Goal: Task Accomplishment & Management: Manage account settings

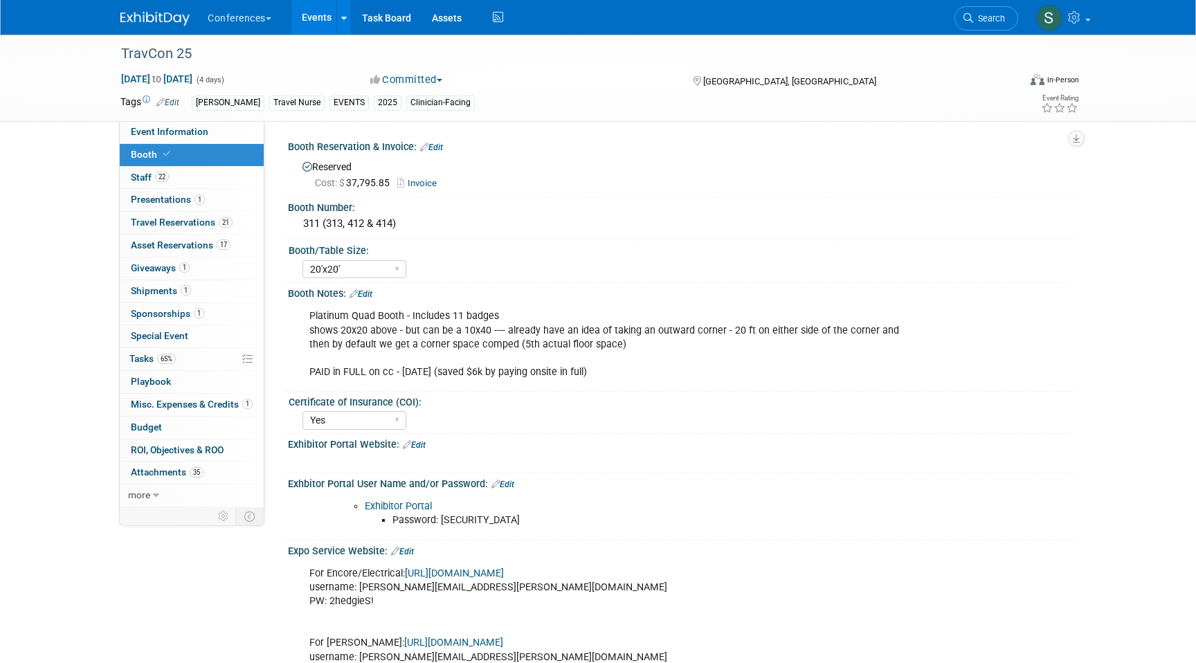
select select "20'x20'"
select select "Yes"
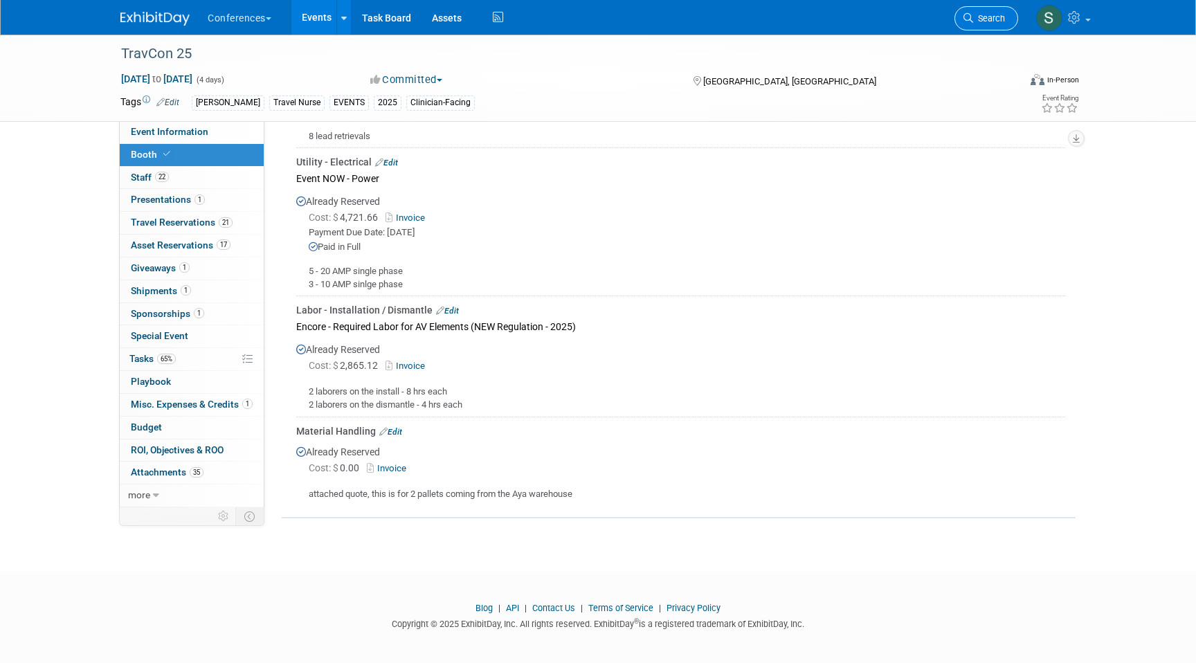
click at [988, 16] on span "Search" at bounding box center [989, 18] width 32 height 10
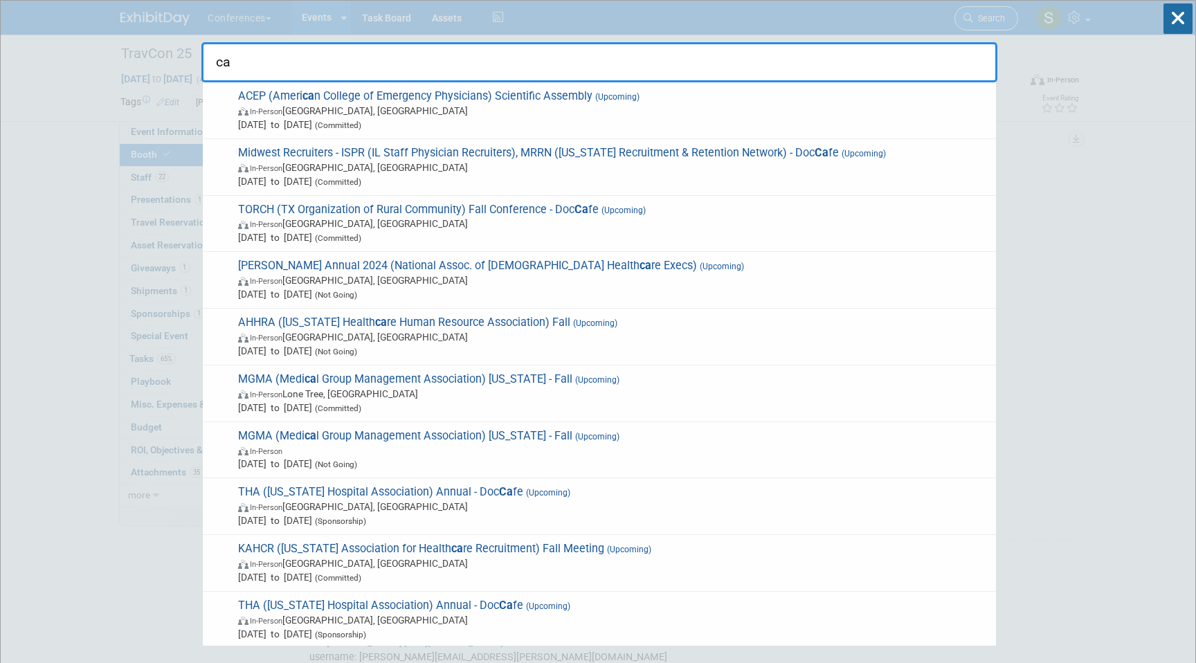
type input "c"
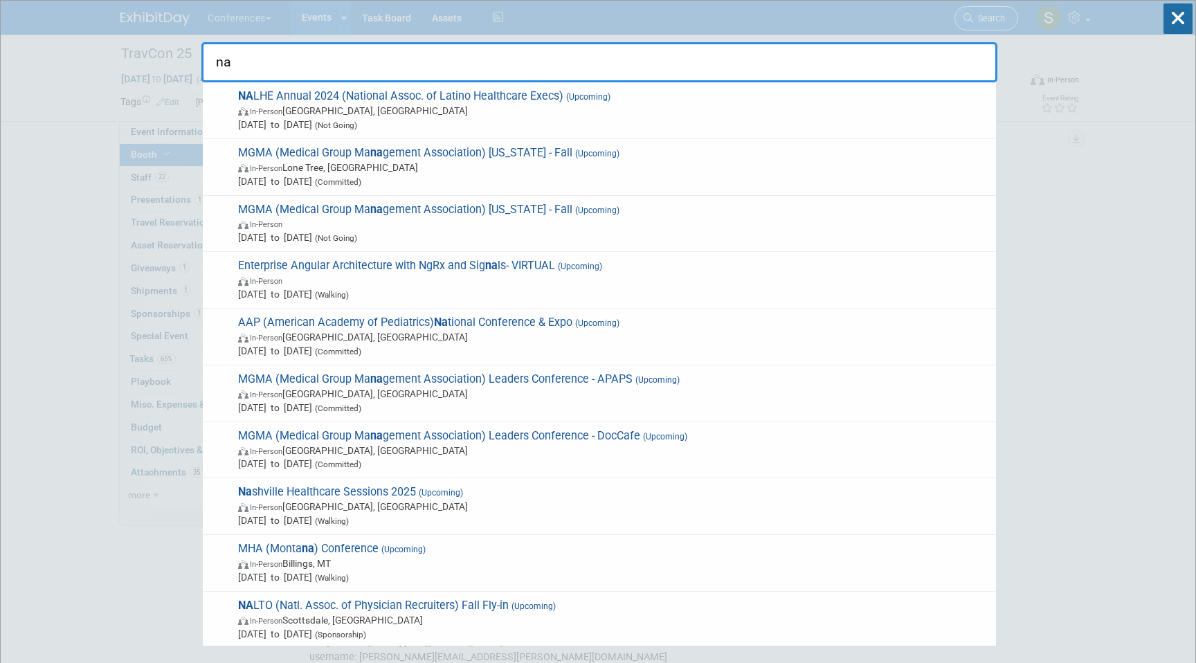
type input "n"
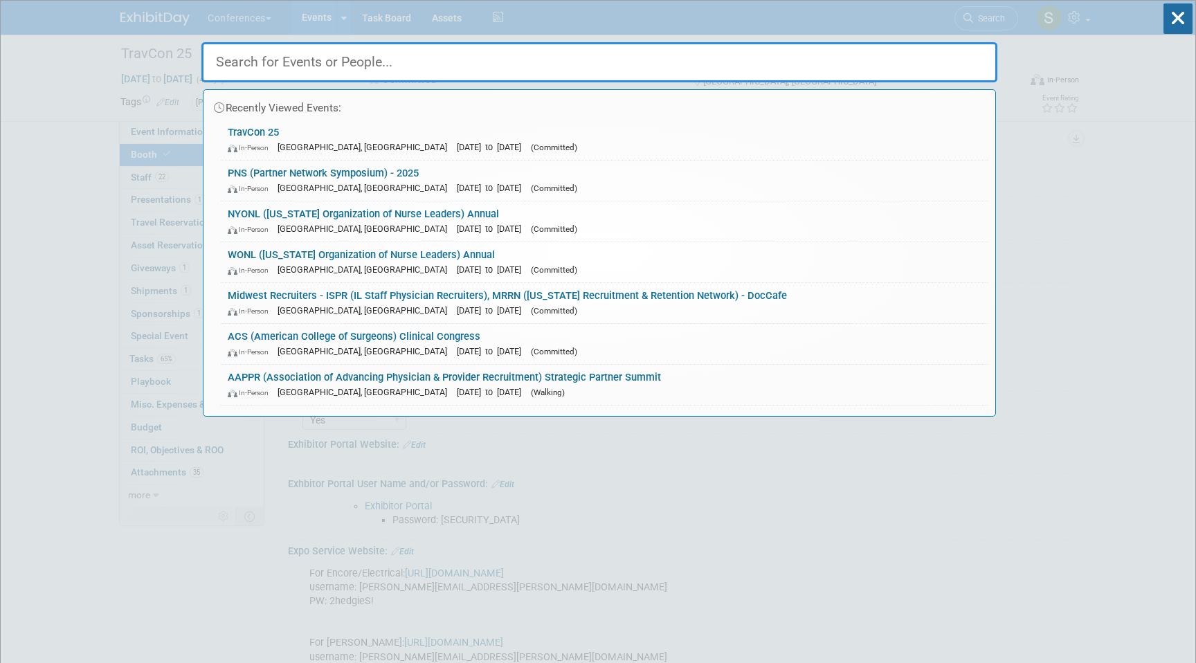
click at [479, 13] on div "Recently Viewed Events: TravCon 25 In-Person Las Vegas, NV Sep 21, 2025 to Sep …" at bounding box center [599, 209] width 796 height 416
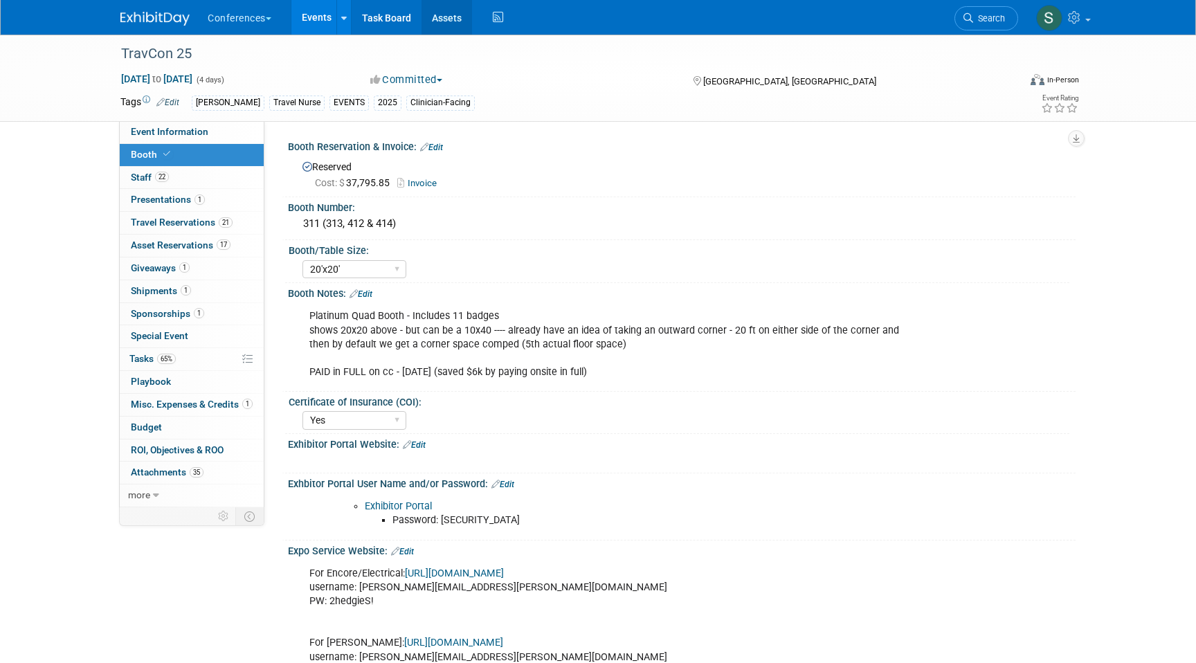
click at [447, 22] on link "Assets" at bounding box center [447, 17] width 51 height 35
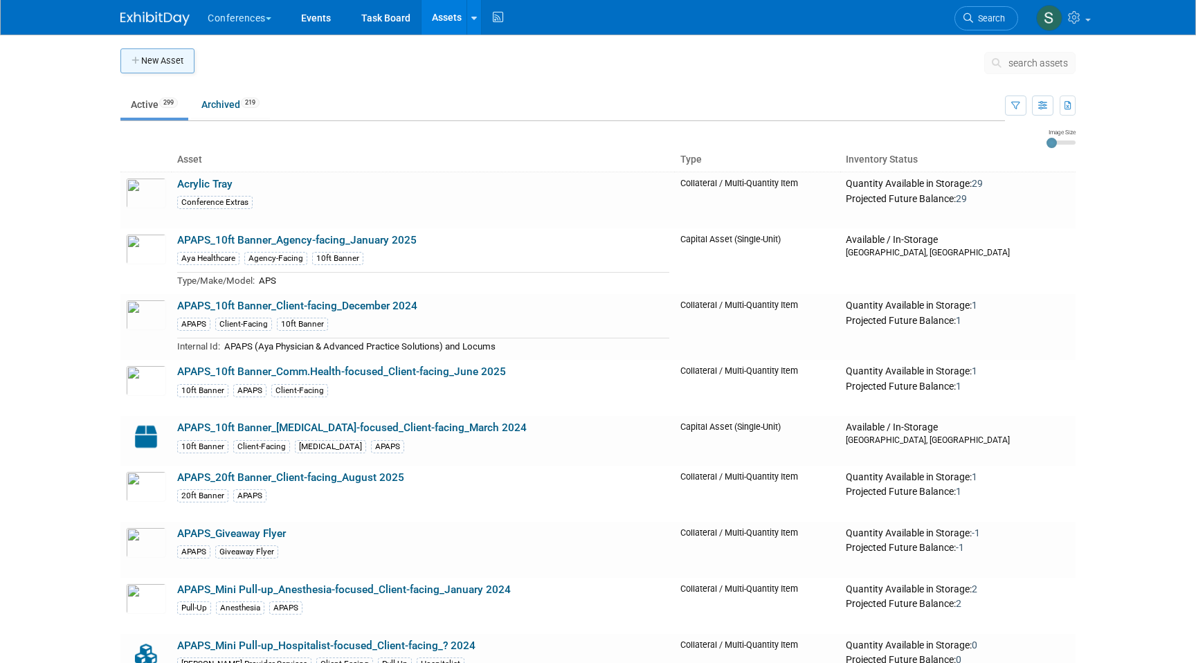
click at [170, 53] on button "New Asset" at bounding box center [157, 60] width 74 height 25
click at [149, 64] on button "New Asset" at bounding box center [157, 60] width 74 height 25
click at [127, 64] on button "New Asset" at bounding box center [157, 60] width 74 height 25
click at [448, 13] on link "Assets" at bounding box center [447, 17] width 51 height 35
click at [147, 66] on button "New Asset" at bounding box center [157, 60] width 74 height 25
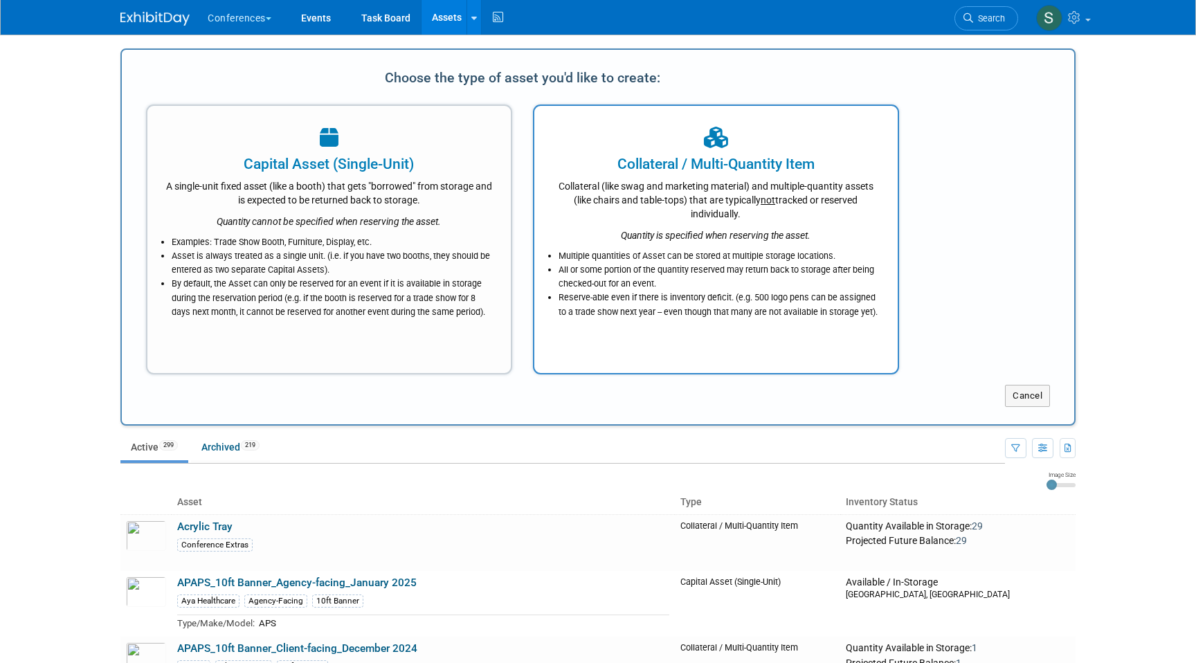
click at [758, 244] on div "Multiple quantities of Asset can be stored at multiple storage locations. All o…" at bounding box center [716, 280] width 329 height 77
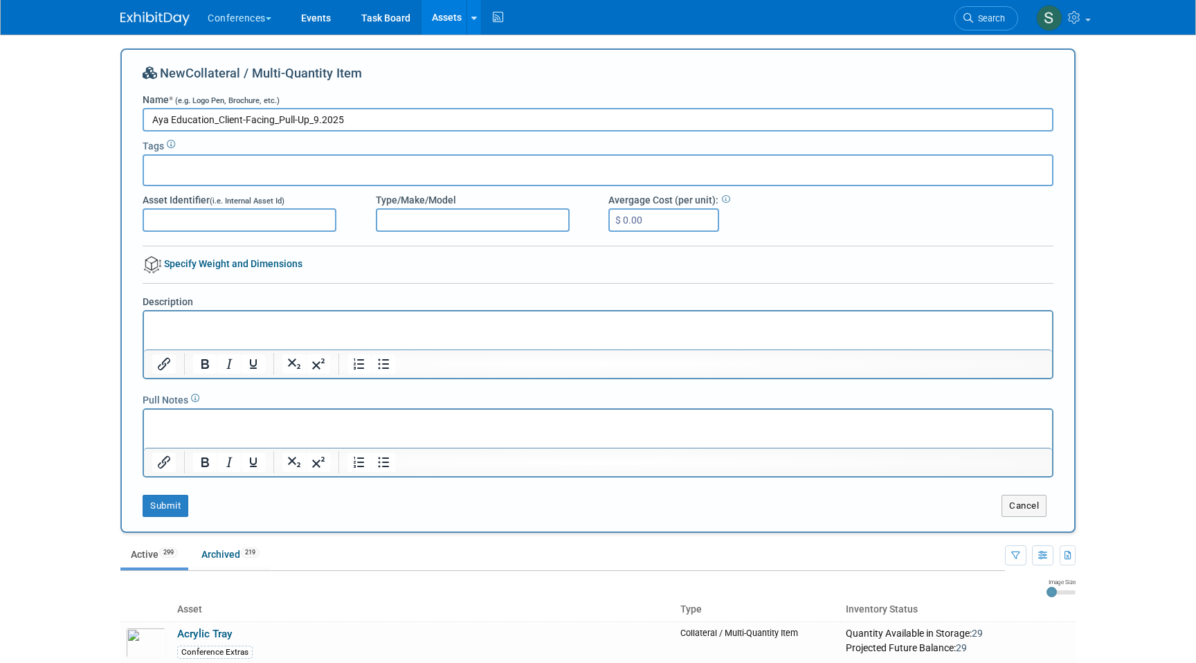
type input "Aya Education_Client-Facing_Pull-Up_9.2025"
click at [201, 172] on input "text" at bounding box center [205, 168] width 111 height 14
type input "aya ed"
click at [211, 194] on div "Aya Education" at bounding box center [240, 199] width 194 height 19
type input "Aya Education"
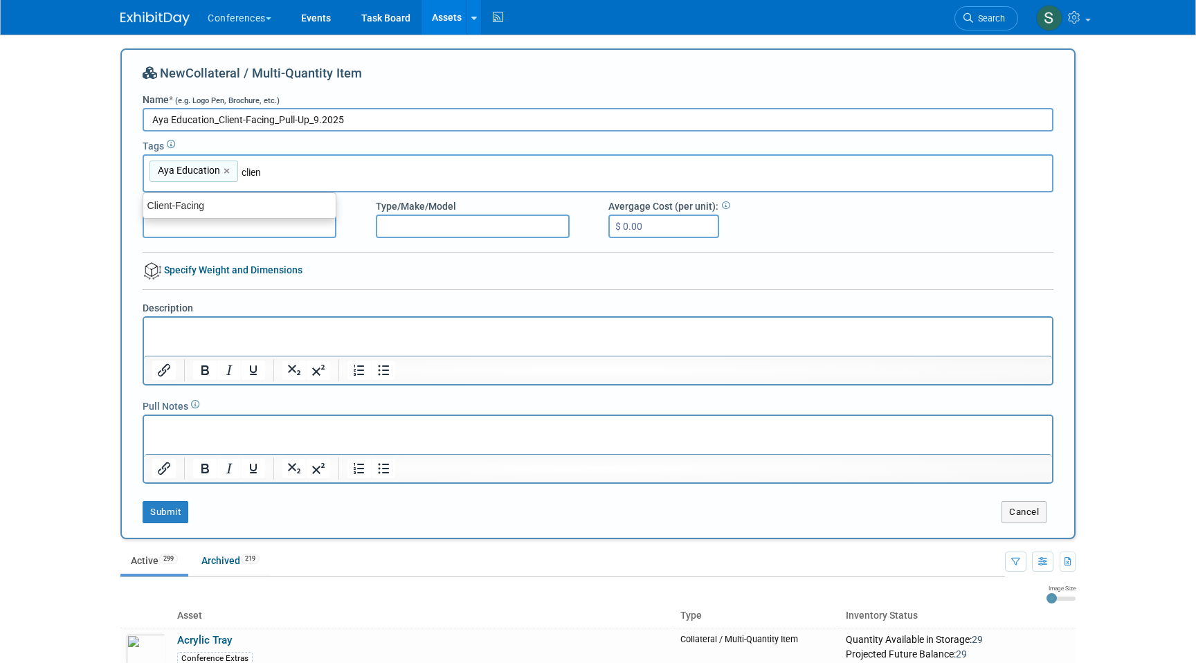
type input "client"
click at [206, 203] on div "Client-Facing" at bounding box center [240, 205] width 194 height 19
type input "Aya Education, Client-Facing"
type input "pull"
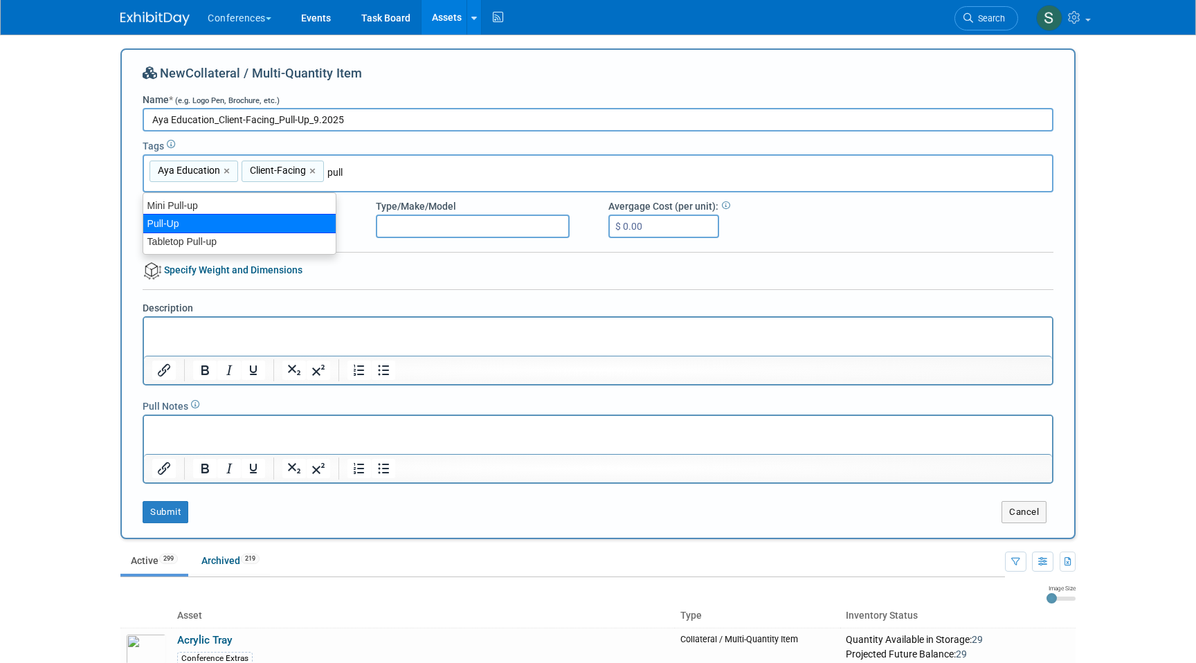
click at [213, 218] on div "Pull-Up" at bounding box center [240, 223] width 194 height 19
type input "Aya Education, Client-Facing, Pull-Up"
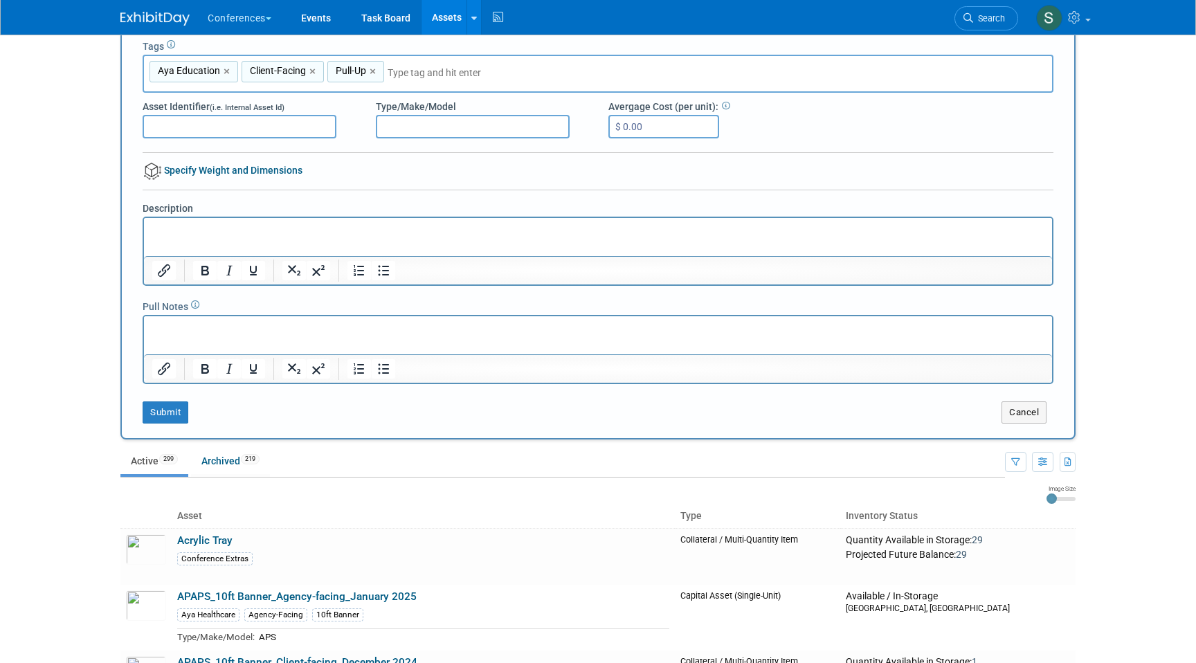
scroll to position [102, 0]
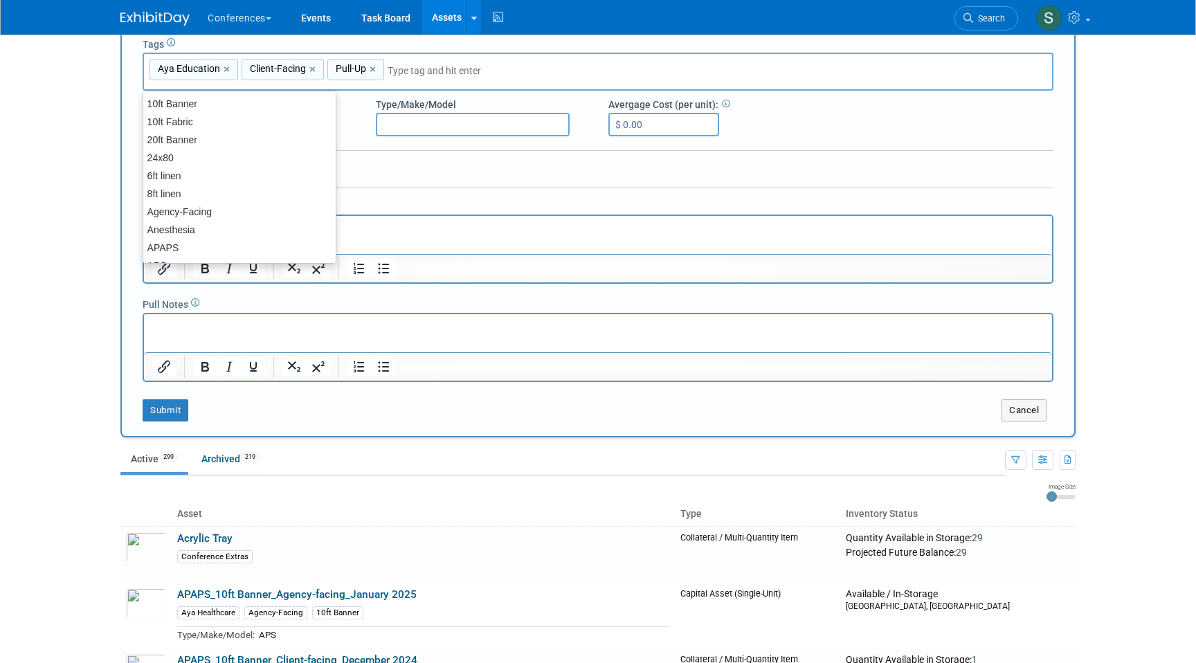
click at [459, 201] on div "Description" at bounding box center [598, 241] width 932 height 84
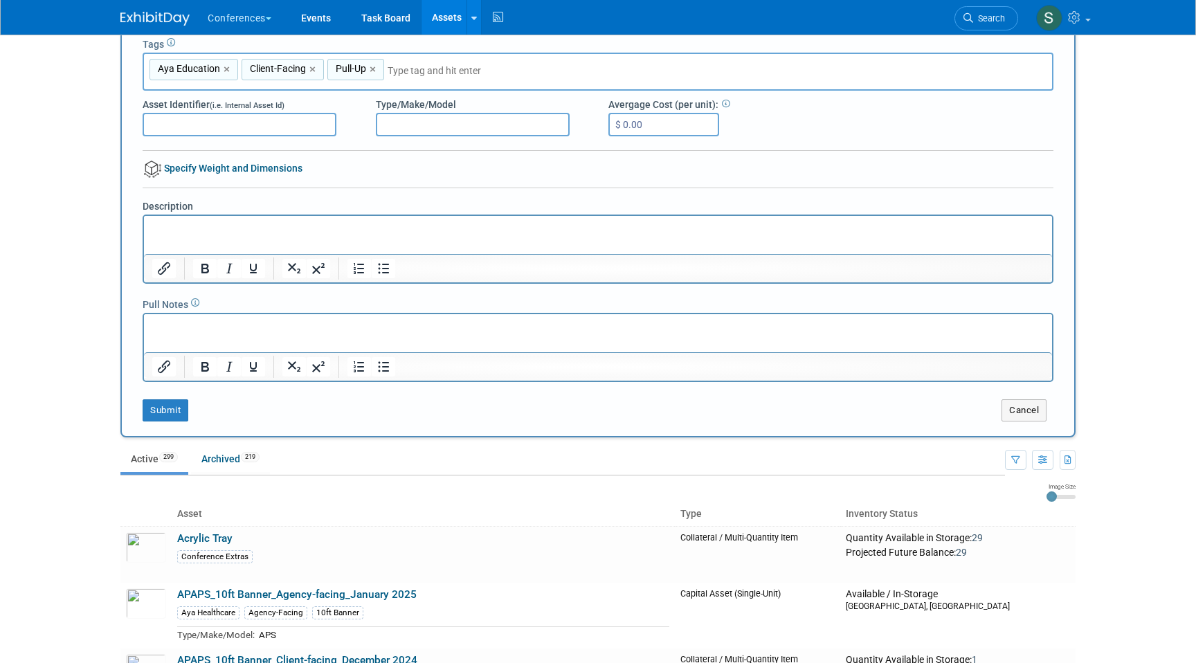
click at [265, 228] on p "Rich Text Area. Press ALT-0 for help." at bounding box center [598, 228] width 892 height 14
click at [320, 196] on div "Description" at bounding box center [598, 236] width 932 height 95
click at [369, 183] on div "New Collateral / Multi-Quantity Item Name * (e.g. Logo Pen, Brochure, etc.) Aya…" at bounding box center [598, 192] width 911 height 459
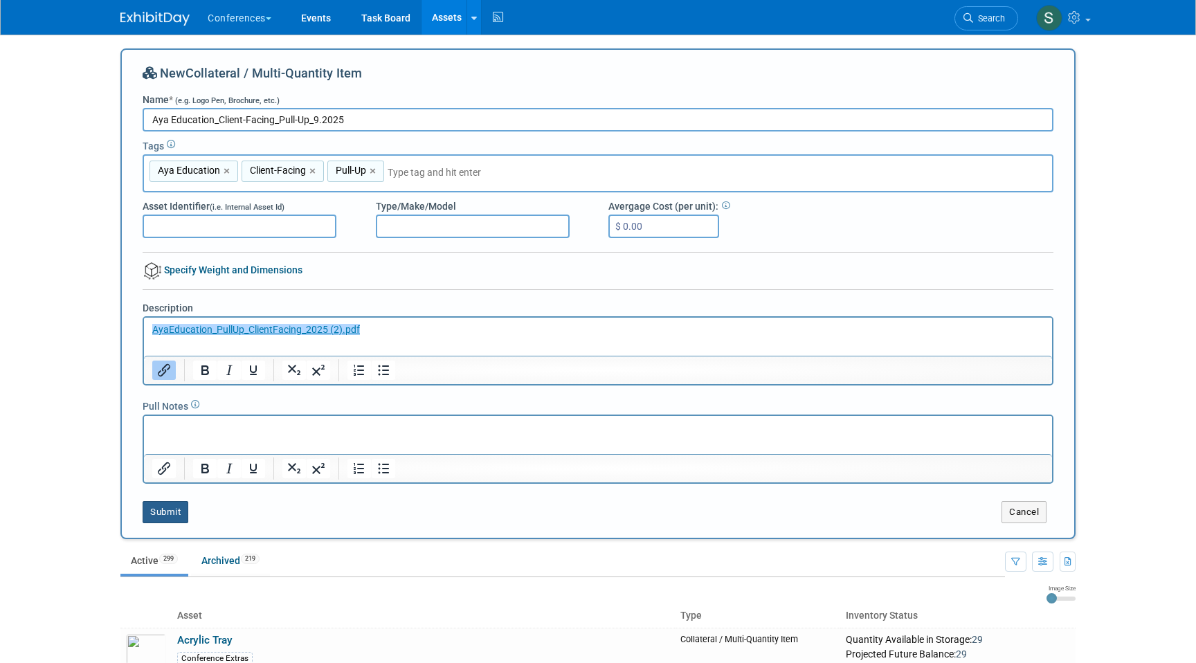
click at [165, 507] on button "Submit" at bounding box center [166, 512] width 46 height 22
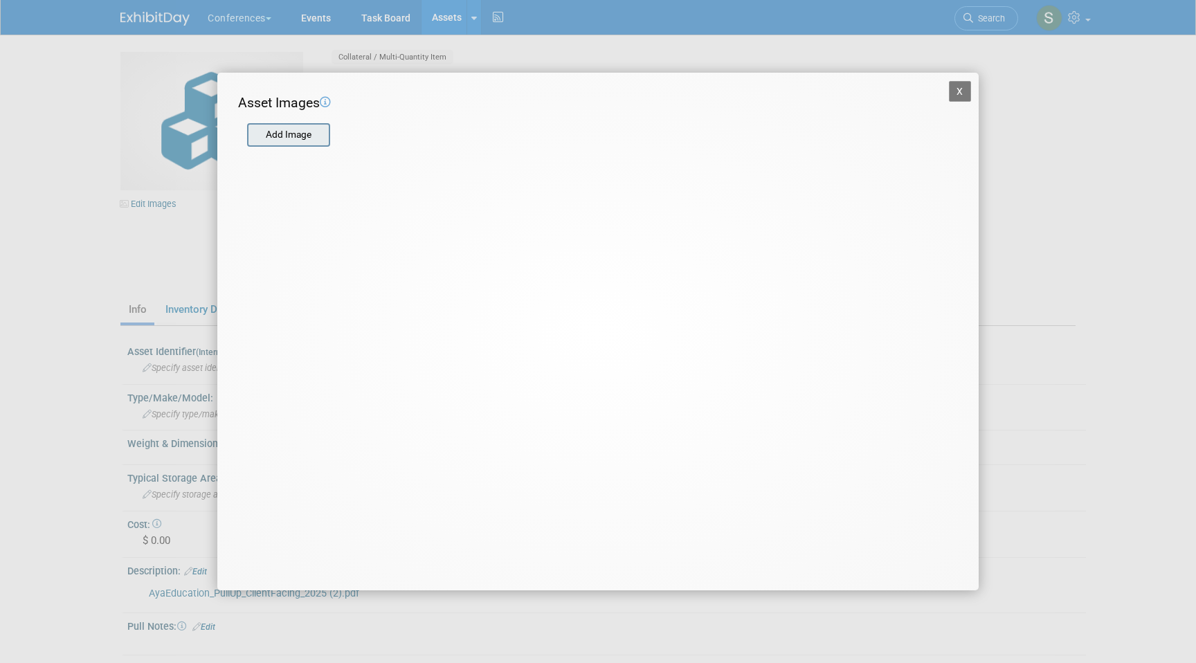
click at [290, 131] on input "file" at bounding box center [246, 135] width 165 height 21
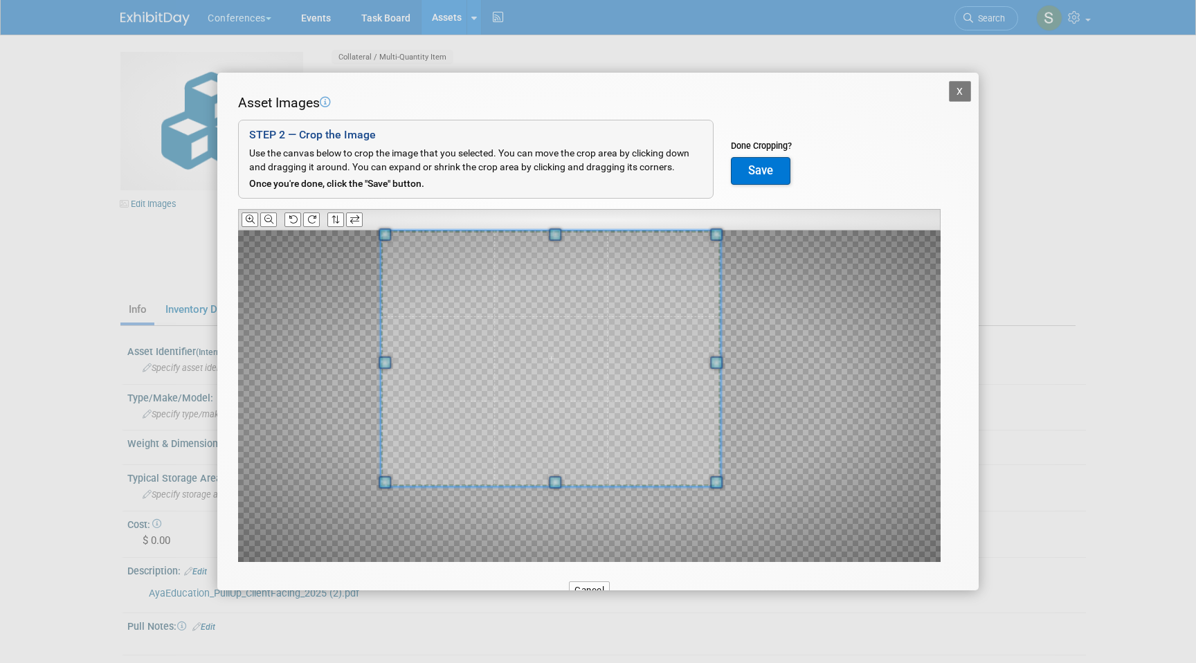
click at [607, 303] on span at bounding box center [551, 358] width 340 height 255
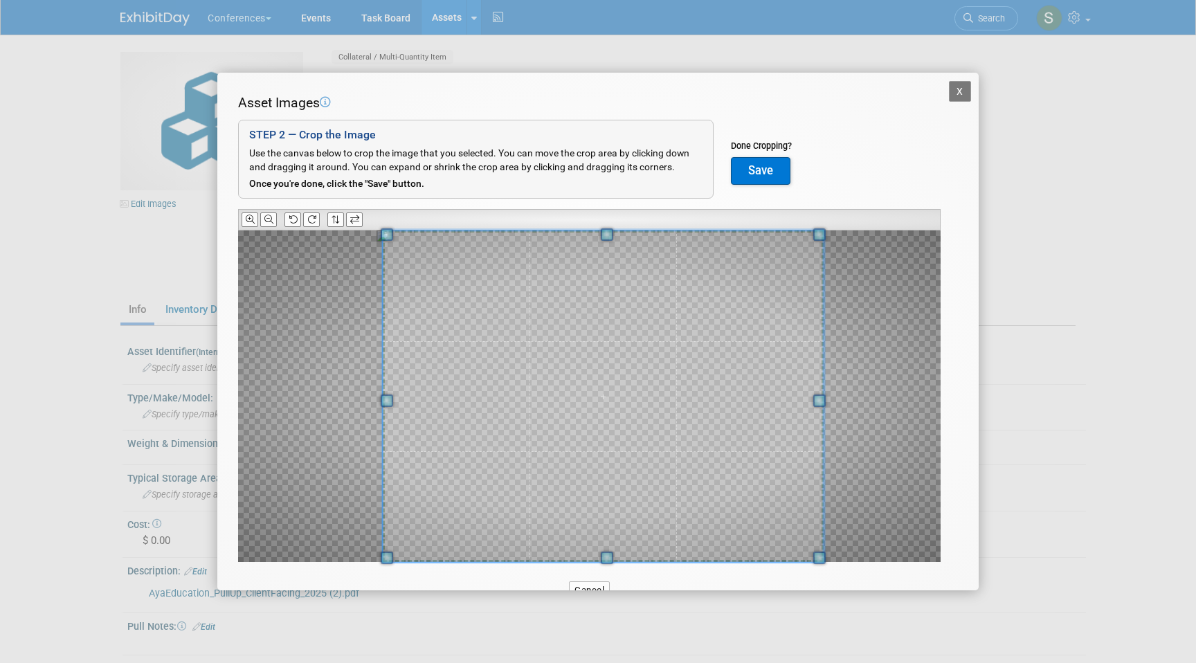
click at [841, 615] on div "X Asset Images Add Image STEP 2 — Crop the Image Use the canvas below to crop t…" at bounding box center [598, 331] width 1196 height 663
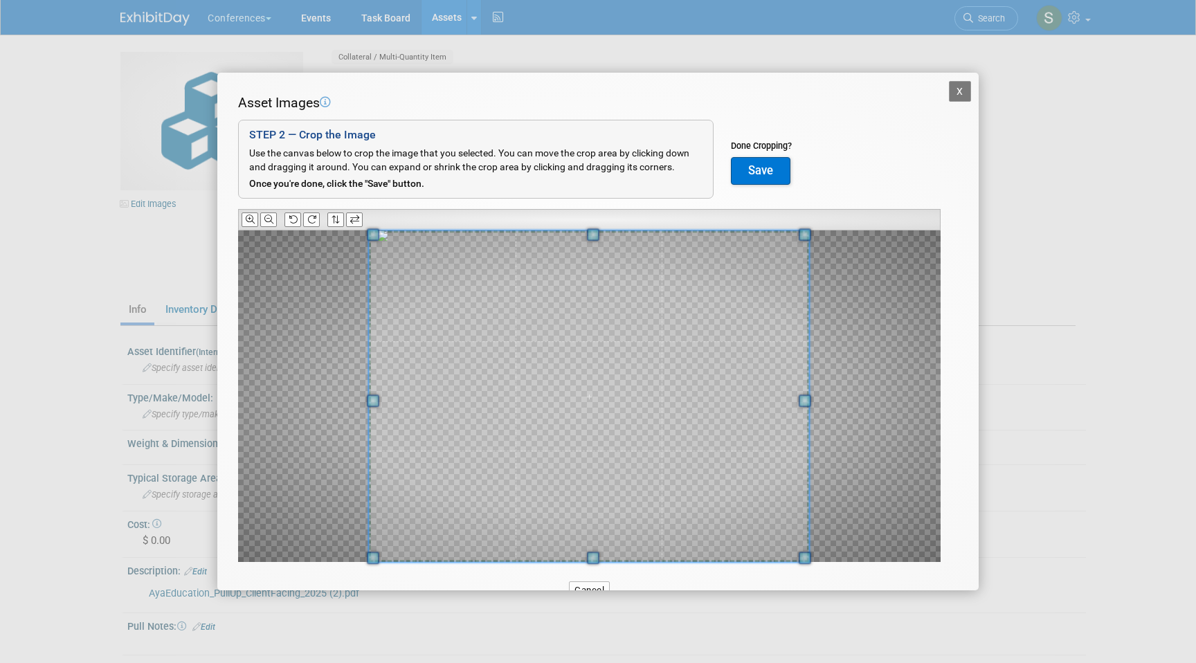
click at [773, 505] on span at bounding box center [589, 396] width 440 height 331
click at [753, 174] on button "Save" at bounding box center [761, 171] width 60 height 28
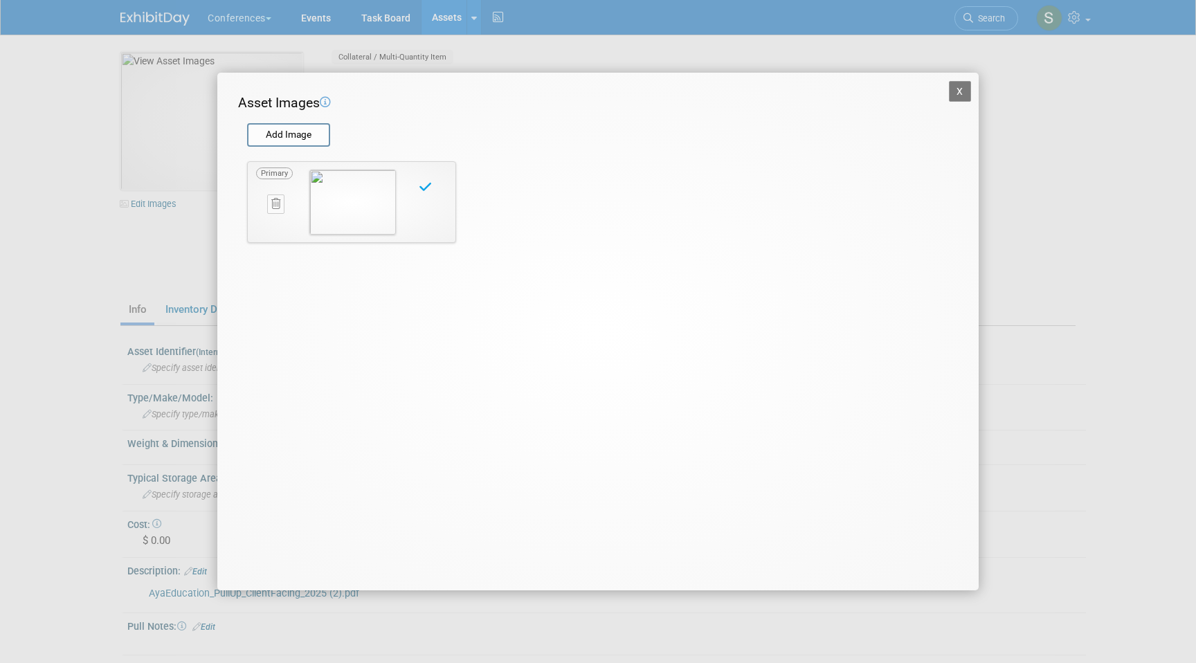
click at [961, 98] on button "X" at bounding box center [960, 91] width 22 height 21
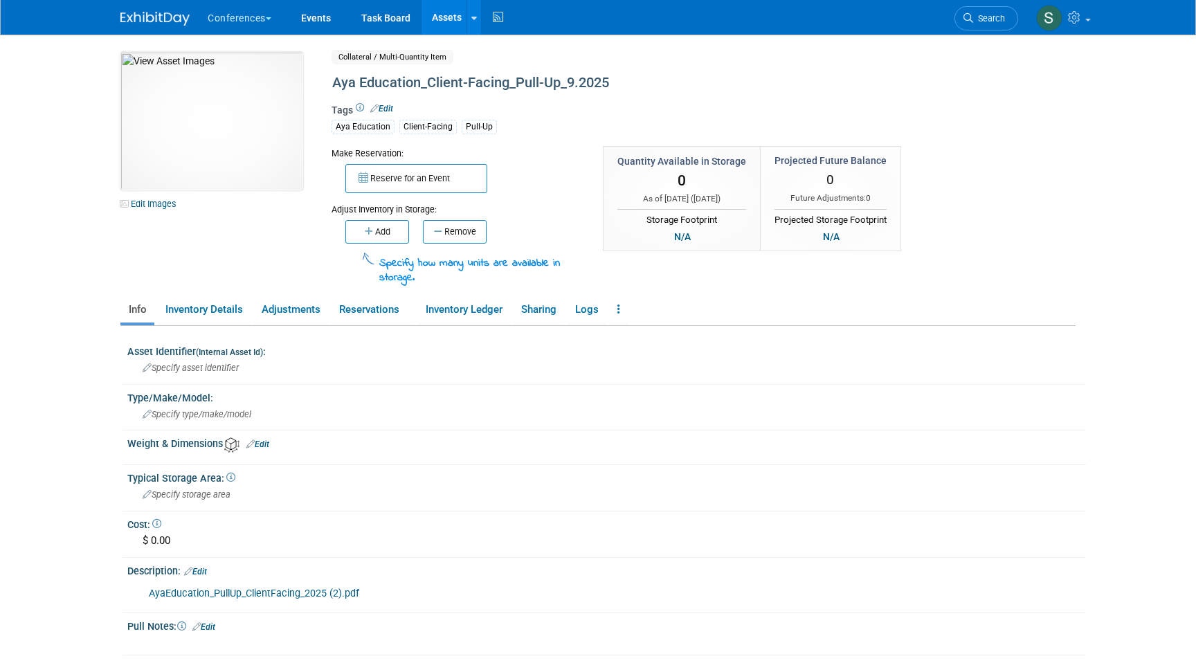
click at [743, 10] on div "Conferences Explore: My Workspaces 2 Go to Workspace: Conferences Events" at bounding box center [597, 17] width 955 height 35
click at [1009, 20] on link "Search" at bounding box center [987, 18] width 64 height 24
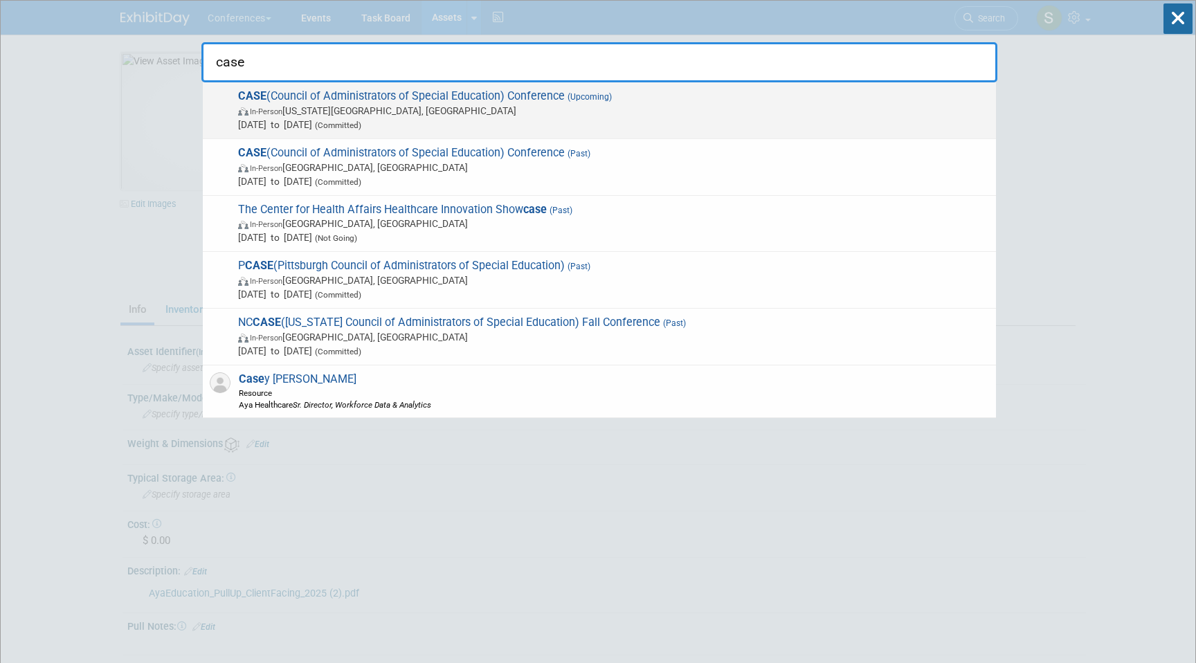
type input "case"
click at [325, 100] on span "CASE (Council of Administrators of Special Education) Conference (Upcoming) In-…" at bounding box center [611, 110] width 755 height 42
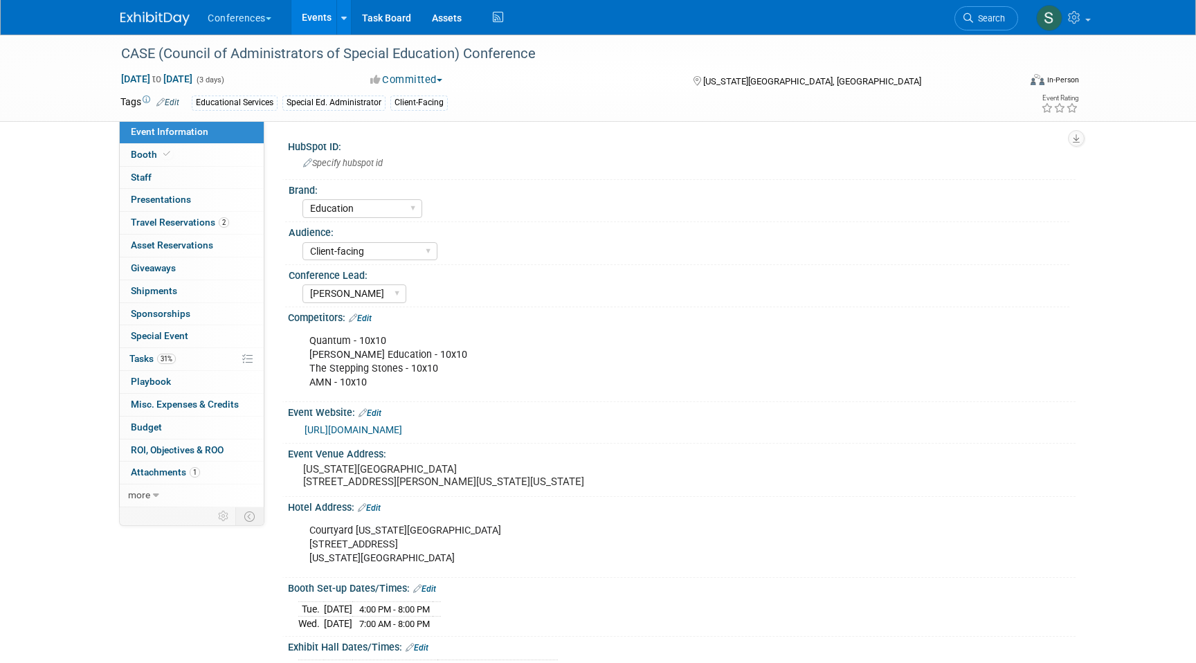
select select "Education"
select select "Client-facing"
select select "[PERSON_NAME]"
click at [237, 224] on link "2 Travel Reservations 2" at bounding box center [192, 223] width 144 height 22
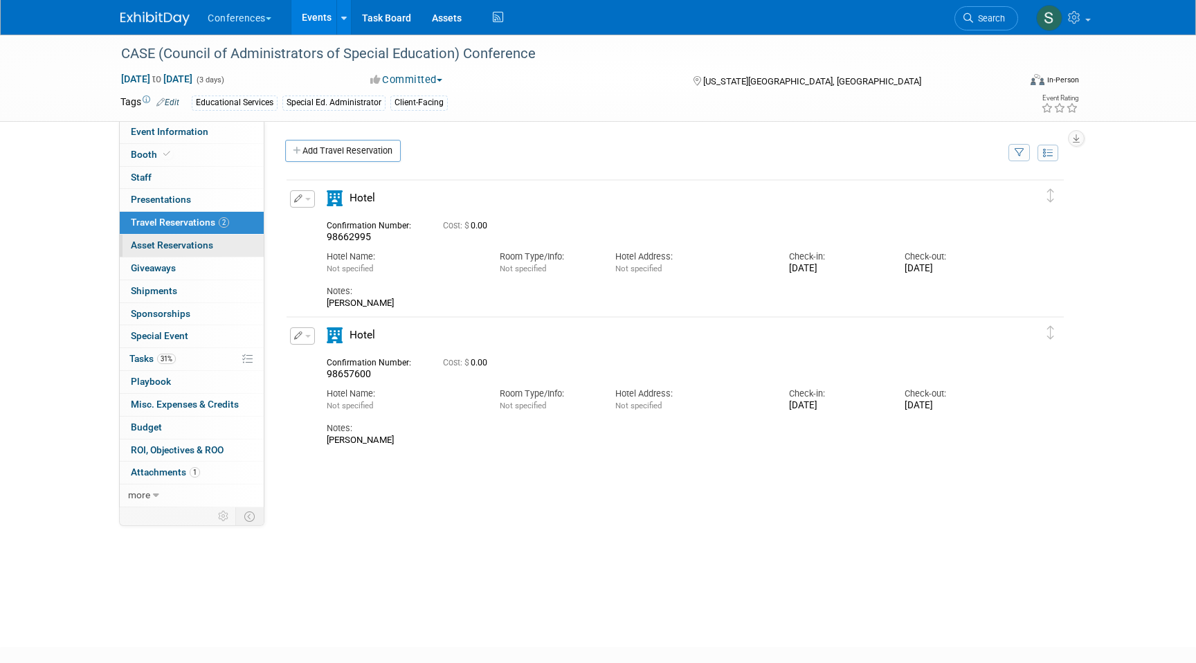
click at [236, 242] on link "0 Asset Reservations 0" at bounding box center [192, 246] width 144 height 22
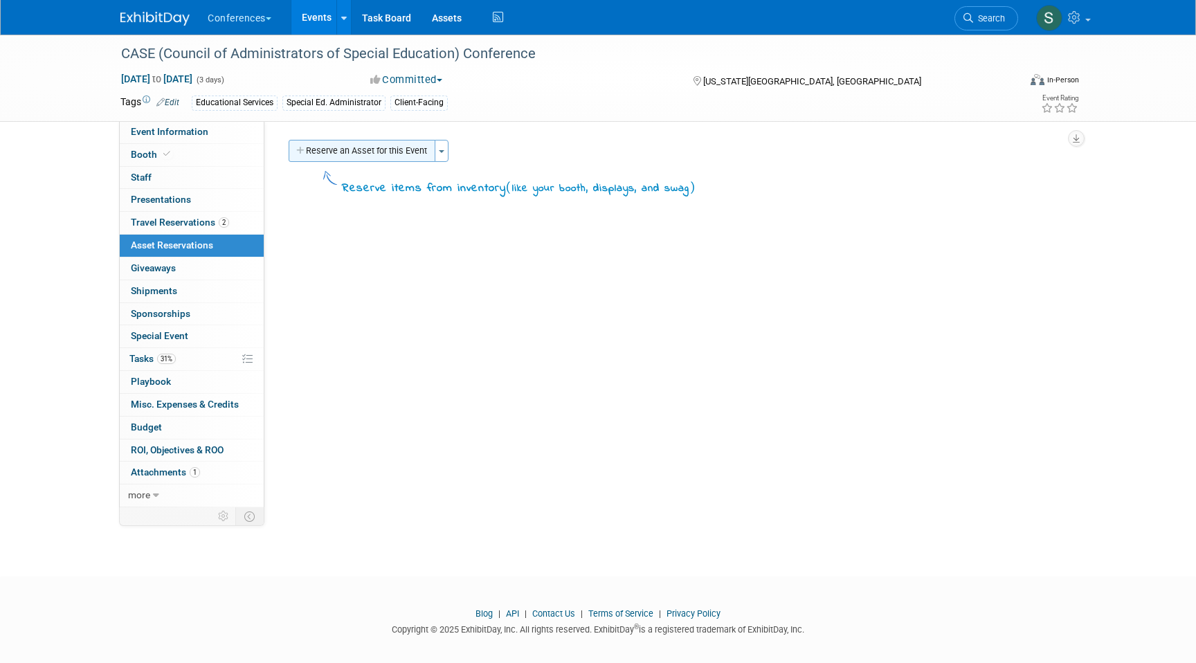
click at [352, 147] on button "Reserve an Asset for this Event" at bounding box center [362, 151] width 147 height 22
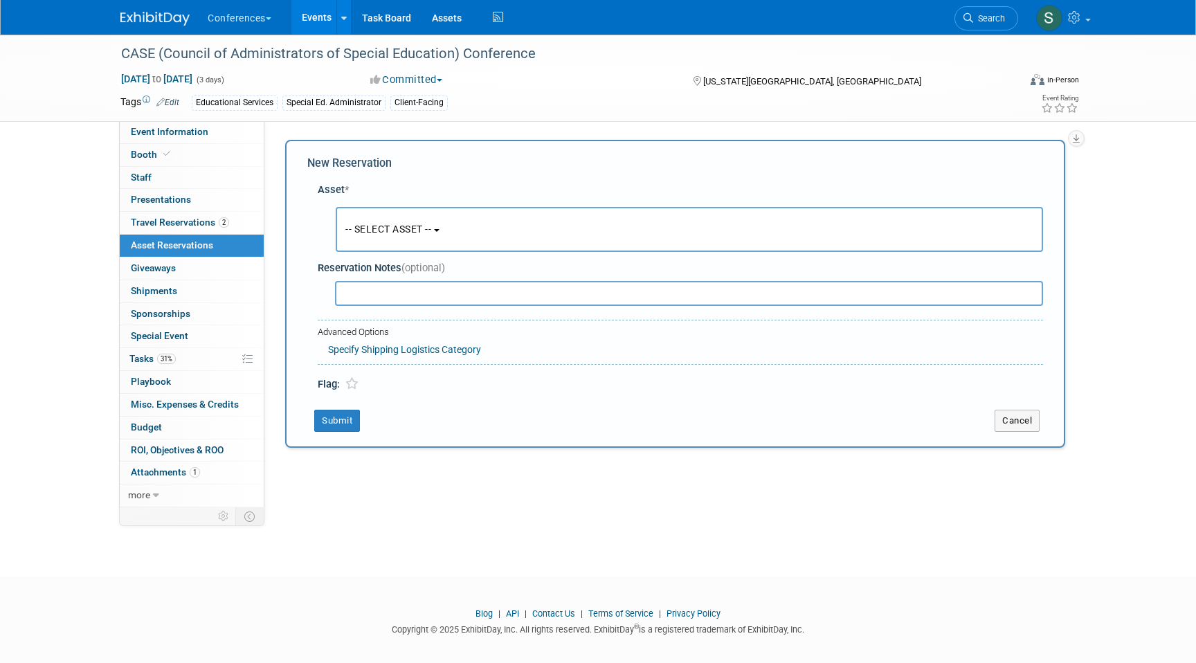
scroll to position [10, 0]
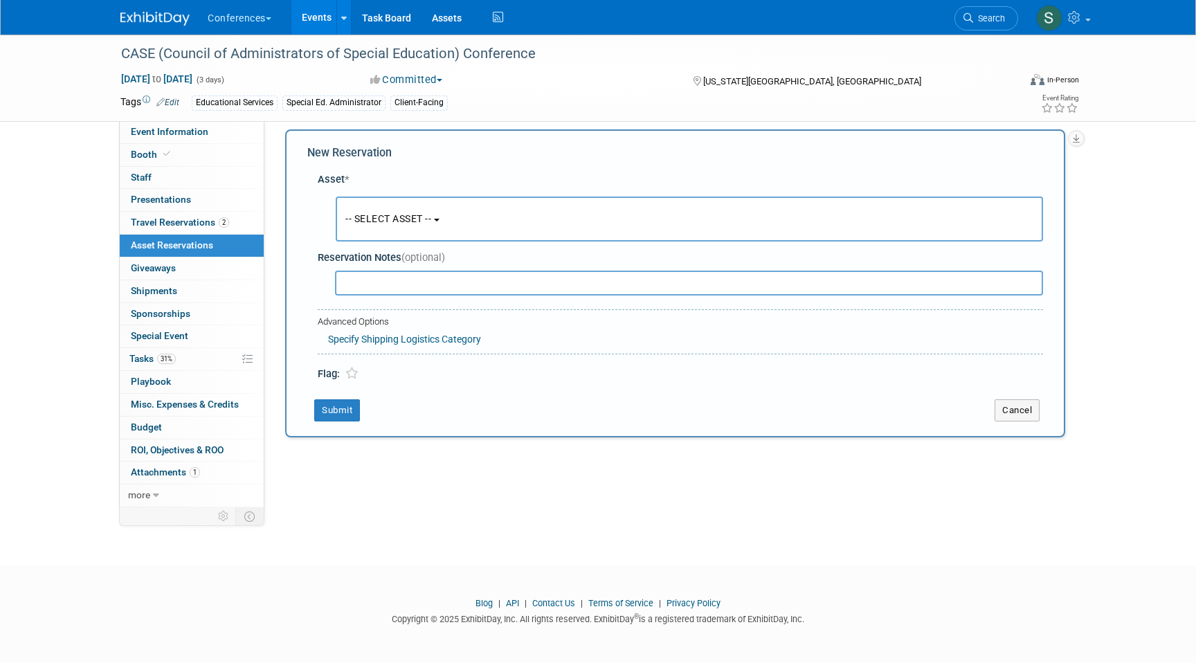
click at [383, 219] on span "-- SELECT ASSET --" at bounding box center [388, 218] width 86 height 11
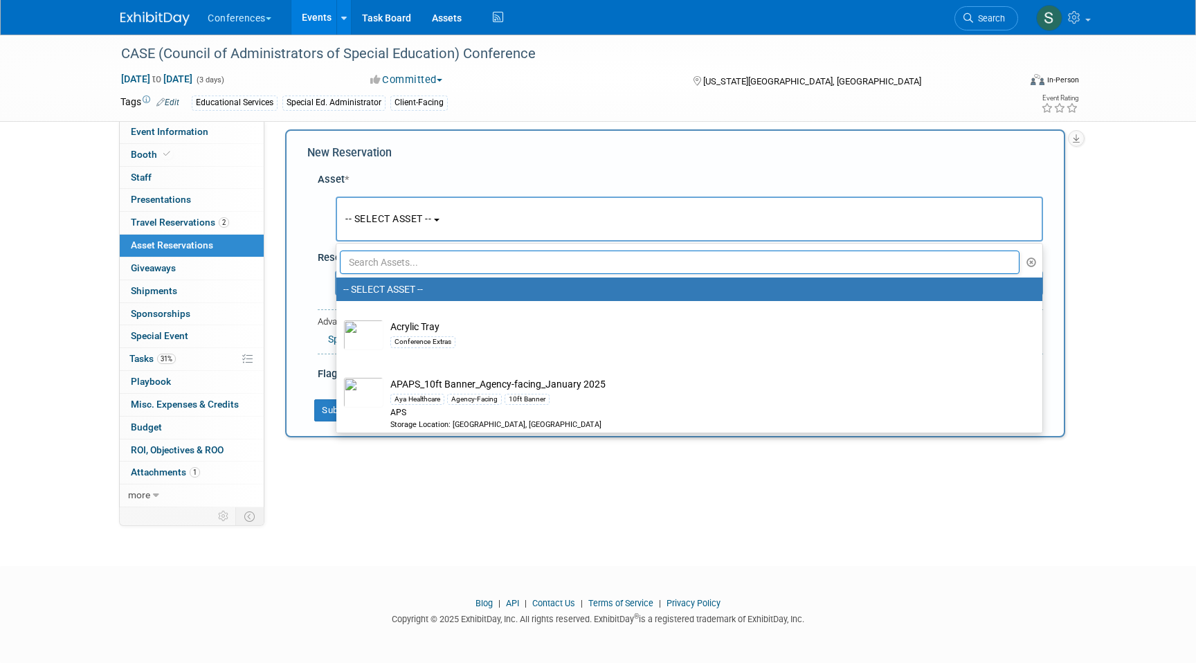
click at [384, 263] on input "text" at bounding box center [680, 263] width 680 height 24
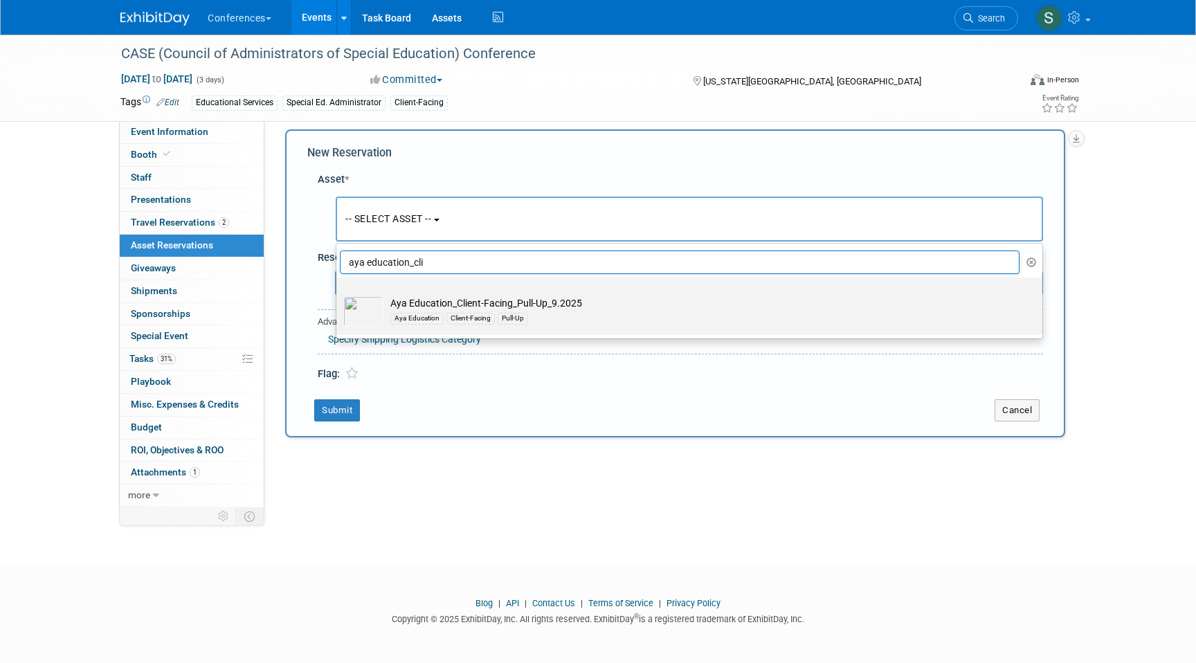
type input "aya education_cli"
click at [422, 295] on label "Aya Education_Client-Facing_Pull-Up_9.2025 Aya Education Client-Facing Pull-Up" at bounding box center [685, 306] width 685 height 52
click at [339, 294] on input "Aya Education_Client-Facing_Pull-Up_9.2025 Aya Education Client-Facing Pull-Up" at bounding box center [334, 289] width 9 height 9
select select "10729418"
select select "10"
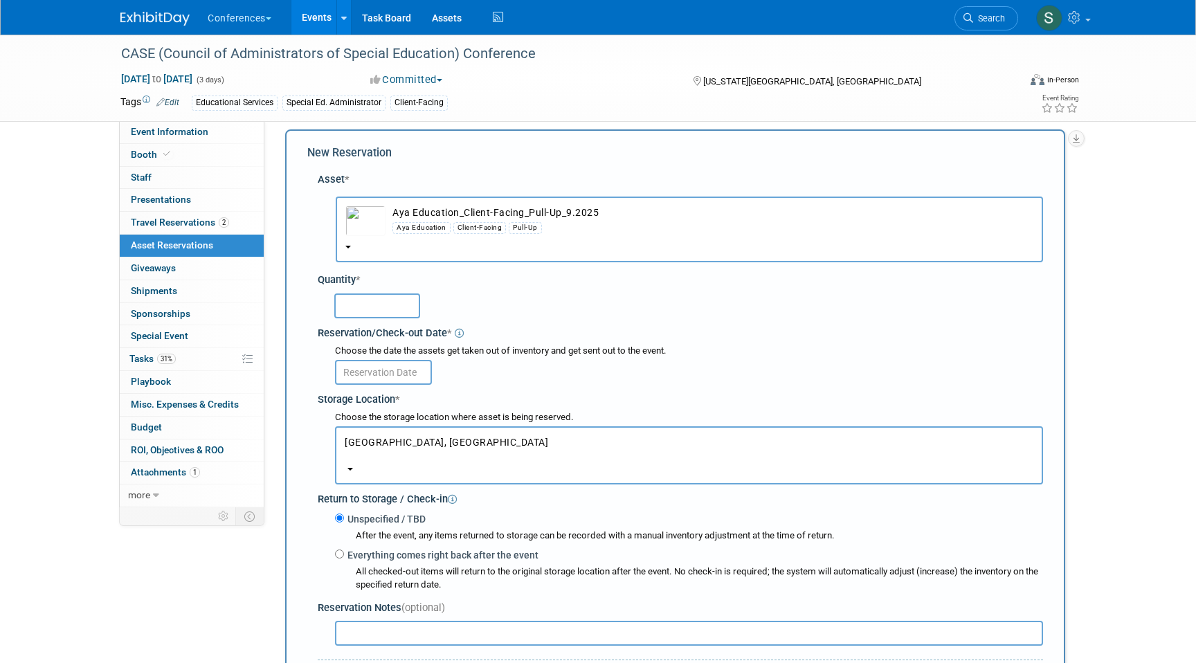
click at [354, 318] on input "text" at bounding box center [377, 306] width 86 height 25
click at [356, 307] on input "text" at bounding box center [377, 306] width 86 height 25
type input "1"
click at [377, 375] on input "text" at bounding box center [383, 372] width 97 height 25
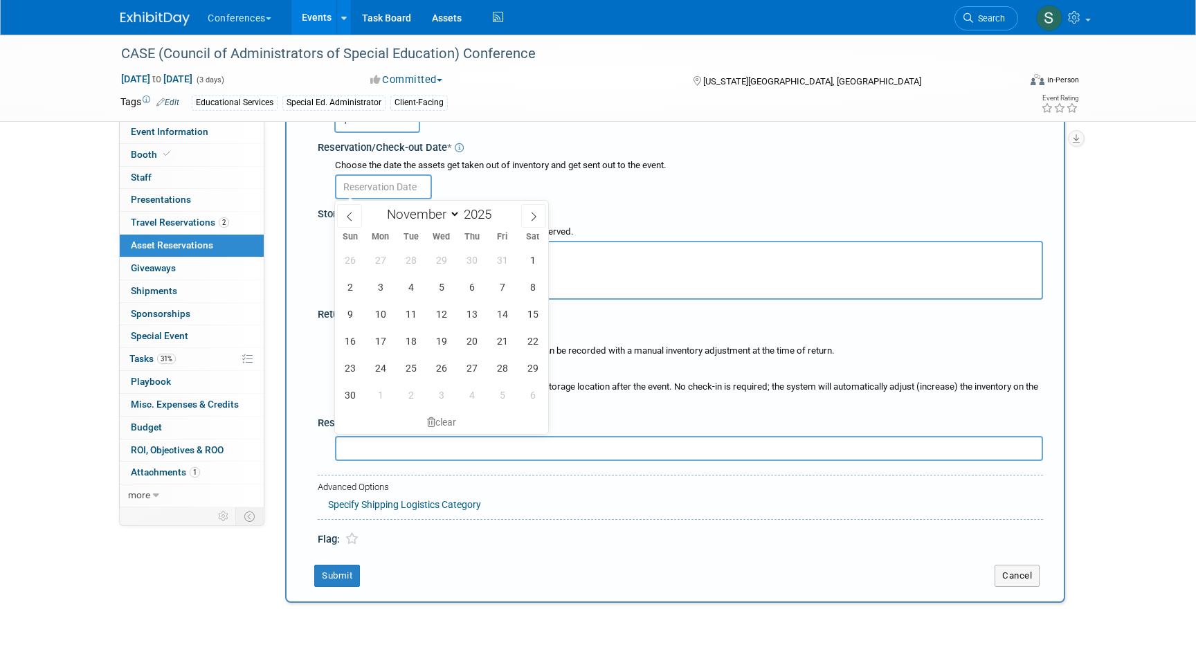
scroll to position [214, 0]
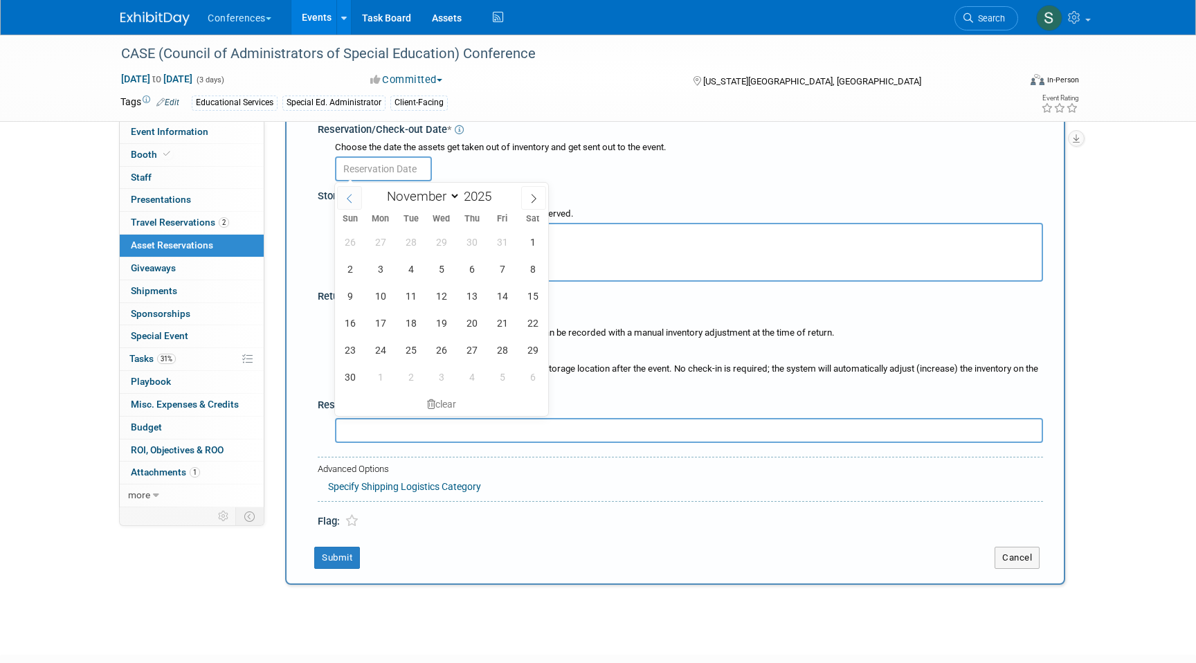
click at [351, 197] on icon at bounding box center [350, 199] width 10 height 10
select select "9"
click at [383, 354] on span "27" at bounding box center [380, 349] width 27 height 27
type input "Oct 27, 2025"
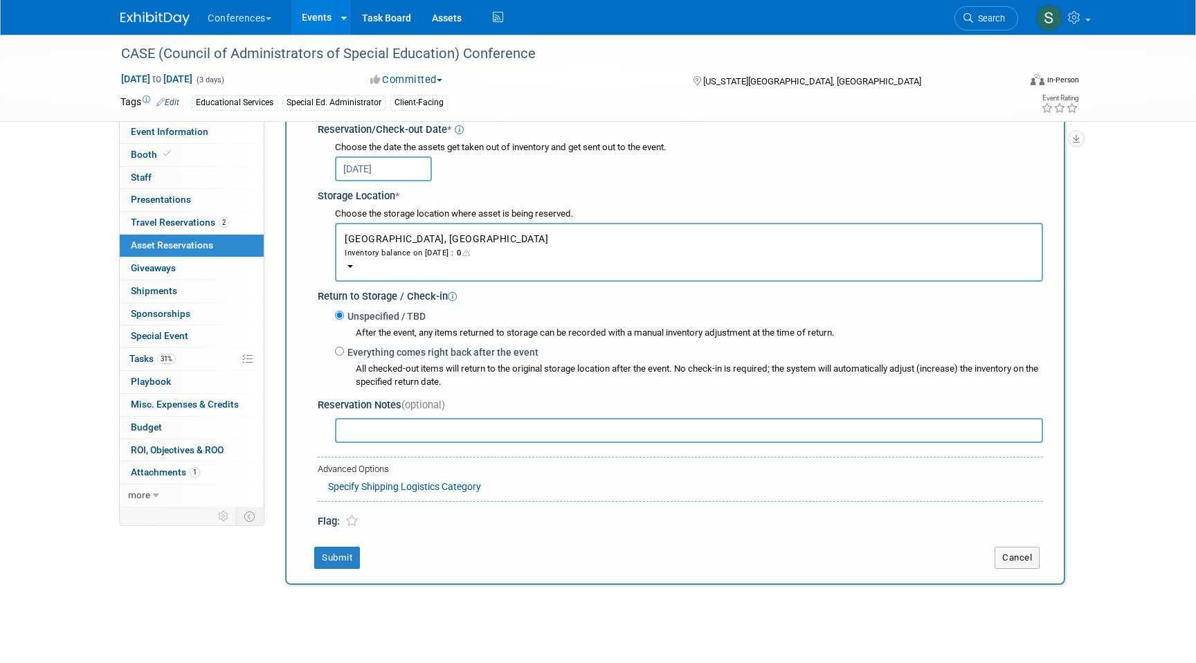
click at [393, 352] on label "Everything comes right back after the event" at bounding box center [441, 352] width 195 height 14
click at [344, 352] on input "Everything comes right back after the event" at bounding box center [339, 351] width 9 height 9
radio input "true"
select select "10"
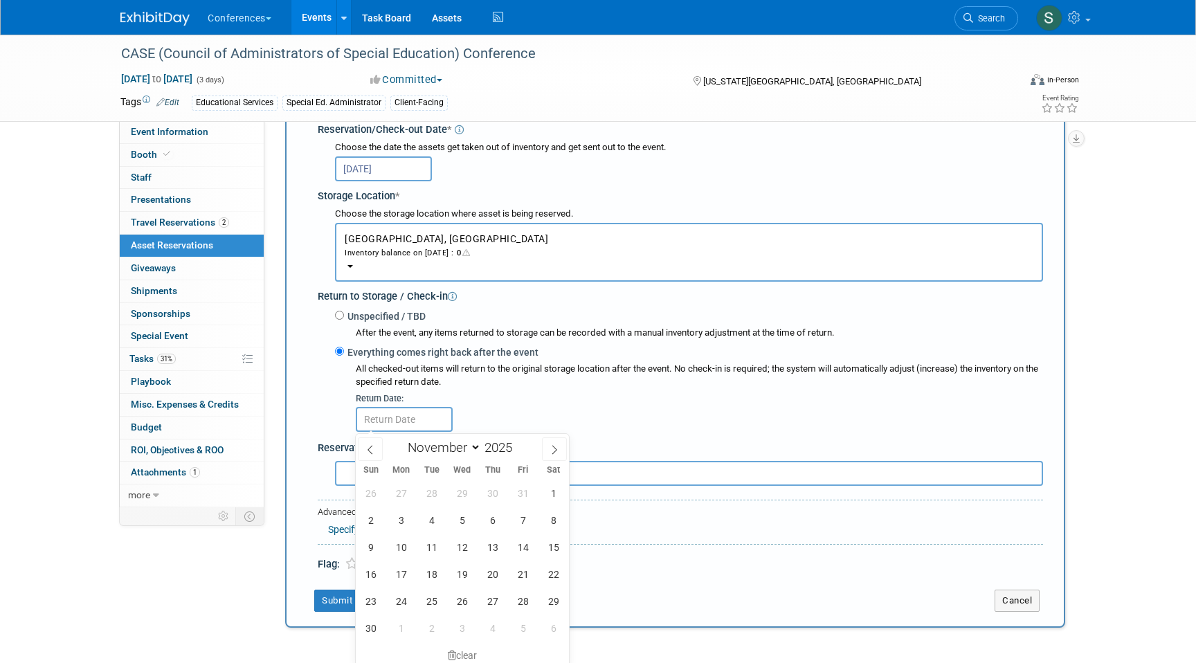
scroll to position [346, 0]
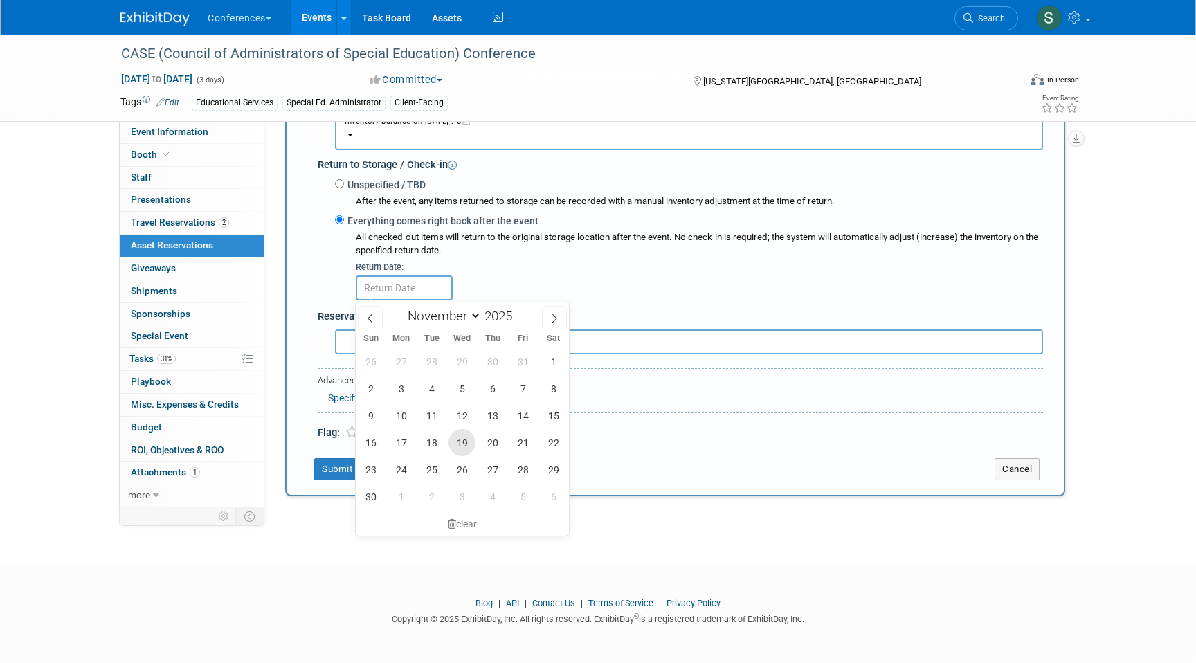
click at [462, 446] on span "19" at bounding box center [462, 442] width 27 height 27
type input "Nov 19, 2025"
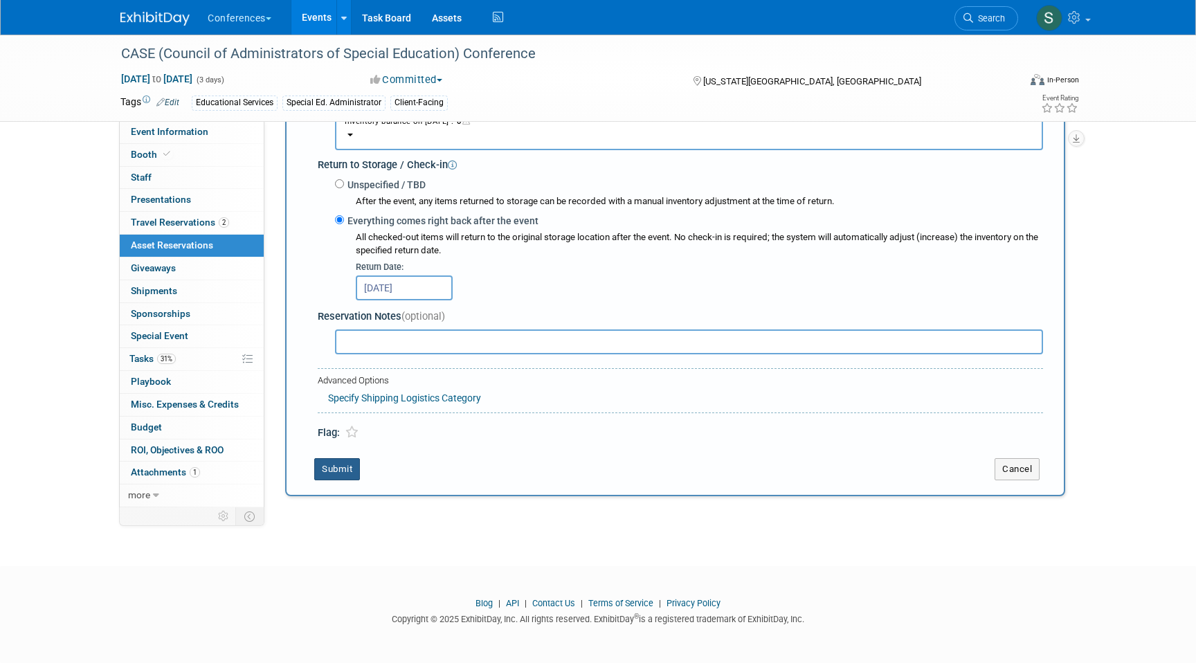
click at [341, 478] on button "Submit" at bounding box center [337, 469] width 46 height 22
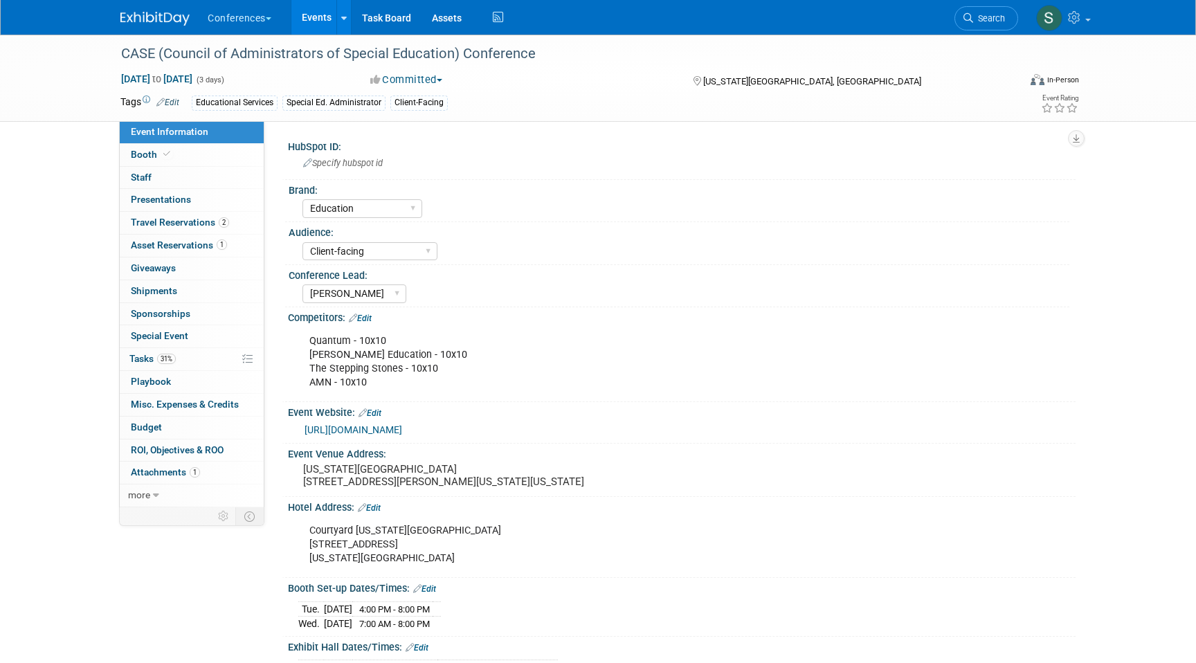
select select "Education"
select select "Client-facing"
select select "[PERSON_NAME]"
click at [220, 246] on span "1" at bounding box center [222, 245] width 10 height 10
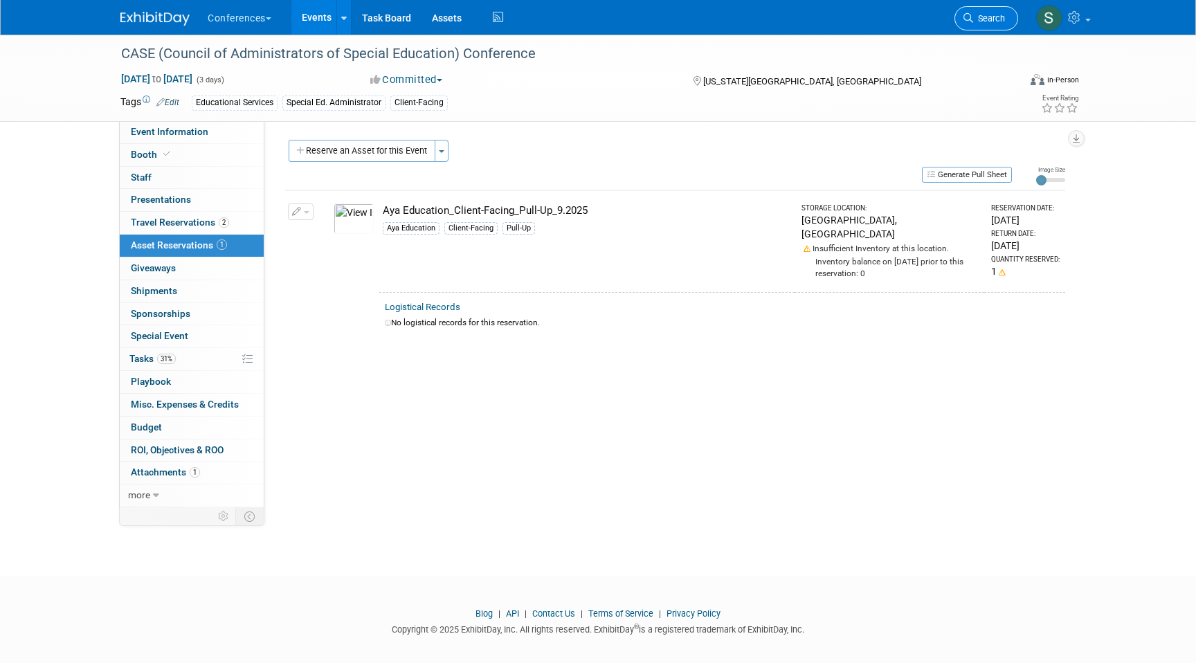
click at [982, 15] on span "Search" at bounding box center [989, 18] width 32 height 10
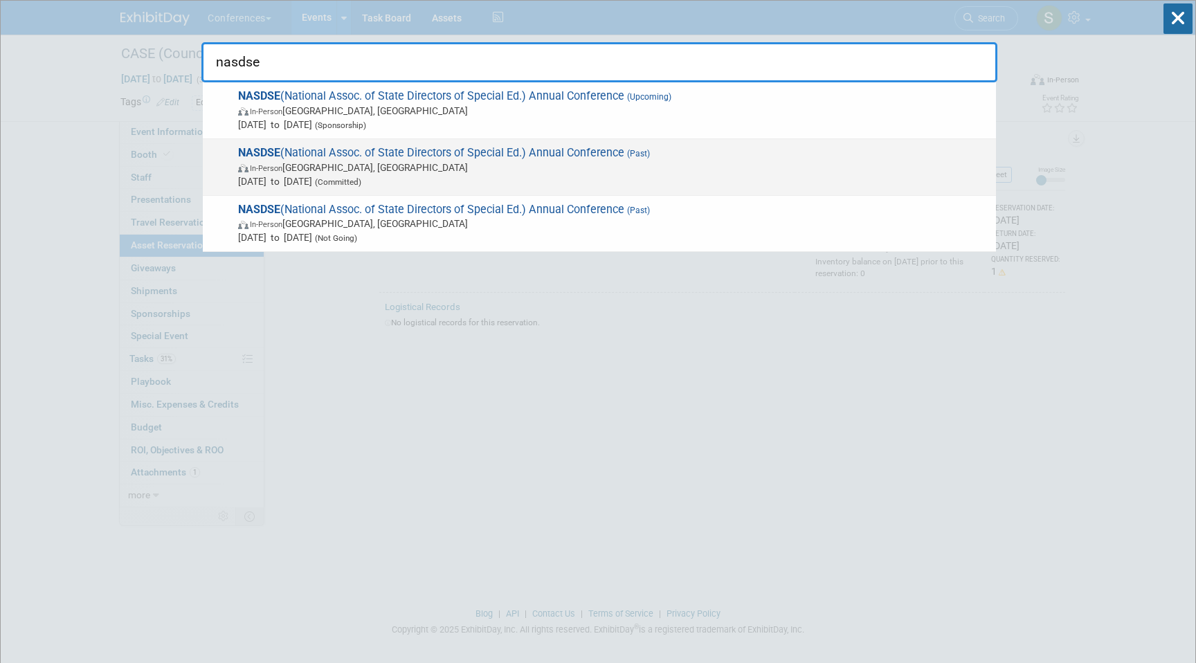
type input "nasdse"
click at [458, 143] on div "NASDSE (National Assoc. of State Directors of Special Ed.) Annual Conference (P…" at bounding box center [599, 167] width 793 height 57
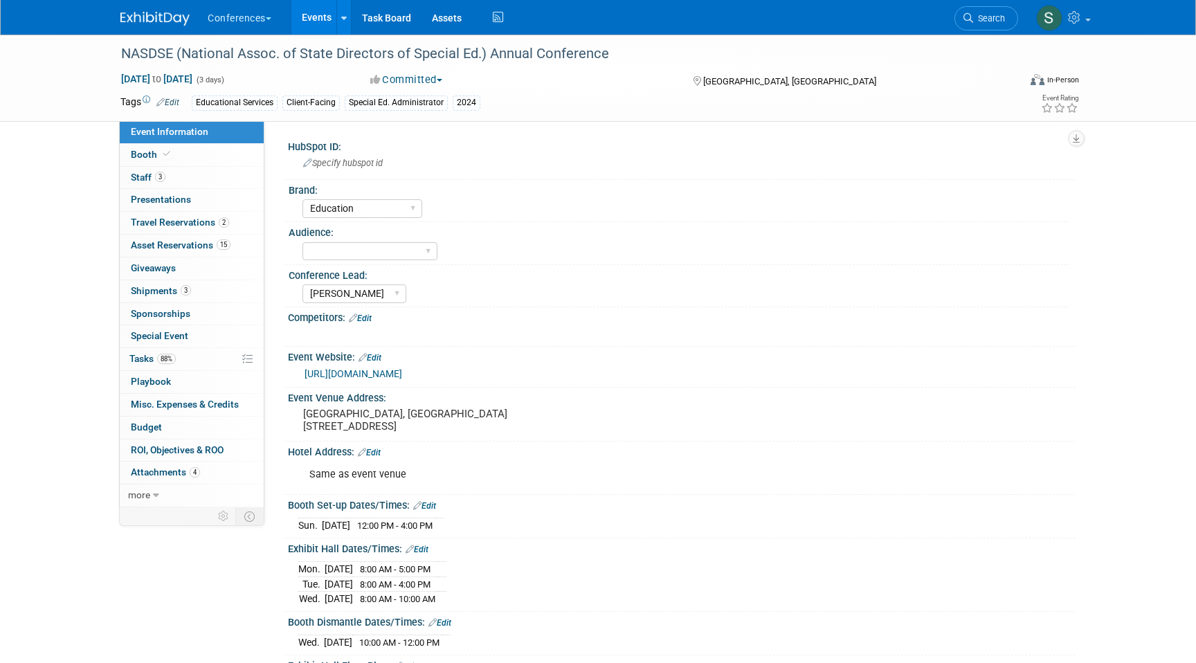
select select "Education"
select select "[PERSON_NAME]"
click at [993, 19] on span "Search" at bounding box center [989, 18] width 32 height 10
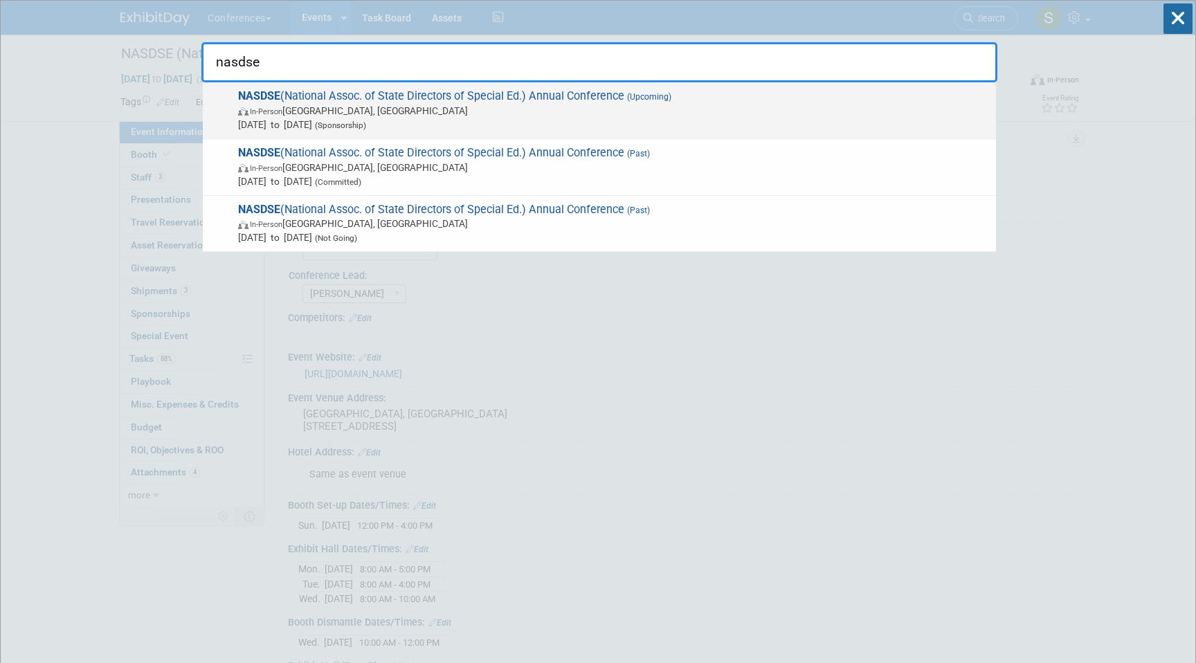
type input "nasdse"
click at [471, 92] on span "NASDSE (National Assoc. of State Directors of Special Ed.) Annual Conference (U…" at bounding box center [611, 110] width 755 height 42
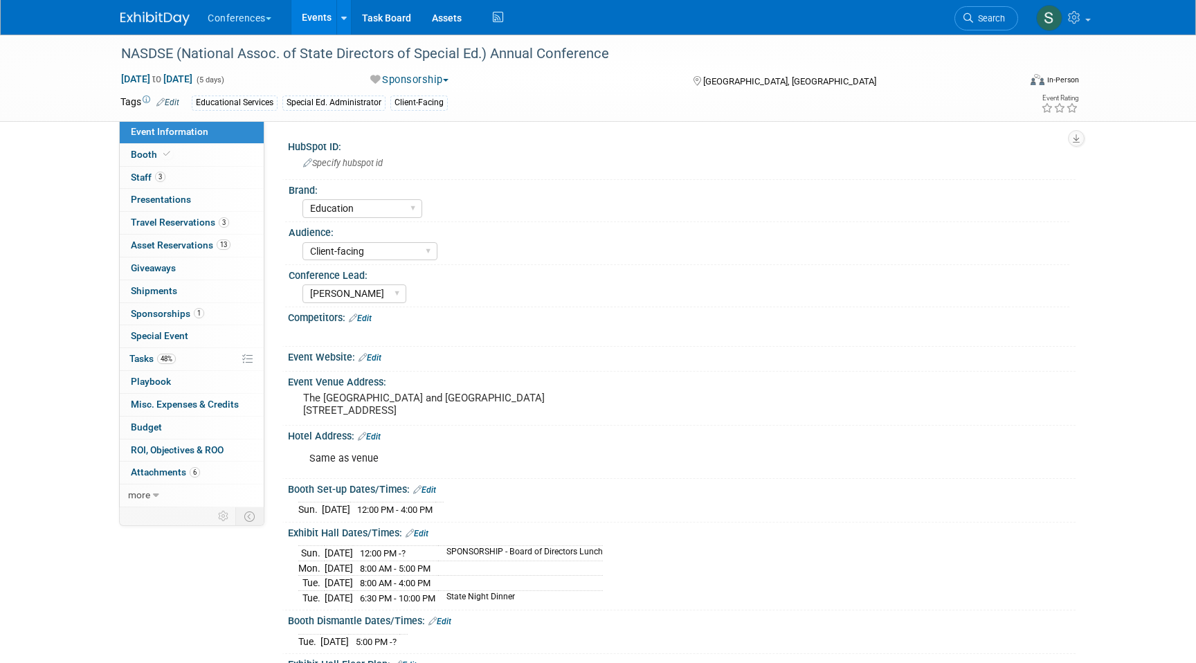
select select "Education"
select select "Client-facing"
select select "Sophie"
click at [198, 242] on span "Asset Reservations 13" at bounding box center [181, 245] width 100 height 11
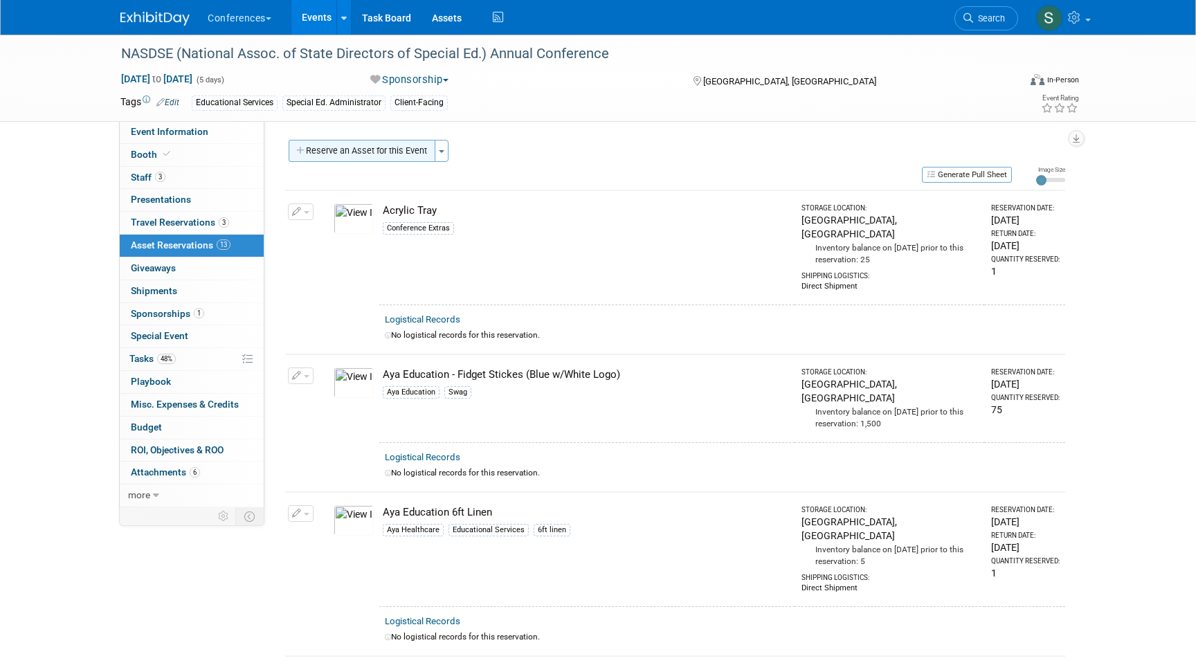
click at [345, 154] on button "Reserve an Asset for this Event" at bounding box center [362, 151] width 147 height 22
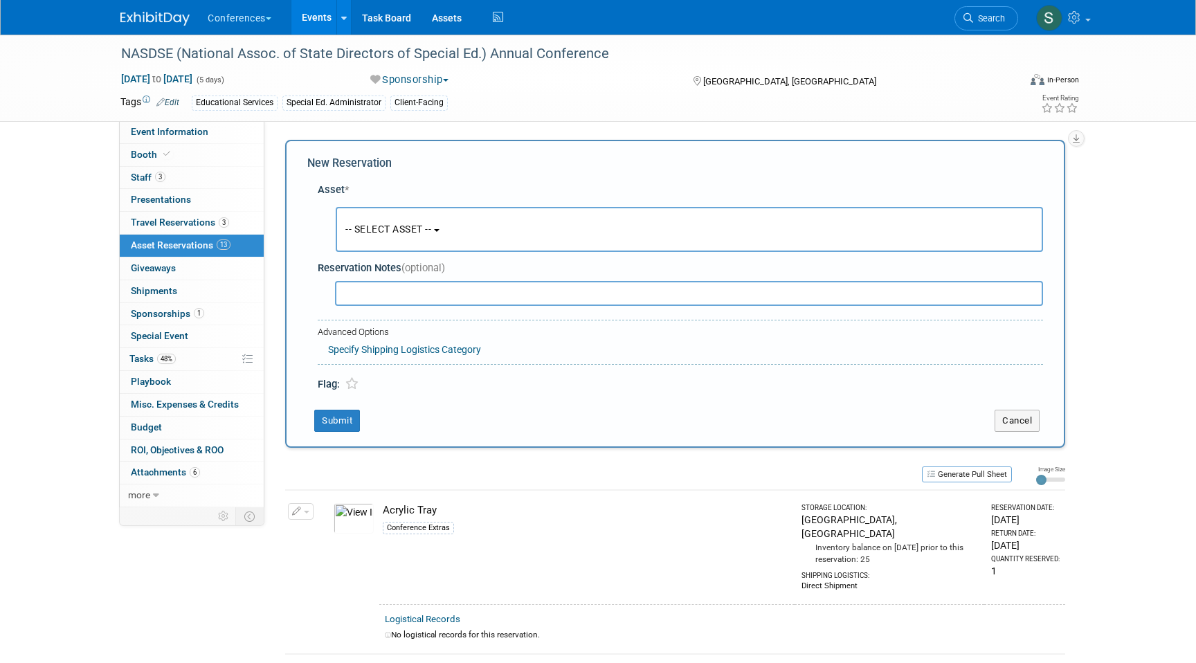
scroll to position [13, 0]
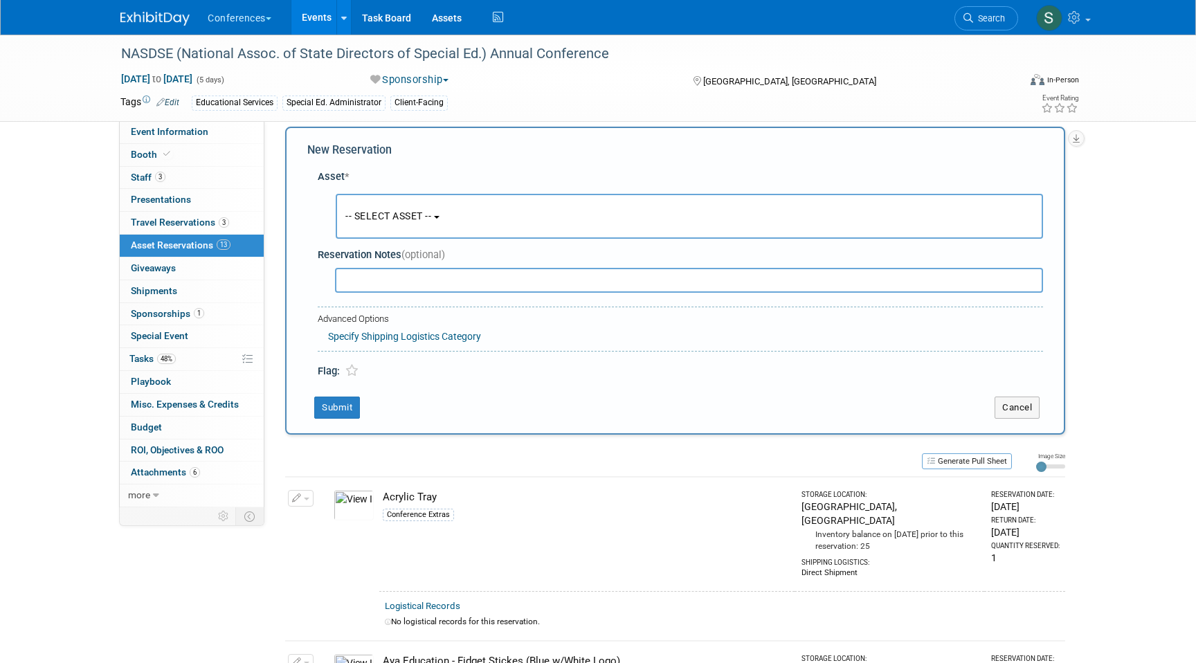
click at [431, 221] on span "-- SELECT ASSET --" at bounding box center [388, 215] width 86 height 11
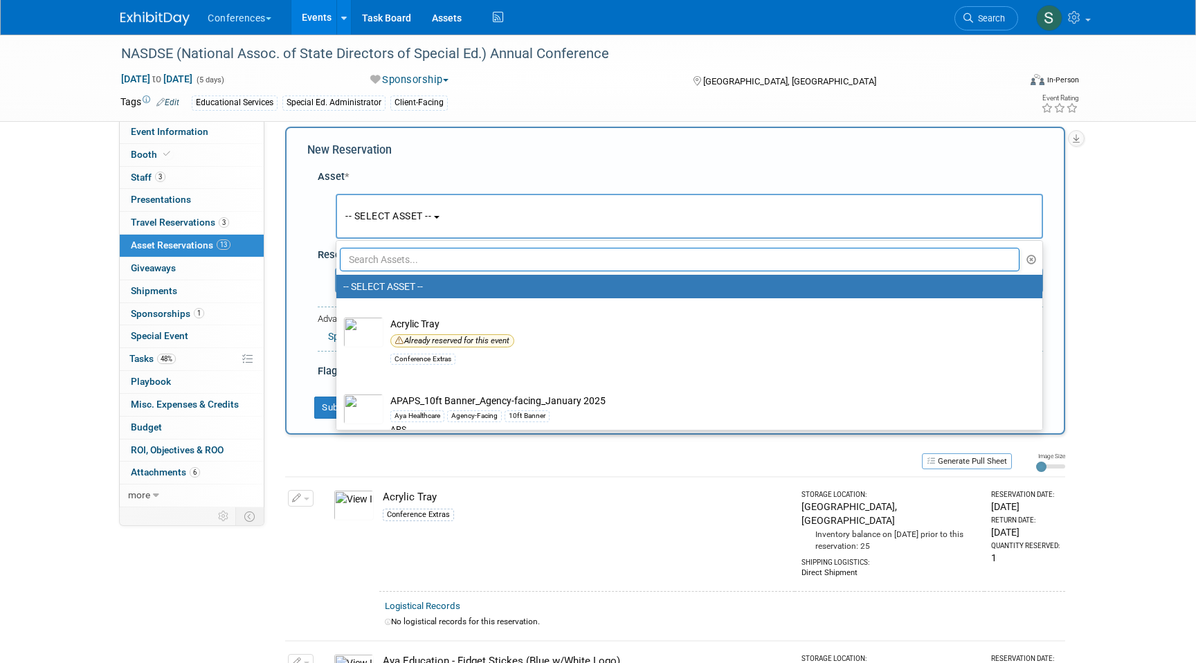
click at [381, 265] on input "text" at bounding box center [680, 260] width 680 height 24
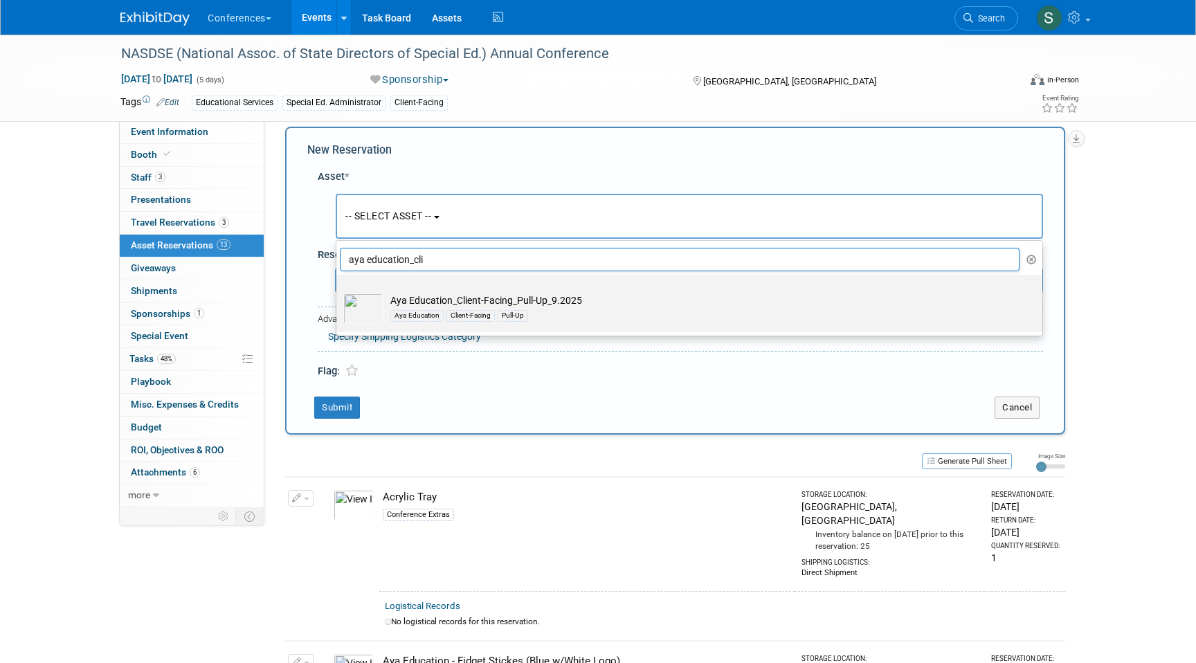
type input "aya education_cli"
click at [441, 303] on td "Aya Education_Client-Facing_Pull-Up_9.2025 Aya Education Client-Facing Pull-Up" at bounding box center [699, 309] width 631 height 30
click at [339, 291] on input "Aya Education_Client-Facing_Pull-Up_9.2025 Aya Education Client-Facing Pull-Up" at bounding box center [334, 286] width 9 height 9
select select "10729418"
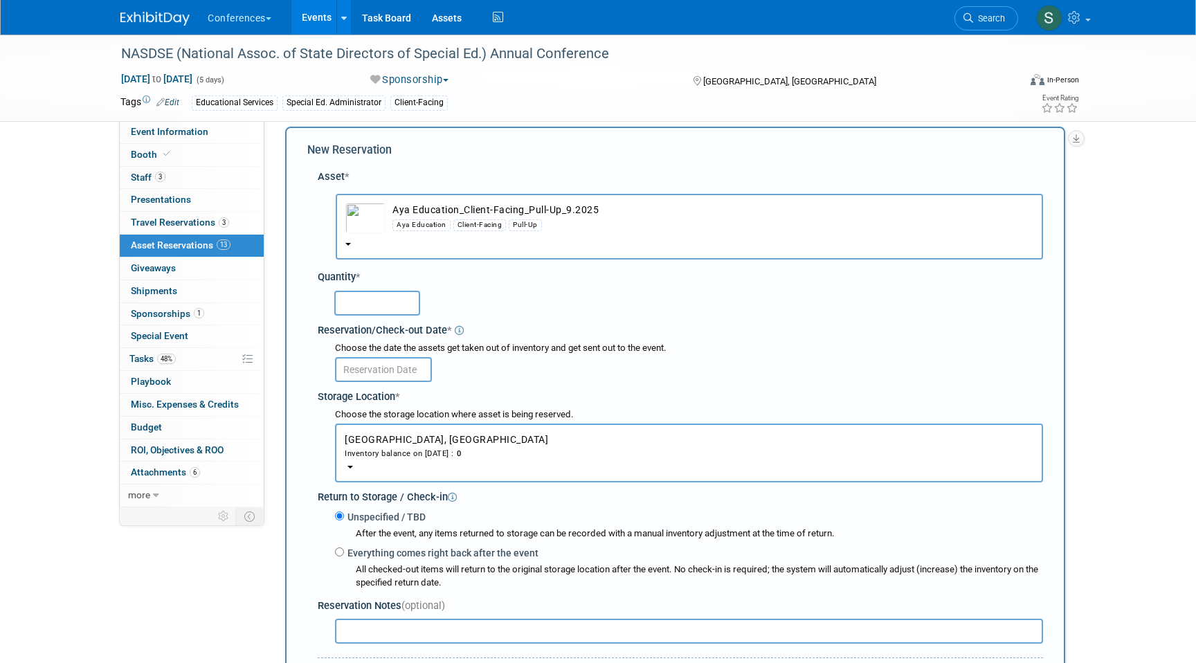
click at [367, 302] on input "text" at bounding box center [377, 303] width 86 height 25
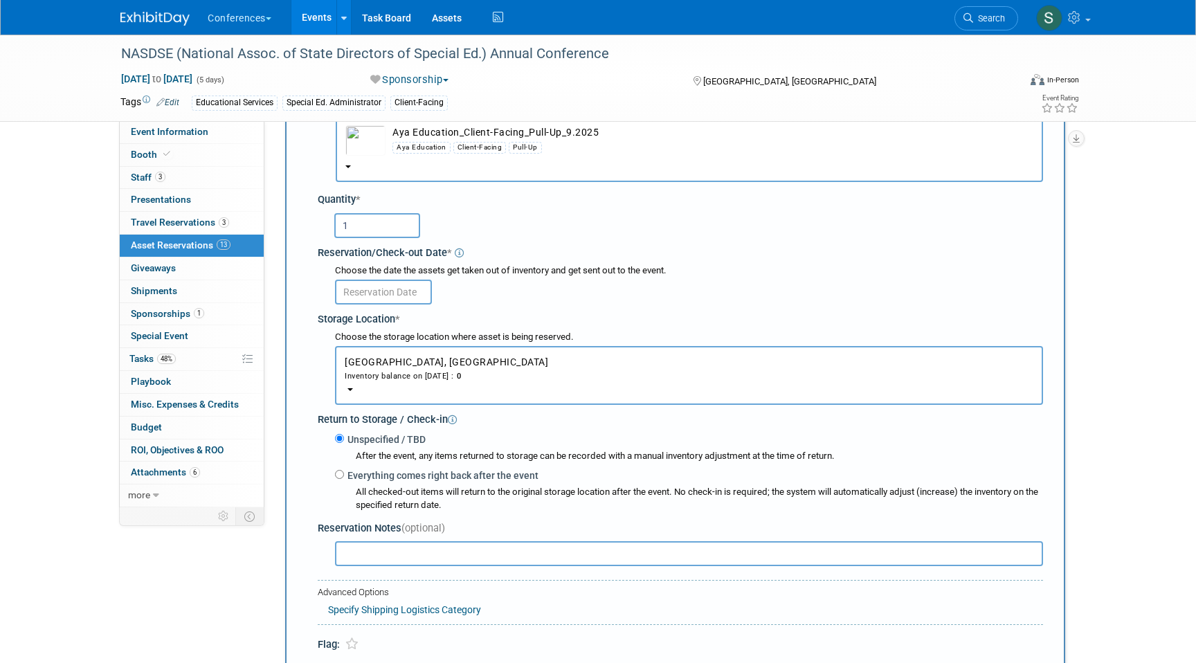
type input "1"
click at [391, 295] on input "text" at bounding box center [383, 292] width 97 height 25
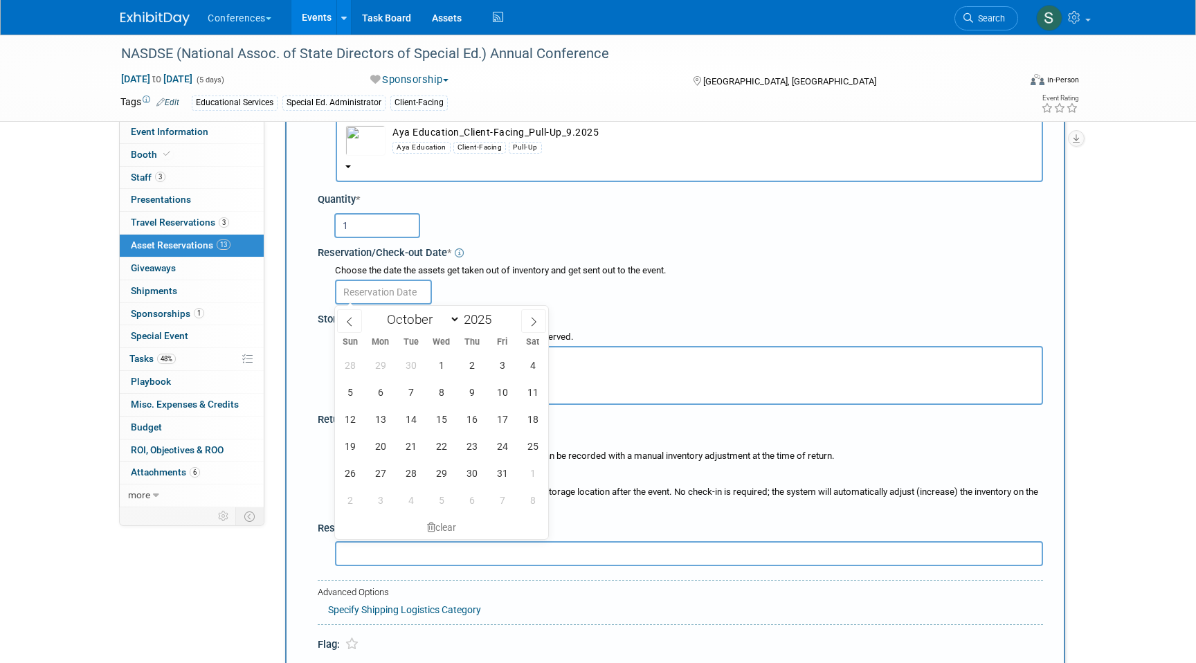
scroll to position [152, 0]
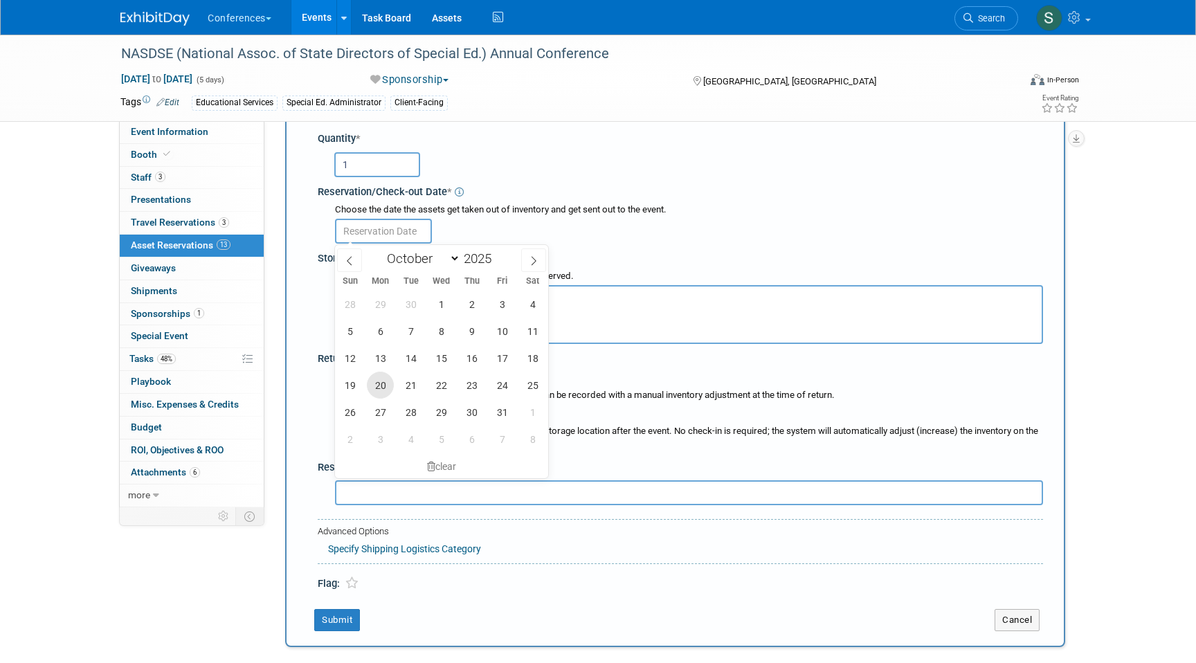
click at [386, 385] on span "20" at bounding box center [380, 385] width 27 height 27
type input "Oct 20, 2025"
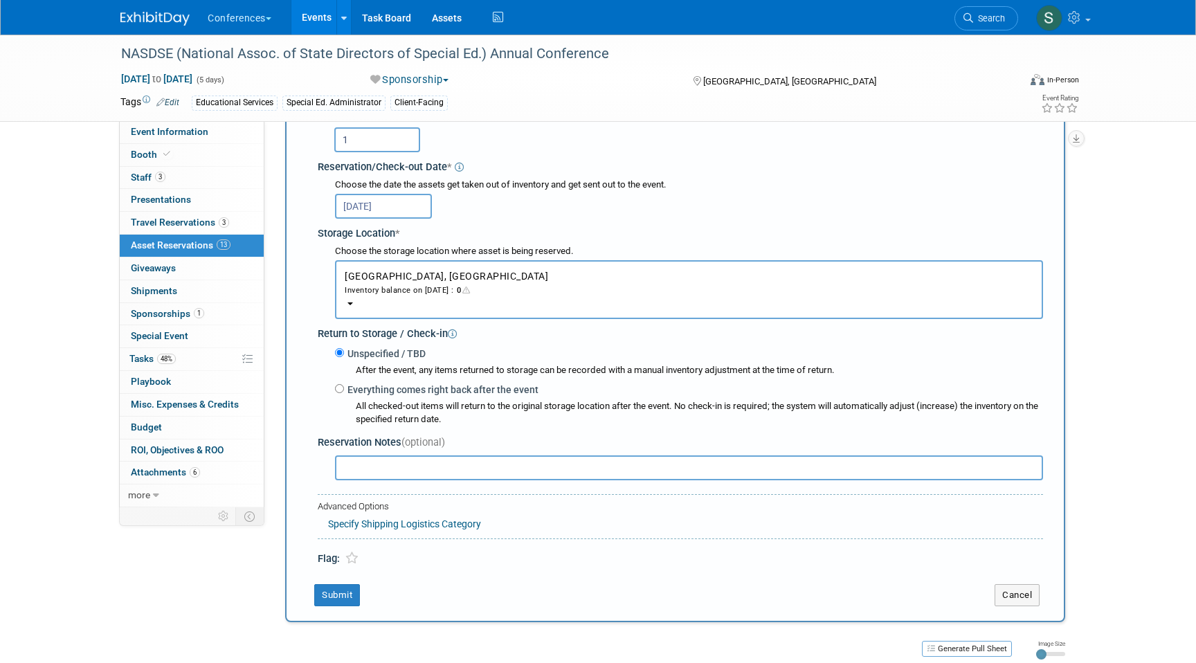
click at [386, 386] on label "Everything comes right back after the event" at bounding box center [441, 390] width 195 height 14
click at [344, 386] on input "Everything comes right back after the event" at bounding box center [339, 388] width 9 height 9
radio input "true"
select select "9"
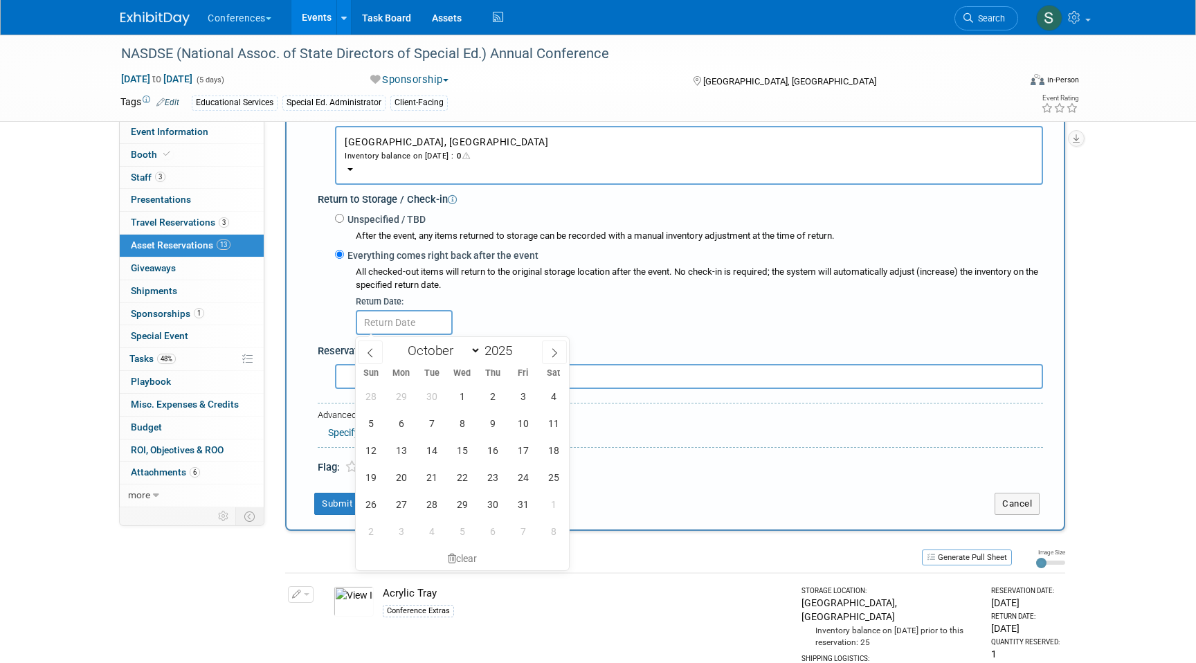
scroll to position [314, 0]
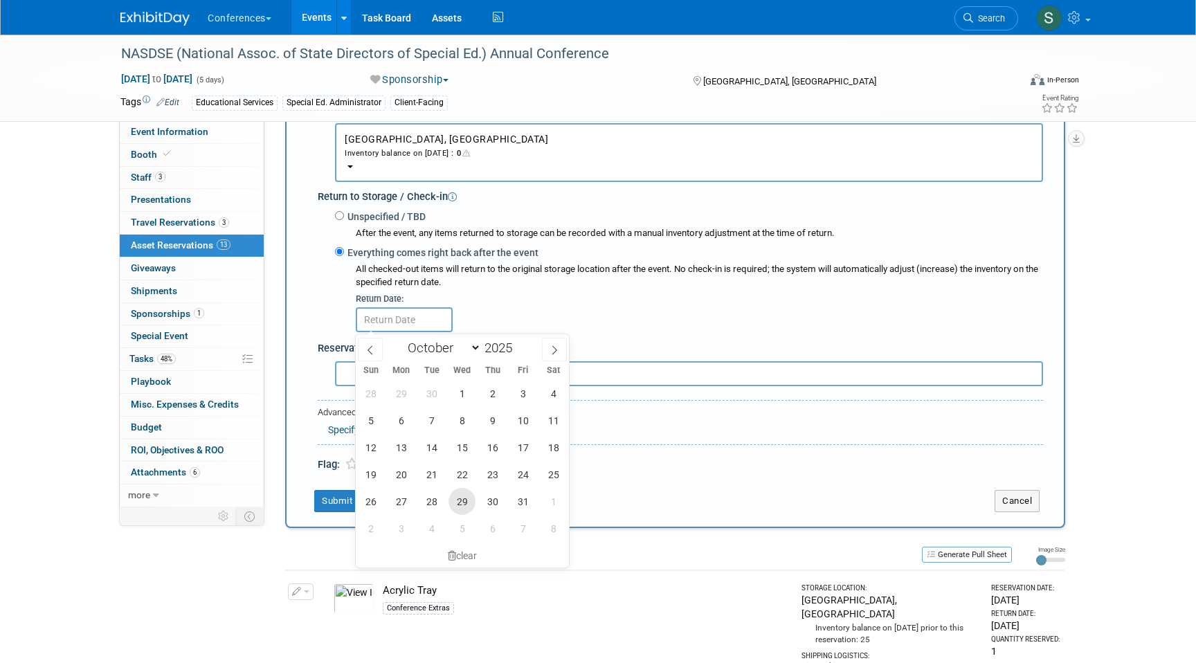
click at [462, 503] on span "29" at bounding box center [462, 501] width 27 height 27
type input "Oct 29, 2025"
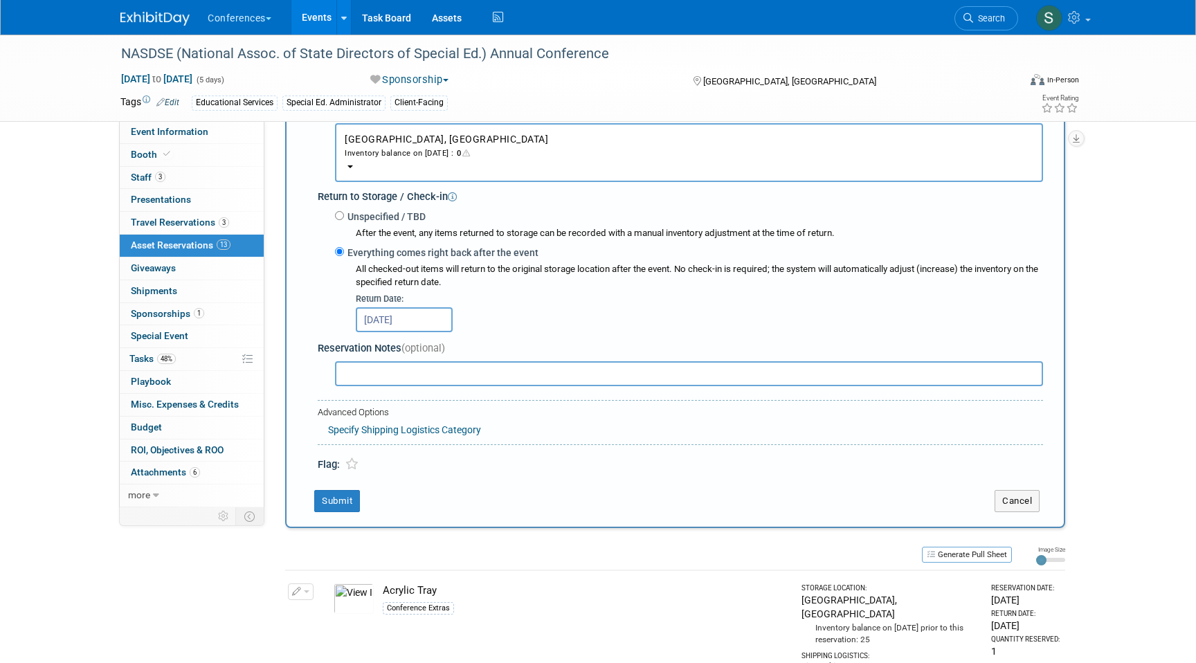
click at [362, 374] on input "text" at bounding box center [689, 373] width 708 height 25
type input "This is new! I ordered 2 on 9/8 so they will def be in the office by then:)"
click at [330, 506] on button "Submit" at bounding box center [337, 501] width 46 height 22
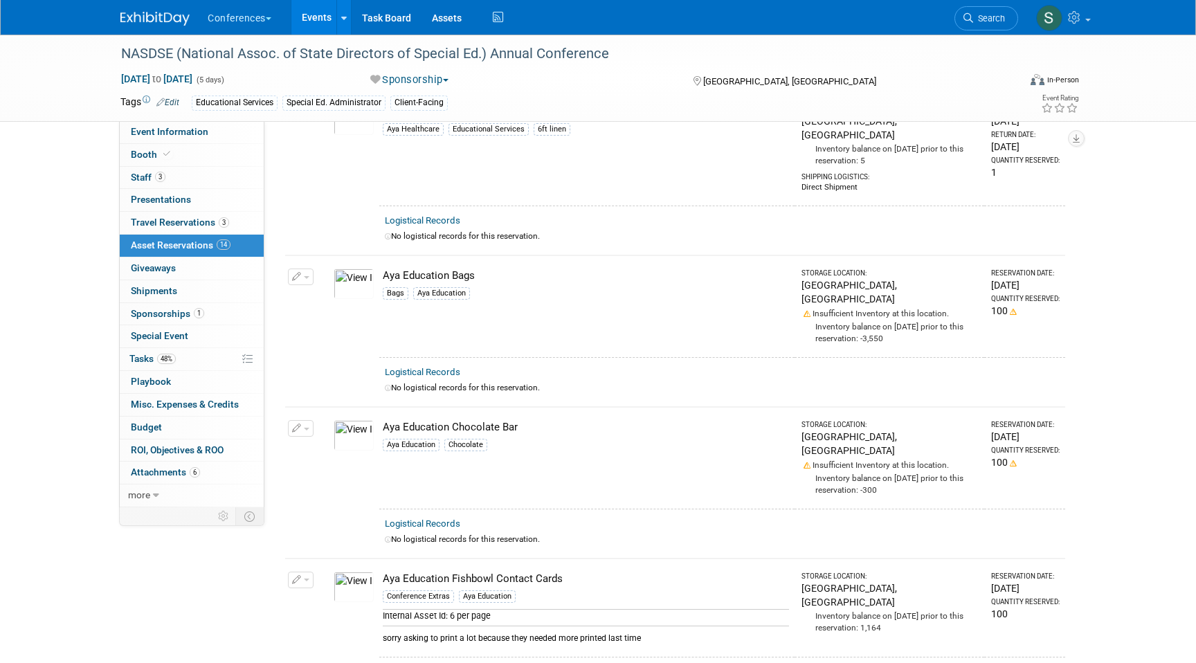
scroll to position [0, 0]
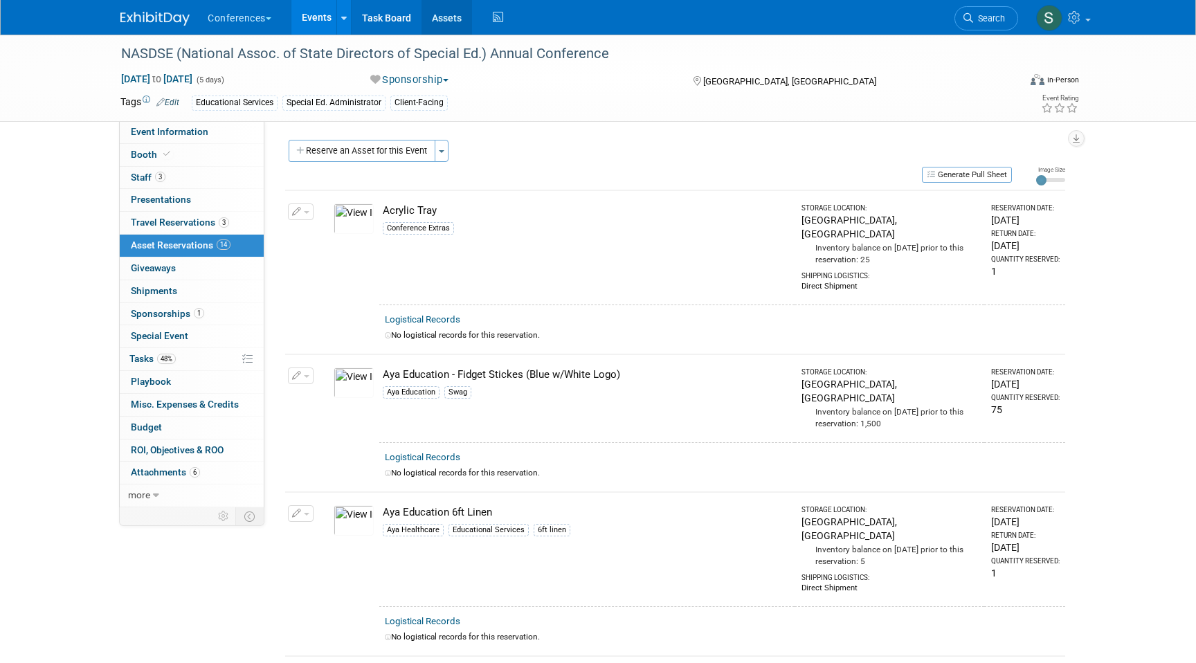
click at [451, 18] on link "Assets" at bounding box center [447, 17] width 51 height 35
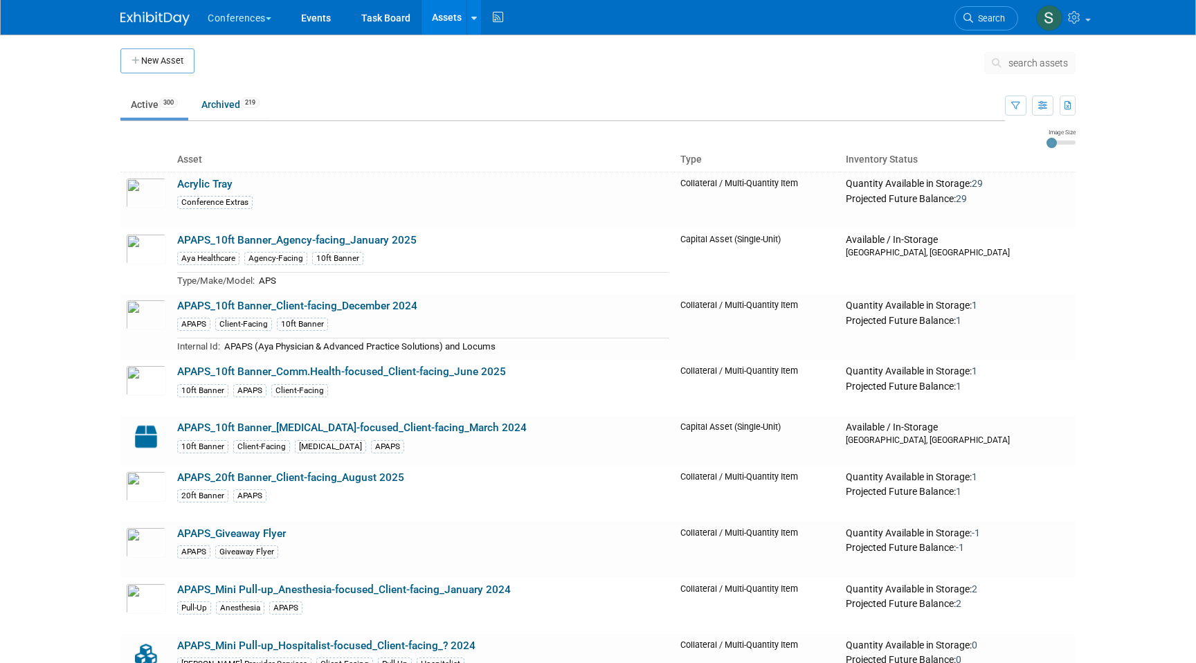
click at [1025, 71] on button "search assets" at bounding box center [1030, 63] width 91 height 22
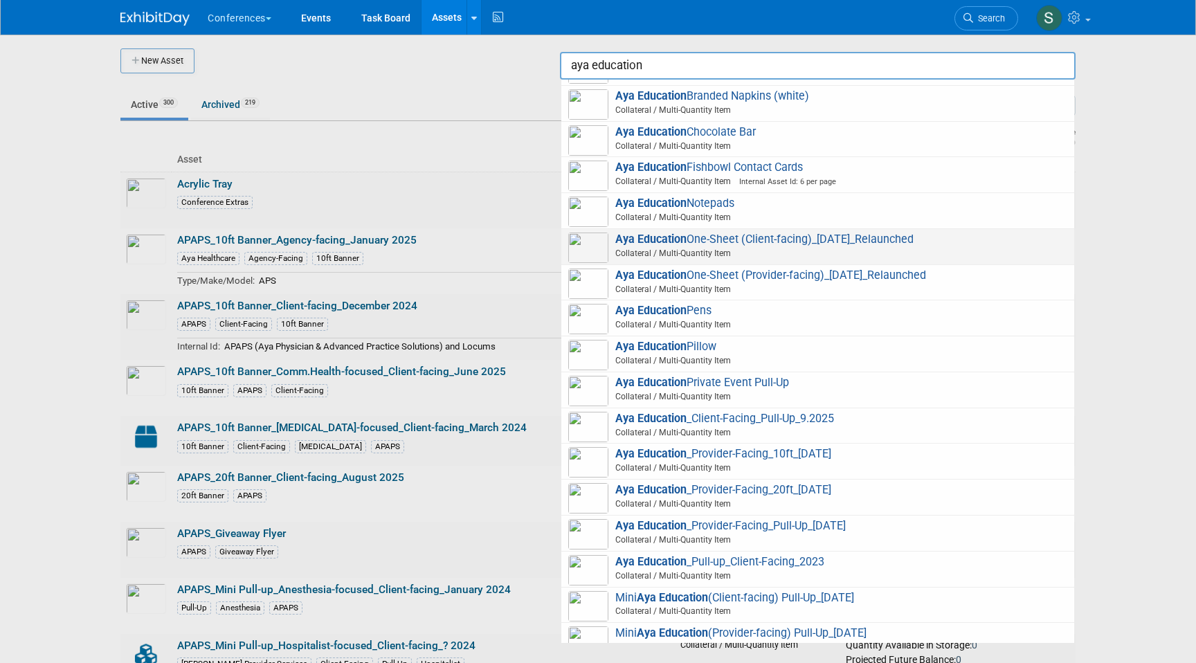
scroll to position [204, 0]
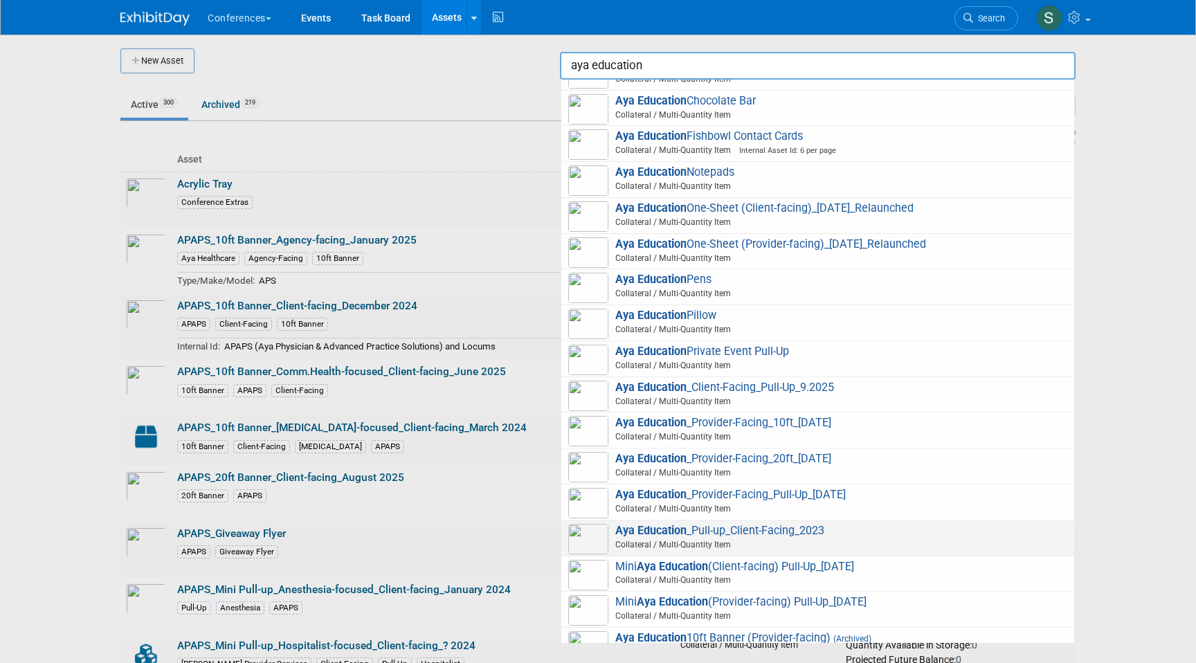
click at [828, 545] on span "Collateral / Multi-Quantity Item" at bounding box center [820, 545] width 495 height 12
type input "Aya Education_Pull-up_Client-Facing_2023"
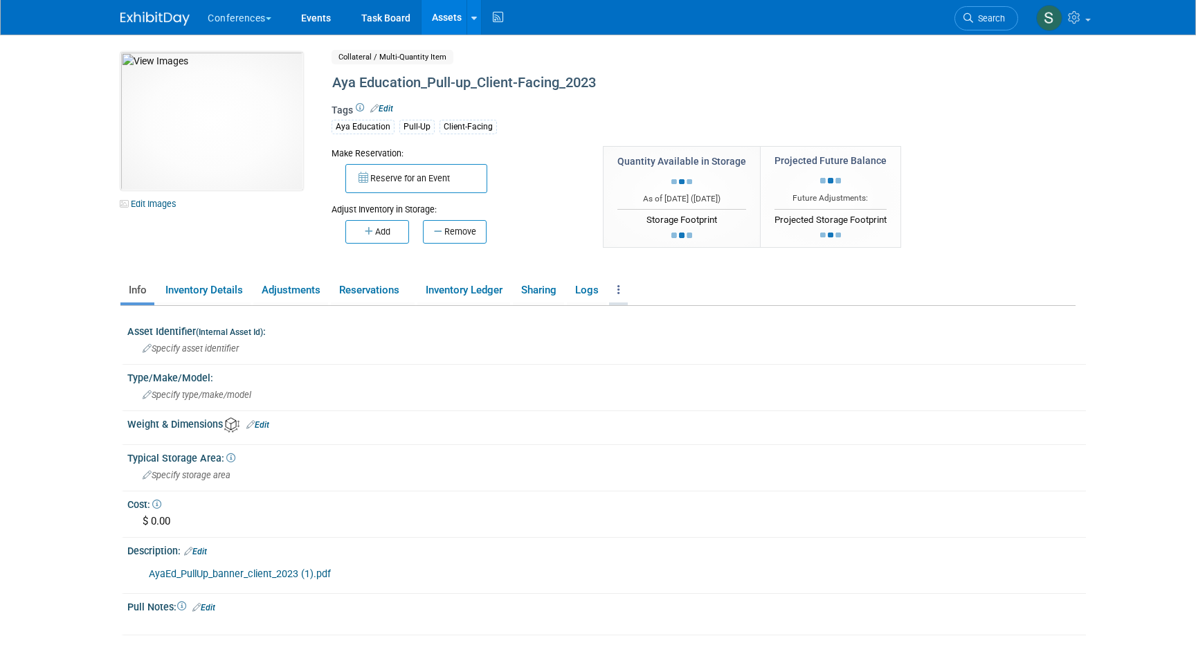
click at [620, 293] on icon at bounding box center [619, 290] width 3 height 10
click at [665, 345] on link "Archive Asset" at bounding box center [669, 342] width 120 height 24
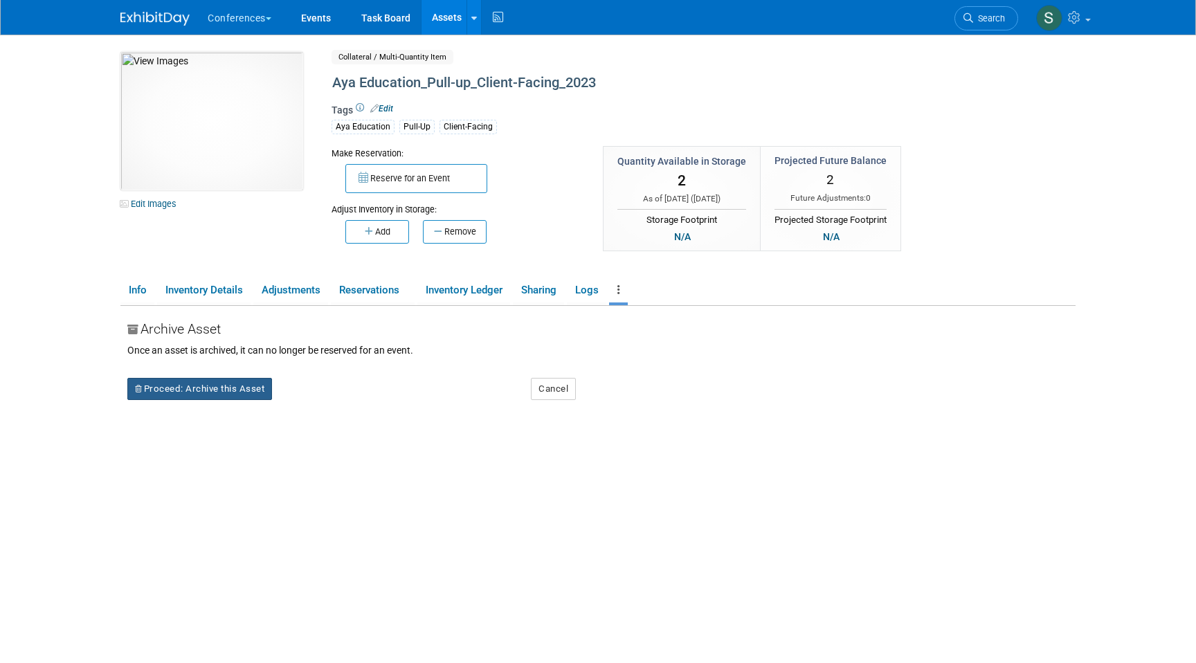
click at [230, 390] on button "Proceed: Archive this Asset" at bounding box center [199, 389] width 145 height 22
click at [314, 399] on icon at bounding box center [312, 399] width 10 height 9
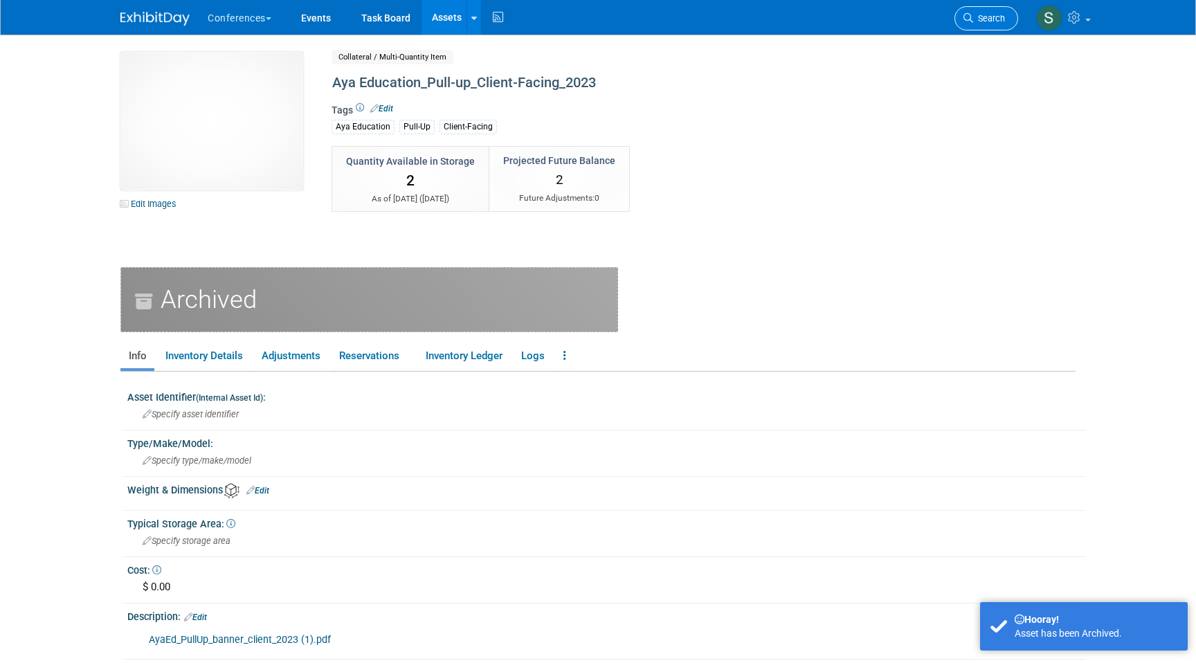
click at [995, 18] on span "Search" at bounding box center [989, 18] width 32 height 10
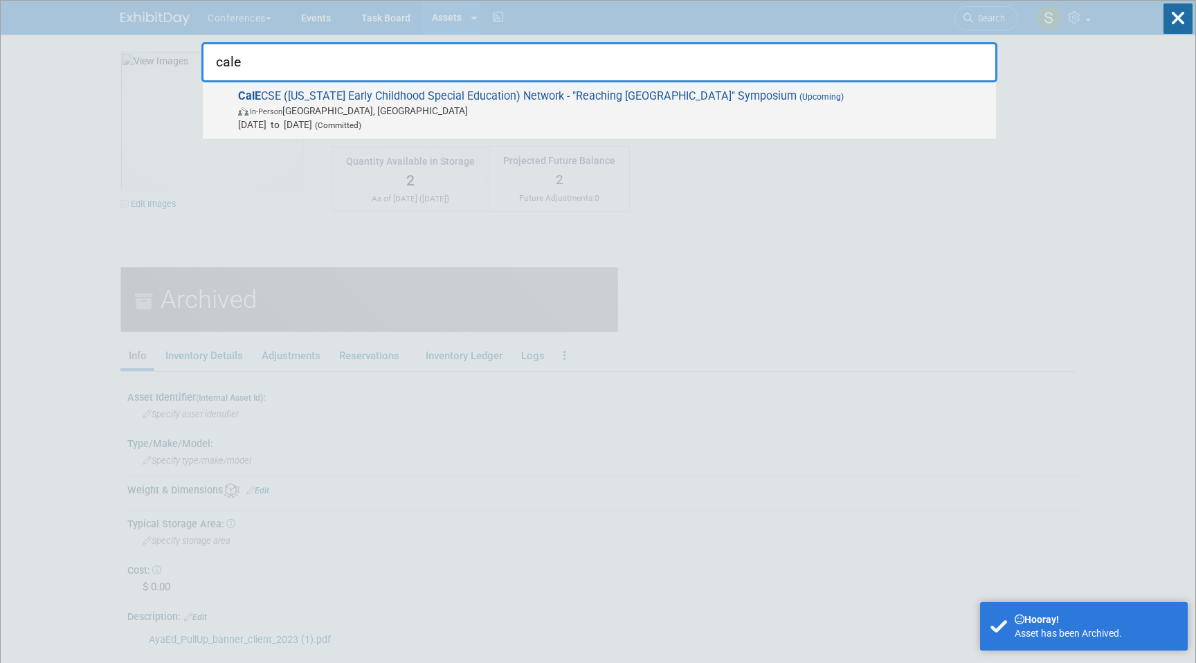
type input "cale"
click at [742, 89] on div "CalE CSE ([US_STATE] Early Childhood Special Education) Network - "Reaching [GE…" at bounding box center [599, 110] width 793 height 57
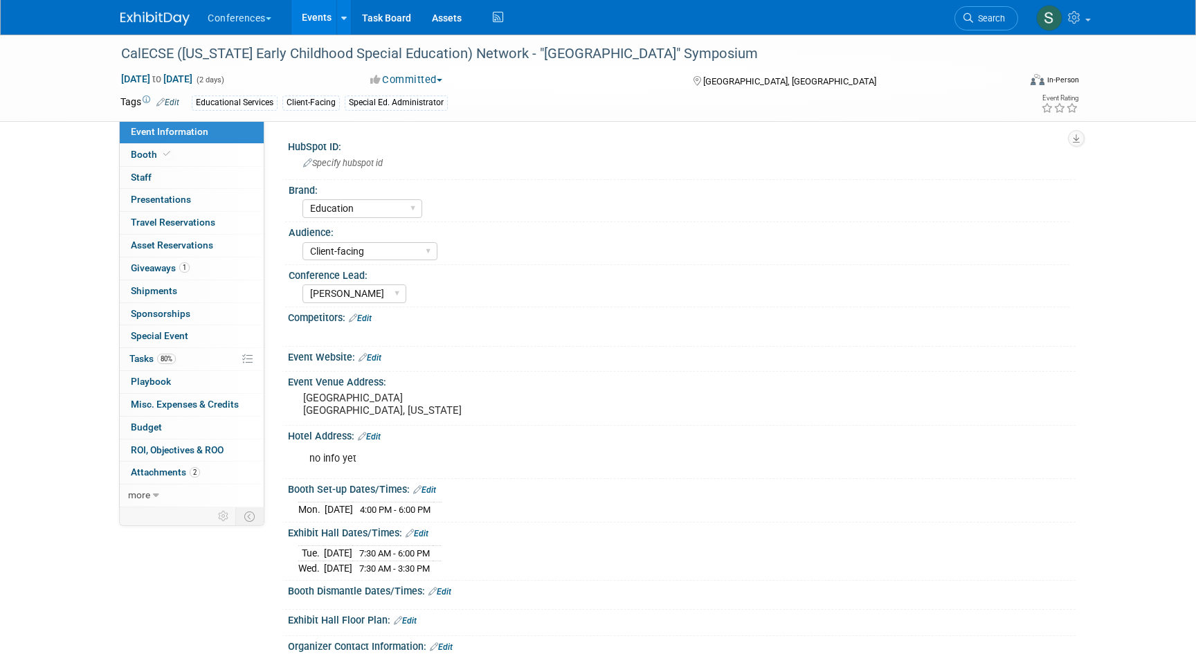
select select "Education"
select select "Client-facing"
select select "[PERSON_NAME]"
click at [198, 246] on span "Asset Reservations 0" at bounding box center [172, 245] width 82 height 11
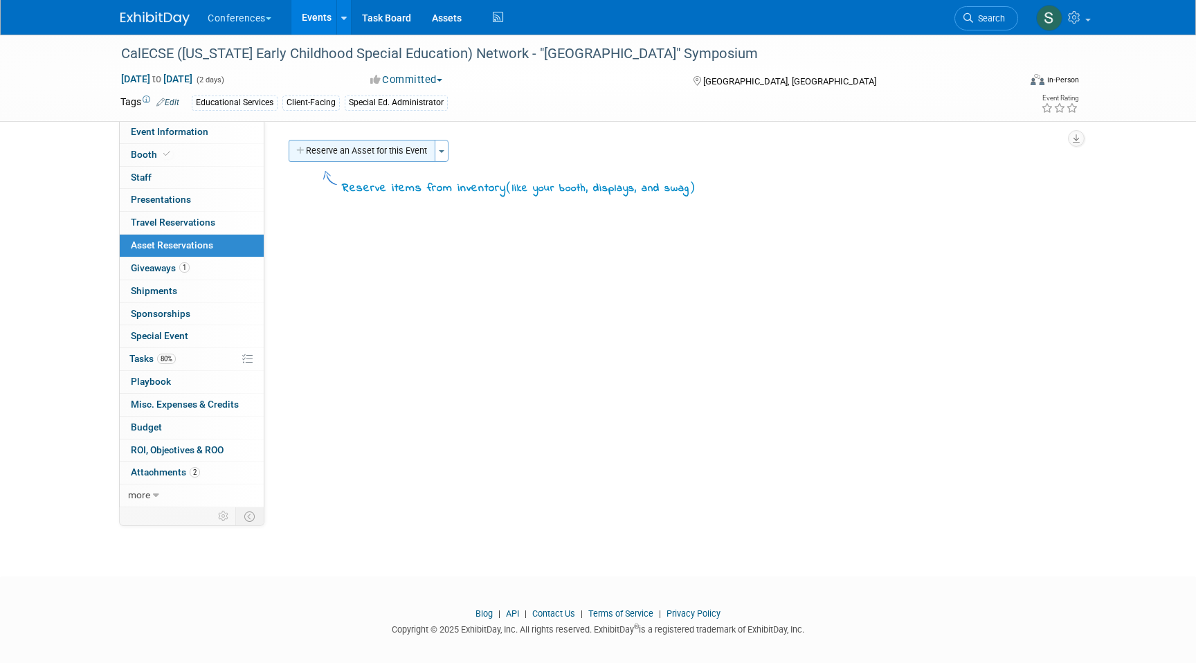
click at [375, 144] on button "Reserve an Asset for this Event" at bounding box center [362, 151] width 147 height 22
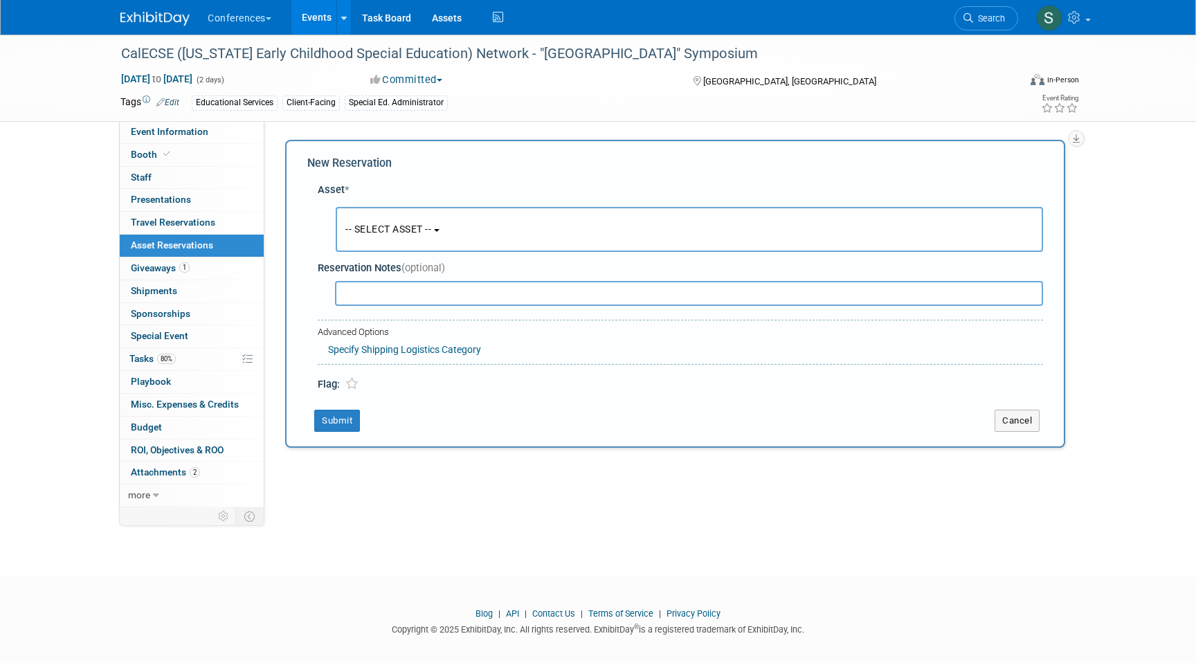
scroll to position [10, 0]
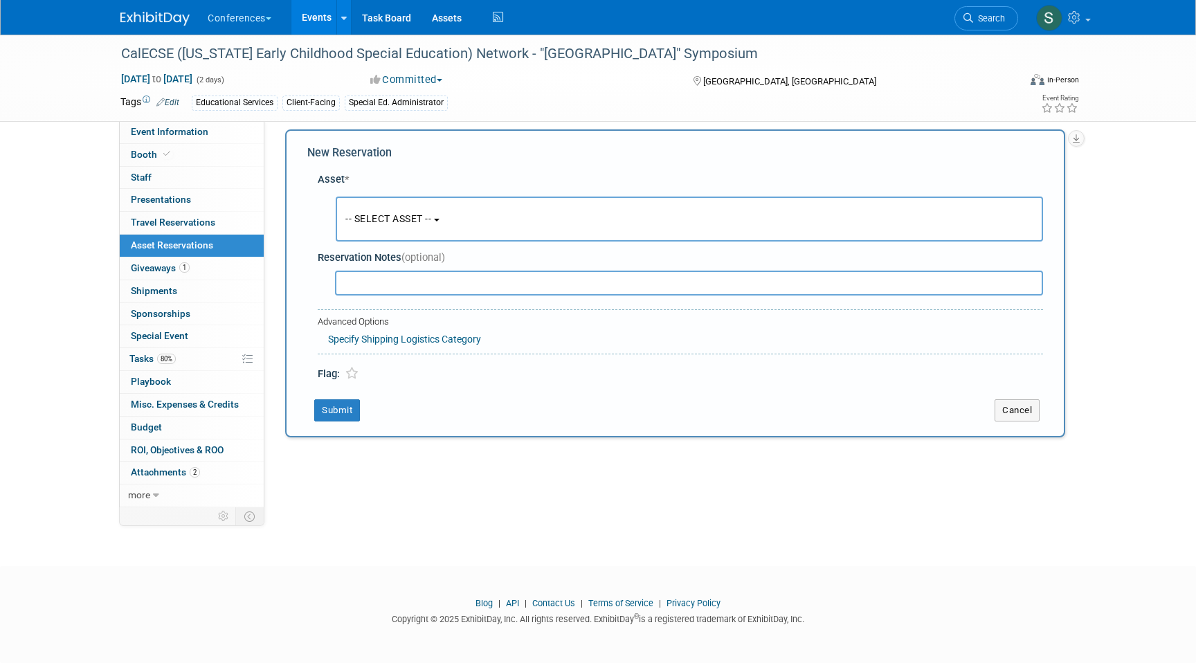
click at [386, 233] on button "-- SELECT ASSET --" at bounding box center [690, 219] width 708 height 45
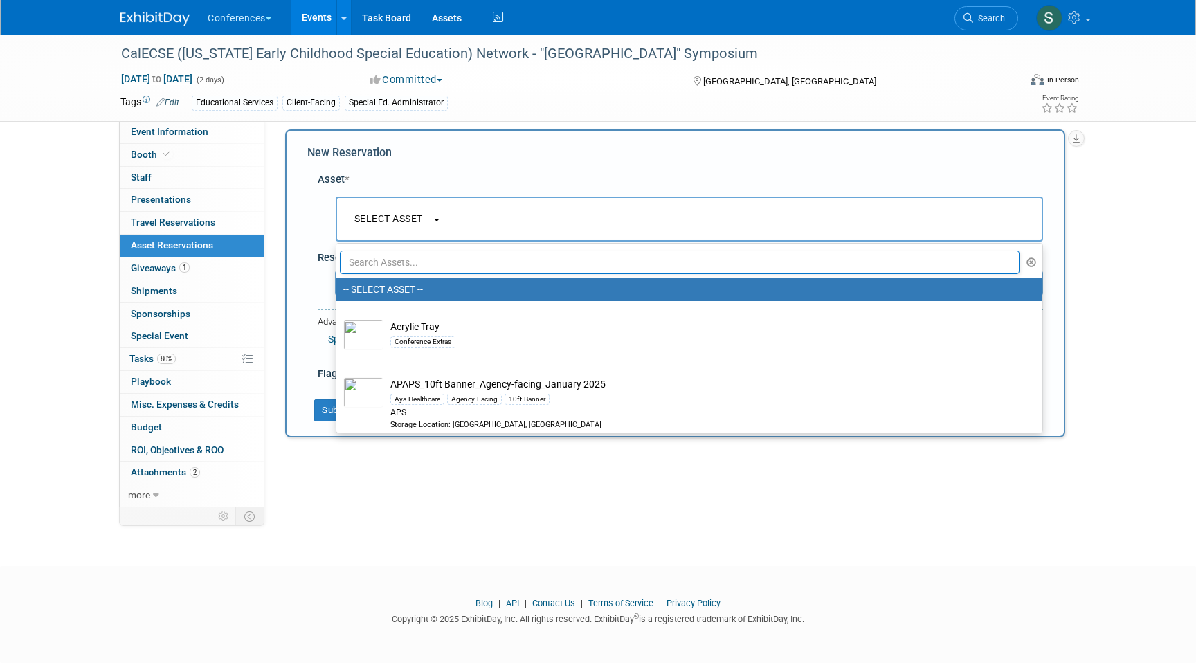
click at [386, 268] on input "text" at bounding box center [680, 263] width 680 height 24
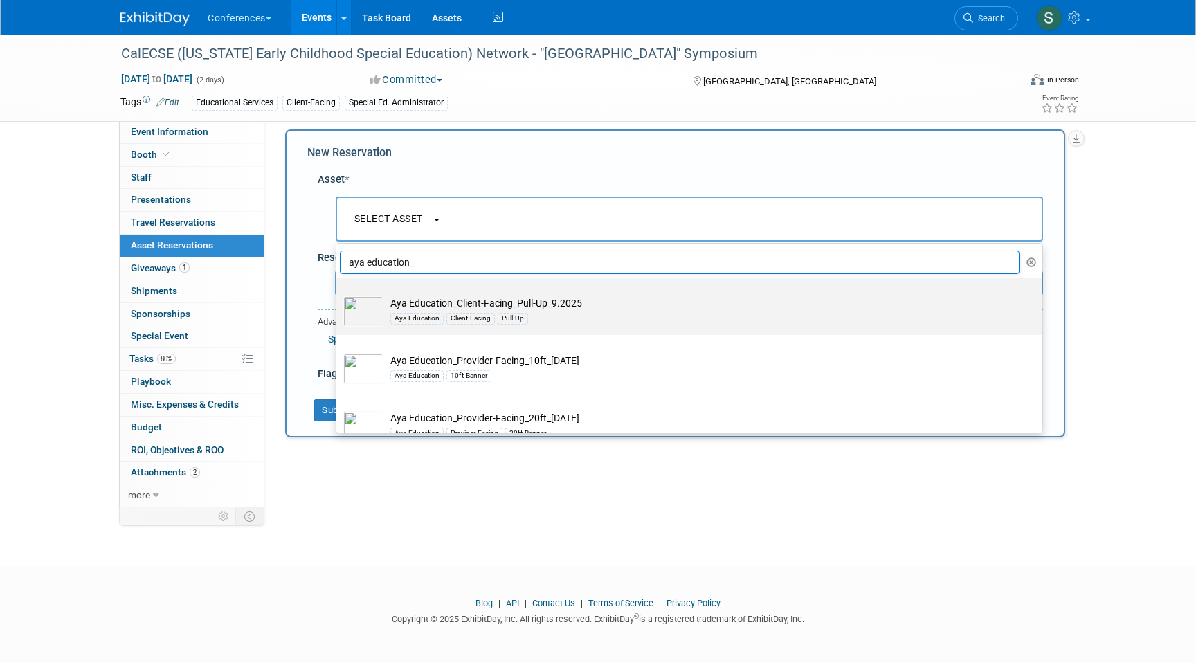
type input "aya education_"
click at [417, 323] on div "Aya Education" at bounding box center [416, 318] width 53 height 11
click at [339, 294] on input "Aya Education_Client-Facing_Pull-Up_9.2025 Aya Education Client-Facing Pull-Up" at bounding box center [334, 289] width 9 height 9
select select "10729418"
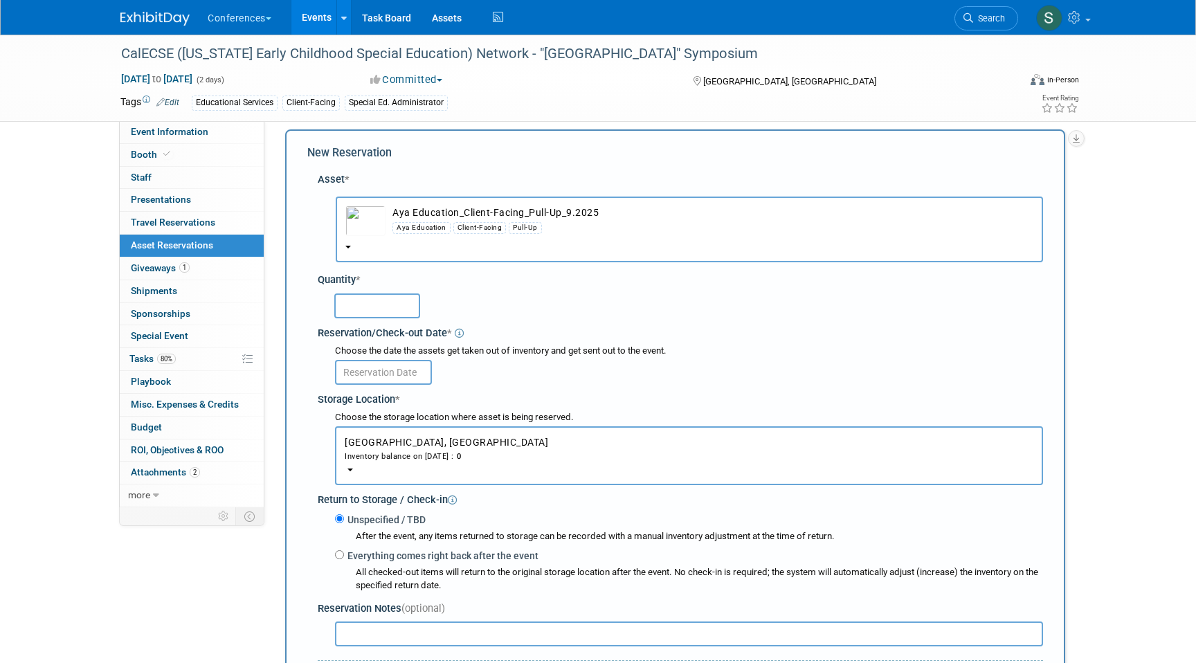
click at [368, 302] on input "text" at bounding box center [377, 306] width 86 height 25
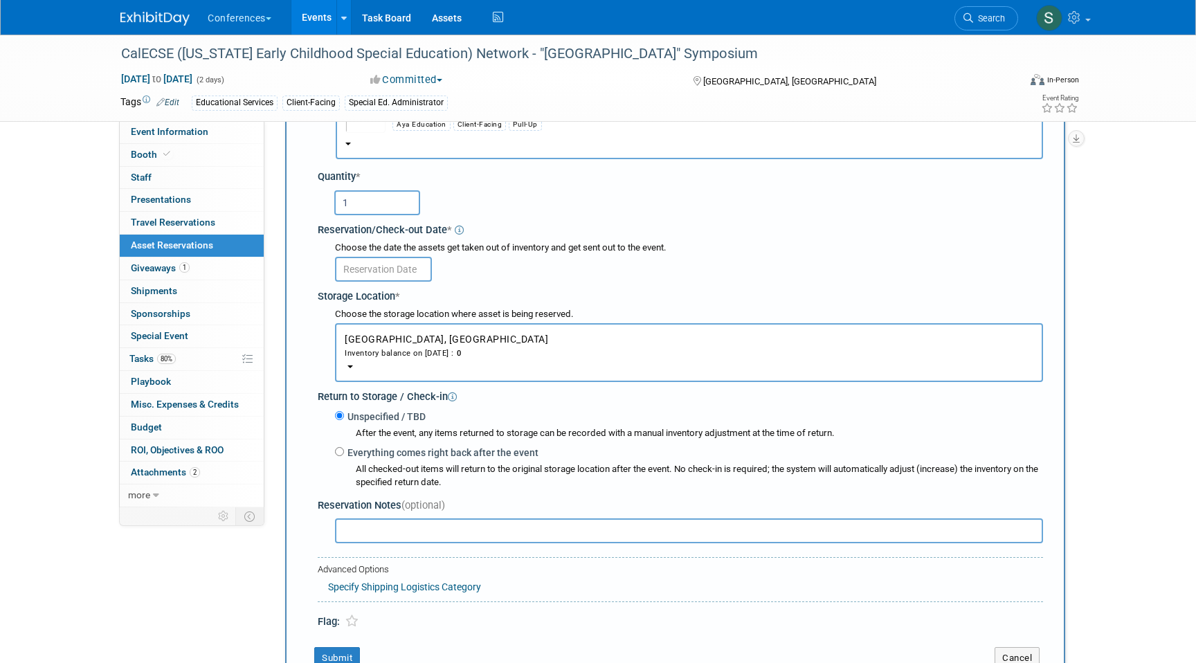
scroll to position [143, 0]
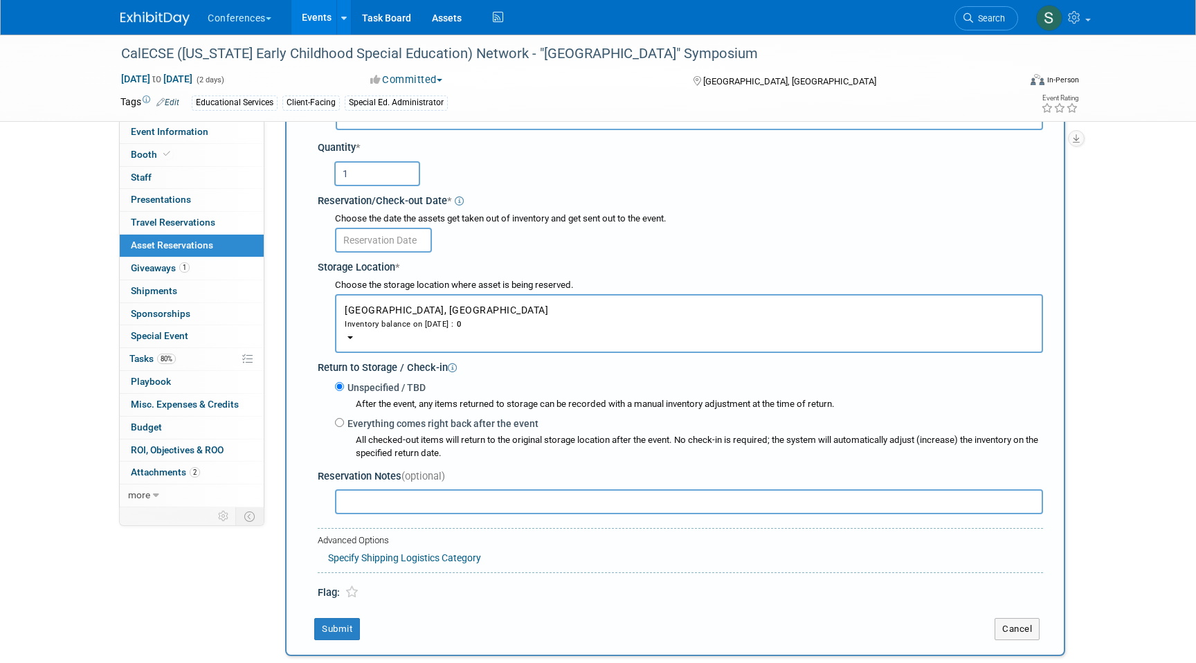
type input "1"
click at [392, 236] on input "text" at bounding box center [383, 240] width 97 height 25
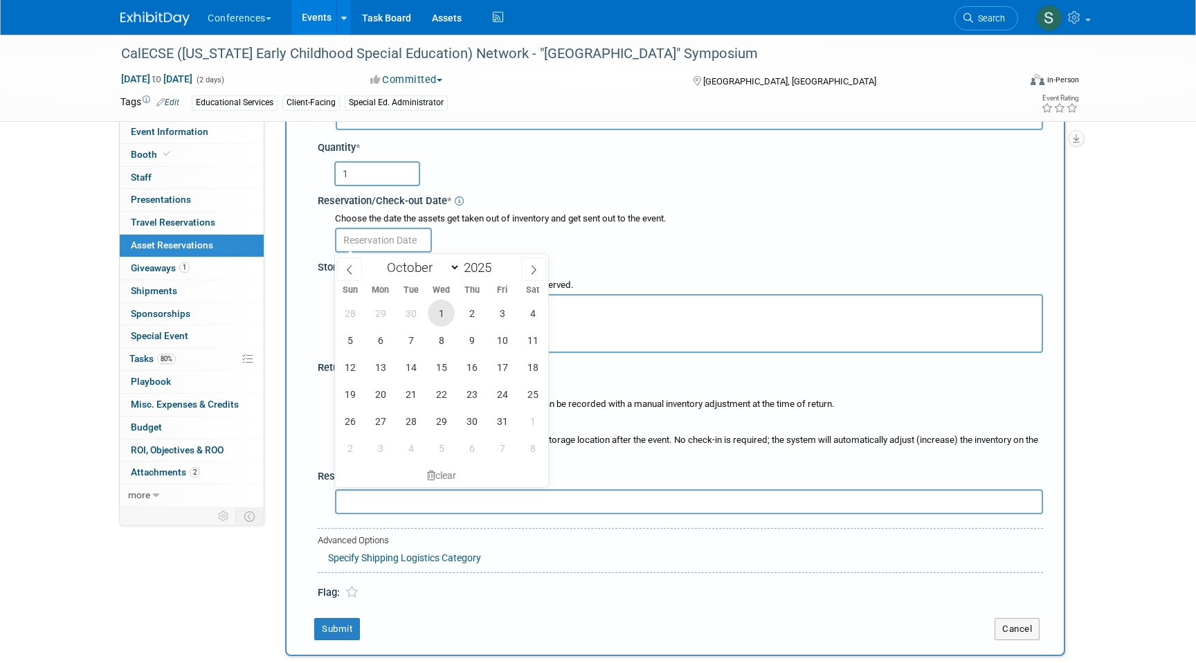
click at [444, 315] on span "1" at bounding box center [441, 313] width 27 height 27
type input "Oct 1, 2025"
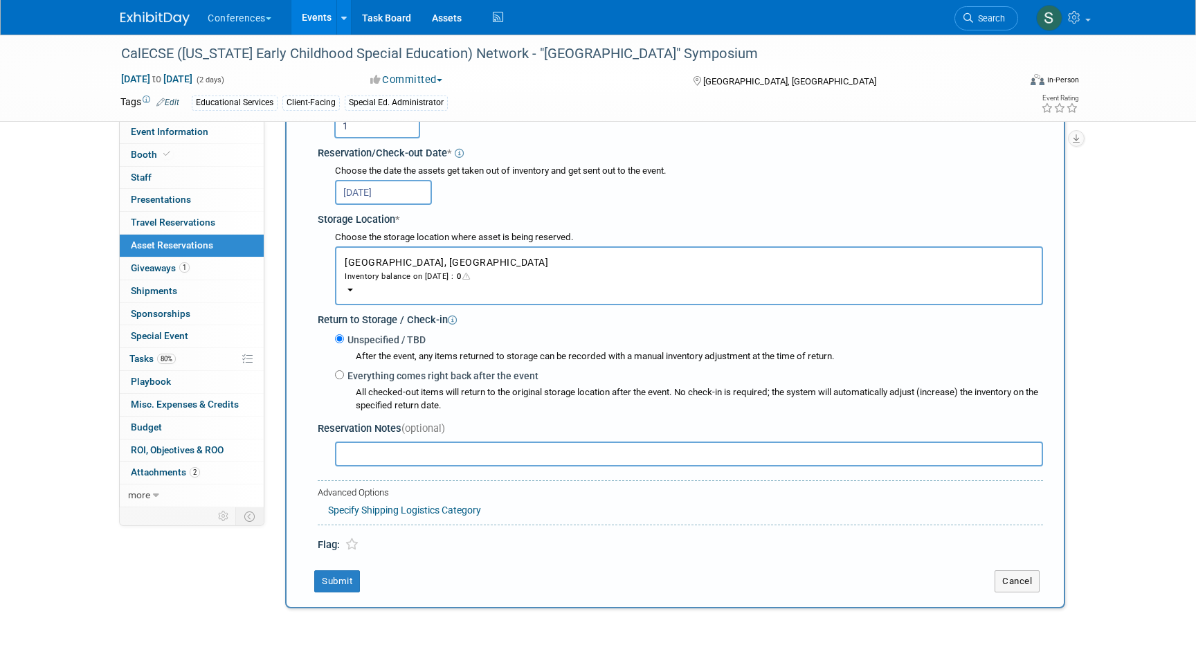
scroll to position [198, 0]
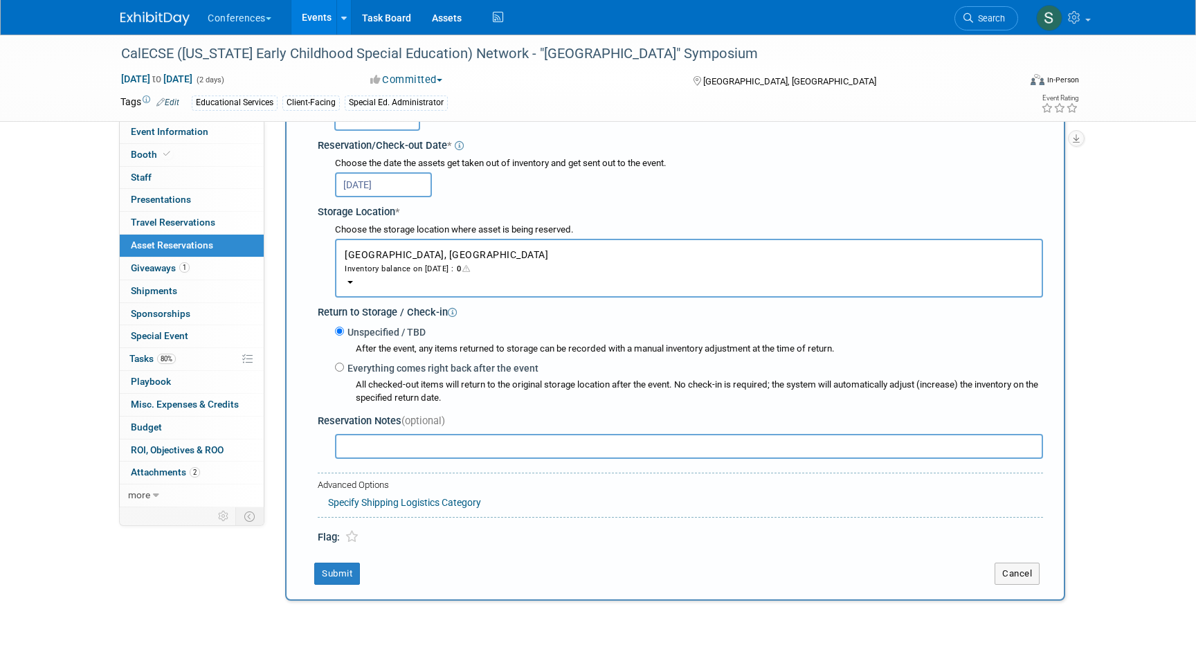
click at [402, 368] on label "Everything comes right back after the event" at bounding box center [441, 368] width 195 height 14
click at [344, 368] on input "Everything comes right back after the event" at bounding box center [339, 367] width 9 height 9
radio input "true"
select select "9"
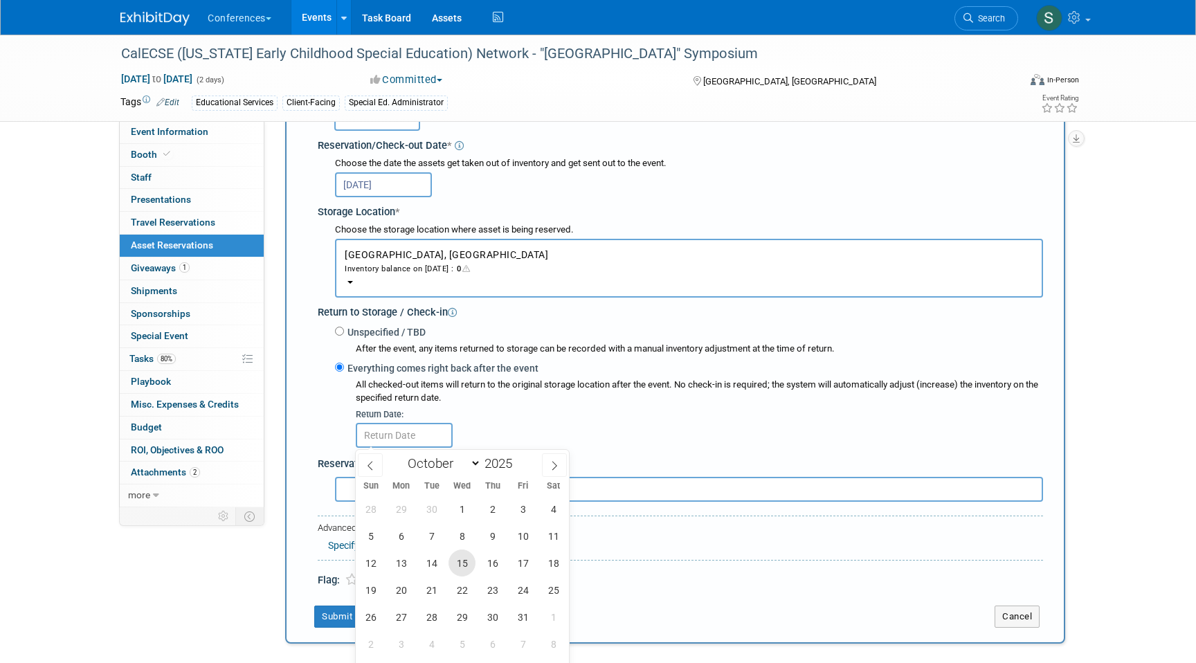
click at [463, 567] on span "15" at bounding box center [462, 563] width 27 height 27
type input "Oct 15, 2025"
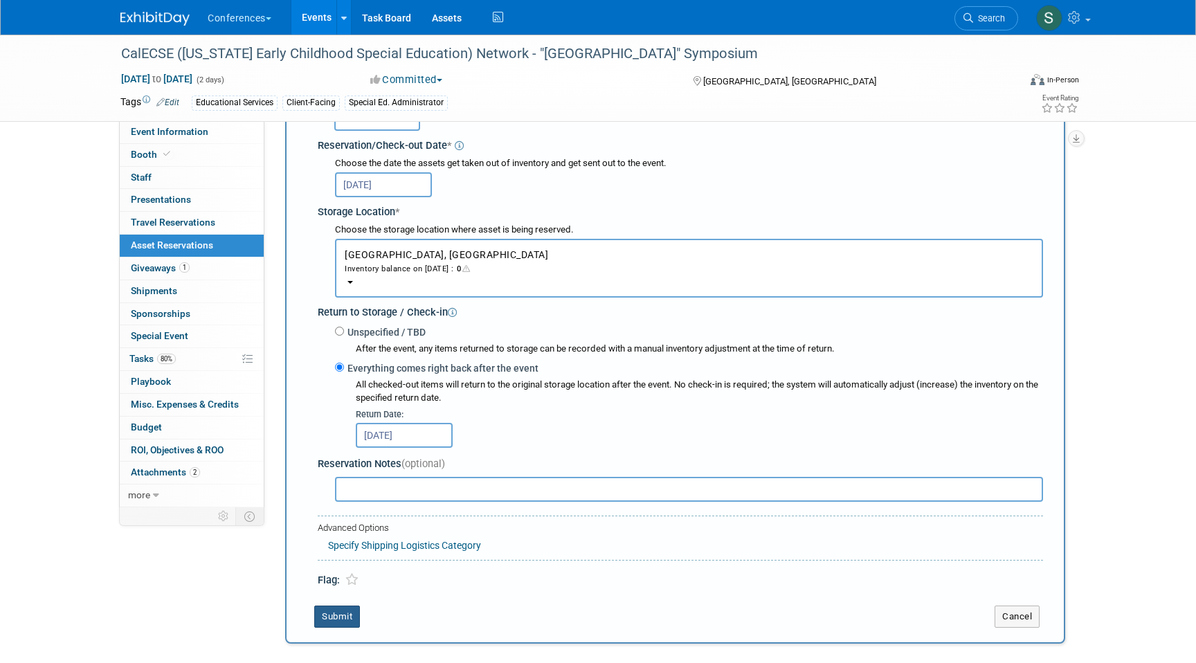
click at [332, 616] on button "Submit" at bounding box center [337, 617] width 46 height 22
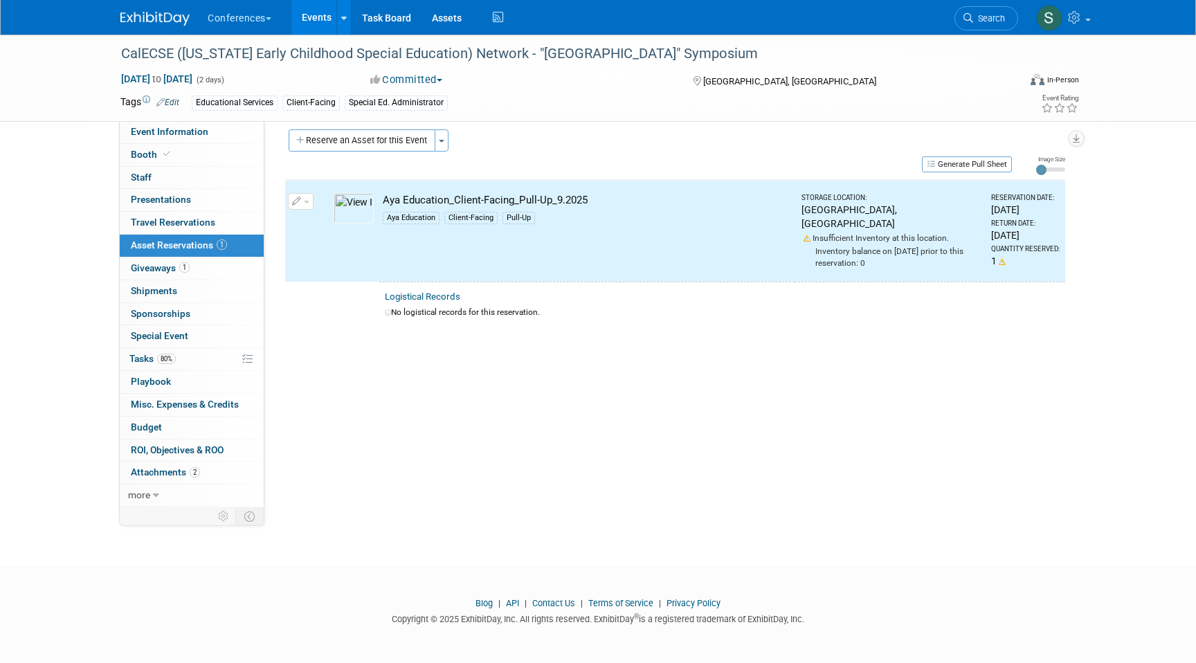
scroll to position [0, 0]
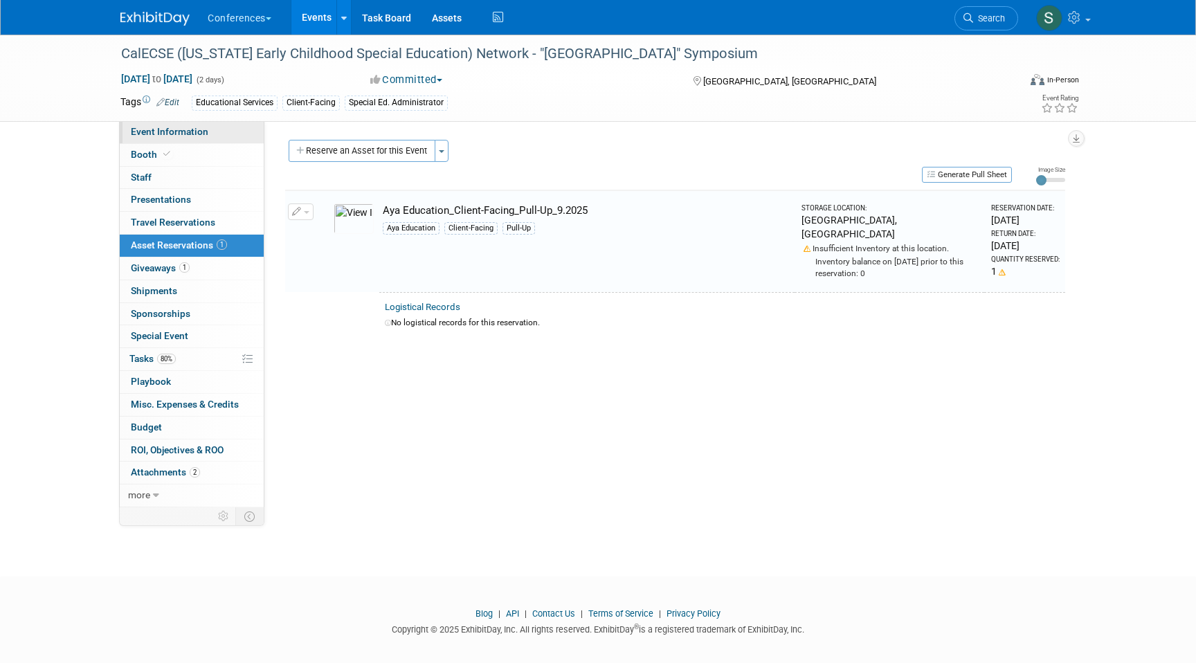
click at [206, 133] on span "Event Information" at bounding box center [170, 131] width 78 height 11
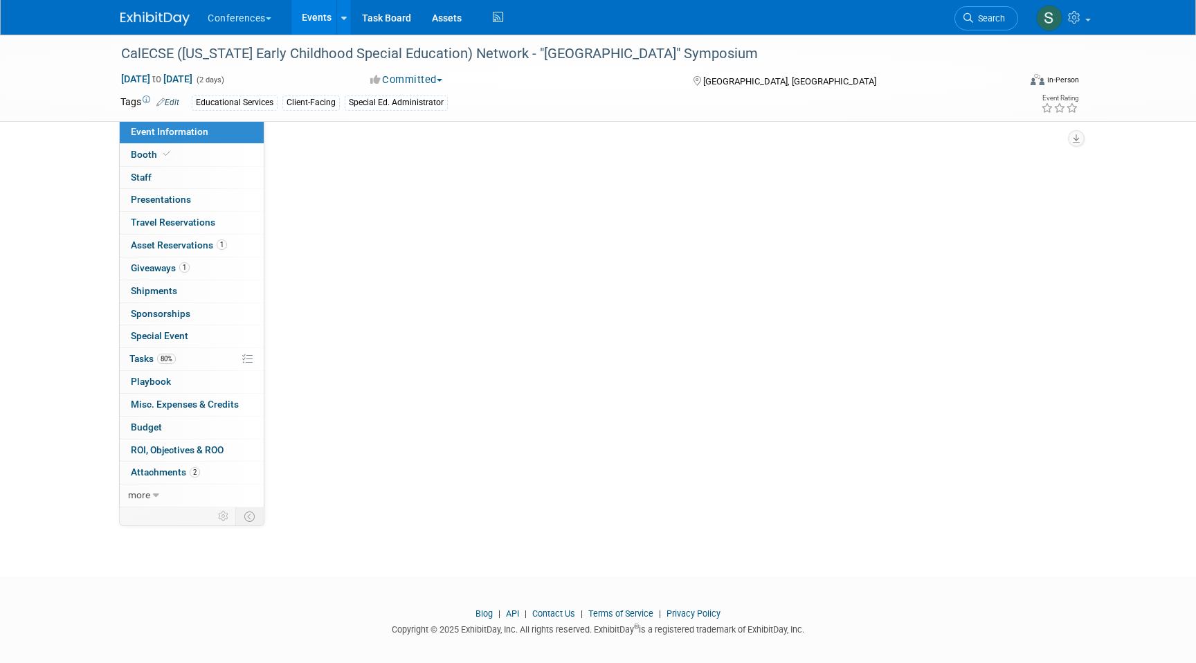
select select "Education"
select select "Client-facing"
select select "[PERSON_NAME]"
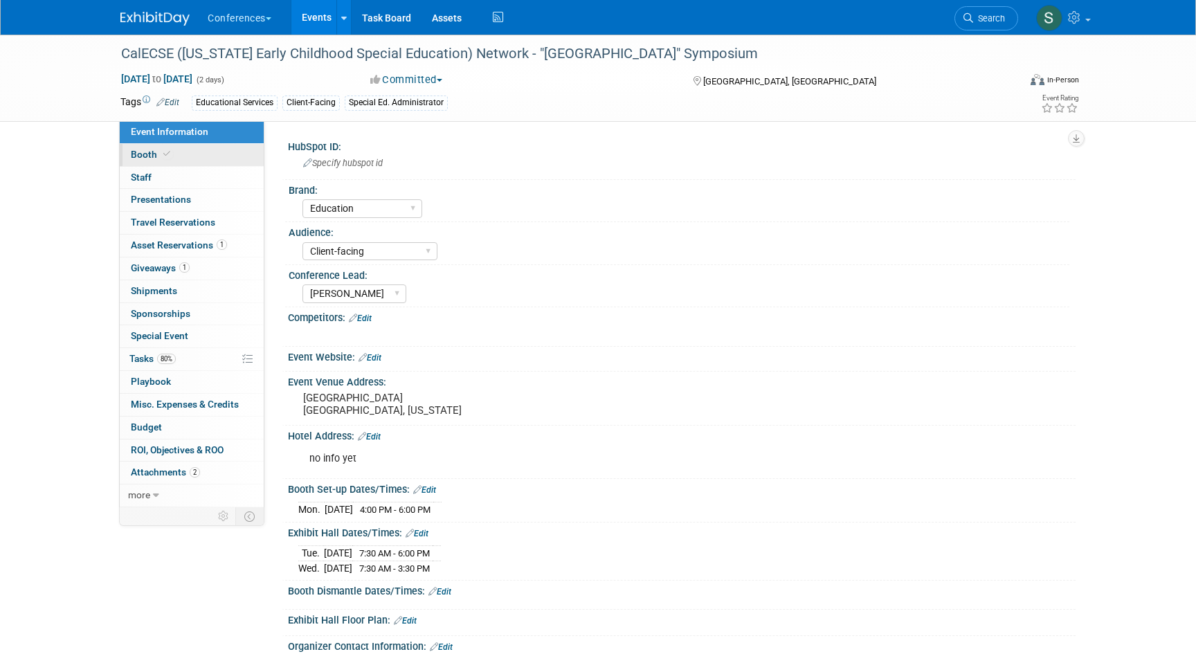
click at [206, 152] on link "Booth" at bounding box center [192, 155] width 144 height 22
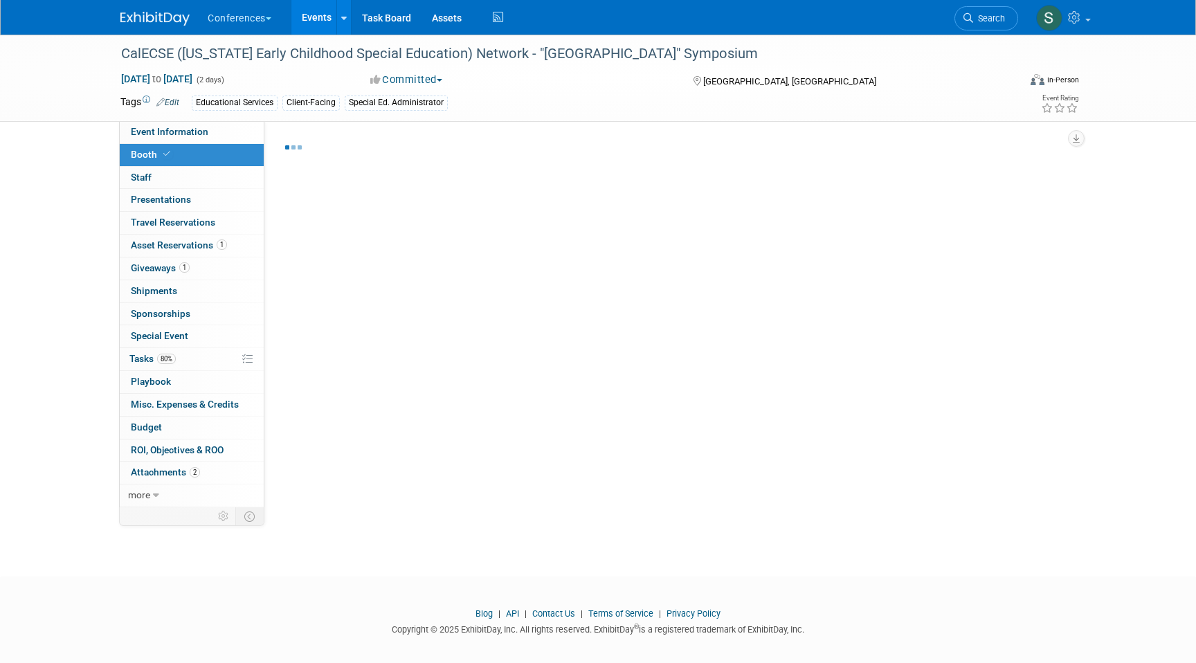
select select "8' tabletop"
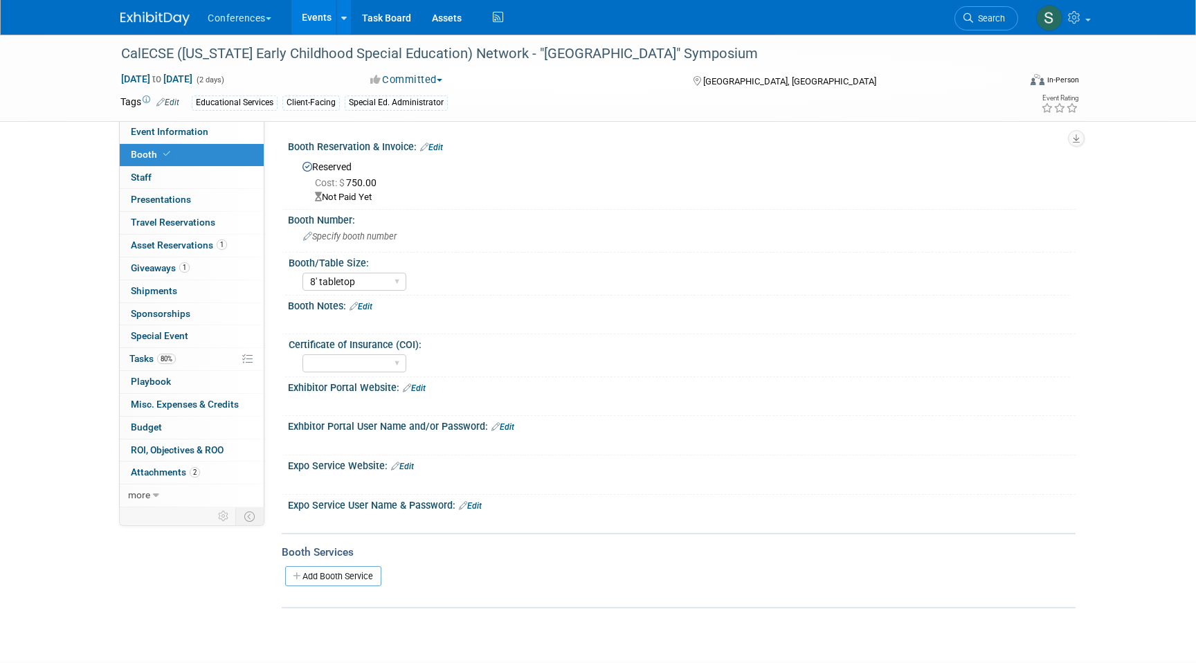
click at [438, 146] on link "Edit" at bounding box center [431, 148] width 23 height 10
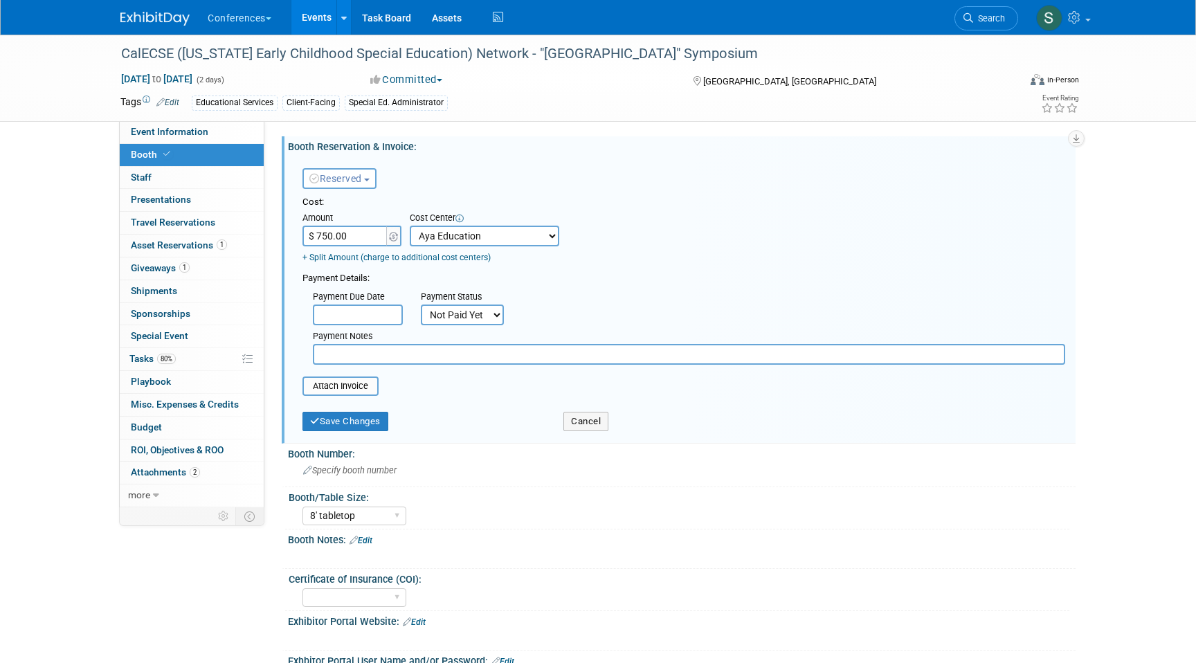
click at [456, 315] on select "Not Paid Yet Partially Paid Paid in Full" at bounding box center [462, 315] width 83 height 21
select select "1"
click at [421, 305] on select "Not Paid Yet Partially Paid Paid in Full" at bounding box center [462, 315] width 83 height 21
click at [385, 355] on input "text" at bounding box center [689, 354] width 753 height 21
type input "paid through ACH"
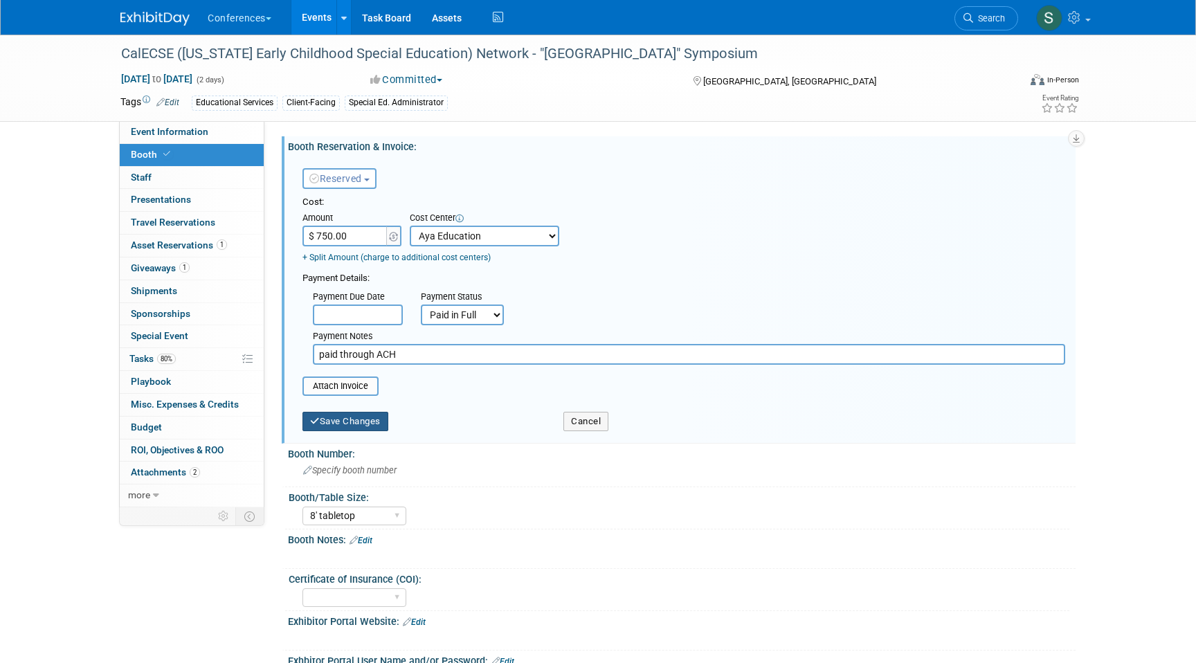
click at [354, 417] on button "Save Changes" at bounding box center [346, 421] width 86 height 19
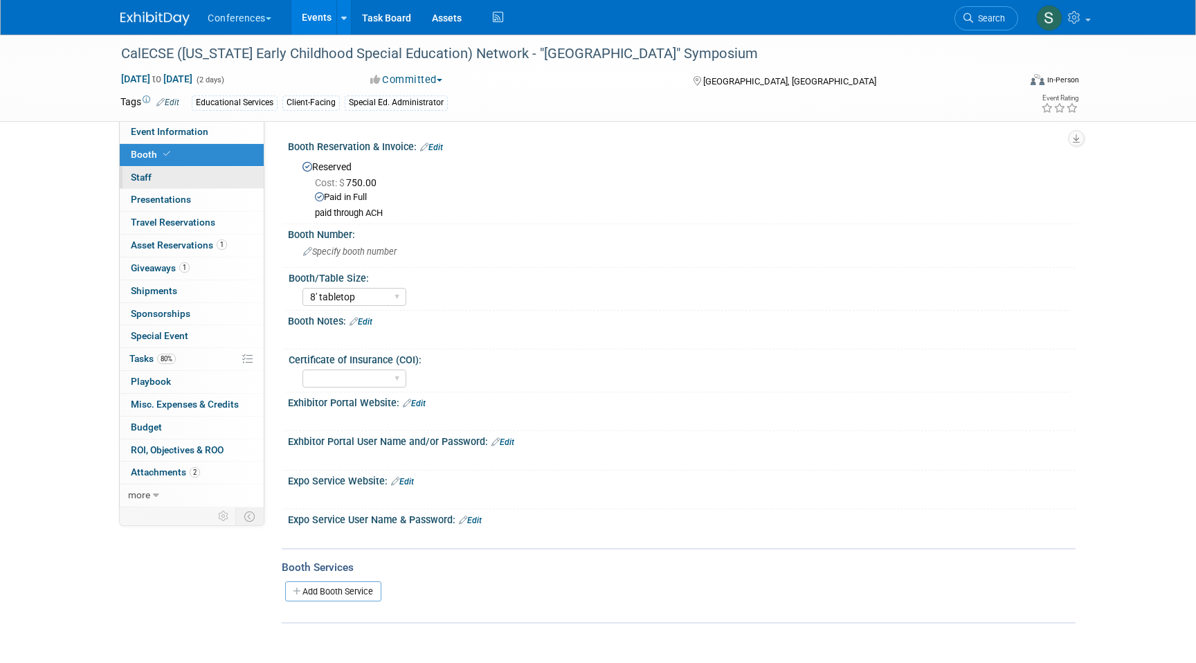
click at [224, 173] on link "0 Staff 0" at bounding box center [192, 178] width 144 height 22
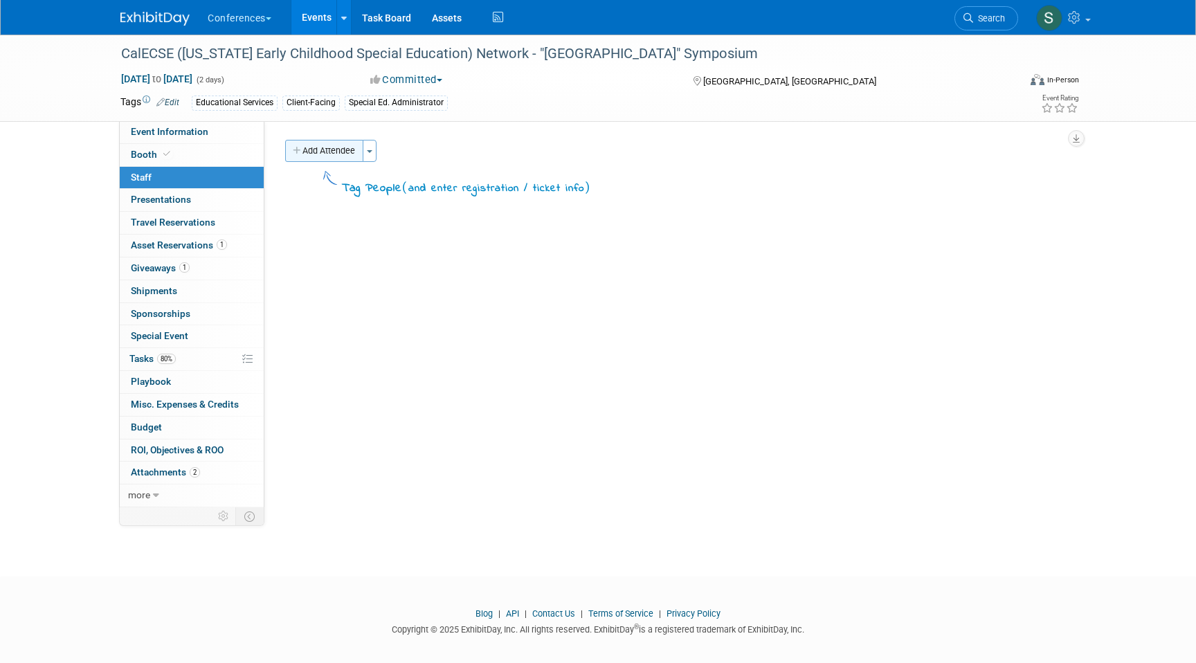
click at [314, 152] on button "Add Attendee" at bounding box center [324, 151] width 78 height 22
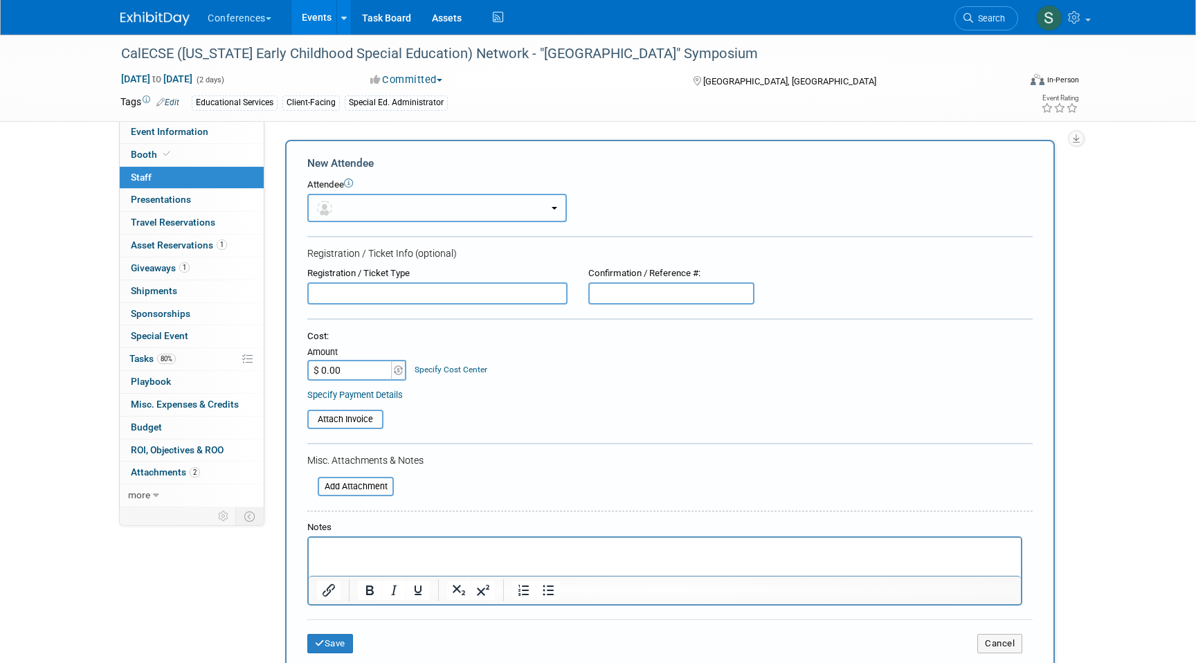
click at [384, 207] on button "button" at bounding box center [437, 208] width 260 height 28
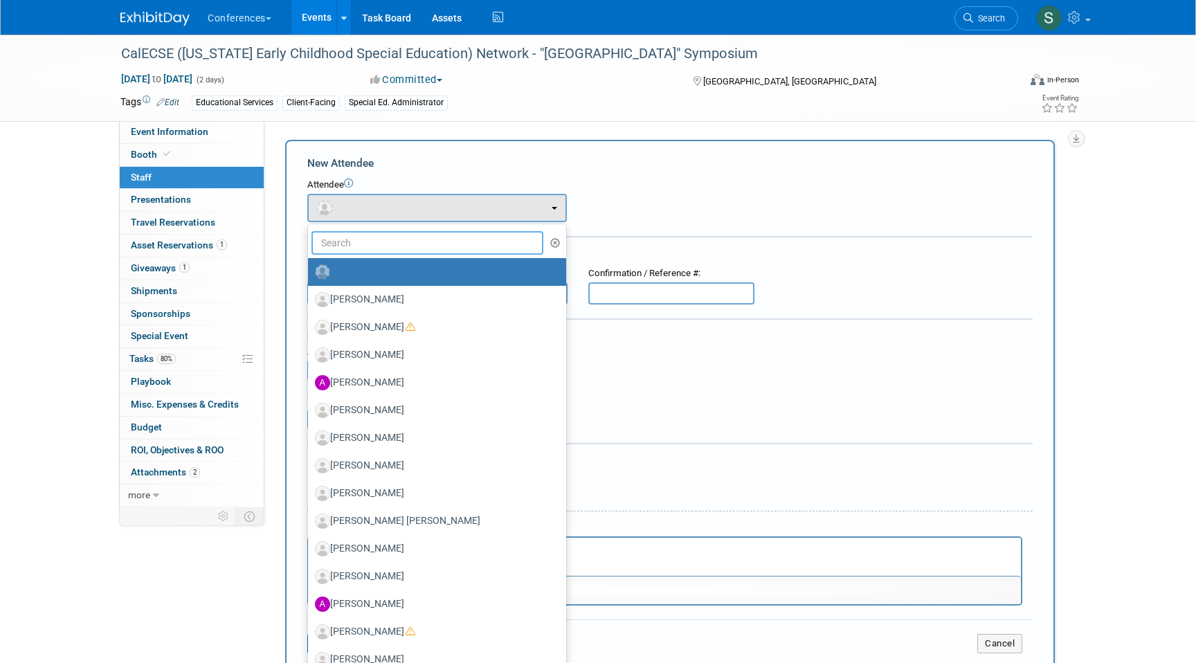
click at [378, 237] on input "text" at bounding box center [428, 243] width 232 height 24
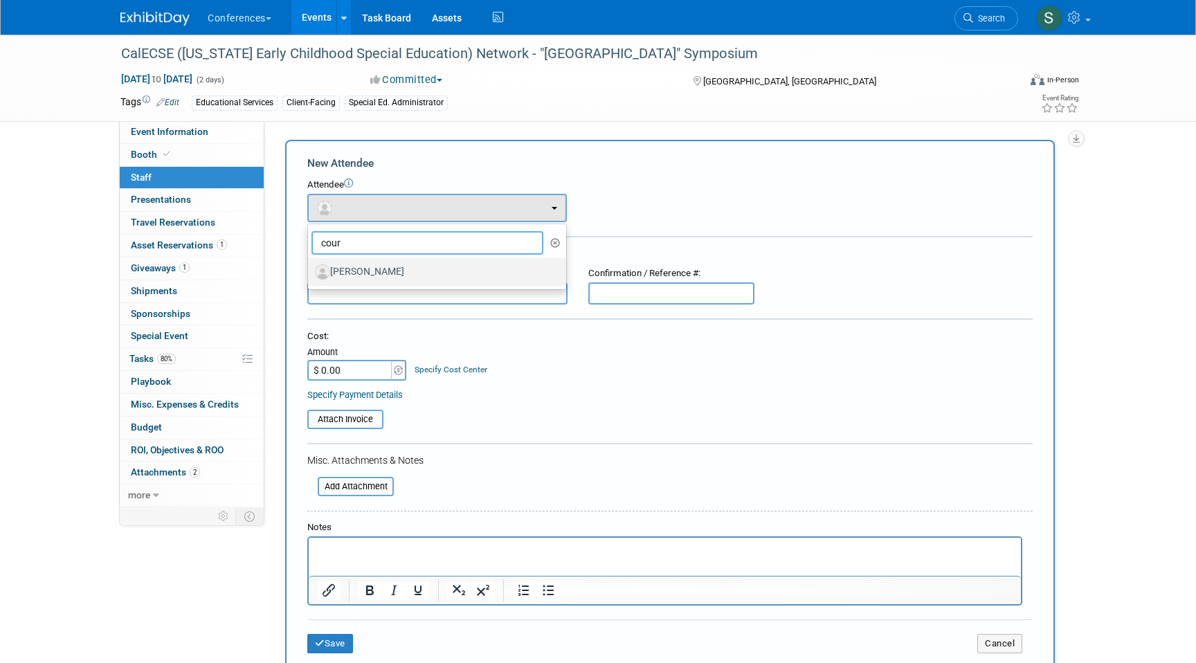
type input "cour"
click at [413, 272] on label "[PERSON_NAME]" at bounding box center [433, 272] width 237 height 22
click at [310, 272] on input "[PERSON_NAME]" at bounding box center [305, 270] width 9 height 9
select select "56bd4f2b-22ad-4d98-8126-e5f8a70b0b4e"
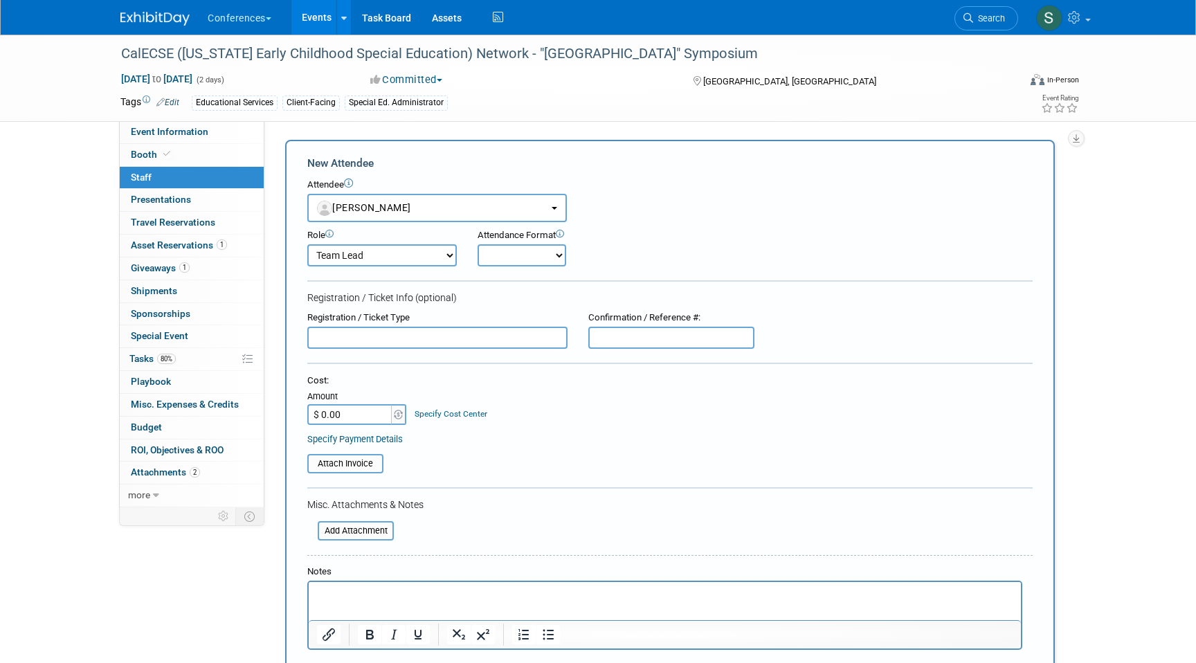
scroll to position [17, 0]
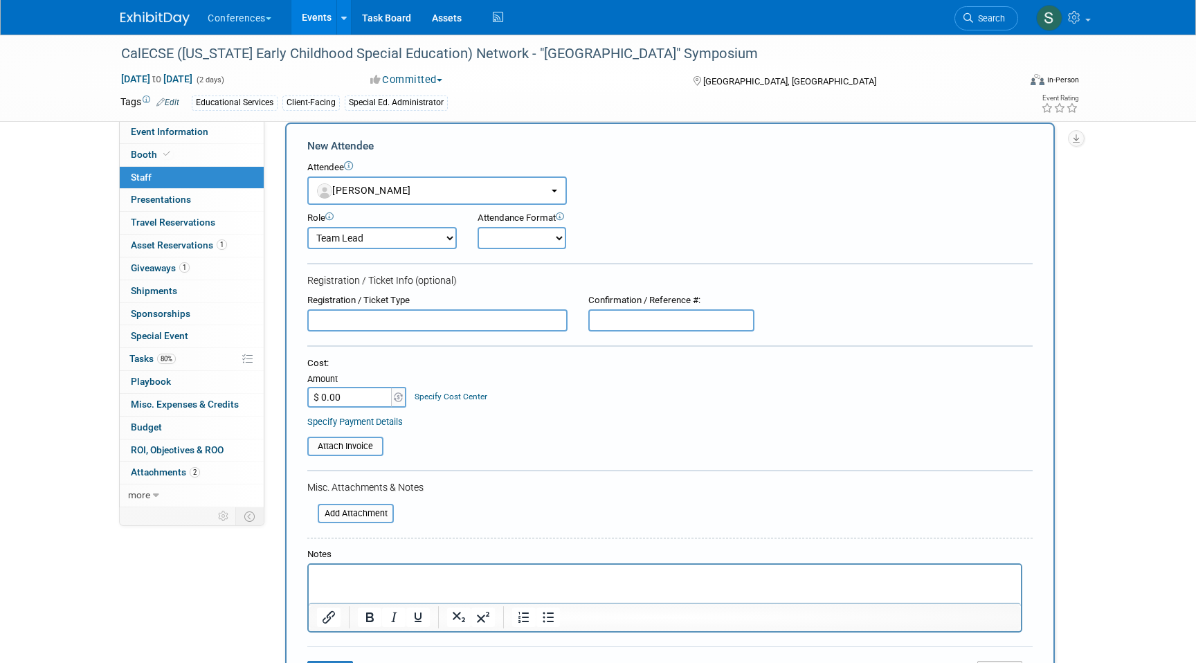
click at [388, 235] on select "Account Management Business Development Demonstrator Events Host Marketing Plan…" at bounding box center [382, 238] width 150 height 22
select select "400"
click at [307, 227] on select "Account Management Business Development Demonstrator Events Host Marketing Plan…" at bounding box center [382, 238] width 150 height 22
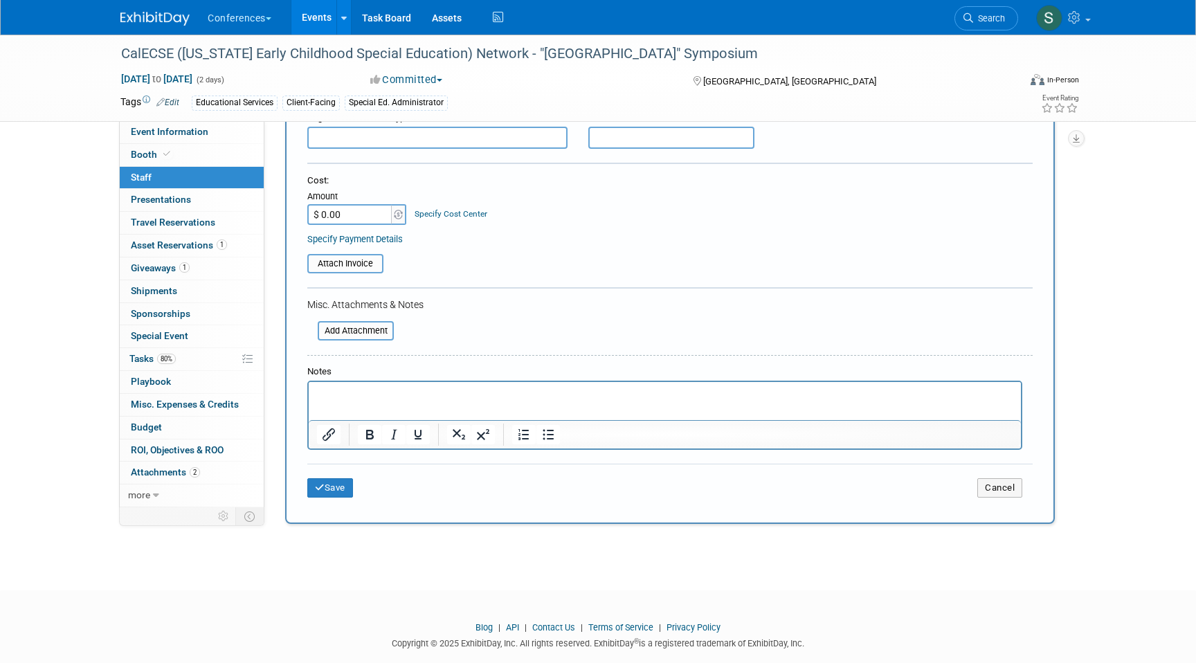
scroll to position [214, 0]
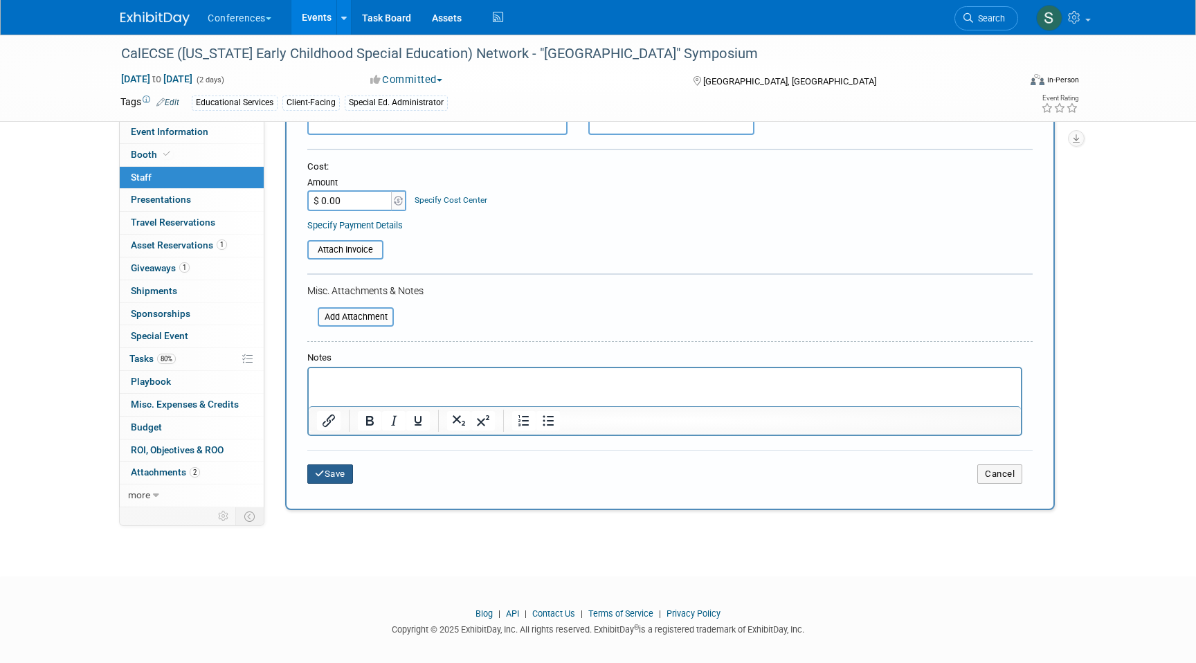
click at [341, 477] on button "Save" at bounding box center [330, 474] width 46 height 19
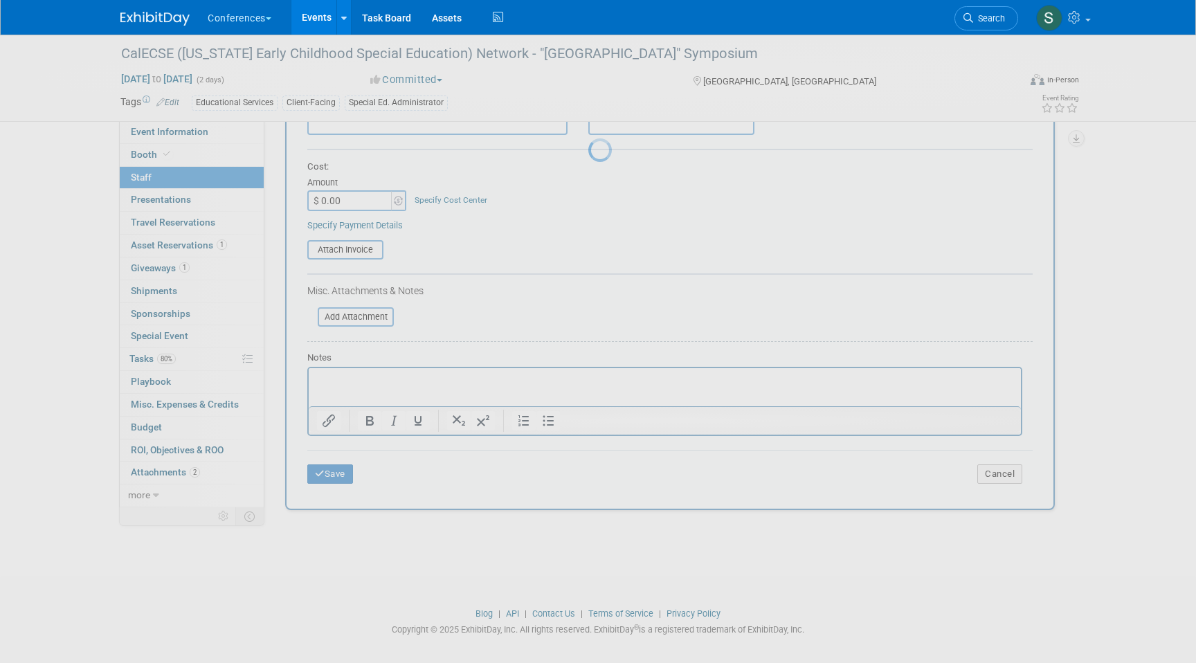
scroll to position [10, 0]
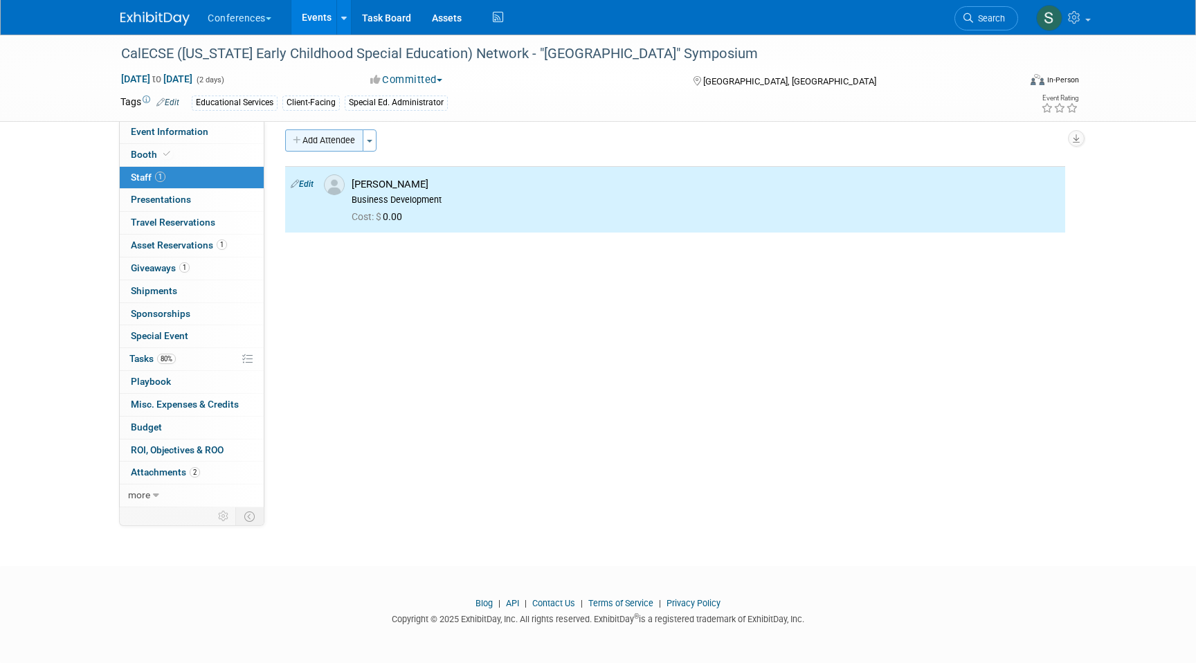
click at [346, 134] on button "Add Attendee" at bounding box center [324, 140] width 78 height 22
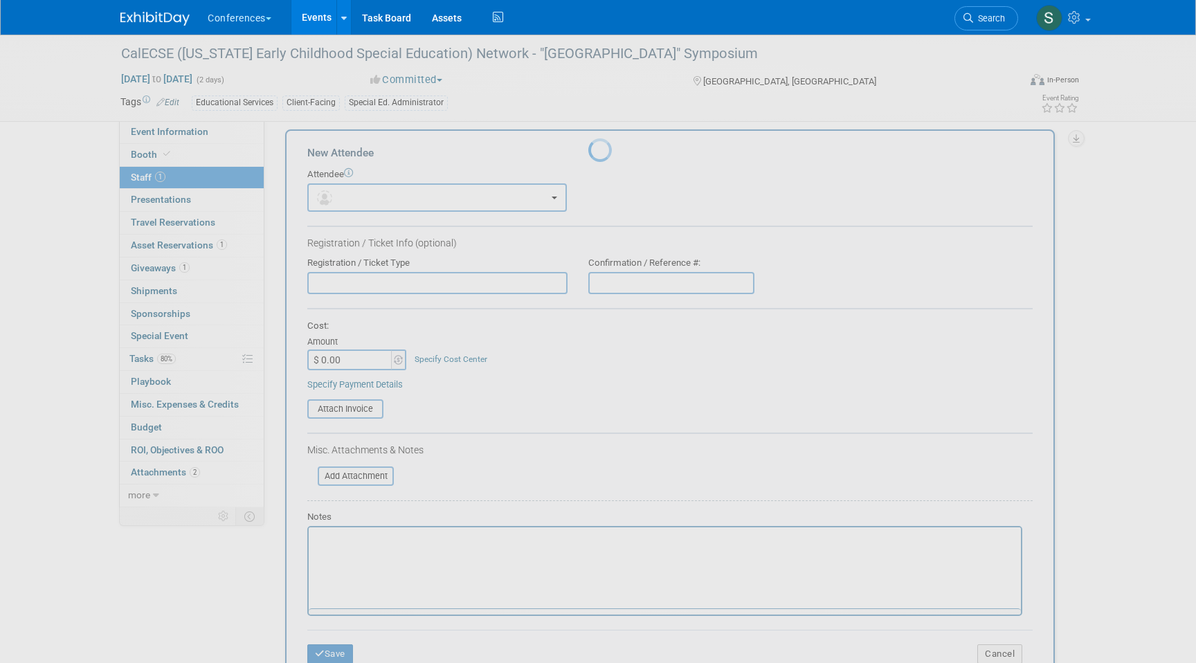
scroll to position [0, 0]
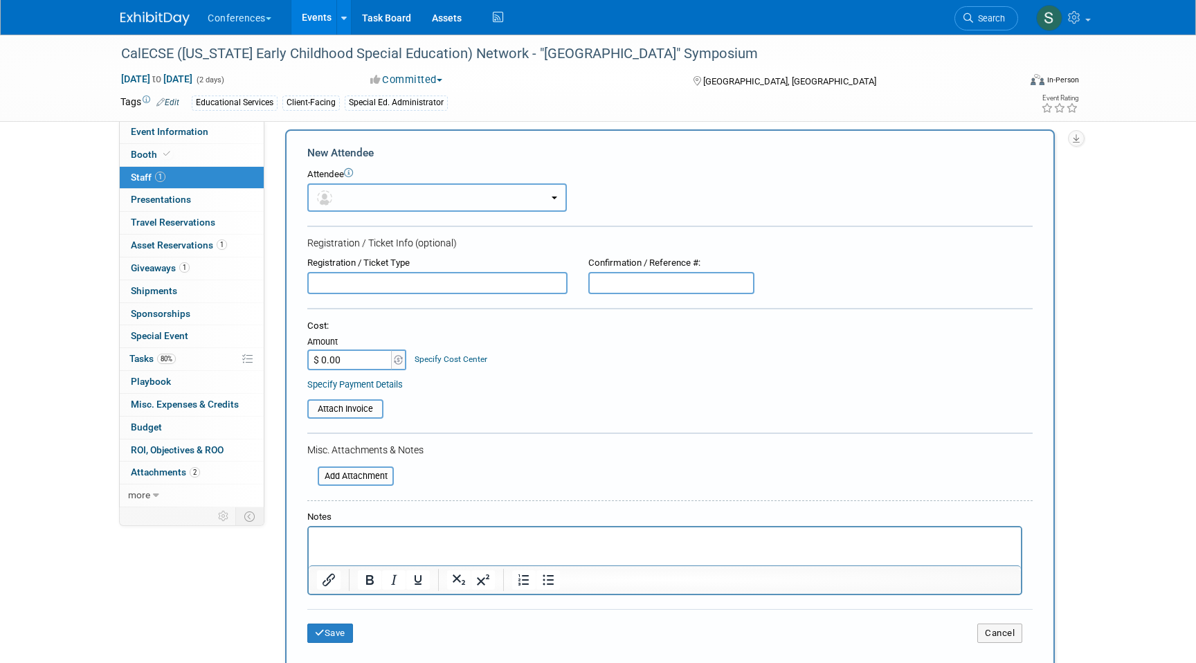
click at [364, 197] on button "button" at bounding box center [437, 197] width 260 height 28
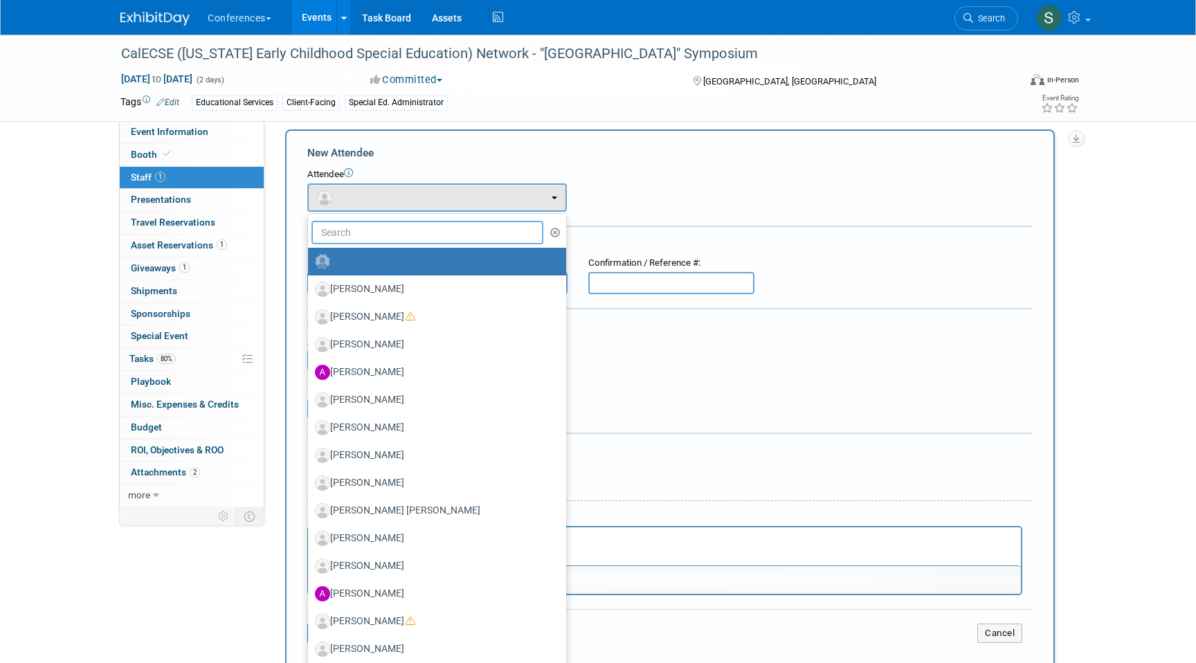
click at [347, 236] on input "text" at bounding box center [428, 233] width 232 height 24
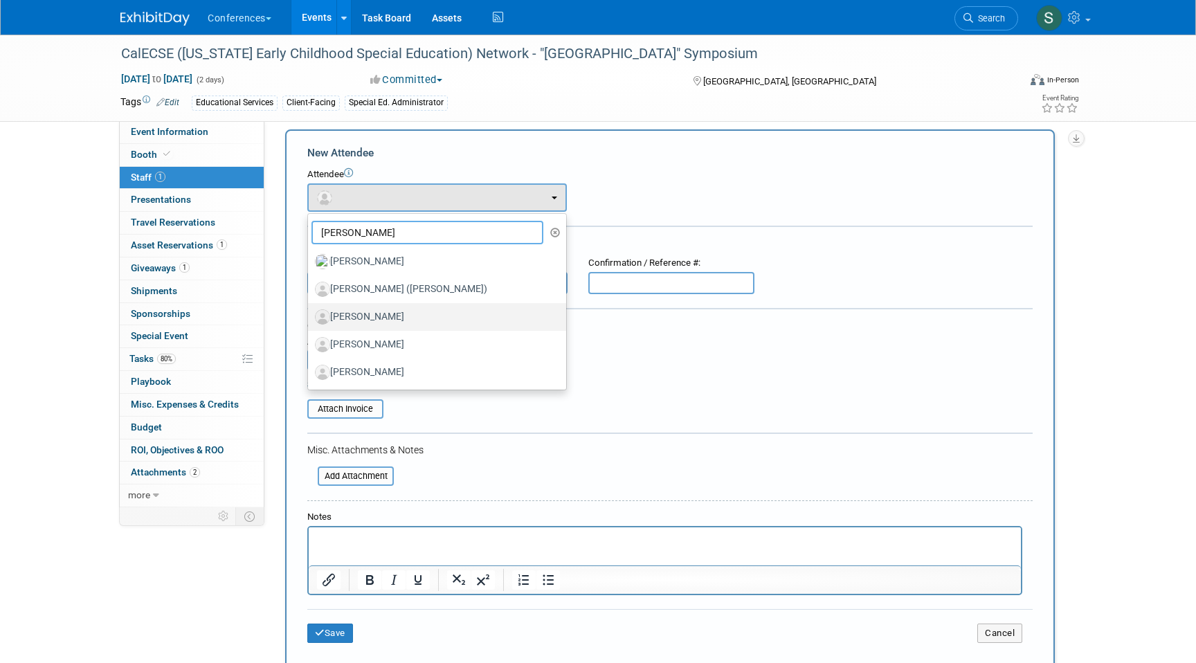
type input "sara"
click at [390, 321] on label "[PERSON_NAME]" at bounding box center [433, 317] width 237 height 22
click at [310, 320] on input "[PERSON_NAME]" at bounding box center [305, 315] width 9 height 9
select select "1410ddcf-e2b5-43f2-b1cb-4d0b5abd290e"
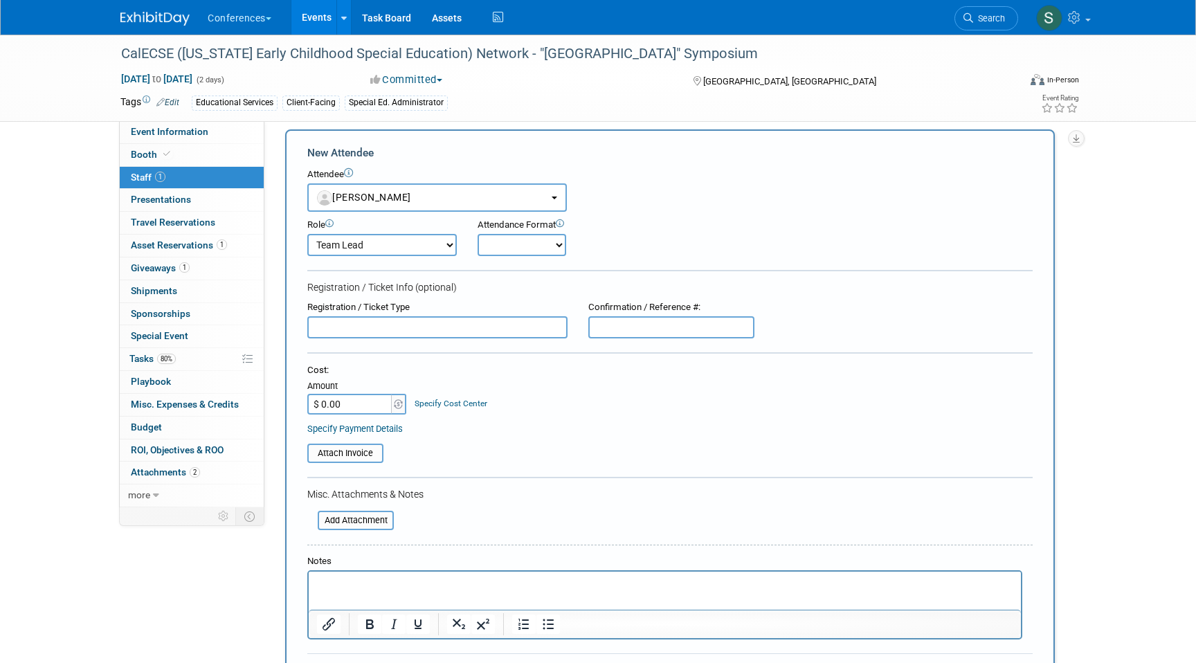
click at [377, 252] on select "Account Management Business Development Demonstrator Events Host Marketing Plan…" at bounding box center [382, 245] width 150 height 22
select select "400"
click at [307, 234] on select "Account Management Business Development Demonstrator Events Host Marketing Plan…" at bounding box center [382, 245] width 150 height 22
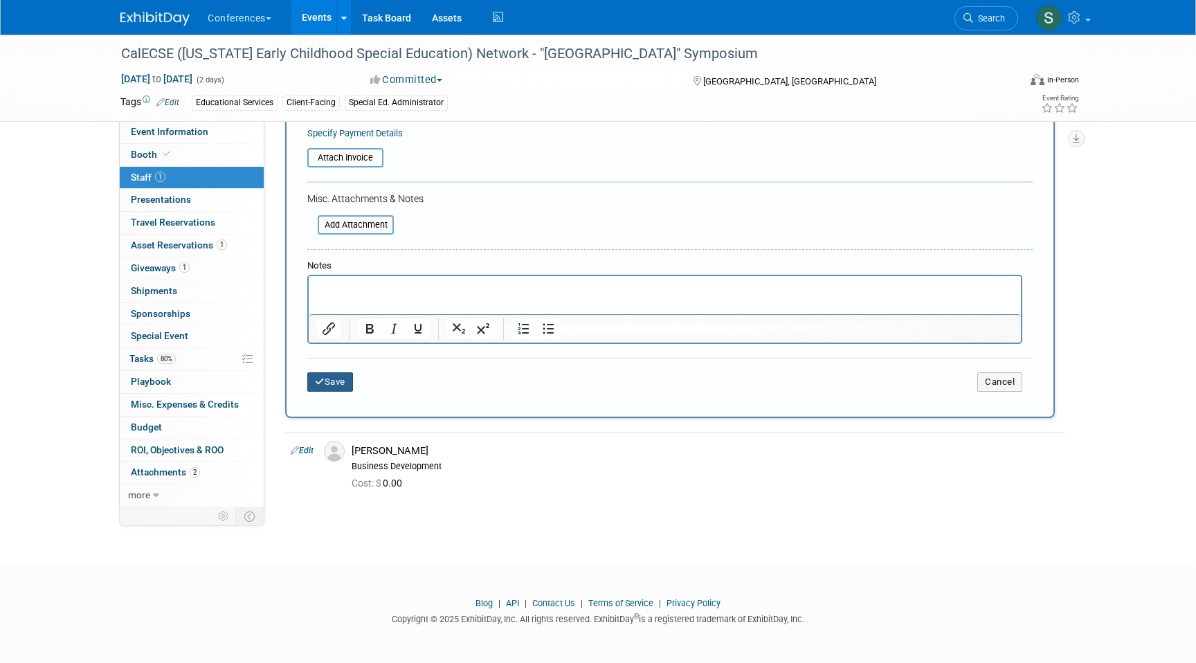
click at [336, 385] on button "Save" at bounding box center [330, 381] width 46 height 19
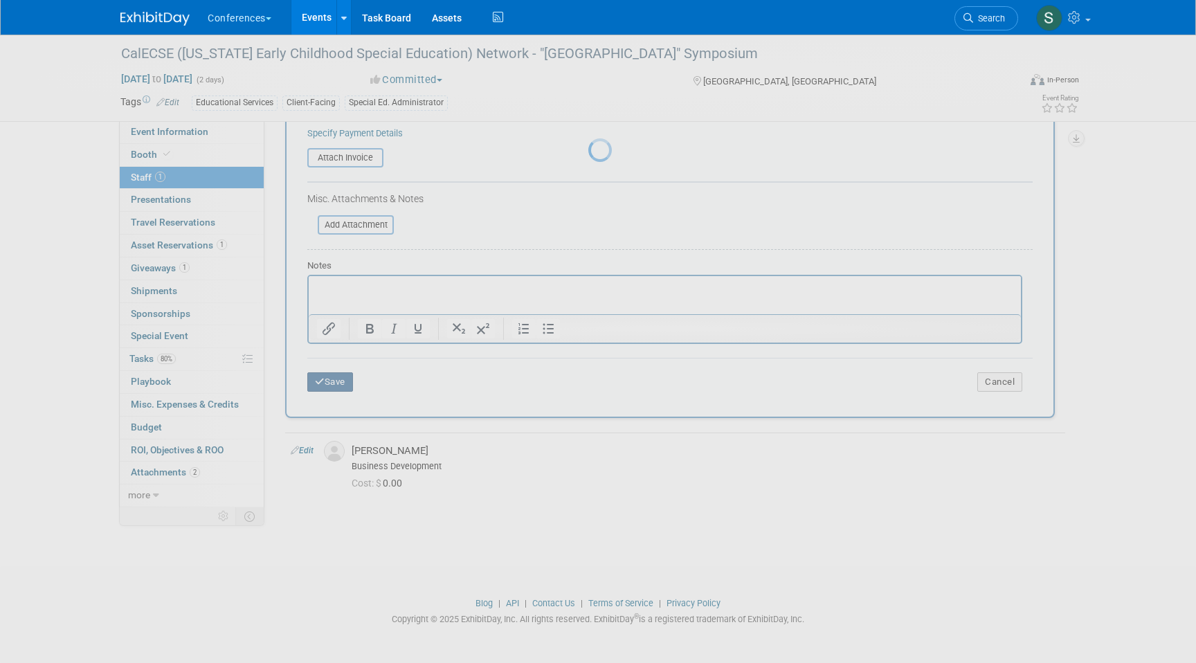
scroll to position [10, 0]
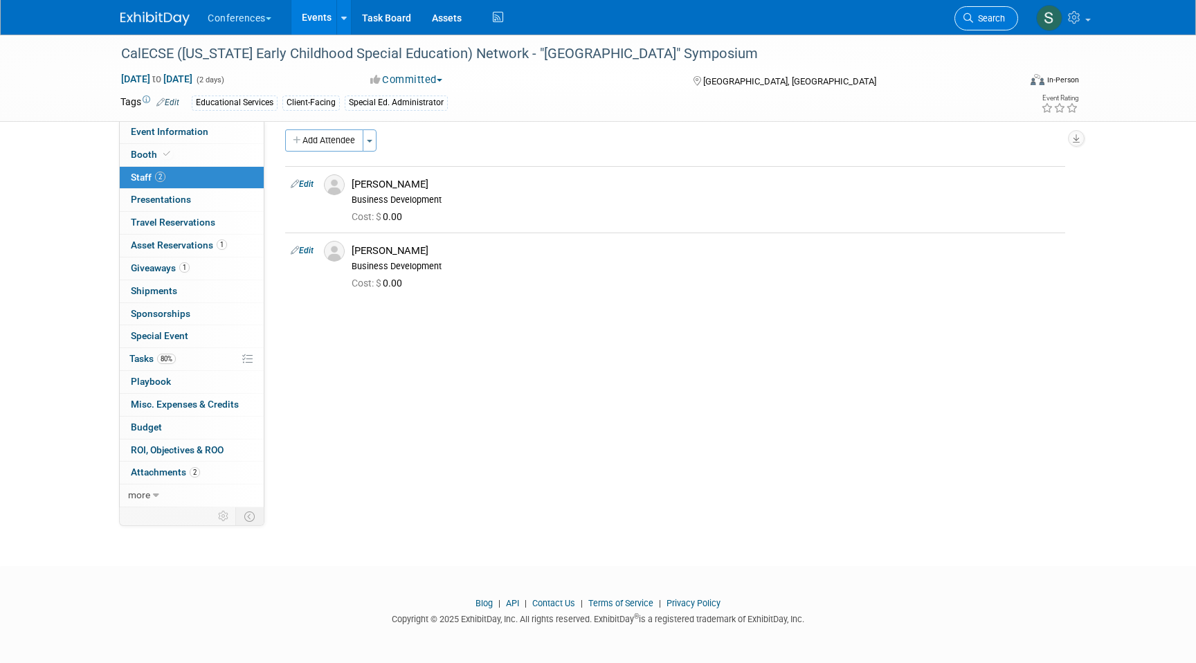
click at [978, 17] on span "Search" at bounding box center [989, 18] width 32 height 10
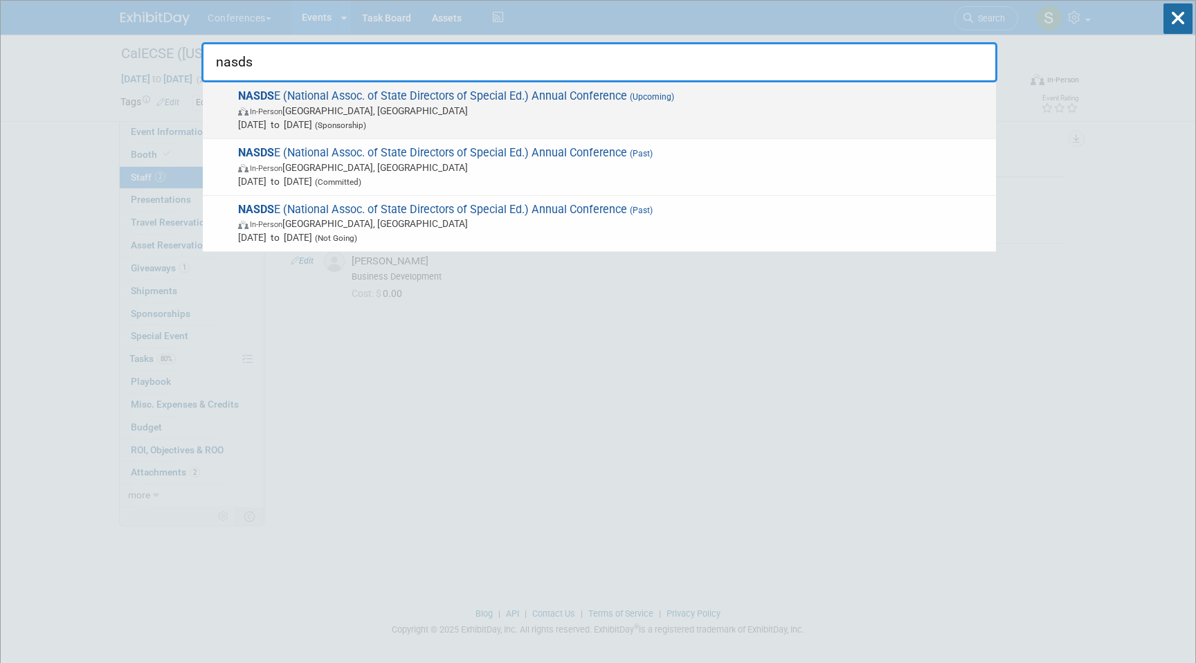
type input "nasds"
click at [572, 96] on span "NASDS E (National Assoc. of State Directors of Special Ed.) Annual Conference (…" at bounding box center [611, 110] width 755 height 42
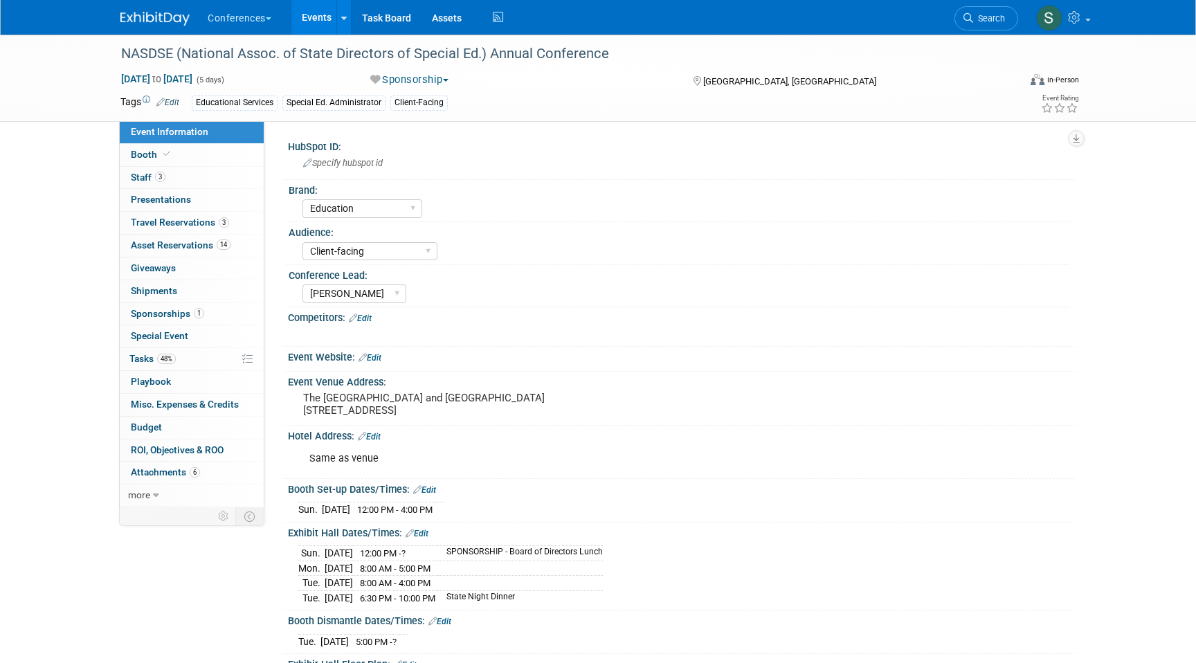
select select "Education"
select select "Client-facing"
select select "[PERSON_NAME]"
click at [275, 55] on div "NASDSE (National Assoc. of State Directors of Special Ed.) Annual Conference" at bounding box center [556, 54] width 881 height 25
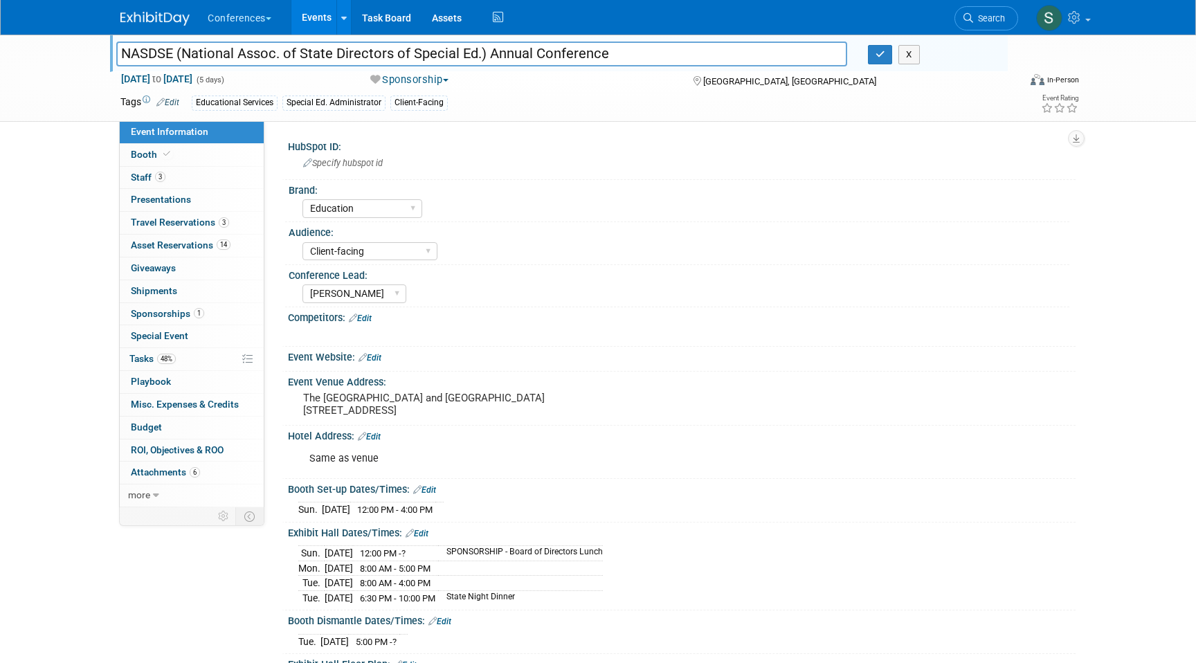
click at [275, 55] on input "NASDSE (National Assoc. of State Directors of Special Ed.) Annual Conference" at bounding box center [481, 54] width 731 height 24
click at [884, 66] on div "NASDSE (National Assoc. of State Directors of Special Ed.) Annual Conference NA…" at bounding box center [562, 56] width 892 height 22
click at [882, 62] on button "button" at bounding box center [880, 54] width 25 height 19
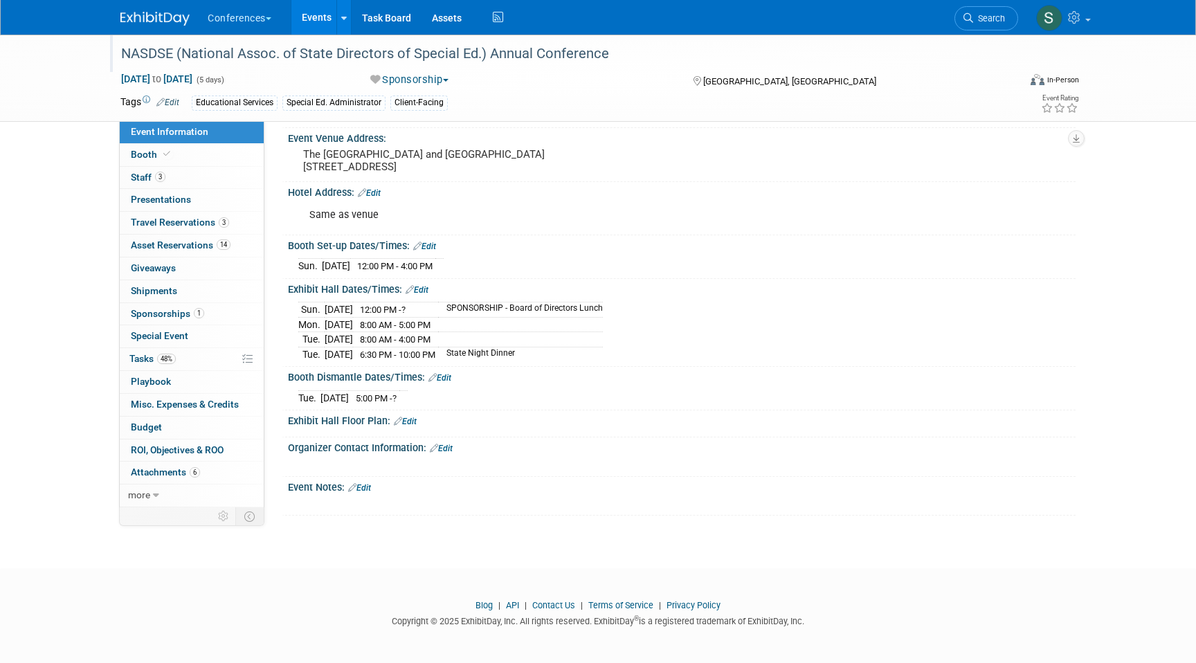
scroll to position [246, 0]
drag, startPoint x: 298, startPoint y: 275, endPoint x: 492, endPoint y: 341, distance: 204.9
click at [492, 341] on div "HubSpot ID: Specify hubspot id Brand: Aya Bespoke Corporate Dawson DocCafe Educ…" at bounding box center [675, 202] width 780 height 623
drag, startPoint x: 535, startPoint y: 361, endPoint x: 287, endPoint y: 277, distance: 261.9
click at [287, 277] on div "HubSpot ID: Specify hubspot id Brand: Aya Bespoke Corporate Dawson DocCafe Educ…" at bounding box center [675, 202] width 780 height 623
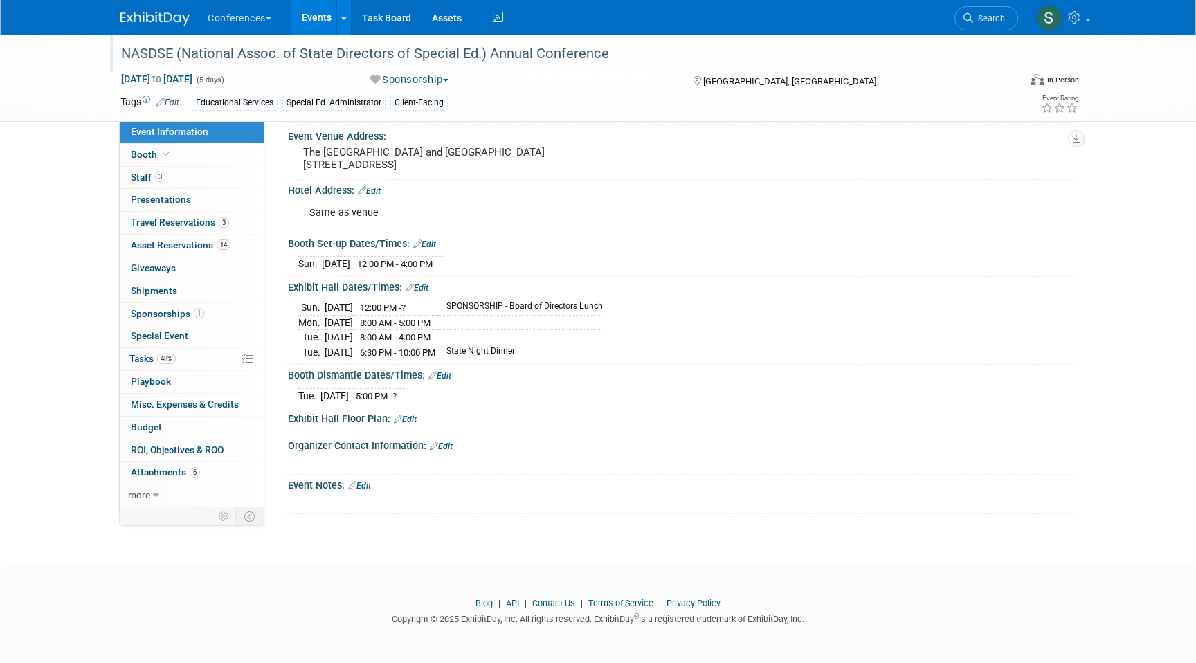
copy div "Edit Sun. Oct 26, 2025 12:00 PM - 4:00 PM Save Changes Cancel Exhibit Hall Date…"
drag, startPoint x: 288, startPoint y: 255, endPoint x: 569, endPoint y: 365, distance: 301.9
click at [569, 365] on div "HubSpot ID: Specify hubspot id Brand: Aya Bespoke Corporate Dawson DocCafe Educ…" at bounding box center [675, 202] width 780 height 623
copy div "Booth Set-up Dates/Times: Edit Sun. Oct 26, 2025 12:00 PM - 4:00 PM Save Change…"
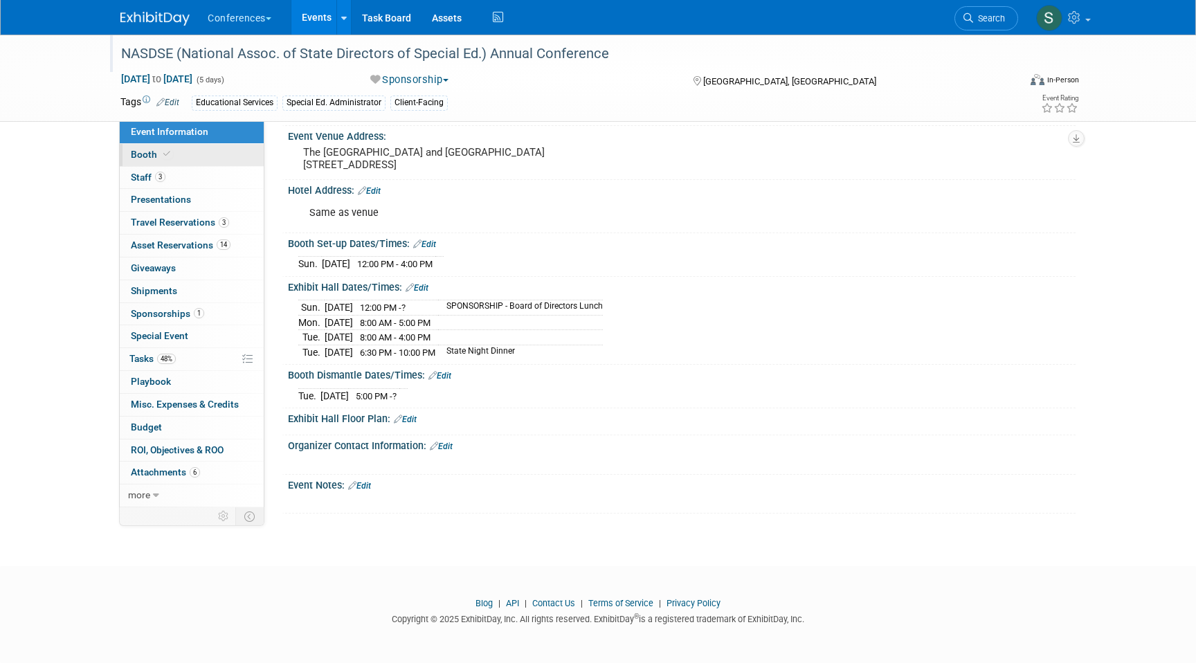
click at [178, 154] on link "Booth" at bounding box center [192, 155] width 144 height 22
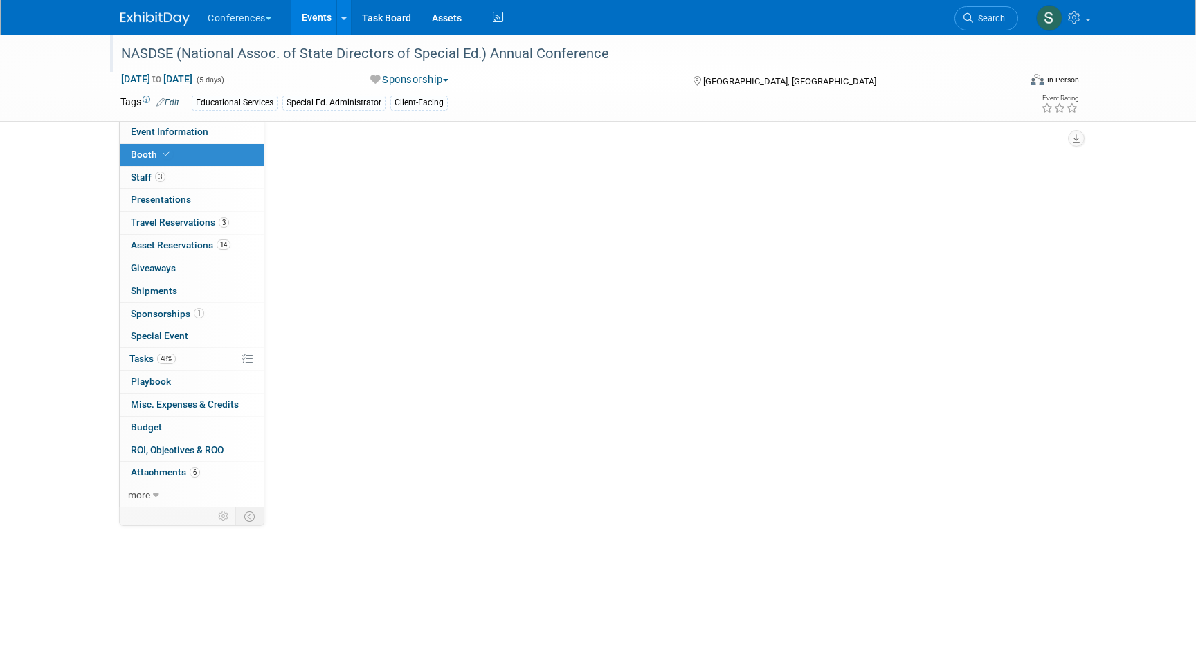
select select "6' tabletop"
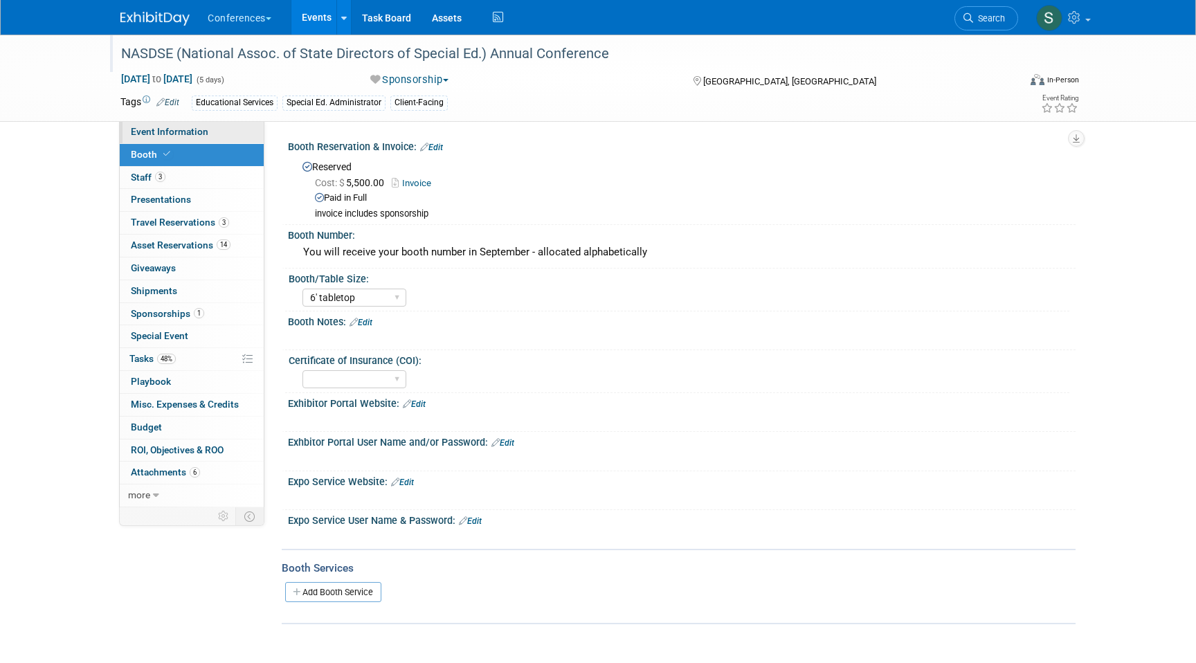
click at [157, 133] on span "Event Information" at bounding box center [170, 131] width 78 height 11
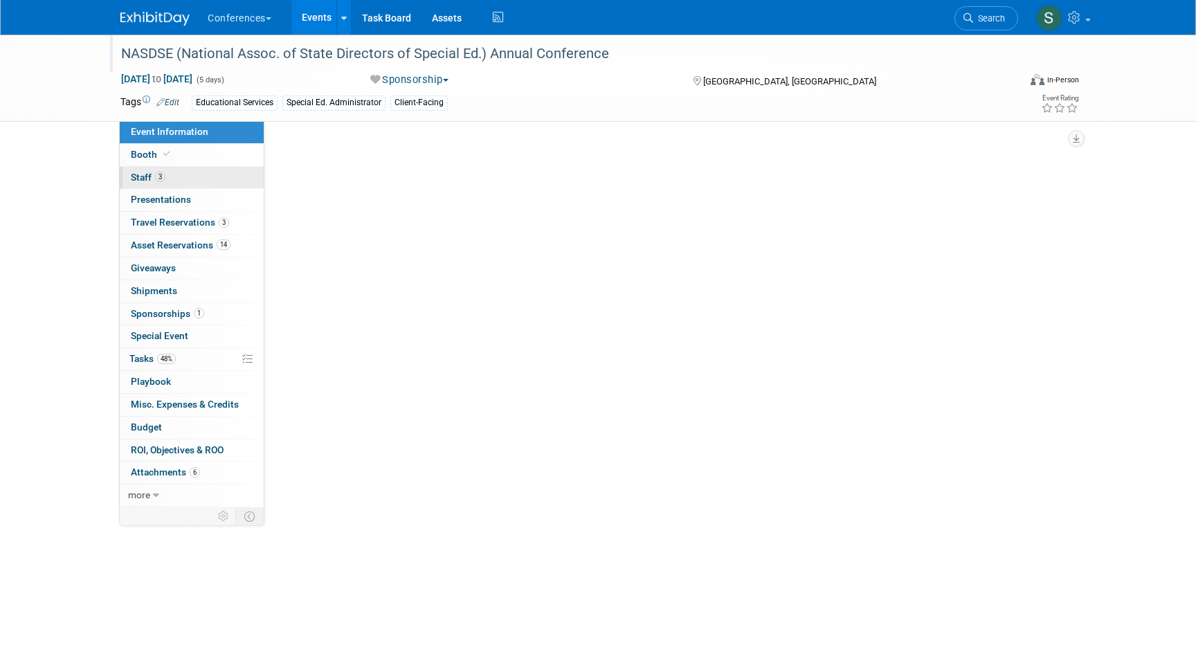
select select "Education"
select select "Client-facing"
select select "[PERSON_NAME]"
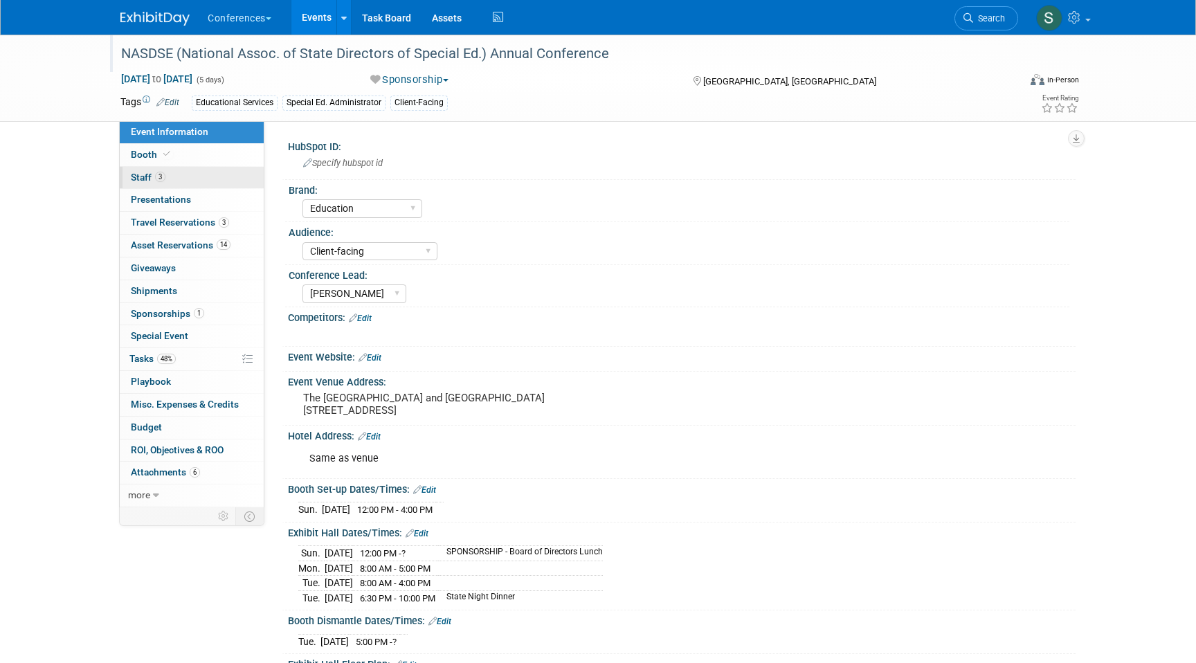
scroll to position [17, 0]
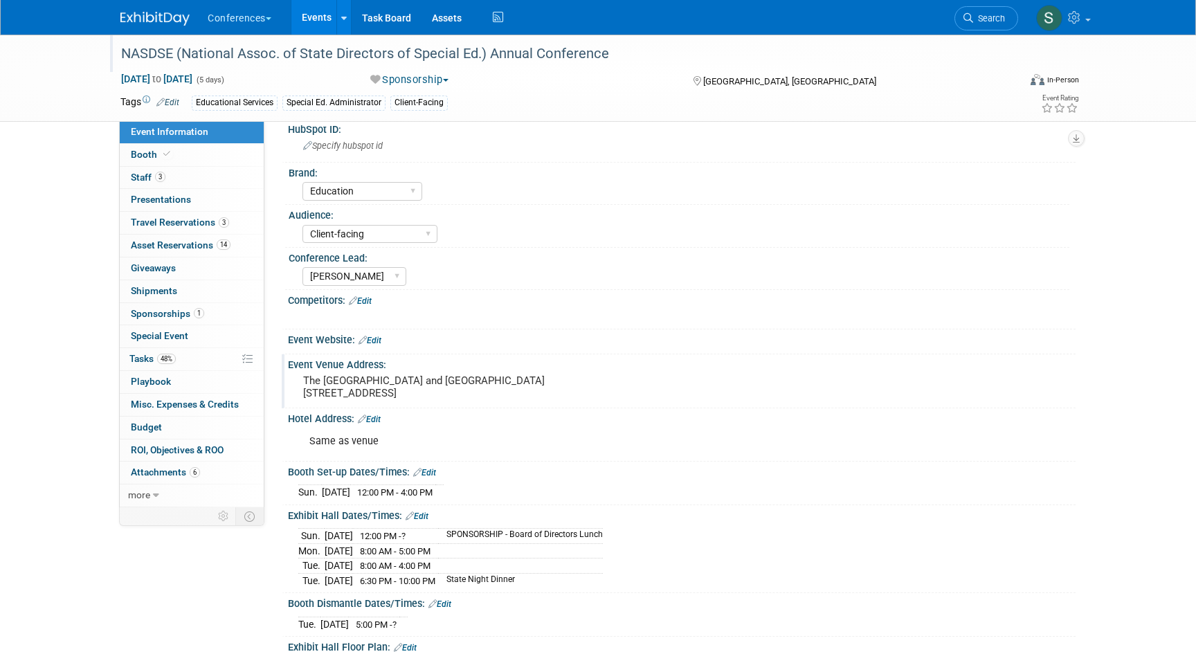
drag, startPoint x: 402, startPoint y: 405, endPoint x: 294, endPoint y: 378, distance: 110.7
click at [294, 378] on div "The Hyatt Regency Mission Bay Spa and Marina Hotel 1441 Quivira Road San Diego,…" at bounding box center [452, 387] width 328 height 33
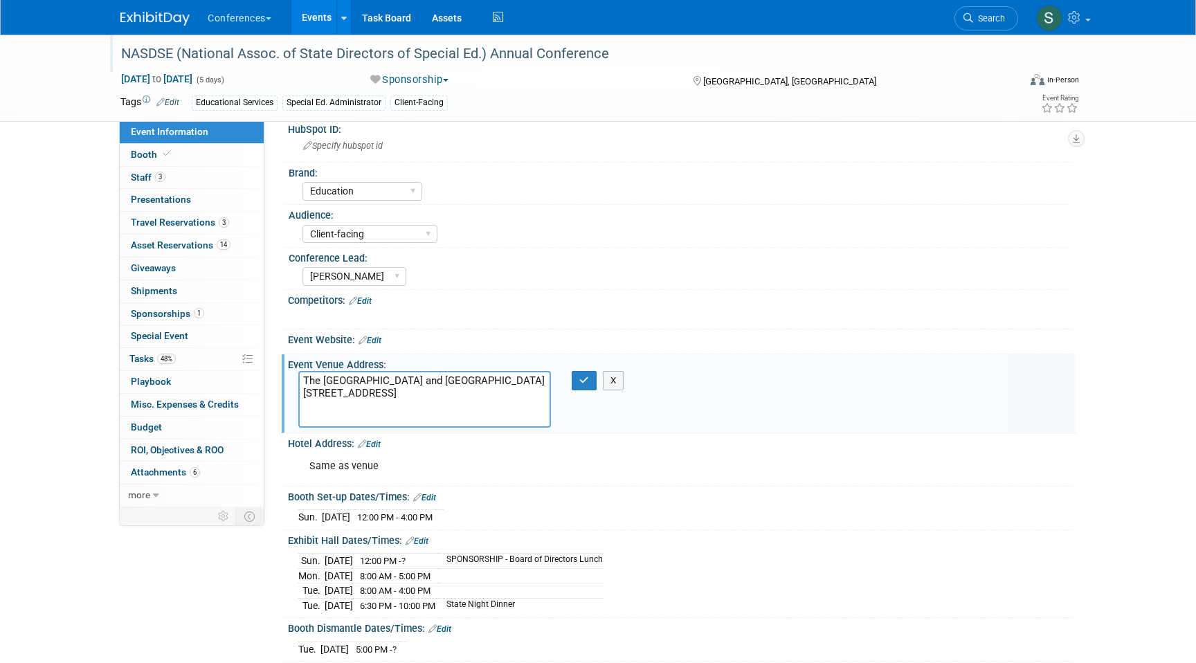
drag, startPoint x: 303, startPoint y: 384, endPoint x: 425, endPoint y: 427, distance: 129.4
click at [425, 428] on div "The Hyatt Regency Mission Bay Spa and Marina Hotel 1441 Quivira Road San Diego,…" at bounding box center [452, 400] width 328 height 58
click at [589, 377] on button "button" at bounding box center [584, 380] width 25 height 19
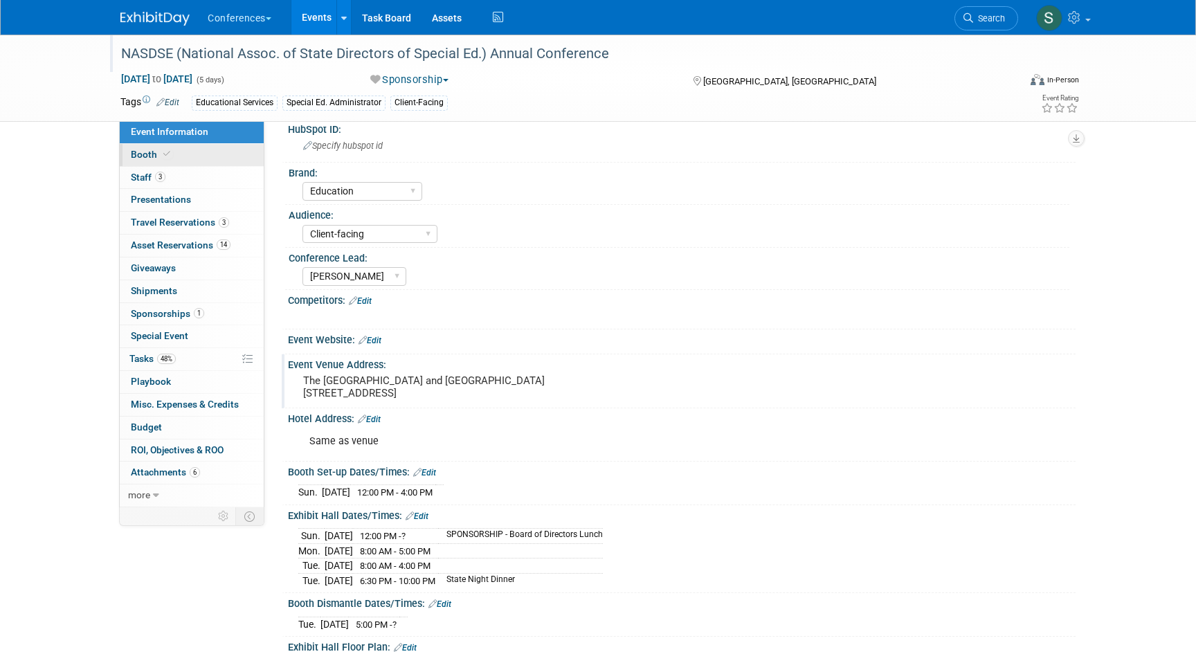
click at [185, 155] on link "Booth" at bounding box center [192, 155] width 144 height 22
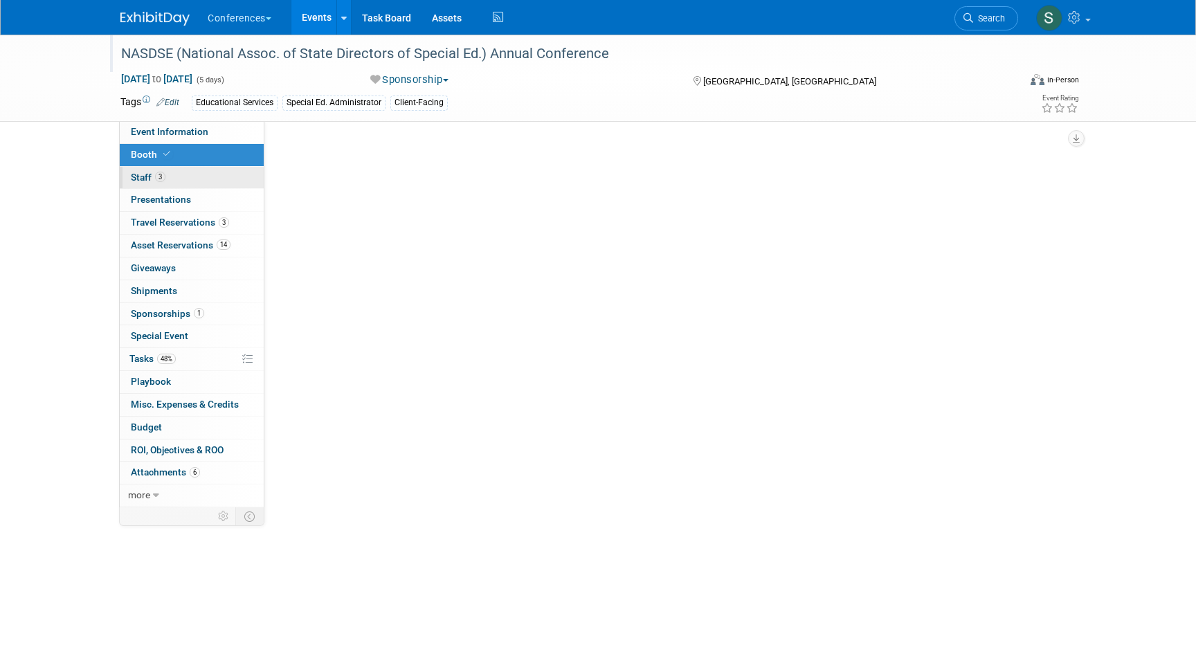
select select "6' tabletop"
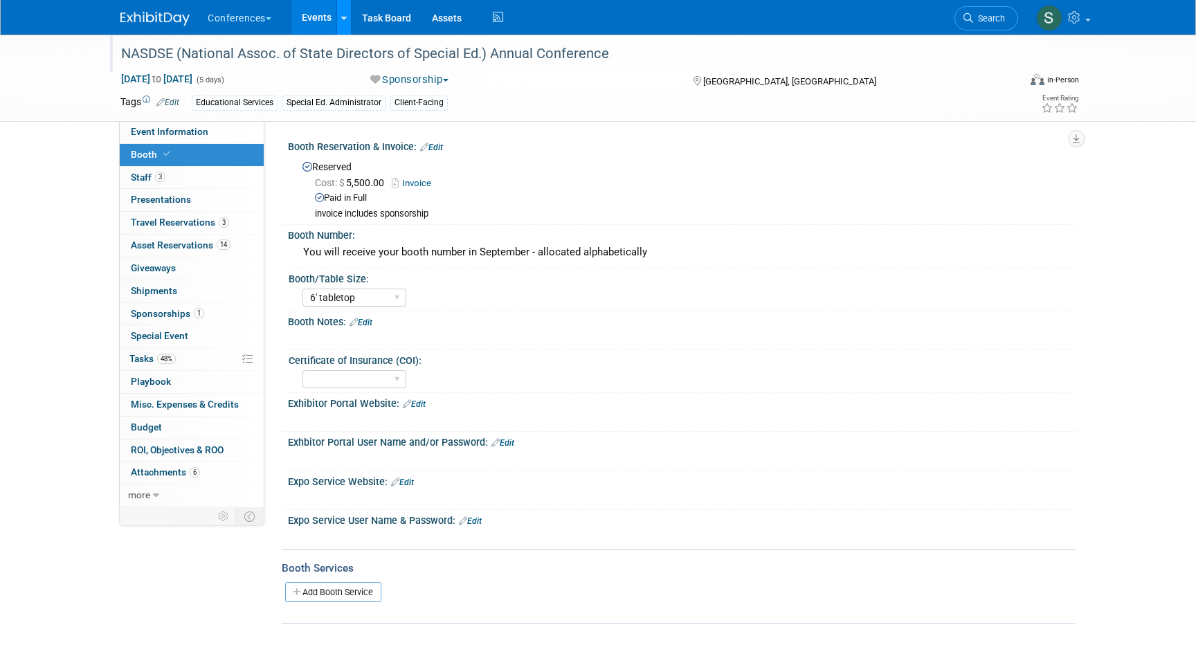
click at [345, 17] on icon at bounding box center [344, 18] width 6 height 9
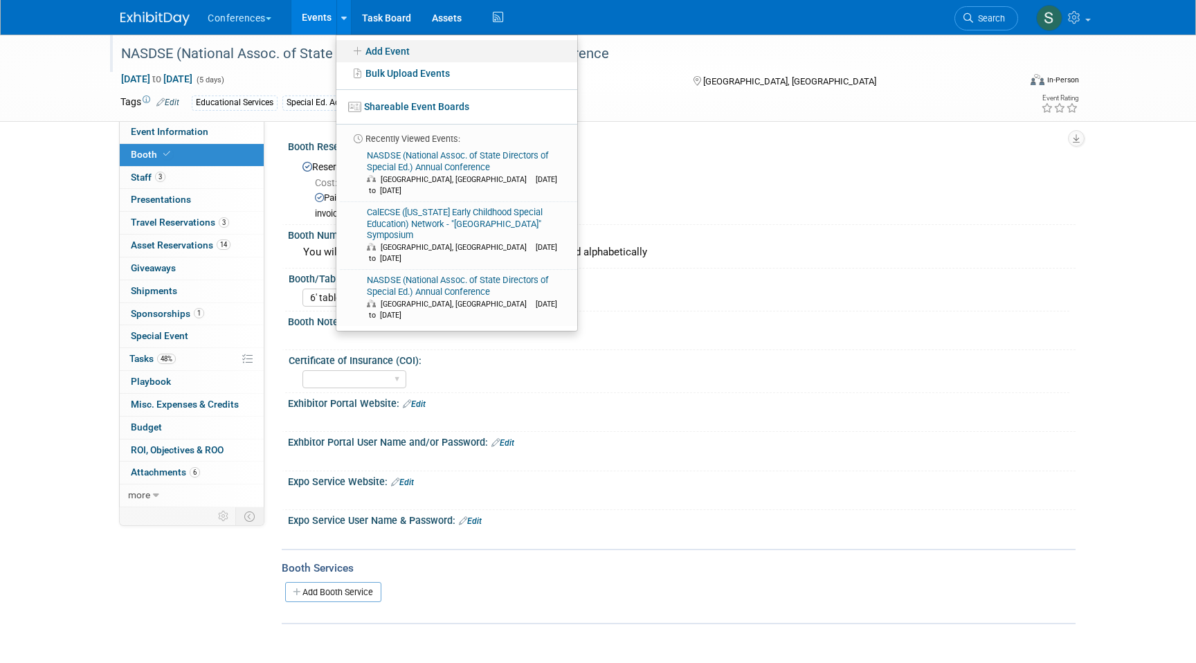
click at [377, 48] on link "Add Event" at bounding box center [456, 51] width 241 height 22
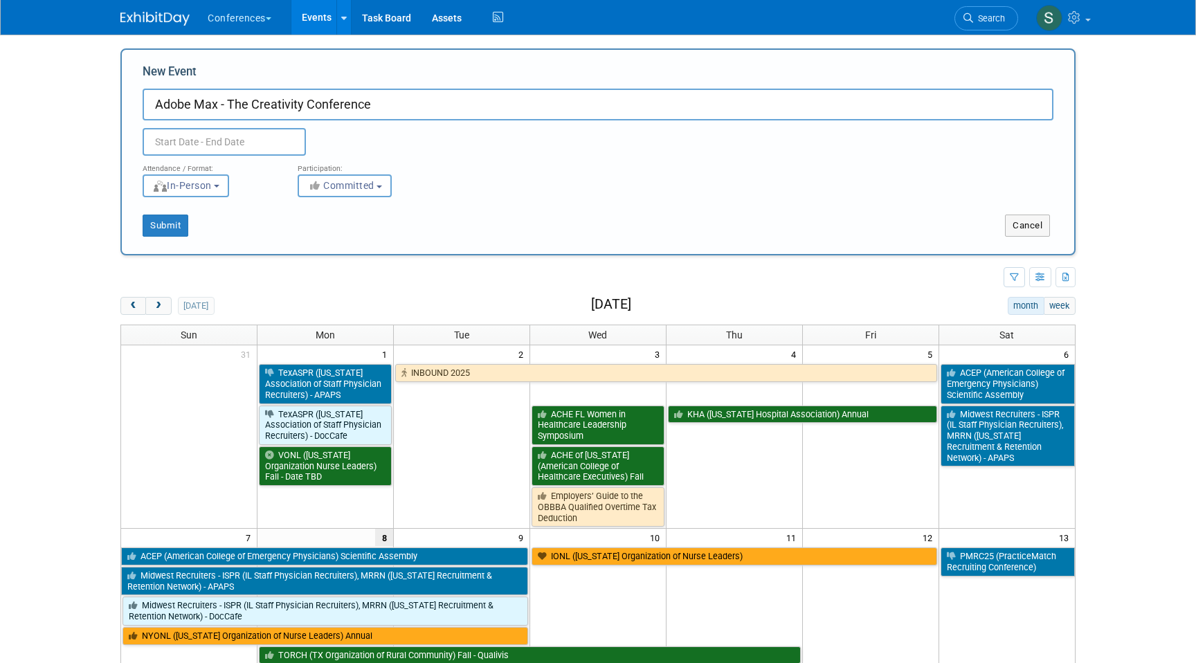
type input "Adobe Max - The Creativity Conference"
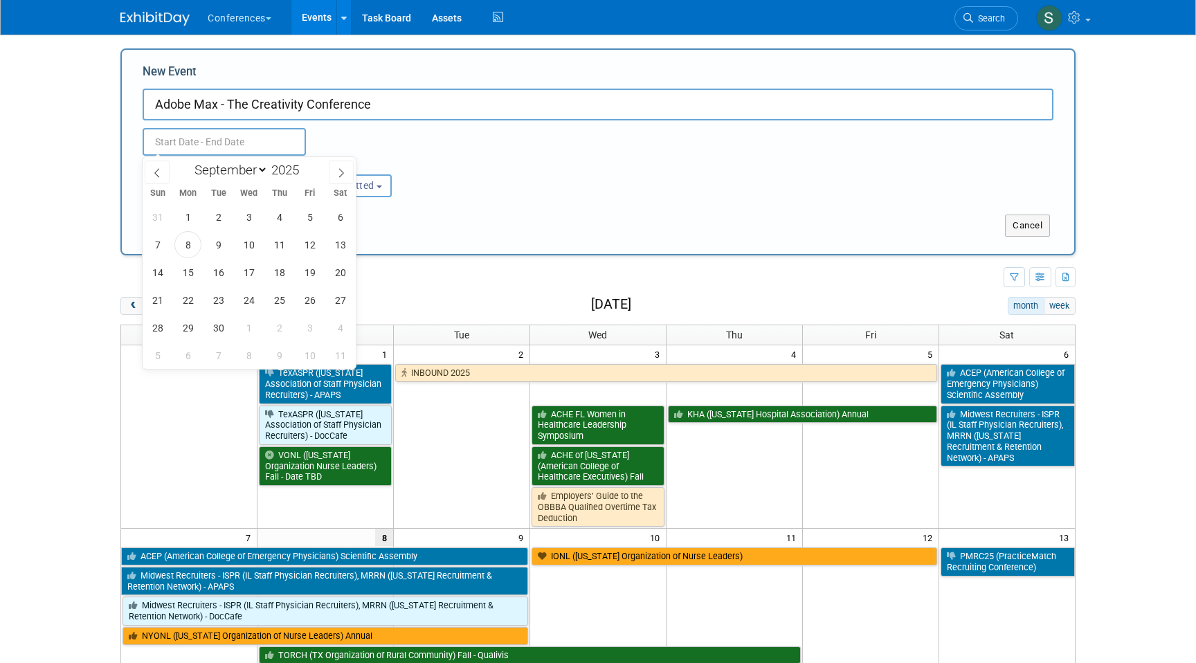
click at [239, 133] on input "text" at bounding box center [224, 142] width 163 height 28
click at [334, 180] on span at bounding box center [341, 173] width 25 height 24
select select "9"
click at [216, 327] on span "28" at bounding box center [218, 327] width 27 height 27
click at [273, 325] on span "30" at bounding box center [279, 327] width 27 height 27
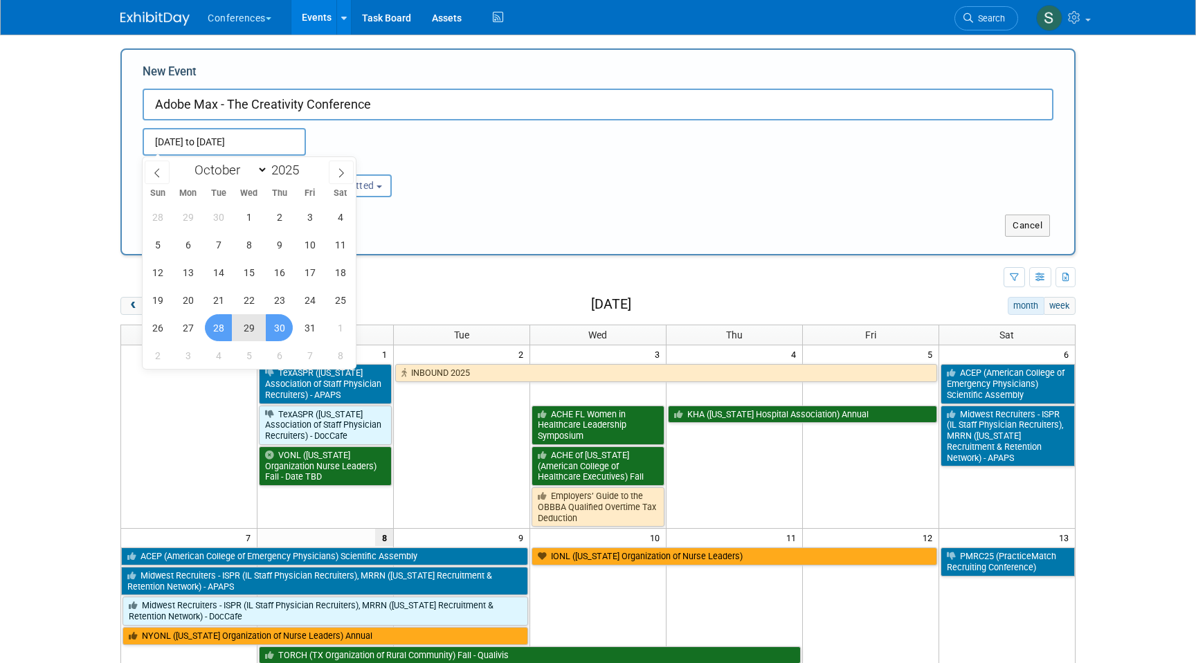
type input "[DATE] to [DATE]"
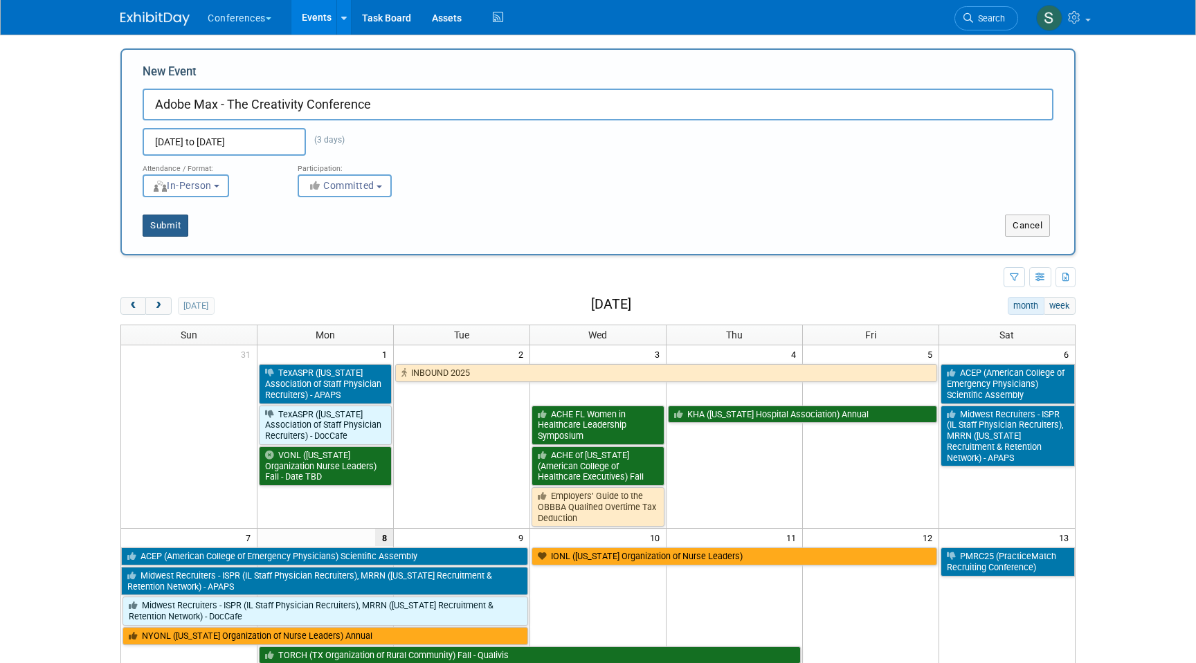
click at [156, 228] on button "Submit" at bounding box center [166, 226] width 46 height 22
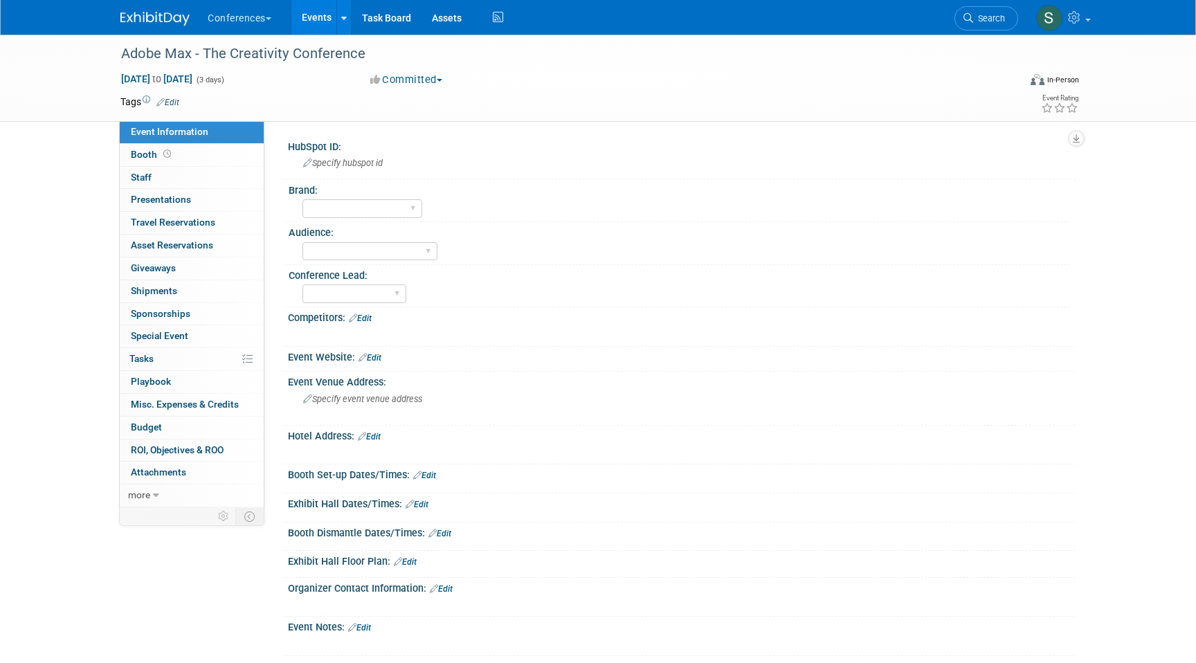
click at [221, 98] on td at bounding box center [547, 102] width 737 height 14
click at [176, 104] on link "Edit" at bounding box center [167, 103] width 23 height 10
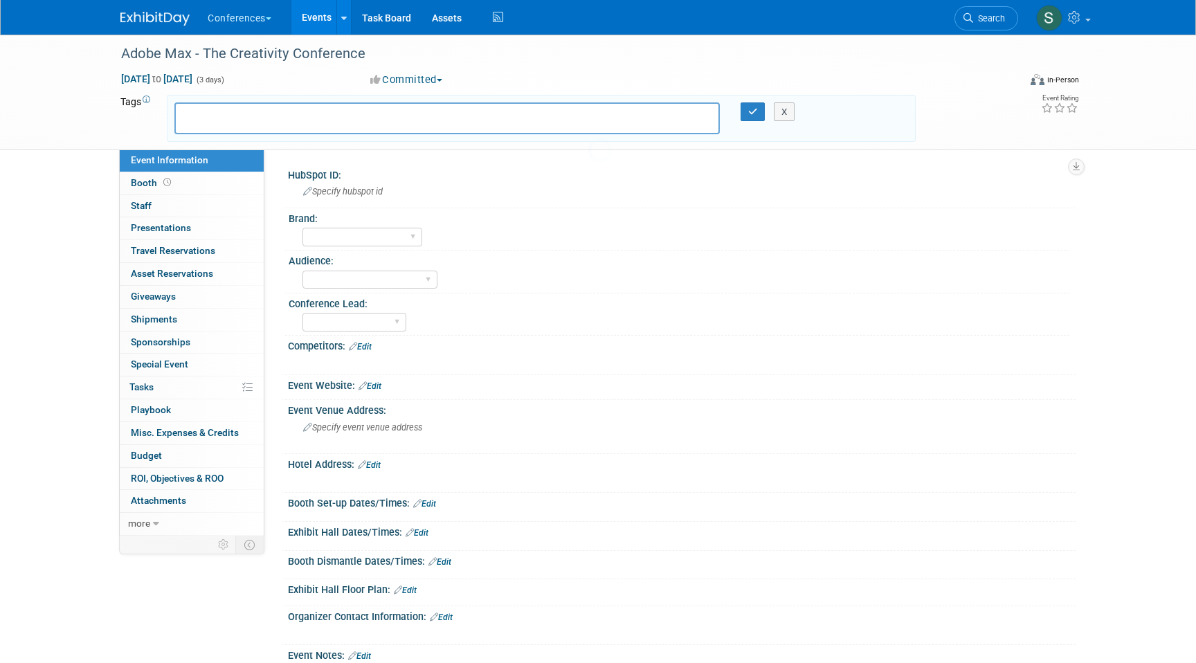
click at [199, 123] on div at bounding box center [447, 118] width 546 height 32
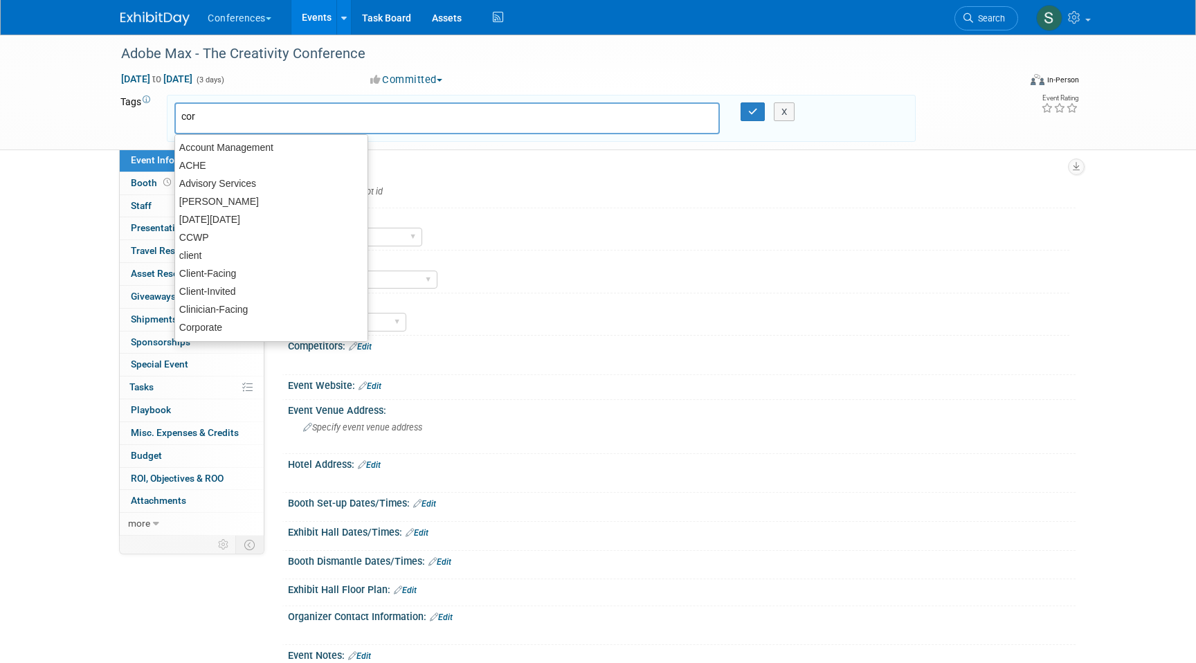
type input "corp"
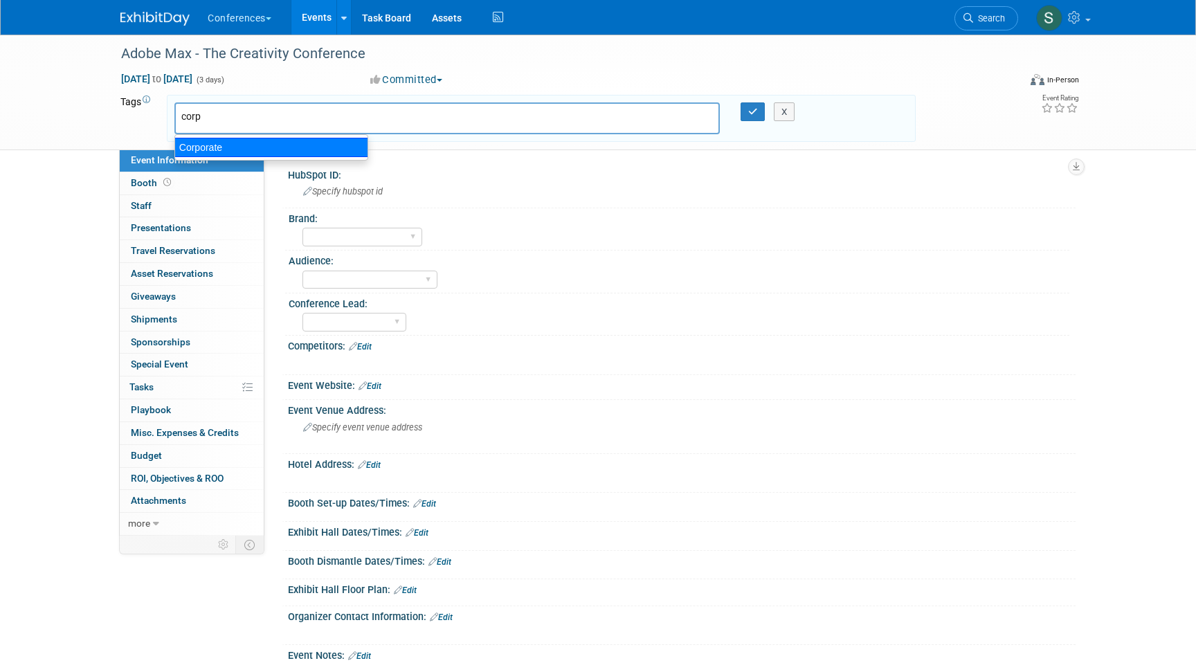
click at [222, 142] on div "Corporate" at bounding box center [271, 147] width 194 height 19
type input "Corporate"
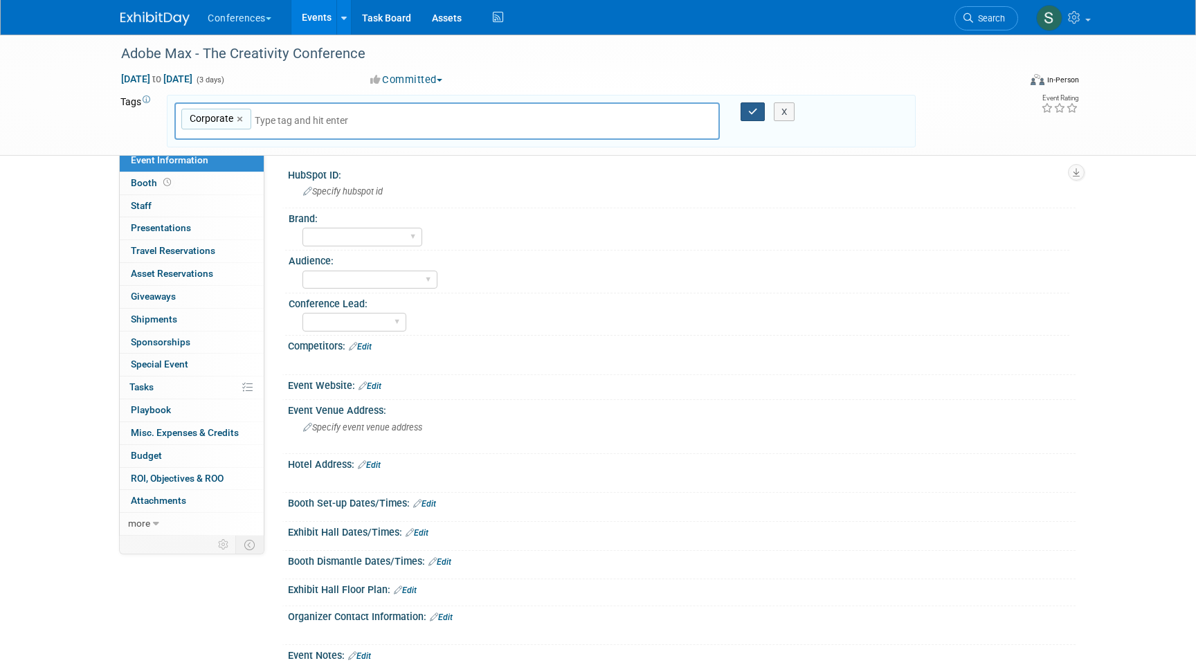
click at [751, 111] on icon "button" at bounding box center [753, 111] width 10 height 9
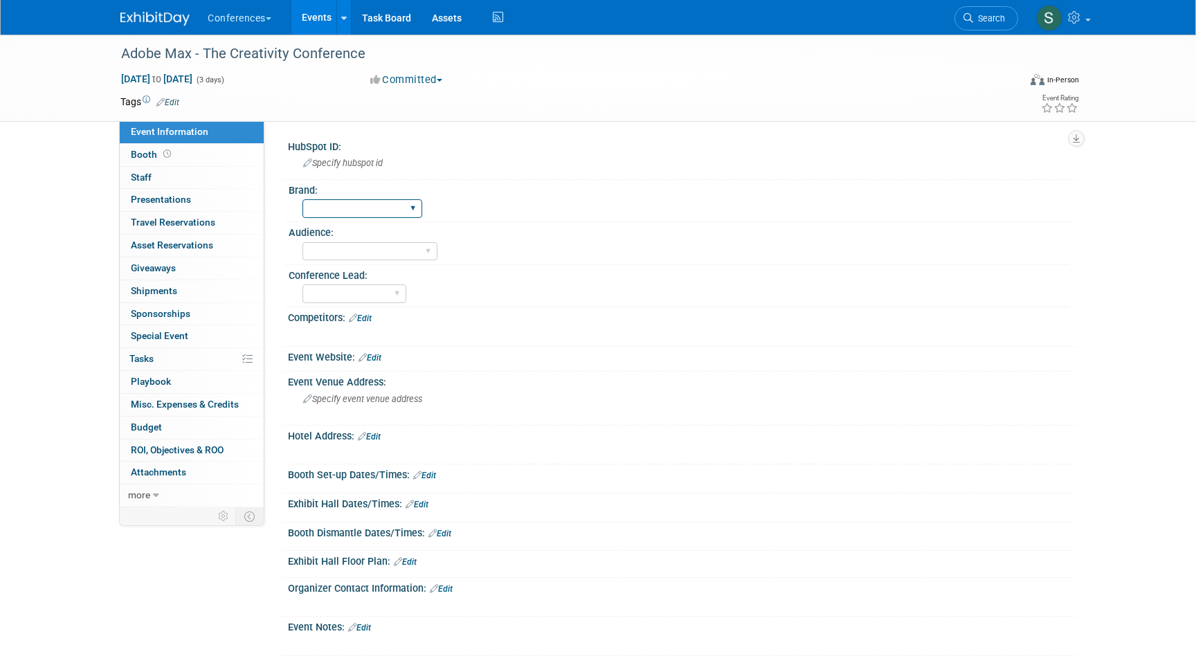
click at [343, 210] on select "Aya Bespoke Corporate Dawson DocCafe Education Government Services Locums Nursi…" at bounding box center [363, 208] width 120 height 19
select select "Corporate"
click at [303, 199] on select "Aya Bespoke Corporate Dawson DocCafe Education Government Services Locums Nursi…" at bounding box center [363, 208] width 120 height 19
click at [355, 255] on select "Client-facing Clinician/Provider-facing Both N/a" at bounding box center [370, 251] width 135 height 19
click at [330, 297] on select "Karina Marygrace Mel Sophie Stephanie" at bounding box center [355, 294] width 104 height 19
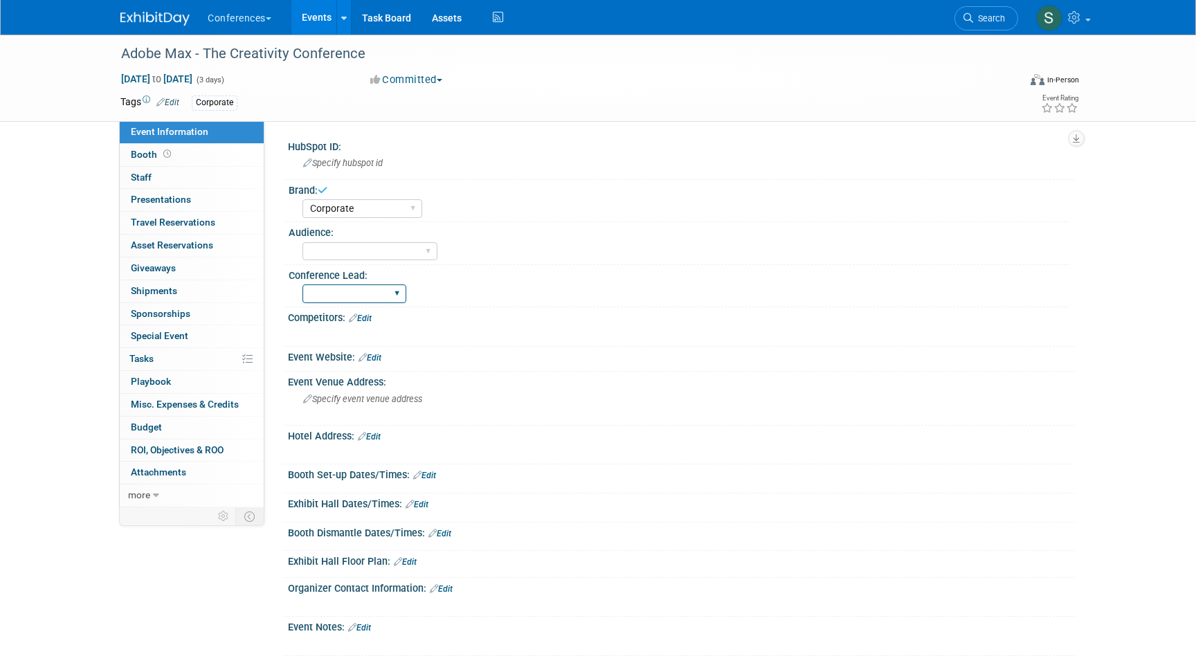
select select "[PERSON_NAME]"
click at [303, 285] on select "Karina Marygrace Mel Sophie Stephanie" at bounding box center [355, 294] width 104 height 19
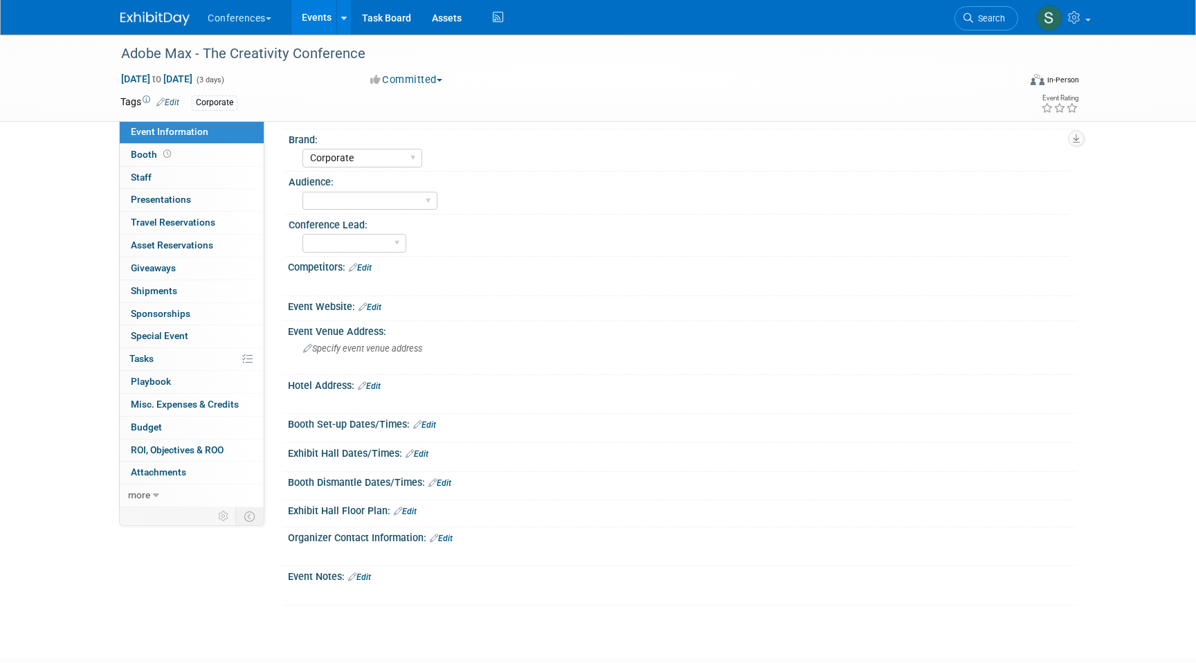
scroll to position [57, 0]
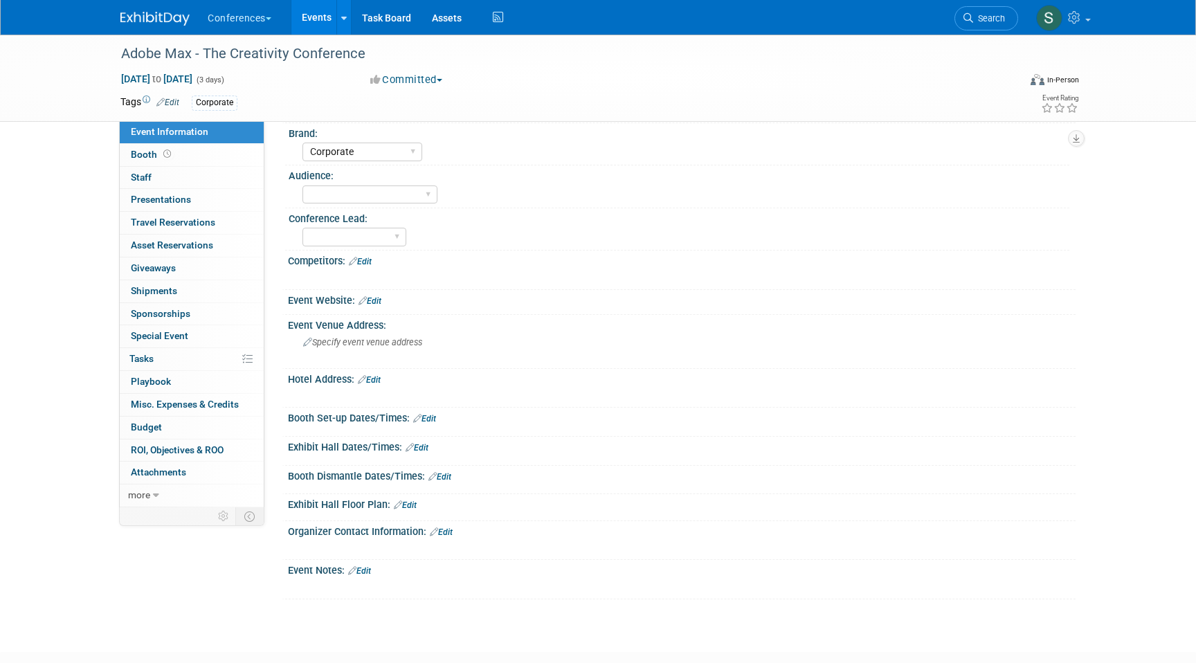
click at [377, 380] on link "Edit" at bounding box center [369, 380] width 23 height 10
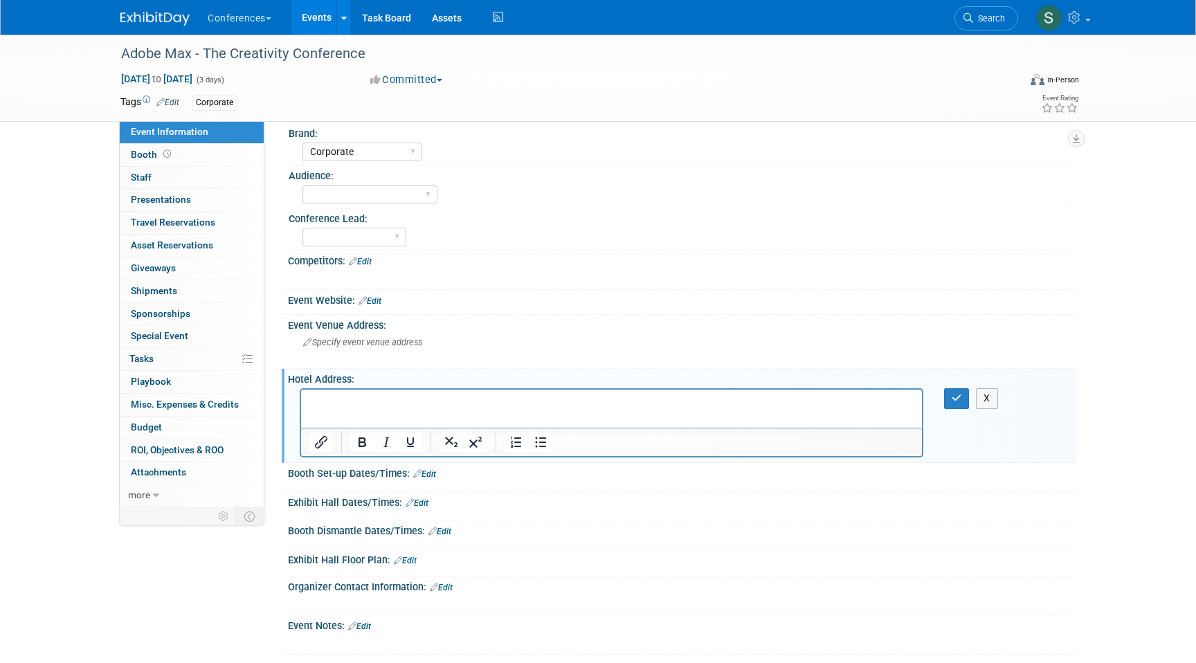
scroll to position [0, 0]
click at [955, 393] on icon "button" at bounding box center [957, 398] width 10 height 10
click at [422, 405] on p "https://max.adobe.com/hotels/" at bounding box center [611, 402] width 605 height 14
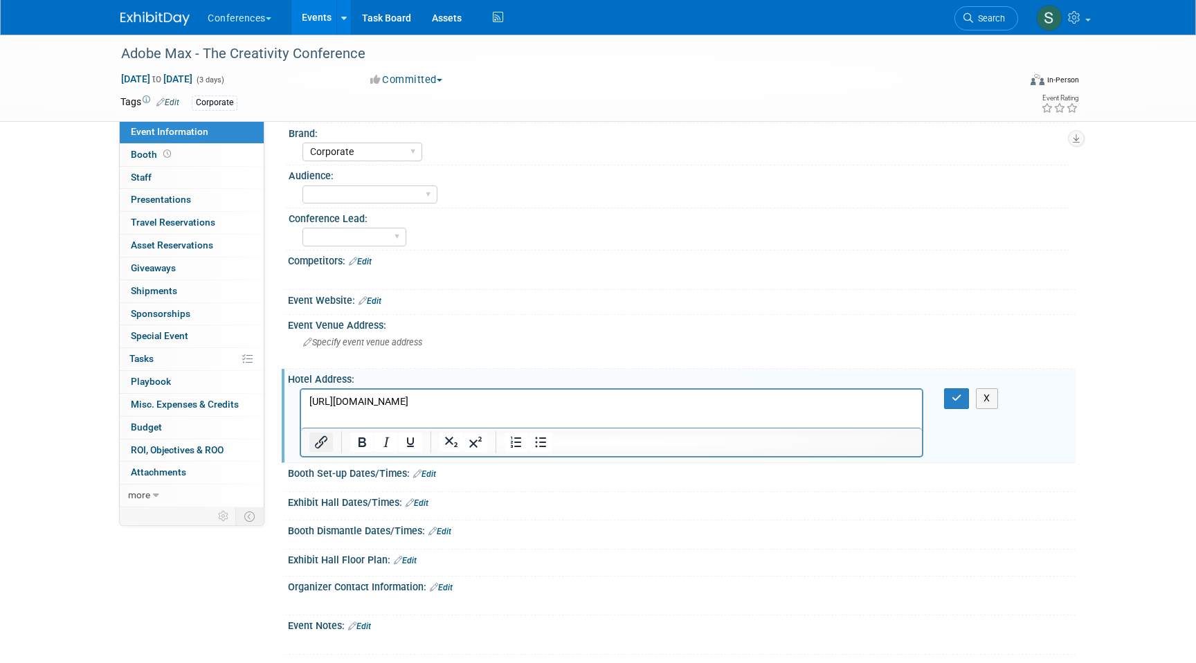
click at [323, 439] on icon "Insert/edit link" at bounding box center [321, 442] width 12 height 12
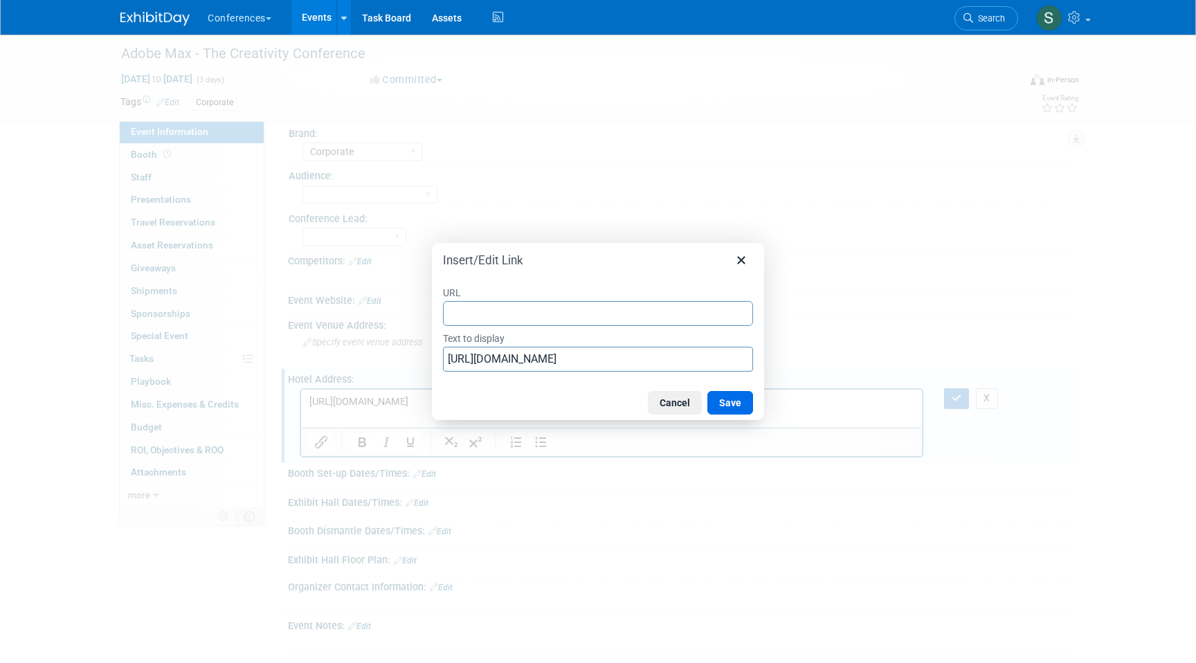
type input "https://max.adobe.com/hotels/"
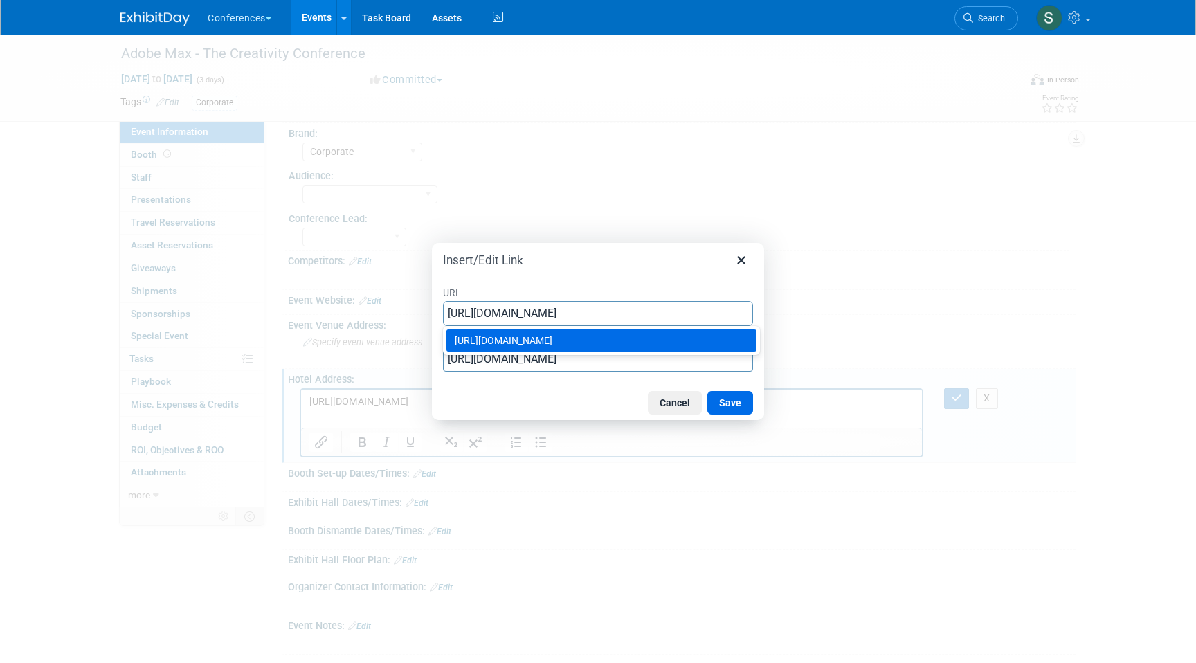
click at [671, 336] on div "https://max.adobe.com/hotels/" at bounding box center [603, 340] width 296 height 17
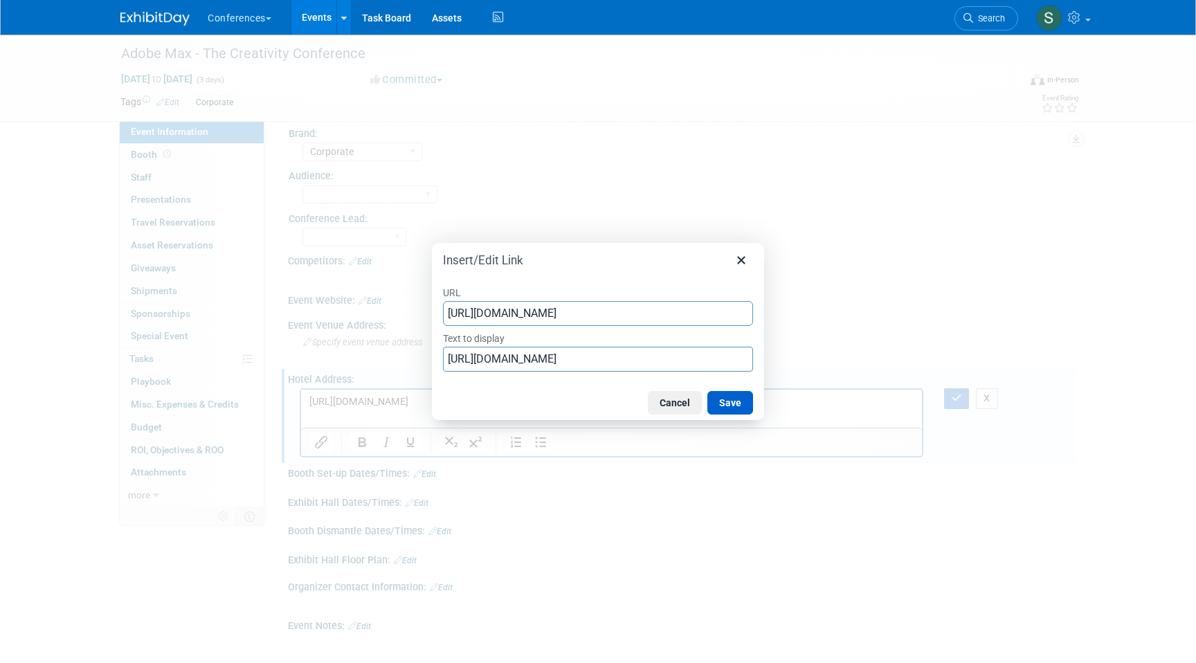
click at [725, 400] on button "Save" at bounding box center [731, 403] width 46 height 24
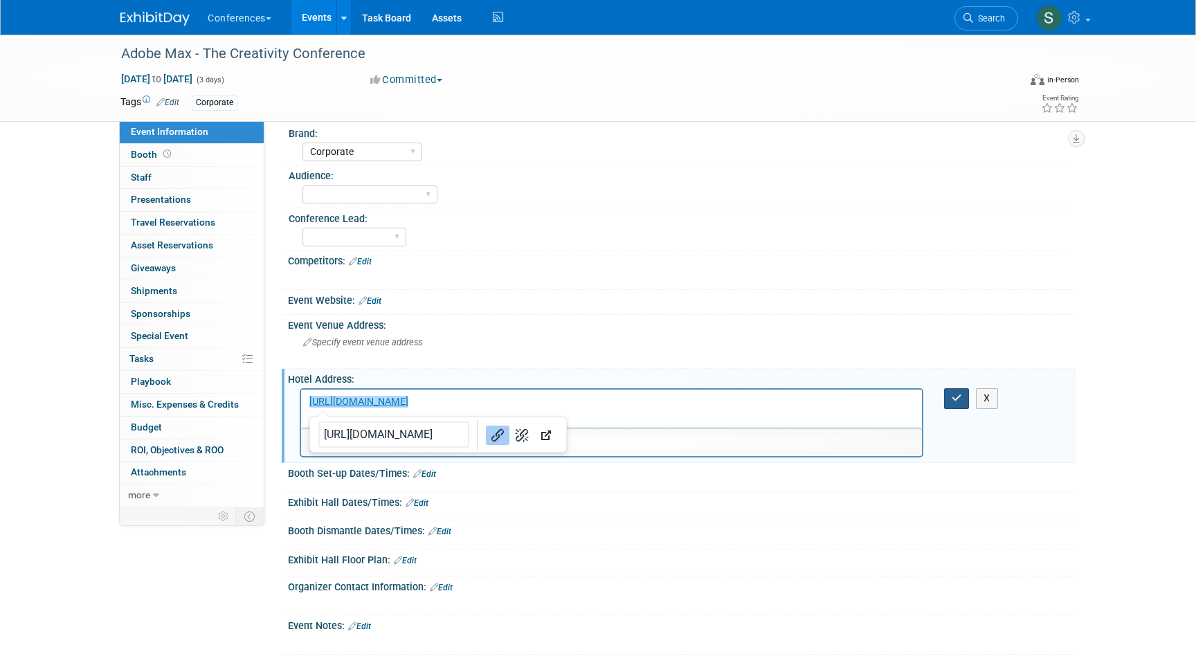
click at [954, 399] on icon "button" at bounding box center [957, 398] width 10 height 10
click at [961, 400] on icon "button" at bounding box center [957, 398] width 10 height 10
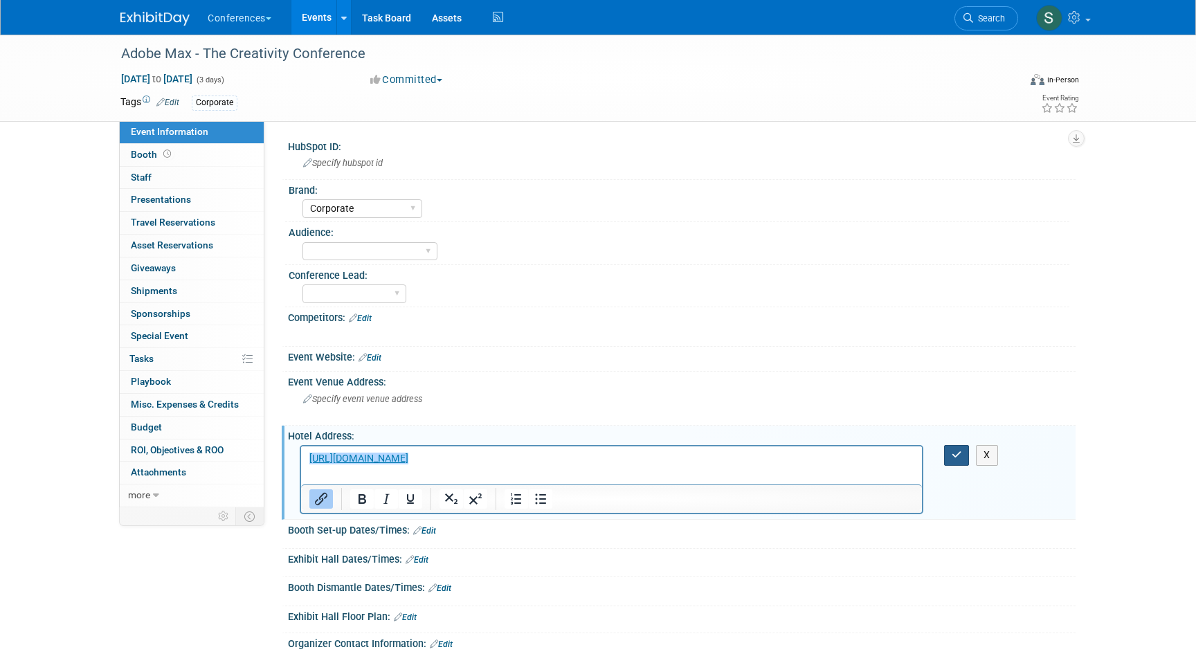
click at [956, 460] on button "button" at bounding box center [957, 455] width 26 height 20
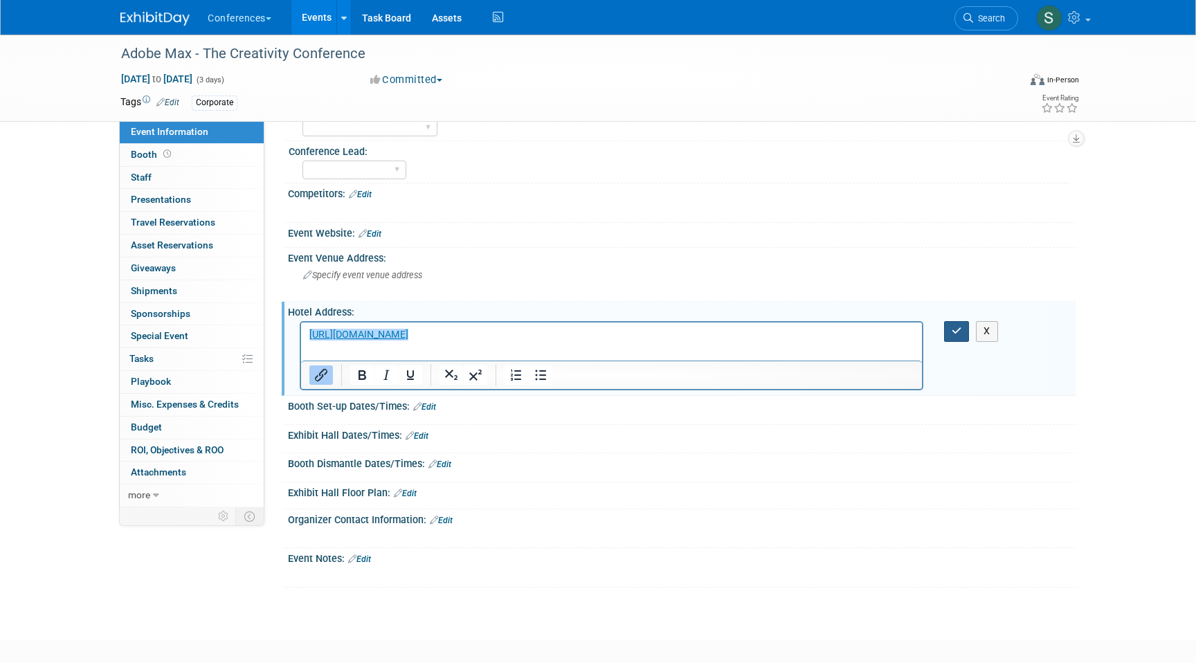
scroll to position [125, 0]
click at [309, 334] on body "https://max.adobe.com/hotels/" at bounding box center [612, 334] width 607 height 14
click at [301, 338] on html "﻿https://max.adobe.com/hotels/" at bounding box center [611, 338] width 621 height 33
click at [955, 327] on icon "button" at bounding box center [957, 330] width 10 height 10
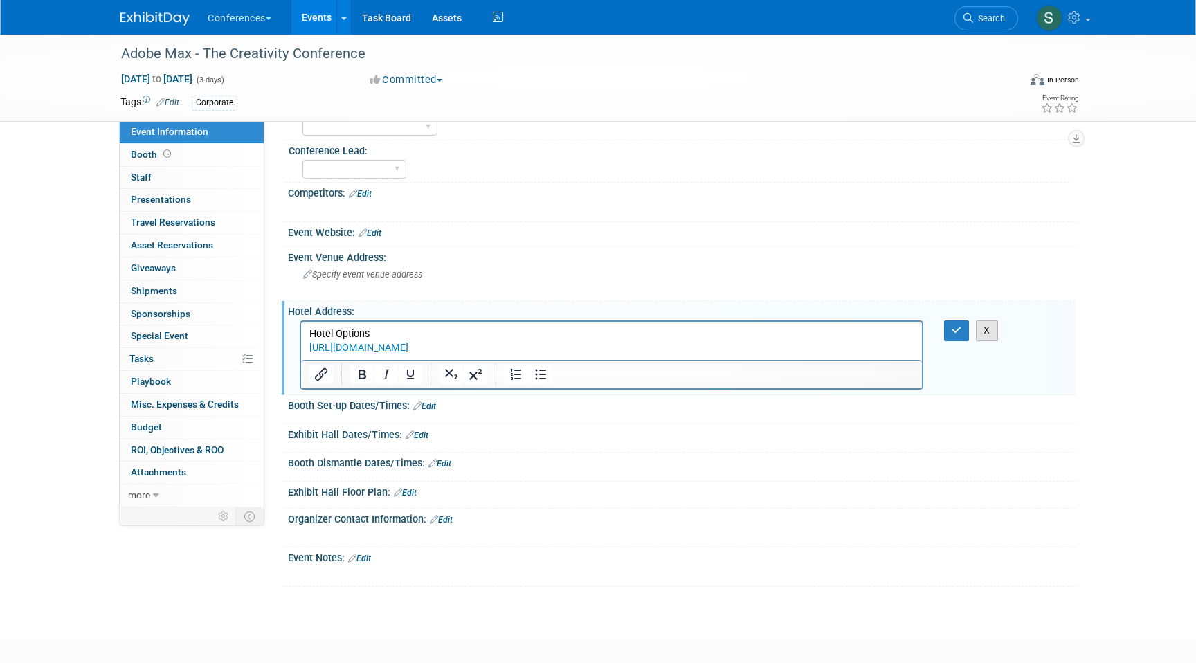
click at [983, 329] on button "X" at bounding box center [987, 331] width 22 height 20
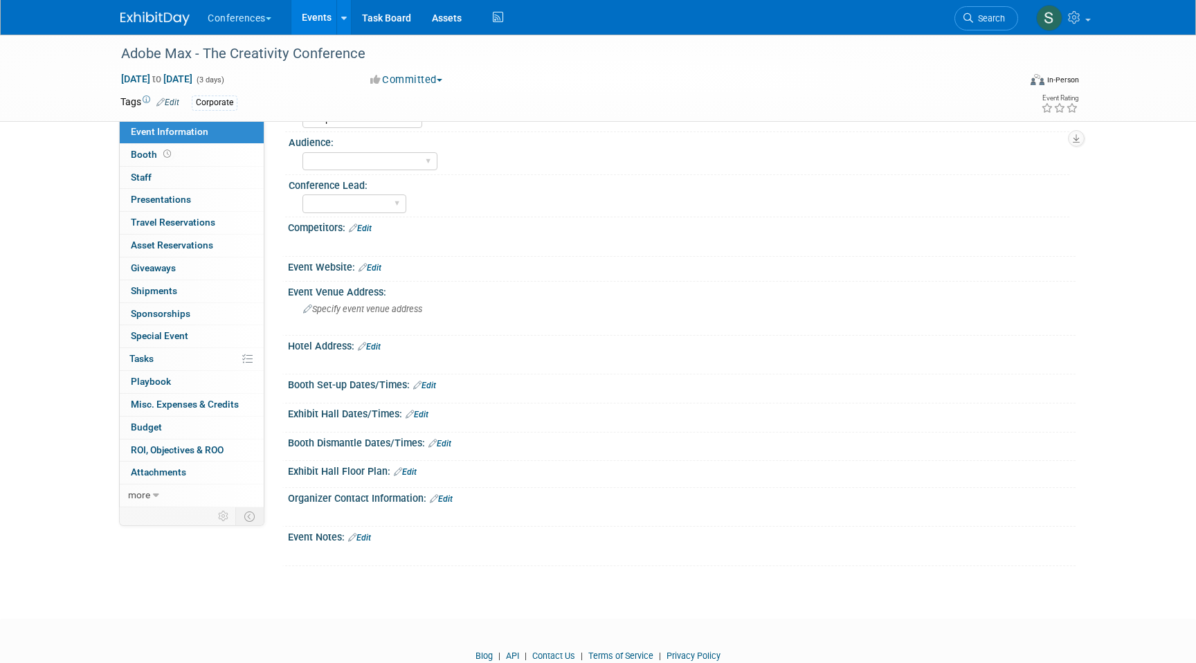
scroll to position [89, 0]
click at [361, 548] on div at bounding box center [612, 555] width 624 height 14
click at [361, 538] on link "Edit" at bounding box center [359, 539] width 23 height 10
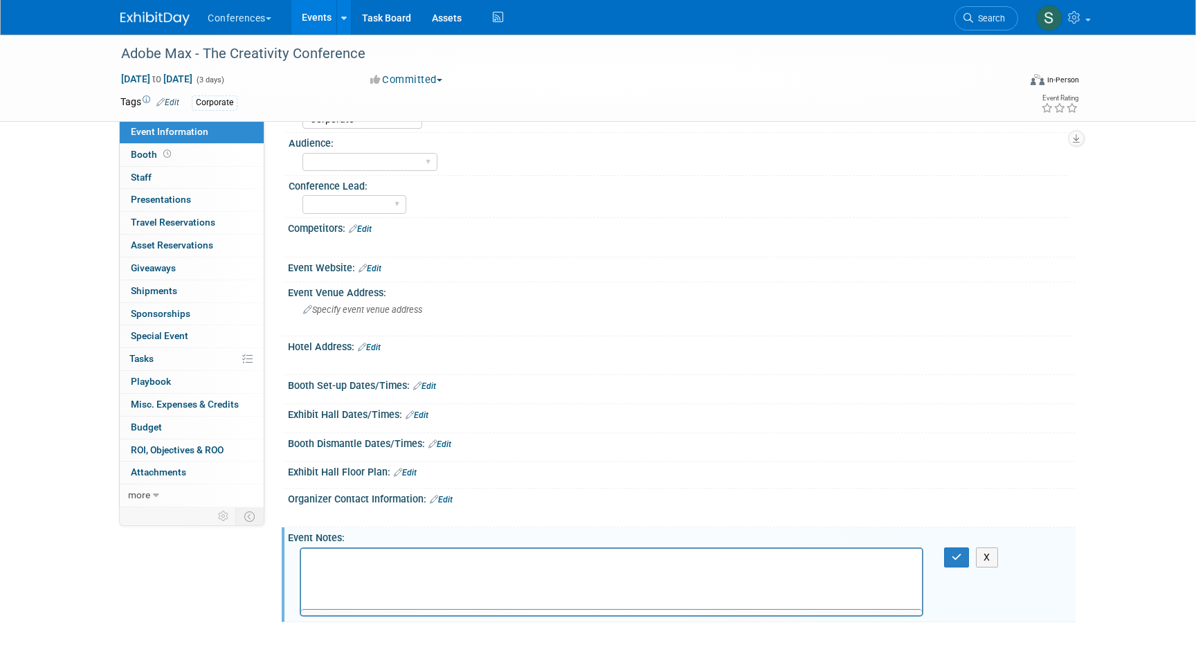
scroll to position [0, 0]
drag, startPoint x: 536, startPoint y: 558, endPoint x: 375, endPoint y: 555, distance: 160.7
click at [375, 555] on p "Hotel Options: https://max.adobe.com/hotels/" at bounding box center [611, 561] width 605 height 14
click at [323, 604] on icon "Insert/edit link" at bounding box center [321, 601] width 17 height 17
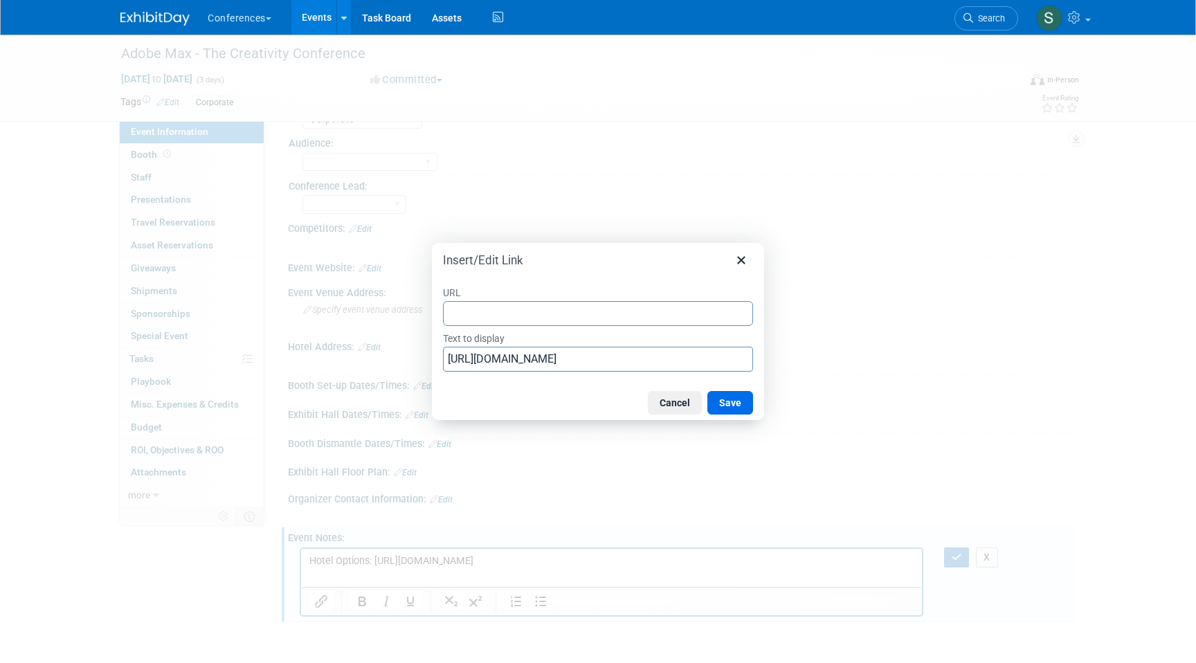
type input "https://max.adobe.com/hotels/"
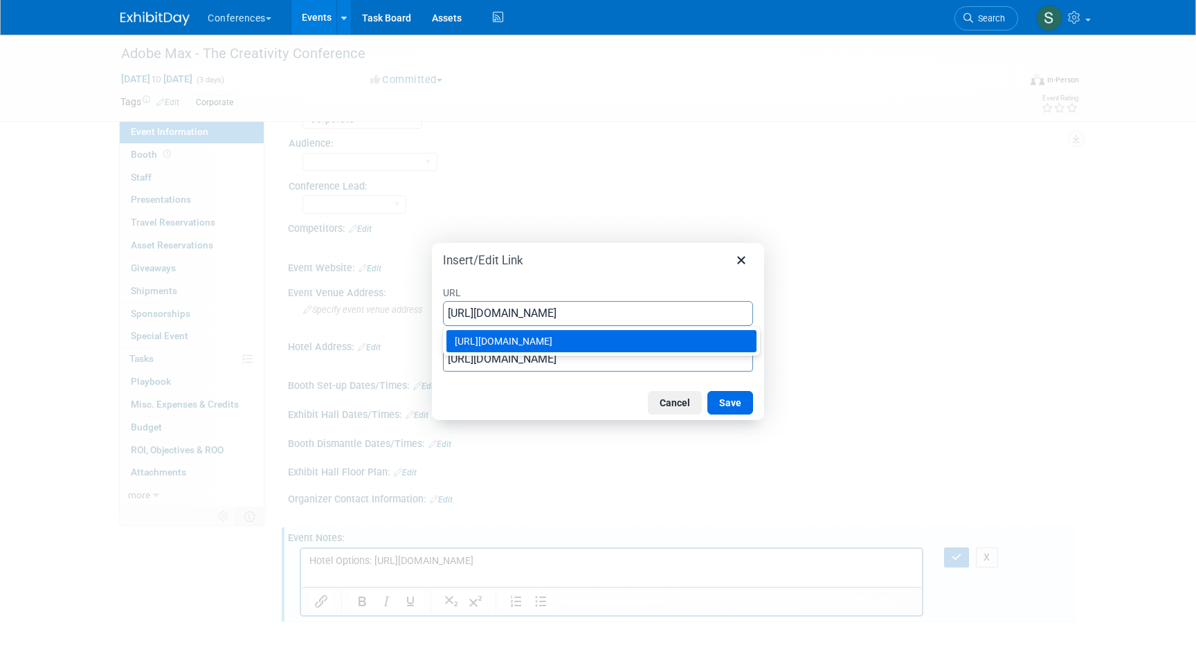
click at [645, 342] on div "https://max.adobe.com/hotels/" at bounding box center [603, 341] width 296 height 17
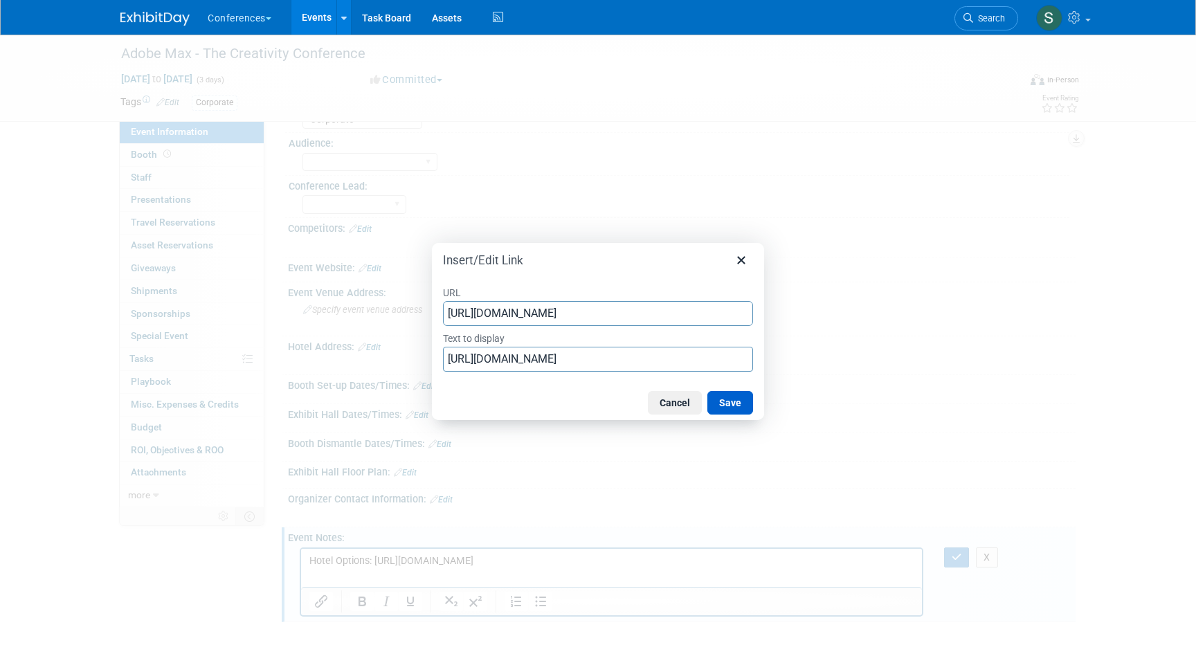
click at [734, 401] on button "Save" at bounding box center [731, 403] width 46 height 24
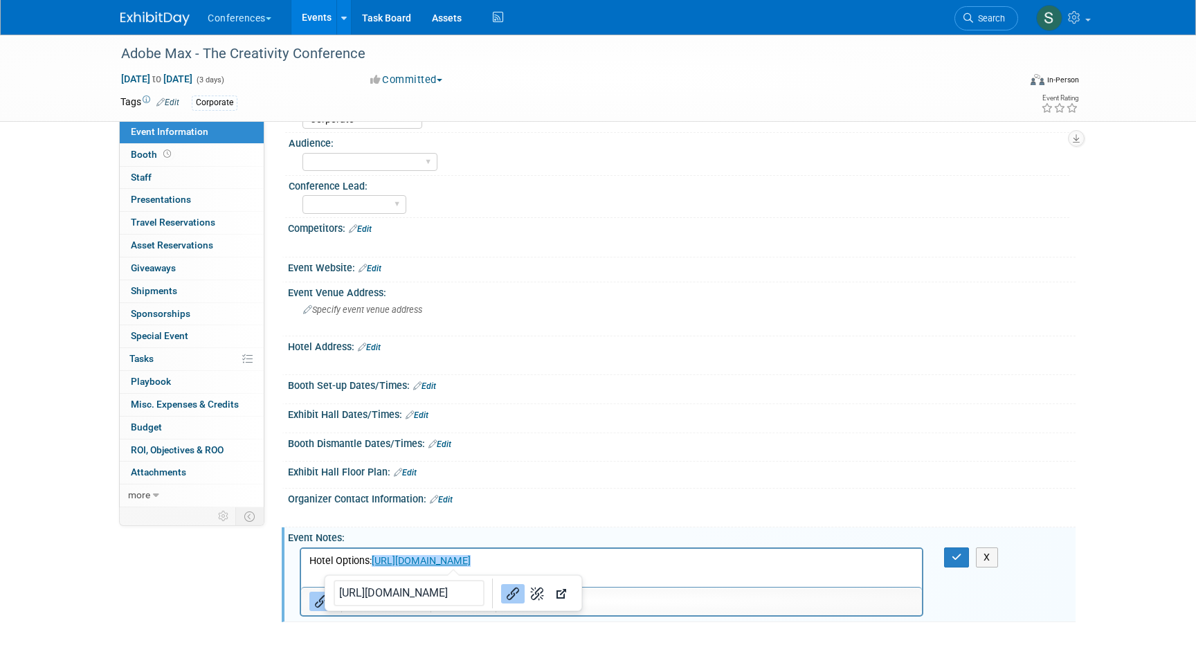
click at [958, 544] on div "X" at bounding box center [680, 547] width 771 height 7
click at [958, 555] on icon "button" at bounding box center [957, 558] width 10 height 10
click at [955, 556] on icon "button" at bounding box center [957, 558] width 10 height 10
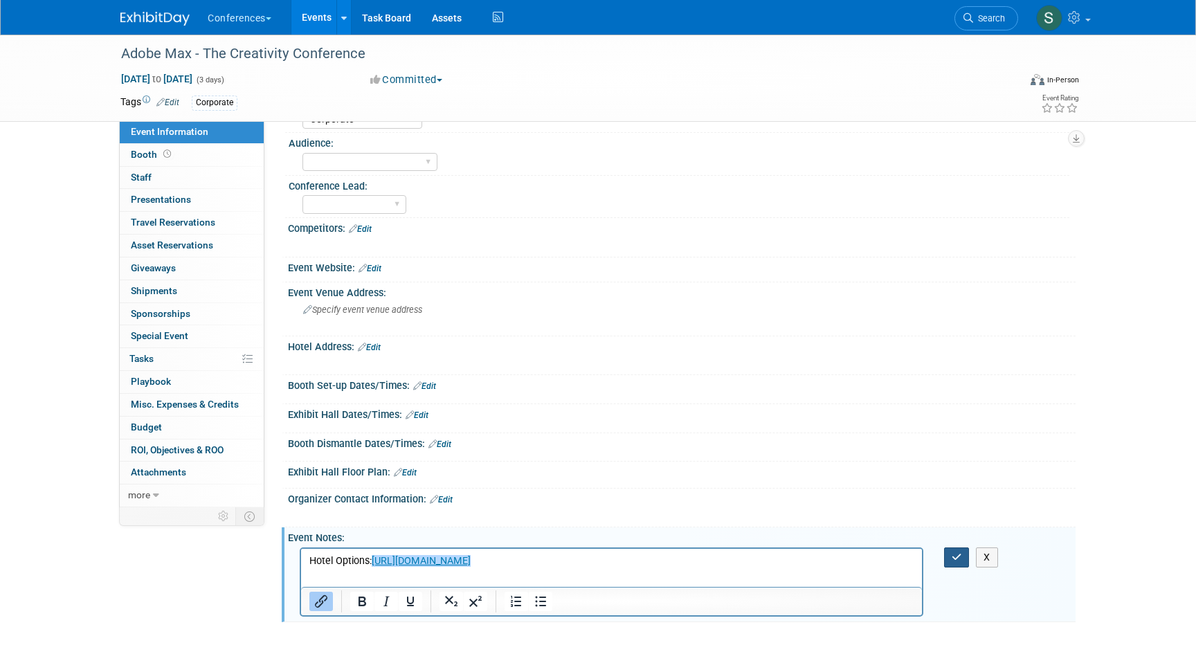
click at [955, 556] on icon "button" at bounding box center [957, 558] width 10 height 10
click at [806, 591] on div at bounding box center [611, 602] width 621 height 22
click at [800, 568] on html "Hotel Options: https://max.adobe.com/hotels/" at bounding box center [611, 557] width 621 height 19
click at [953, 555] on icon "button" at bounding box center [957, 558] width 10 height 10
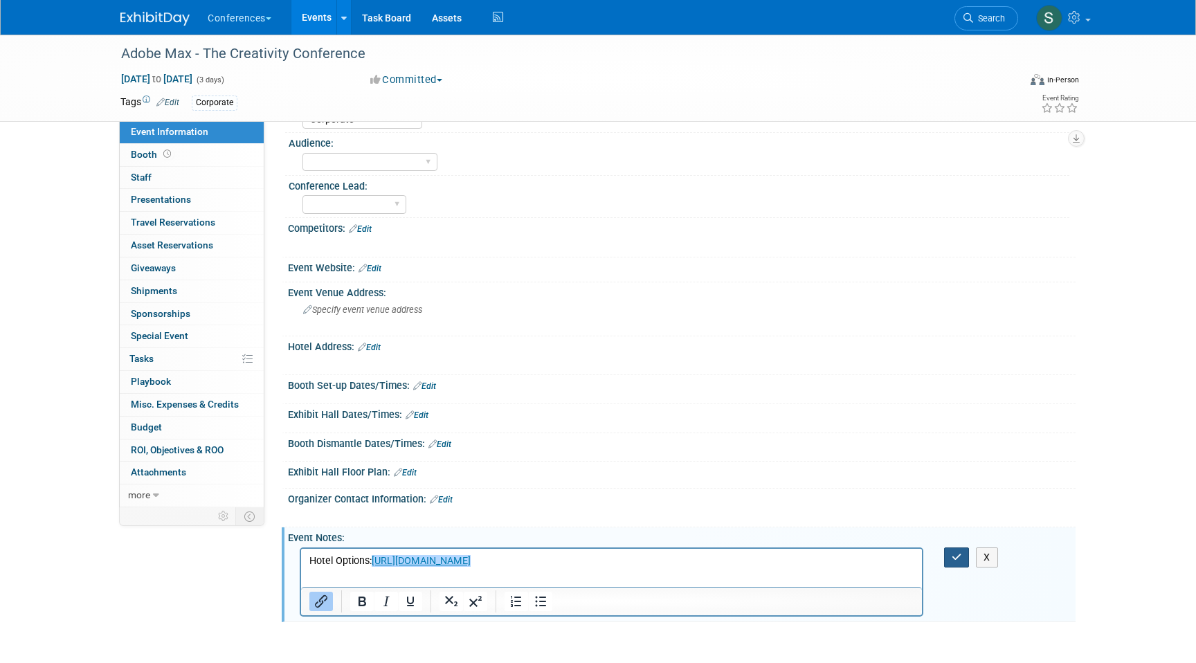
click at [953, 555] on icon "button" at bounding box center [957, 558] width 10 height 10
click at [366, 568] on html "Hotel Options: https://max.adobe.com/hotels/﻿" at bounding box center [611, 557] width 621 height 19
click at [368, 558] on p "Hotel Options: https://max.adobe.com/hotels/" at bounding box center [611, 561] width 605 height 14
click at [952, 550] on button "button" at bounding box center [957, 558] width 26 height 20
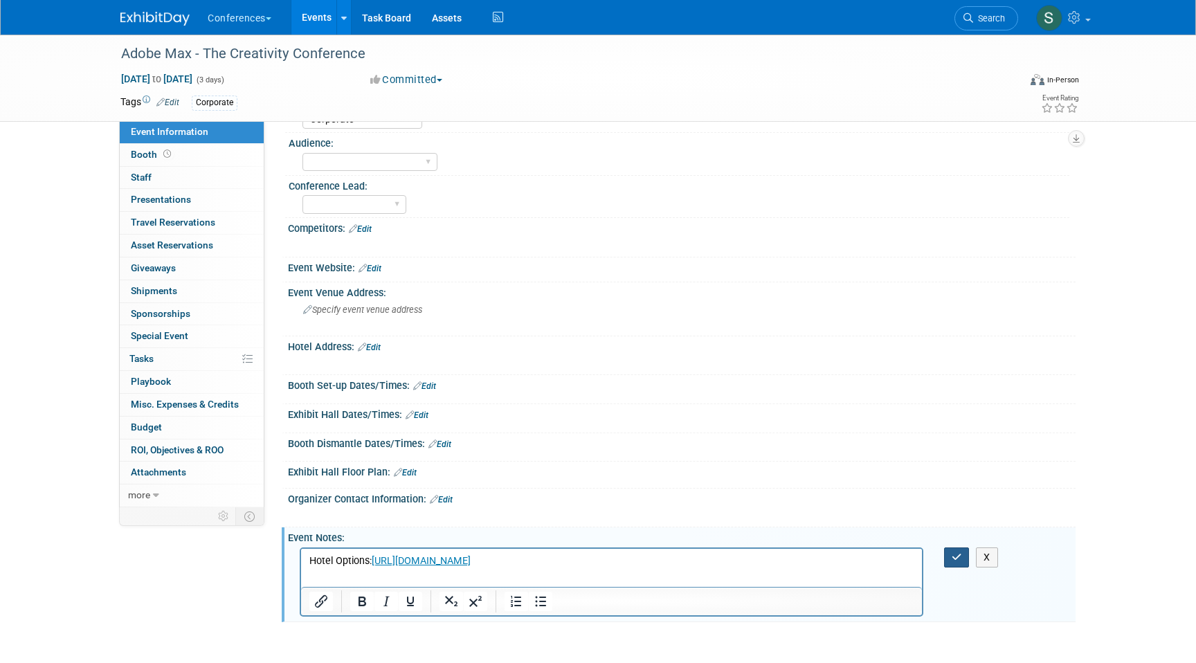
click at [958, 557] on icon "button" at bounding box center [957, 558] width 10 height 10
click at [996, 555] on button "X" at bounding box center [987, 558] width 22 height 20
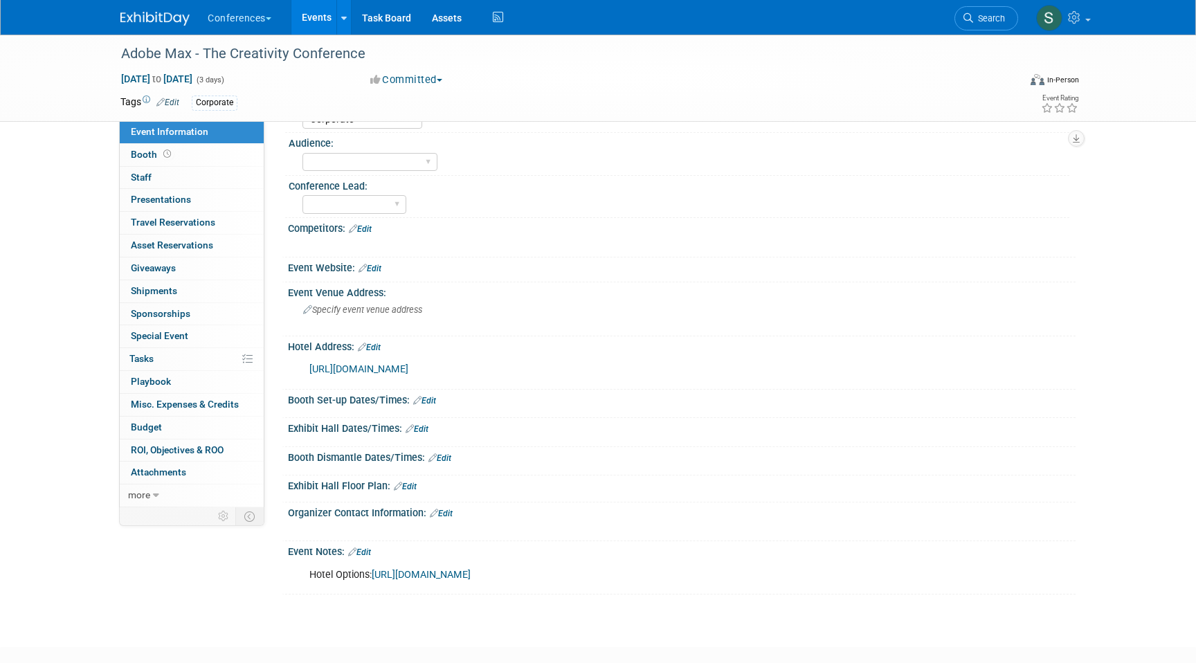
click at [427, 426] on link "Edit" at bounding box center [417, 429] width 23 height 10
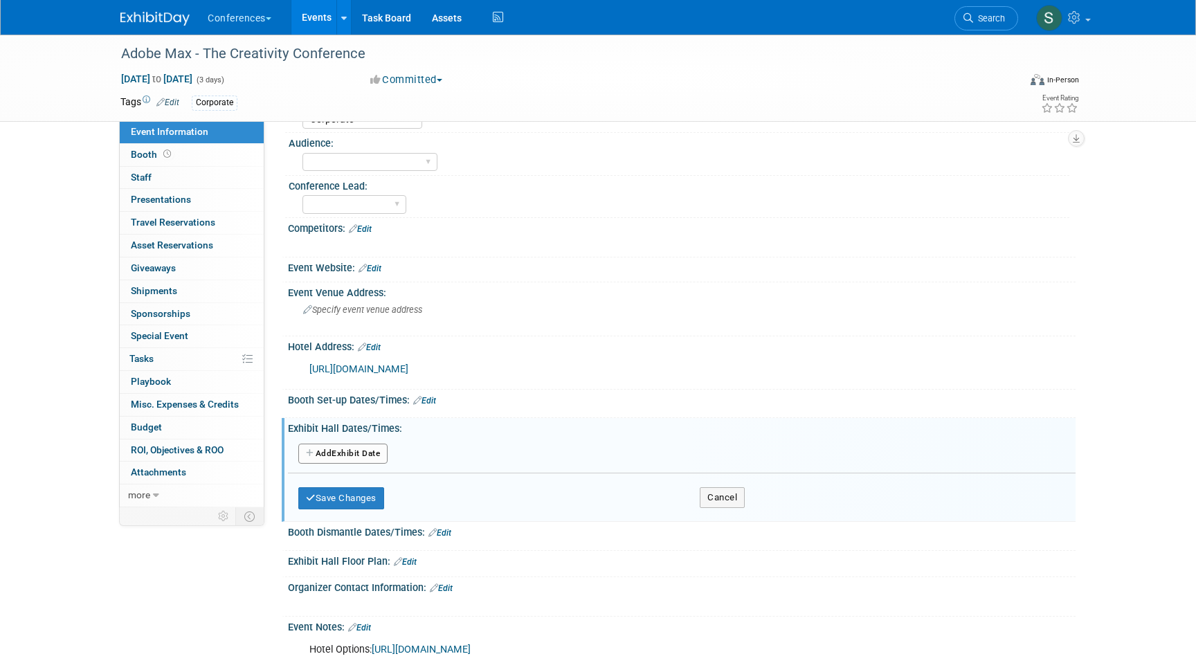
click at [359, 446] on button "Add Another Exhibit Date" at bounding box center [342, 454] width 89 height 21
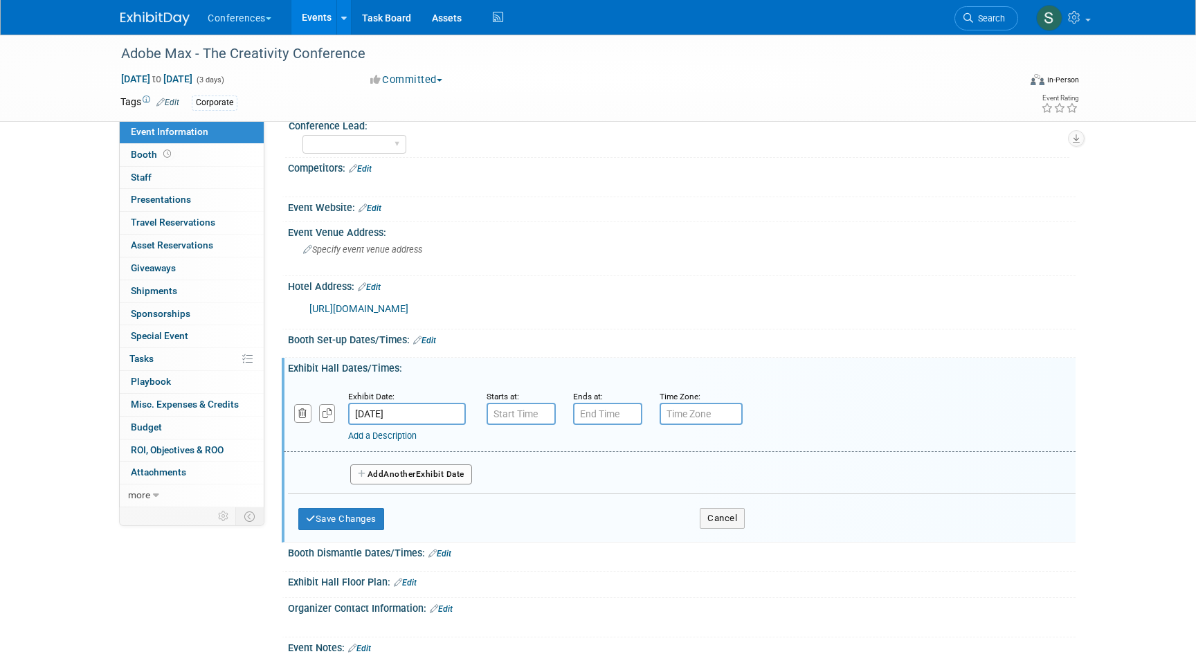
scroll to position [151, 0]
click at [530, 424] on div "Add a Description Description:" at bounding box center [644, 432] width 592 height 17
click at [523, 413] on input "7:00 AM" at bounding box center [521, 413] width 69 height 22
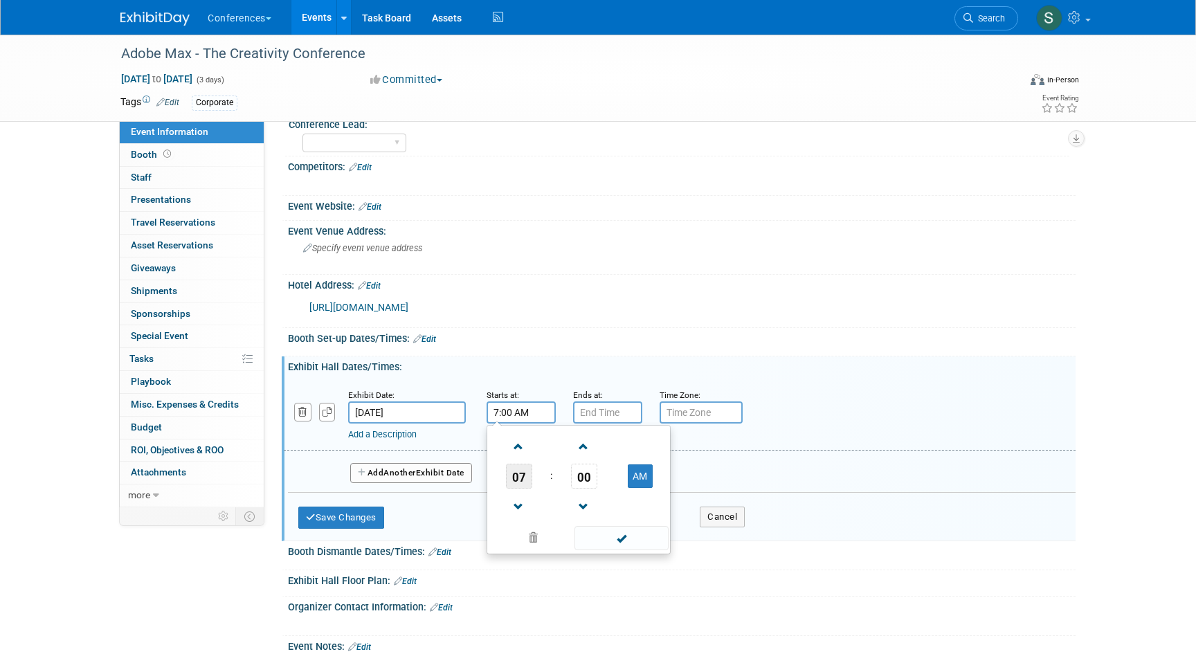
click at [520, 473] on span "07" at bounding box center [519, 476] width 26 height 25
click at [595, 485] on td "06" at bounding box center [601, 484] width 44 height 37
click at [578, 476] on span "00" at bounding box center [584, 476] width 26 height 25
click at [602, 496] on td "30" at bounding box center [601, 484] width 44 height 37
type input "6:30 AM"
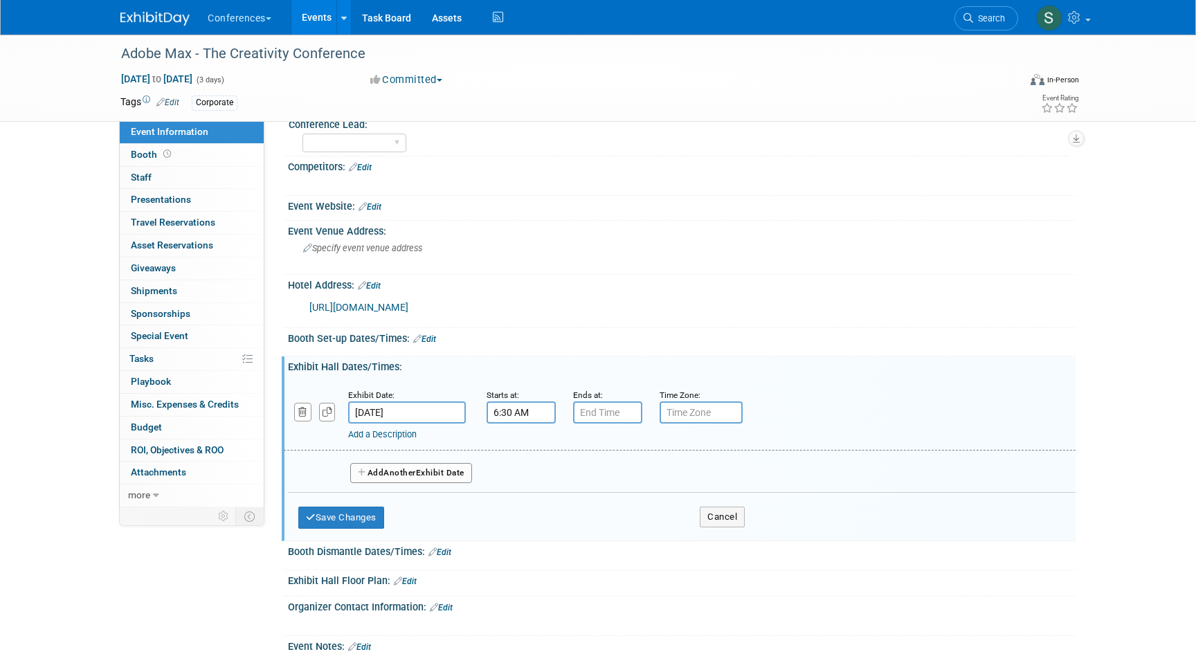
click at [642, 366] on div "Exhibit Hall Dates/Times: Edit" at bounding box center [682, 365] width 788 height 17
click at [384, 440] on div "Exhibit Date: Oct 28, 2025 Starts at: 6:30 AM Ends at: Time Zone: Apply to all …" at bounding box center [680, 415] width 792 height 71
click at [377, 440] on div "Add a Description" at bounding box center [644, 435] width 592 height 12
click at [377, 438] on link "Add a Description" at bounding box center [382, 434] width 69 height 10
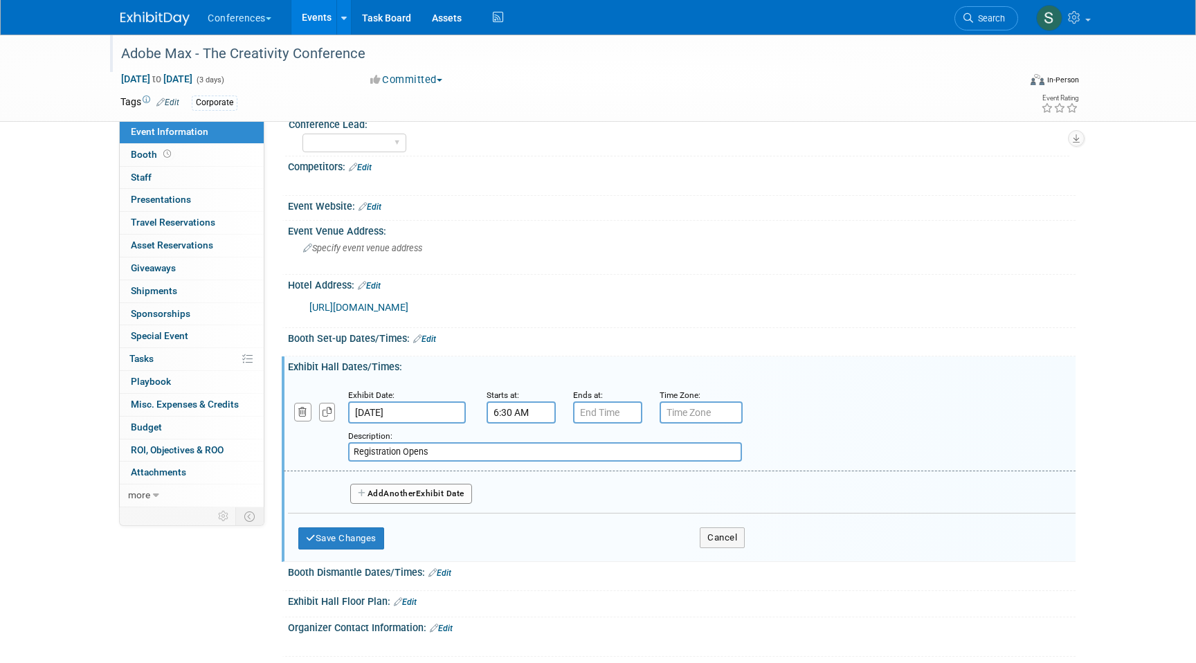
type input "Registration Opens"
click at [361, 538] on button "Save Changes" at bounding box center [341, 539] width 86 height 22
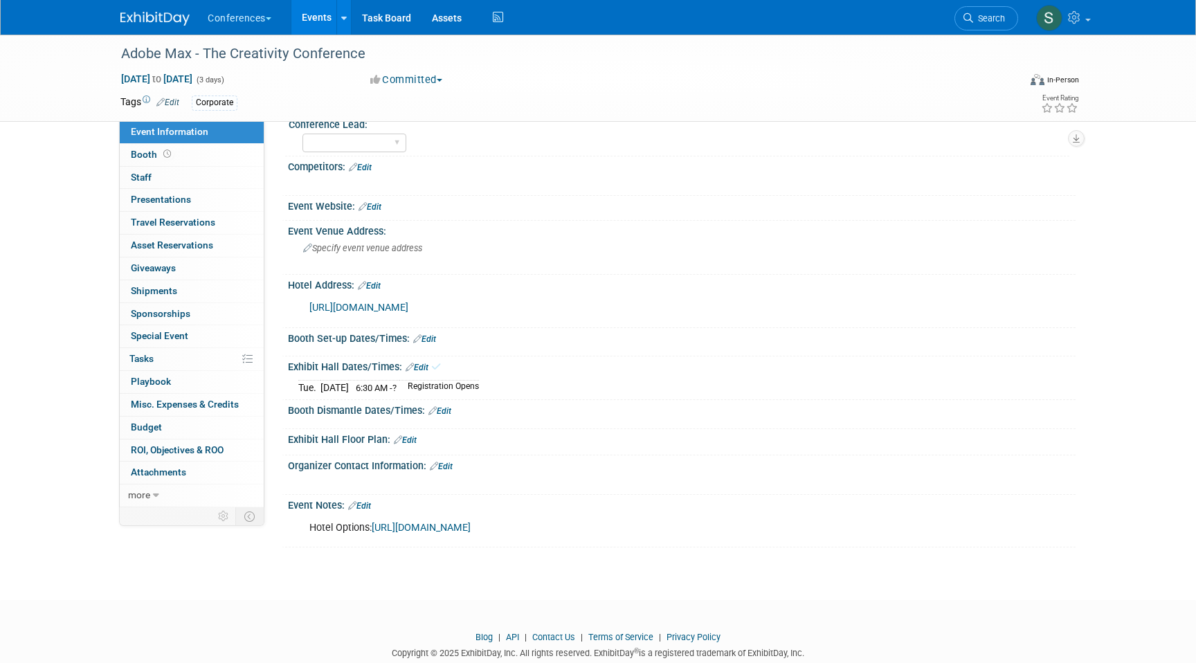
click at [422, 367] on link "Edit" at bounding box center [417, 368] width 23 height 10
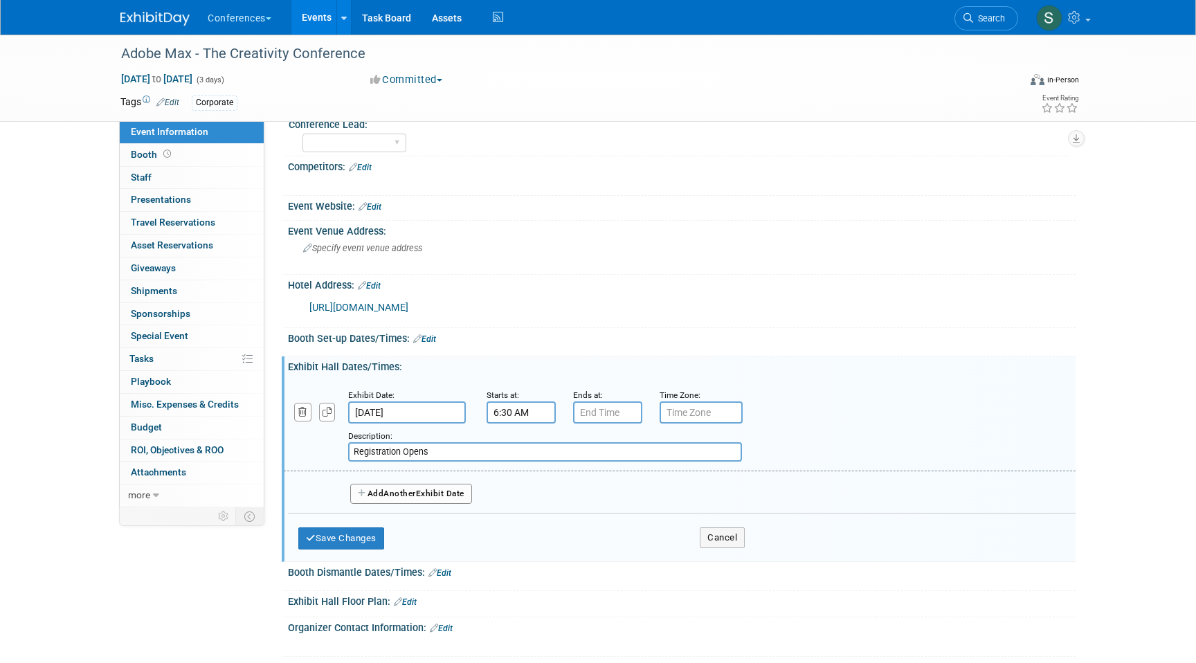
click at [384, 484] on button "Add Another Exhibit Date" at bounding box center [411, 494] width 122 height 21
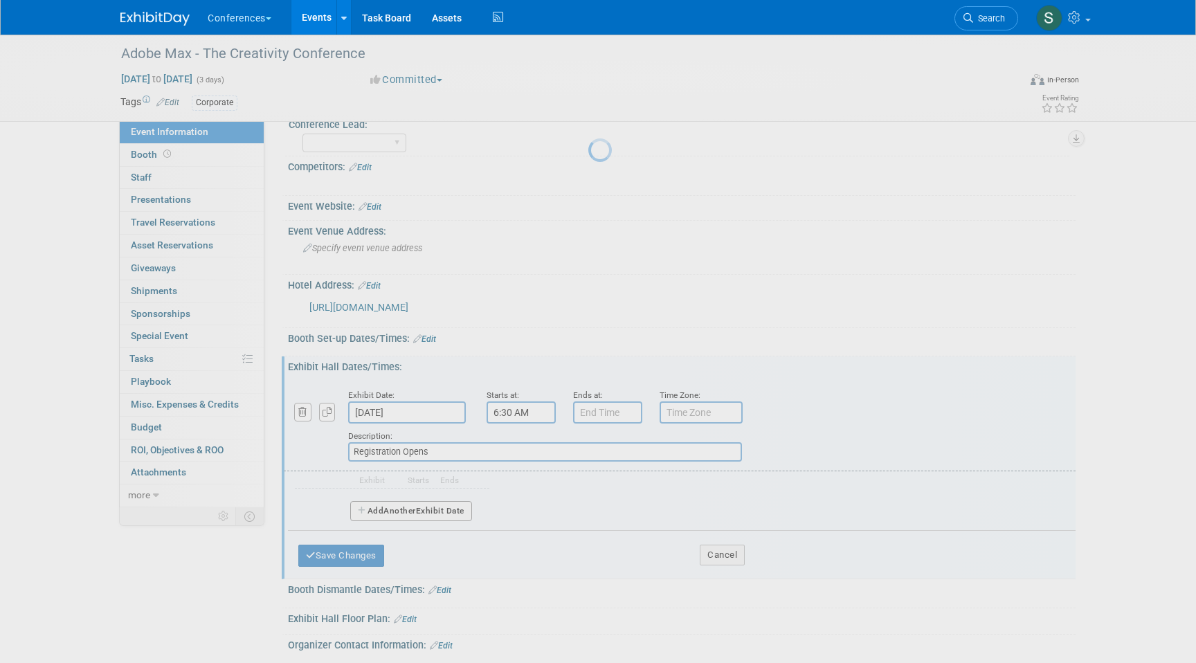
click at [589, 497] on div at bounding box center [598, 331] width 19 height 663
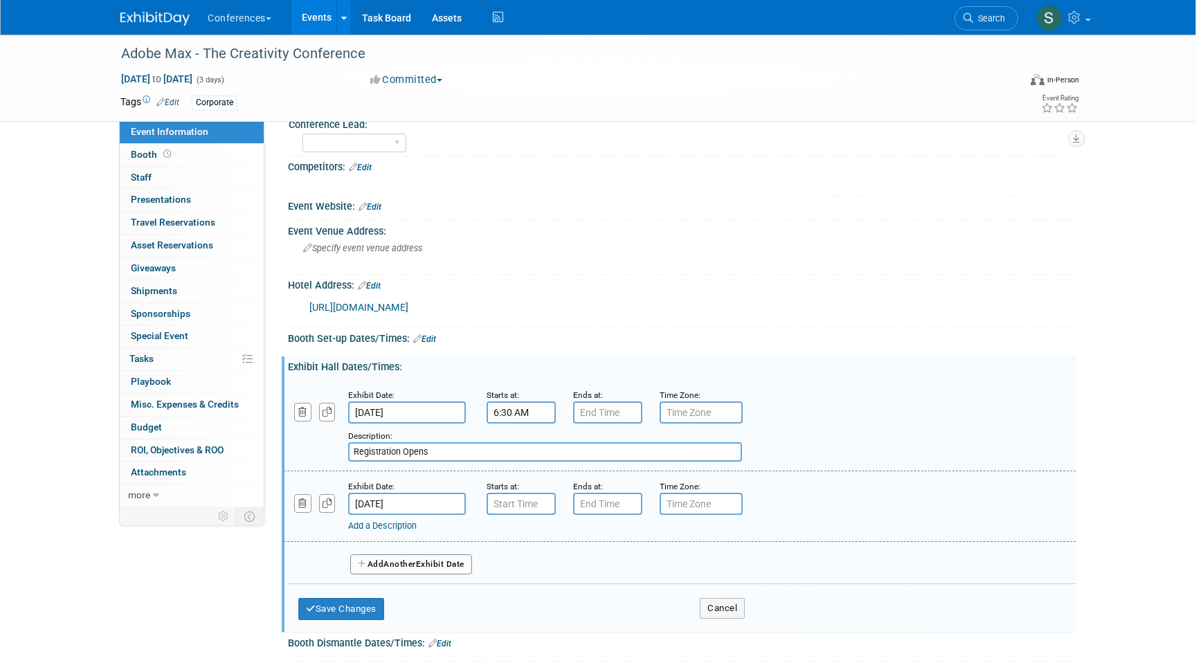
click at [390, 523] on link "Add a Description" at bounding box center [382, 526] width 69 height 10
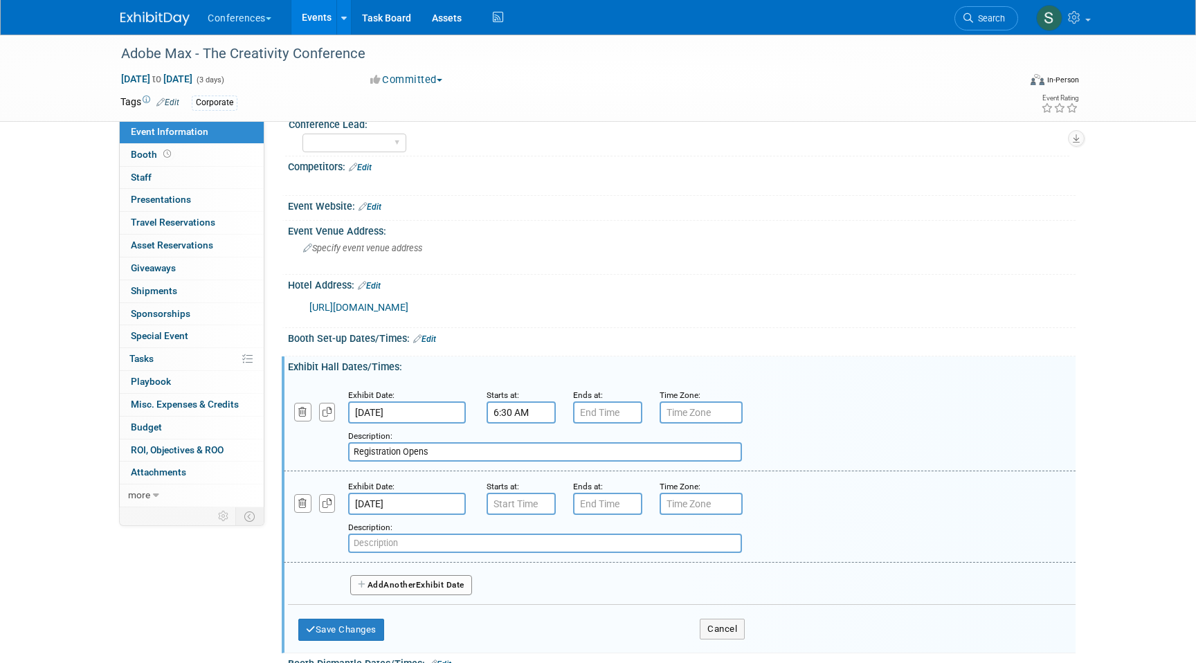
click at [393, 505] on input "Oct 29, 2025" at bounding box center [407, 504] width 118 height 22
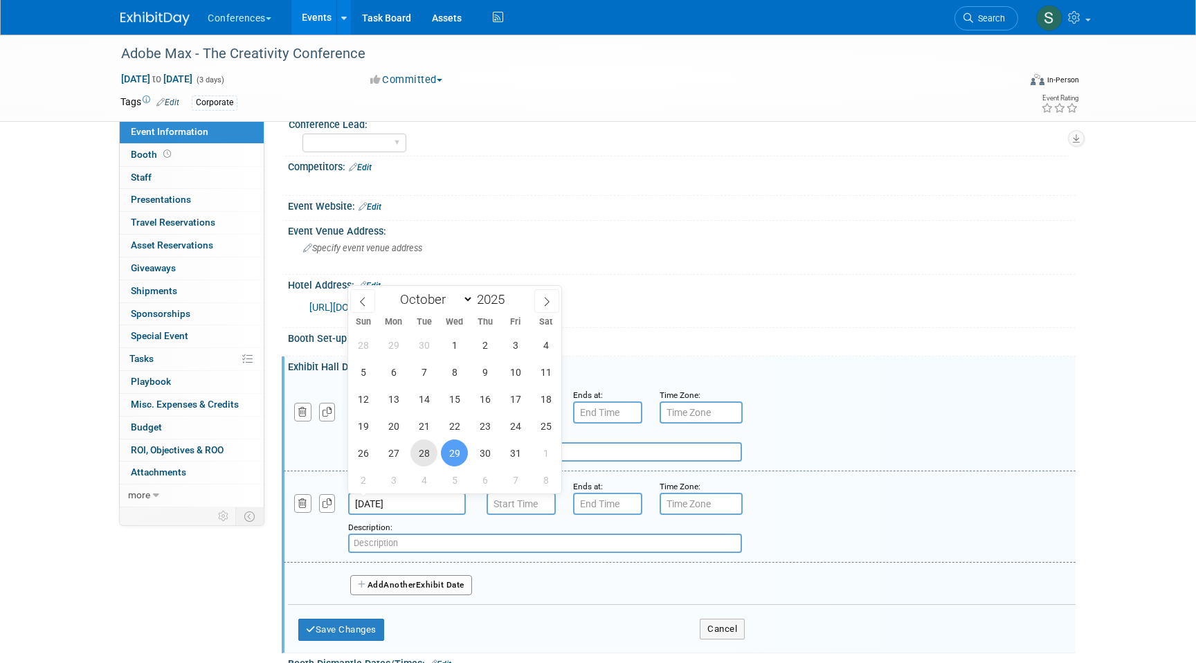
click at [419, 462] on span "28" at bounding box center [424, 453] width 27 height 27
type input "Oct 28, 2025"
click at [440, 531] on div "Description:" at bounding box center [644, 536] width 592 height 33
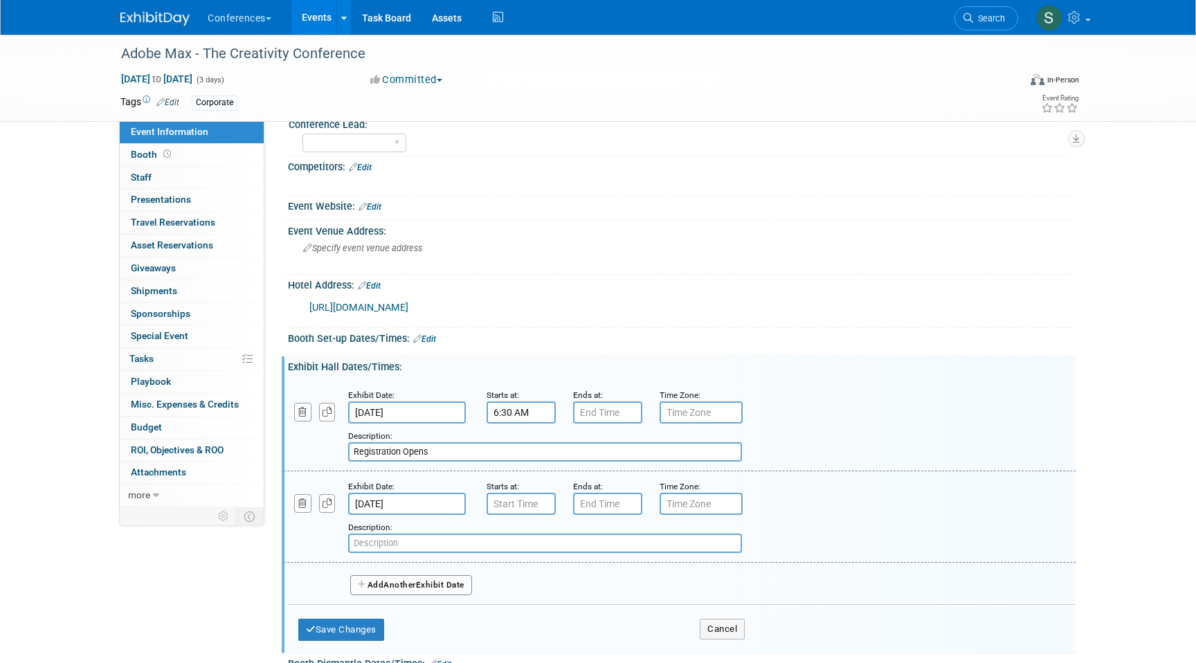
click at [431, 548] on input "text" at bounding box center [545, 543] width 394 height 19
type input "Opening Keynote"
click at [462, 583] on button "Add Another Exhibit Date" at bounding box center [411, 585] width 122 height 21
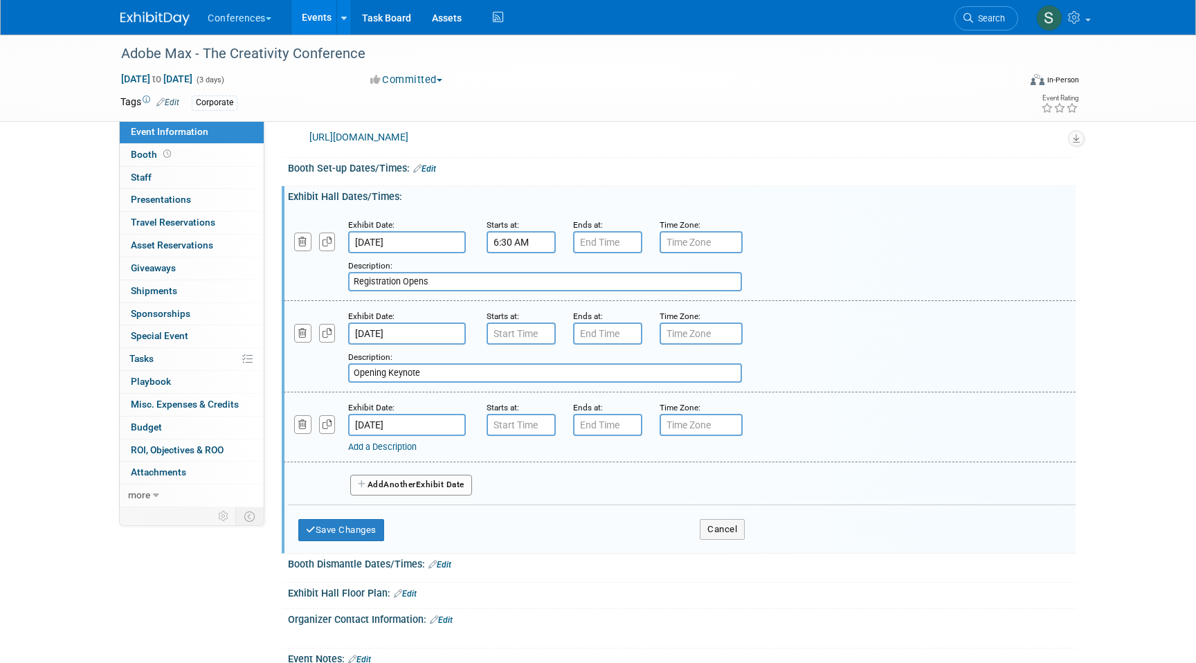
scroll to position [351, 0]
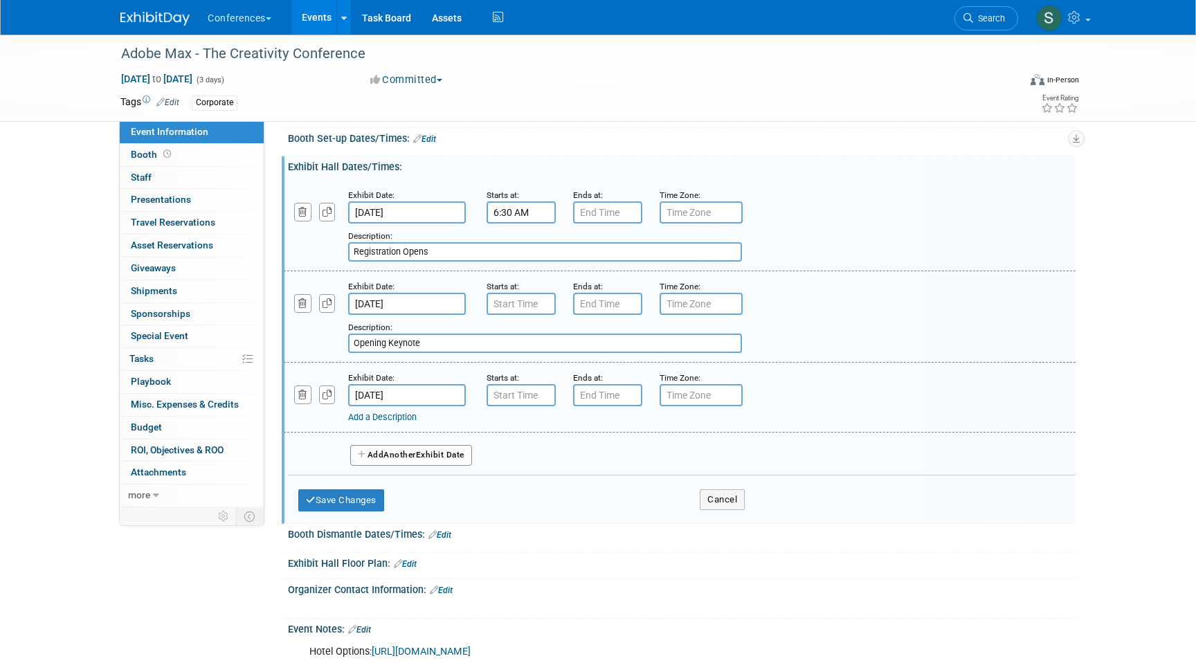
click at [388, 395] on input "Oct 29, 2025" at bounding box center [407, 395] width 118 height 22
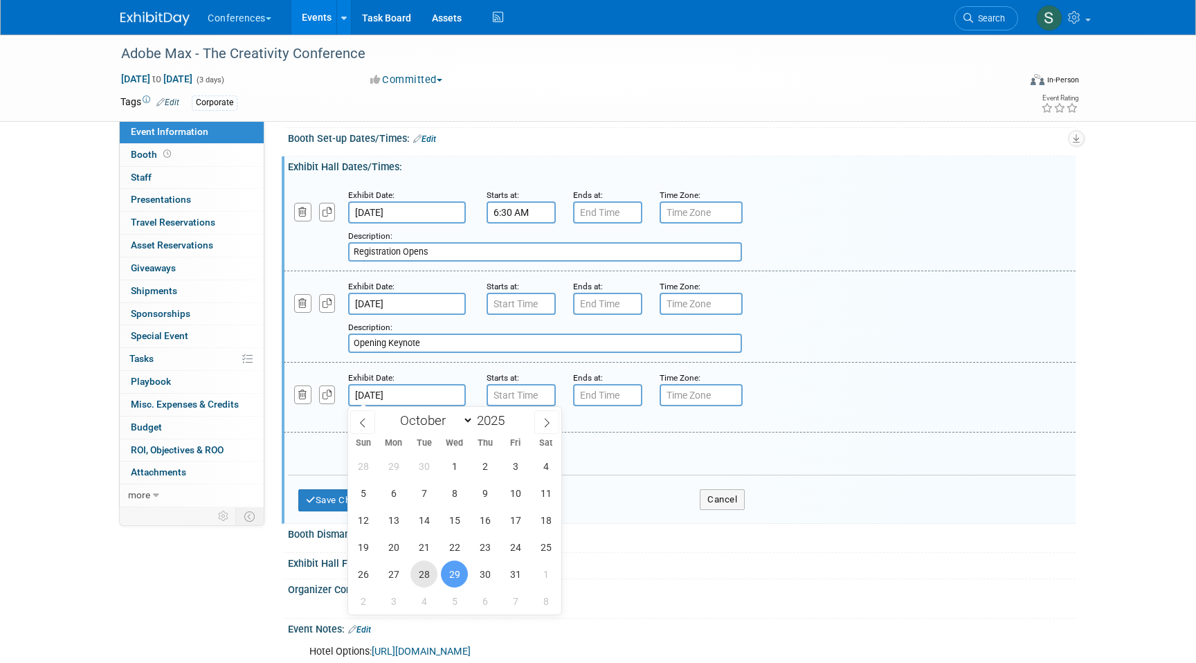
click at [421, 568] on span "28" at bounding box center [424, 574] width 27 height 27
type input "Oct 28, 2025"
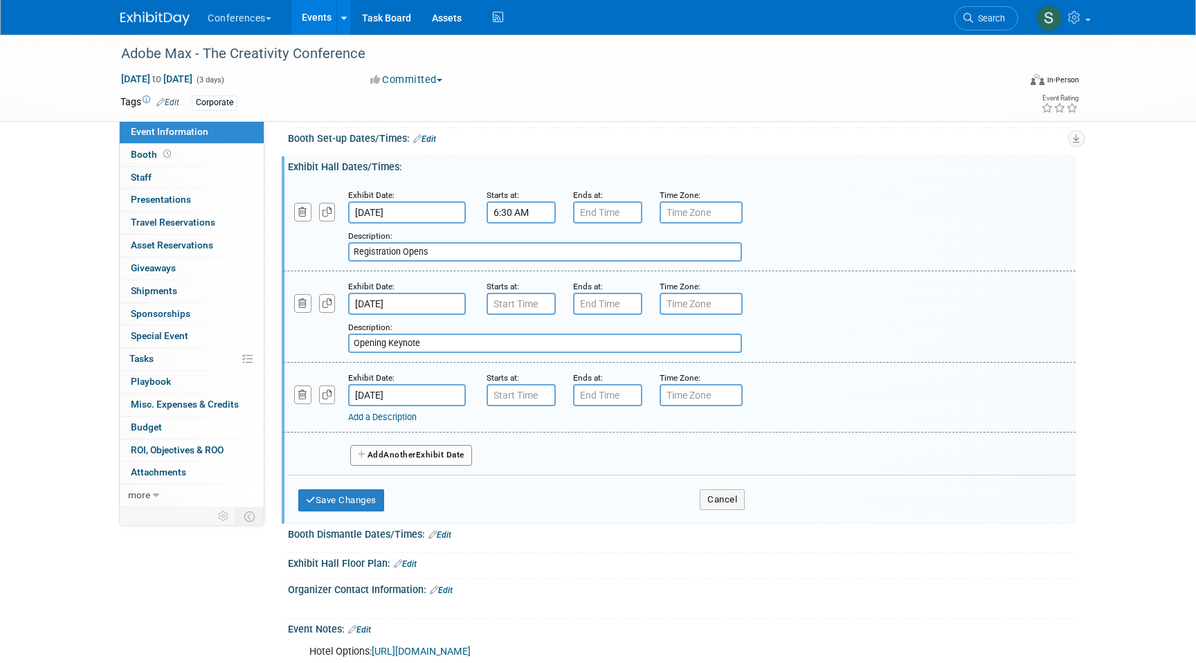
click at [378, 414] on link "Add a Description" at bounding box center [382, 417] width 69 height 10
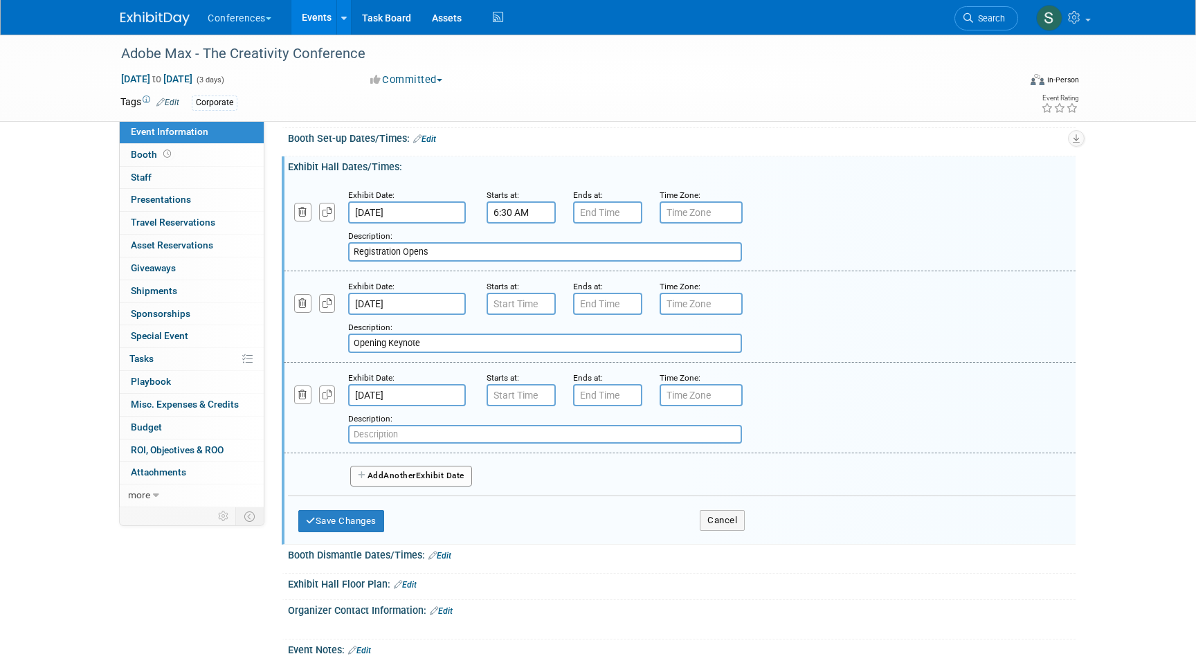
click at [372, 442] on input "text" at bounding box center [545, 434] width 394 height 19
paste input "Creative Park"
type input "Creative Park"
click at [408, 478] on span "Another" at bounding box center [400, 476] width 33 height 10
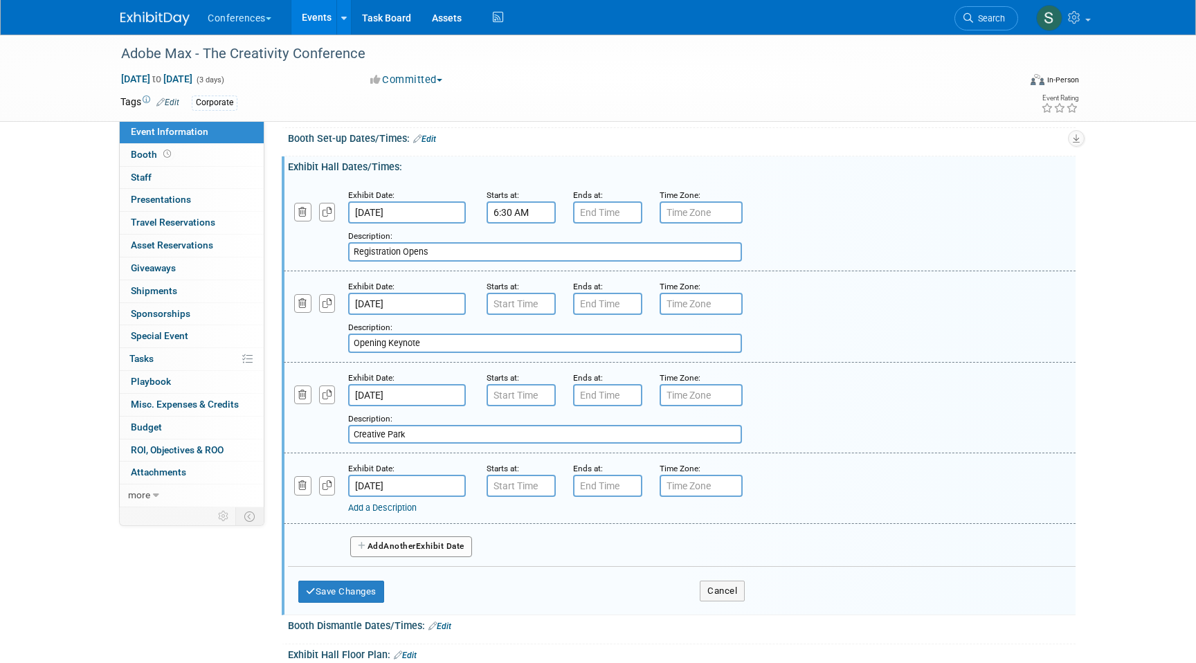
click at [399, 494] on input "Oct 29, 2025" at bounding box center [407, 486] width 118 height 22
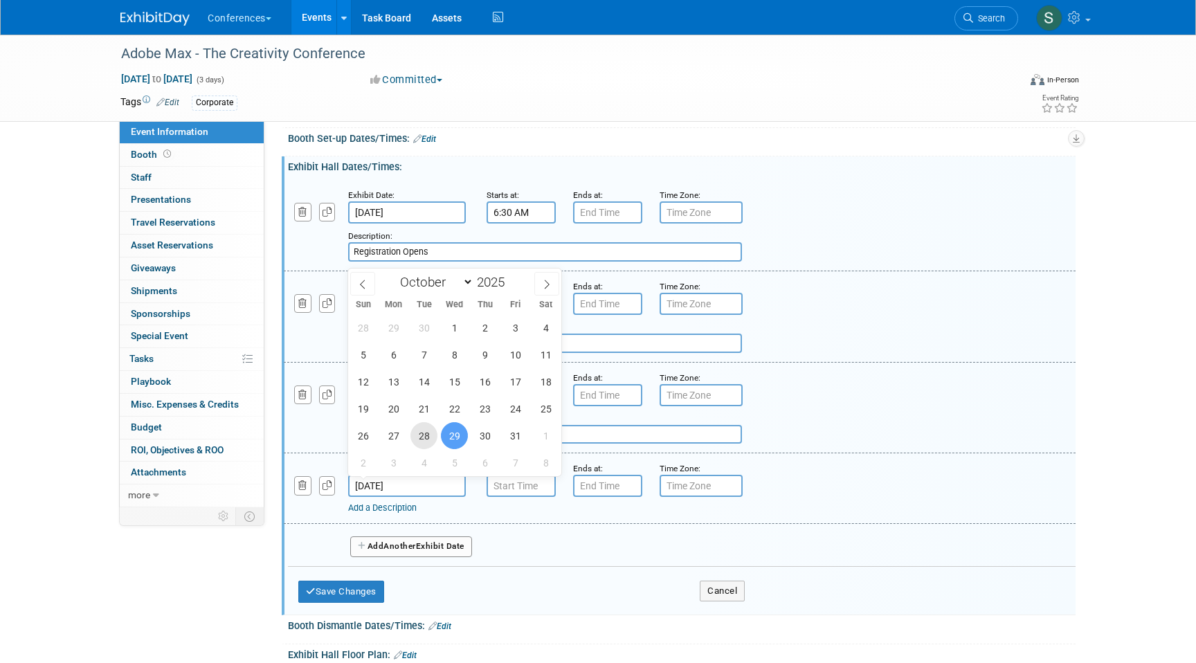
click at [428, 437] on span "28" at bounding box center [424, 435] width 27 height 27
type input "Oct 28, 2025"
click at [432, 515] on div "Exhibit Date: Oct 28, 2025 Starts at: Ends at: Time Zone: Apply to all Add a De…" at bounding box center [680, 488] width 792 height 71
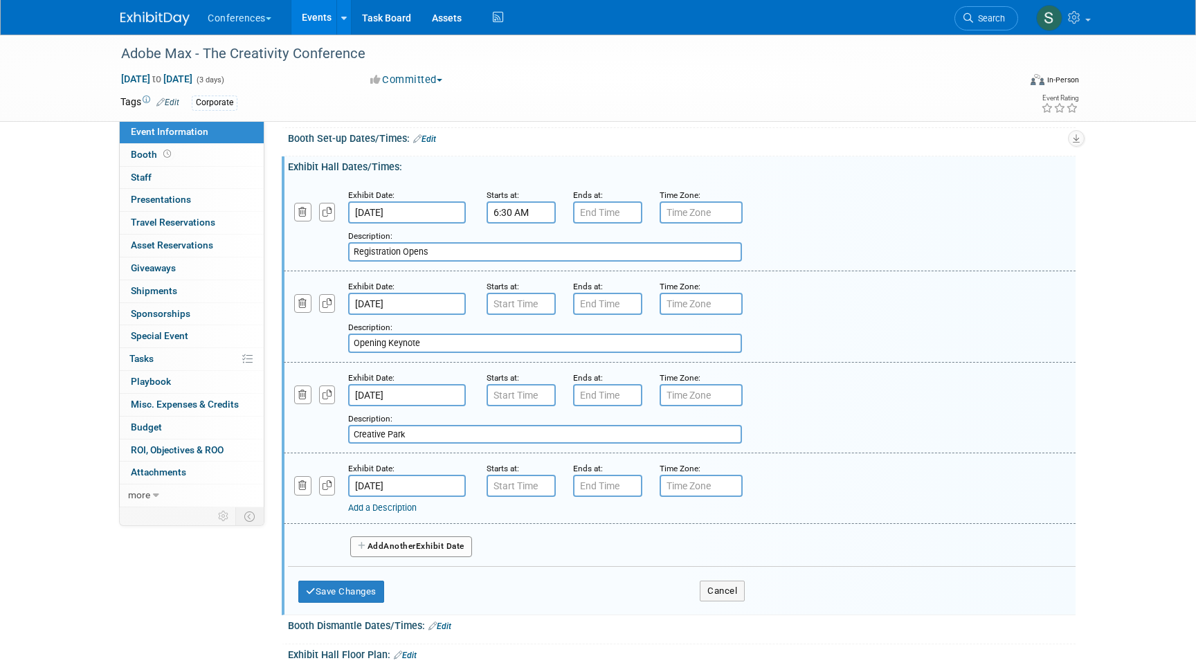
click at [392, 512] on link "Add a Description" at bounding box center [382, 508] width 69 height 10
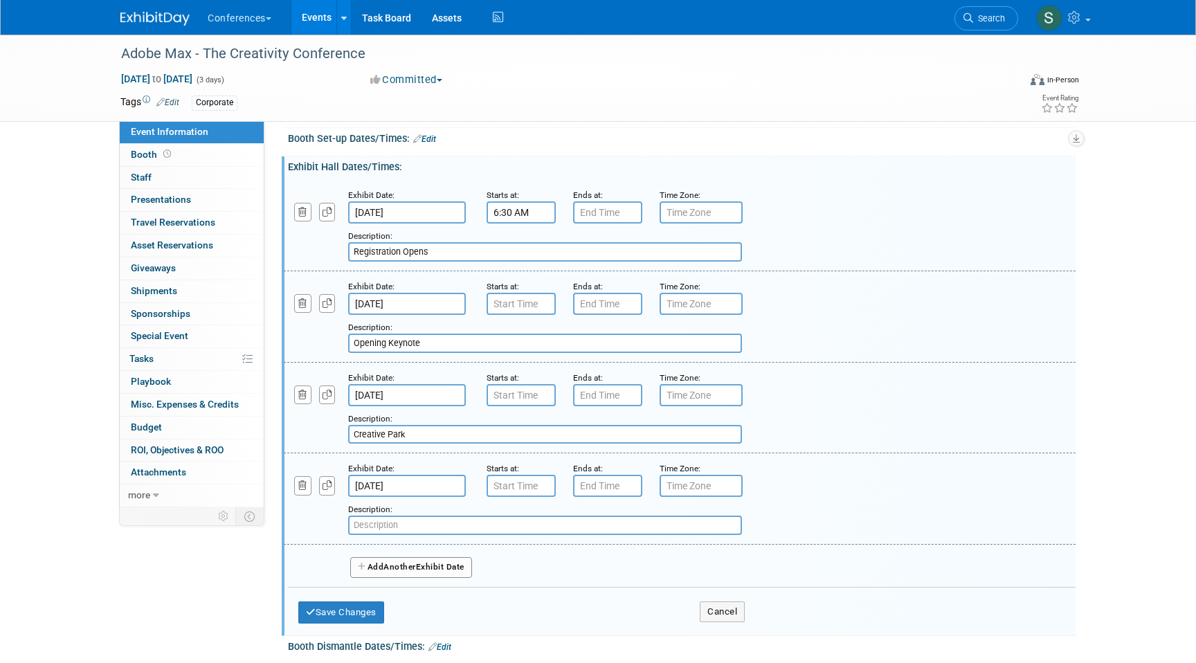
click at [385, 522] on input "text" at bounding box center [545, 525] width 394 height 19
paste input "Sessions and labs"
type input "Sessions and labs"
click at [416, 574] on button "Add Another Exhibit Date" at bounding box center [411, 567] width 122 height 21
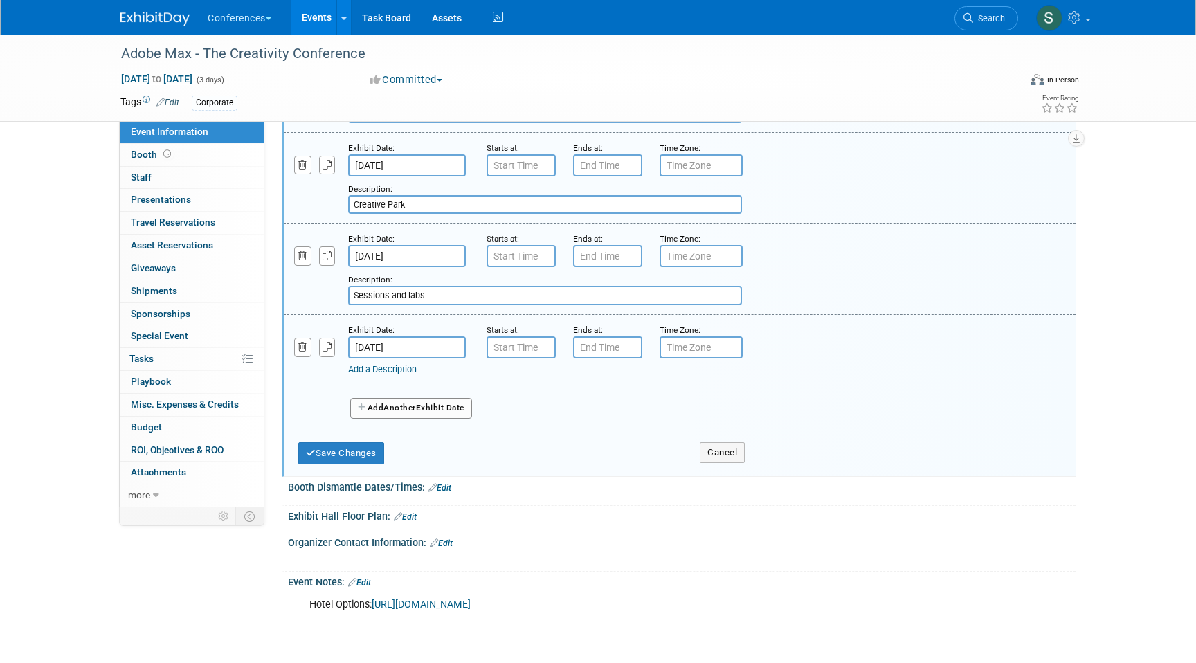
scroll to position [584, 0]
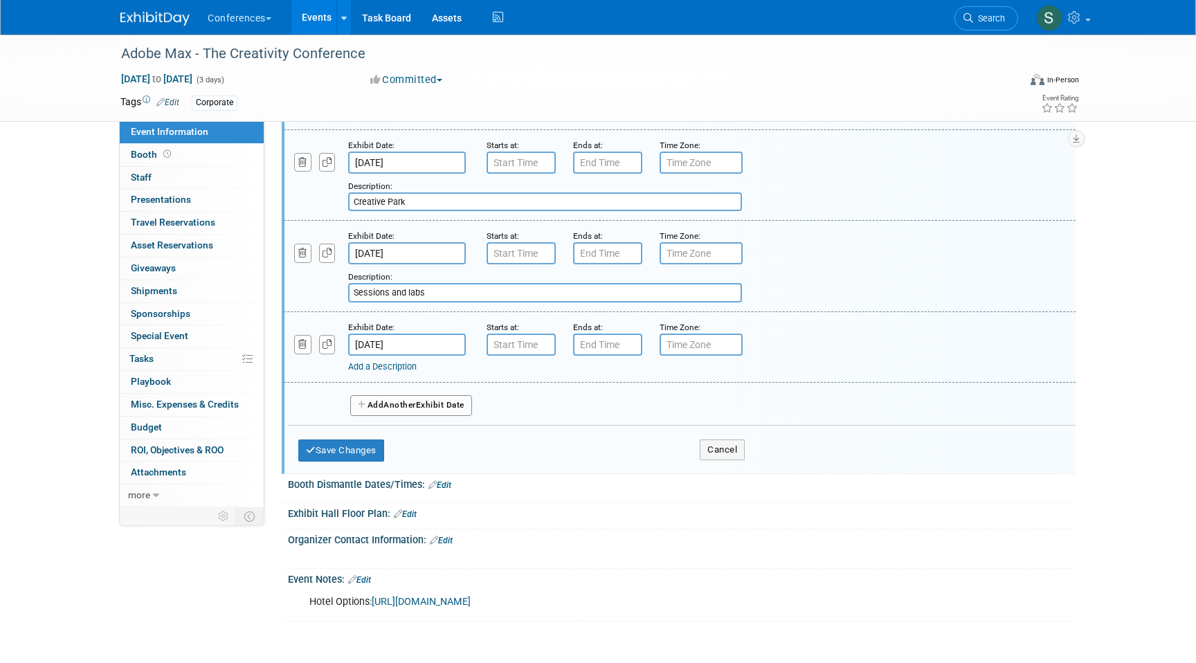
click at [407, 402] on span "Another" at bounding box center [400, 405] width 33 height 10
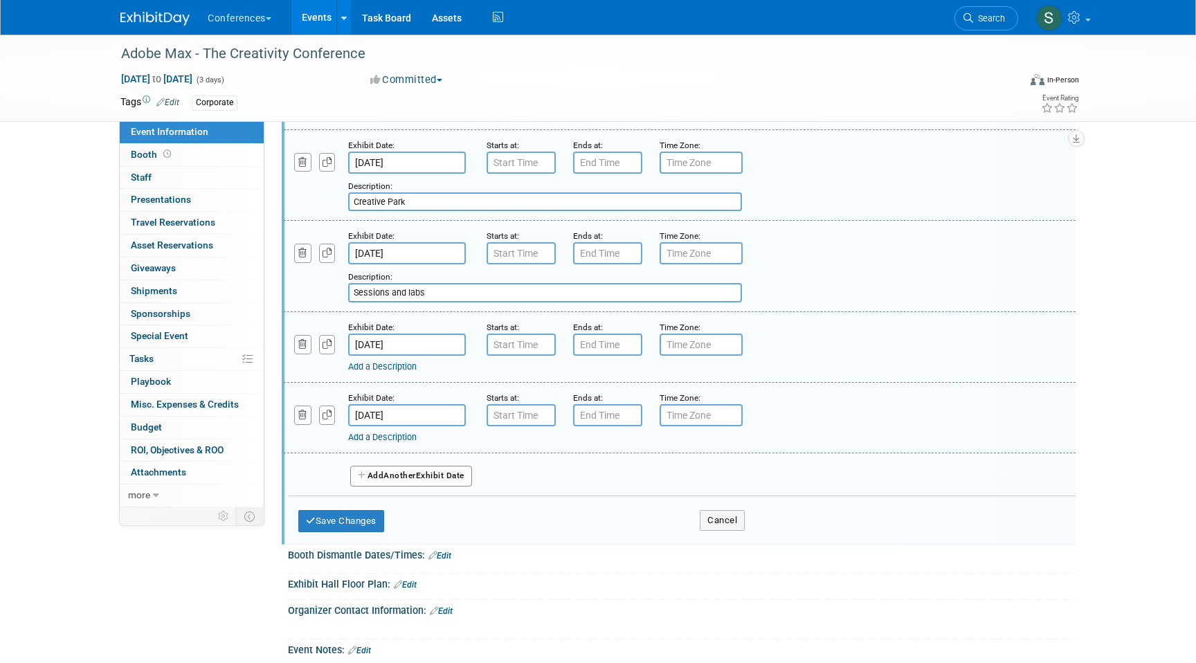
click at [398, 440] on link "Add a Description" at bounding box center [382, 437] width 69 height 10
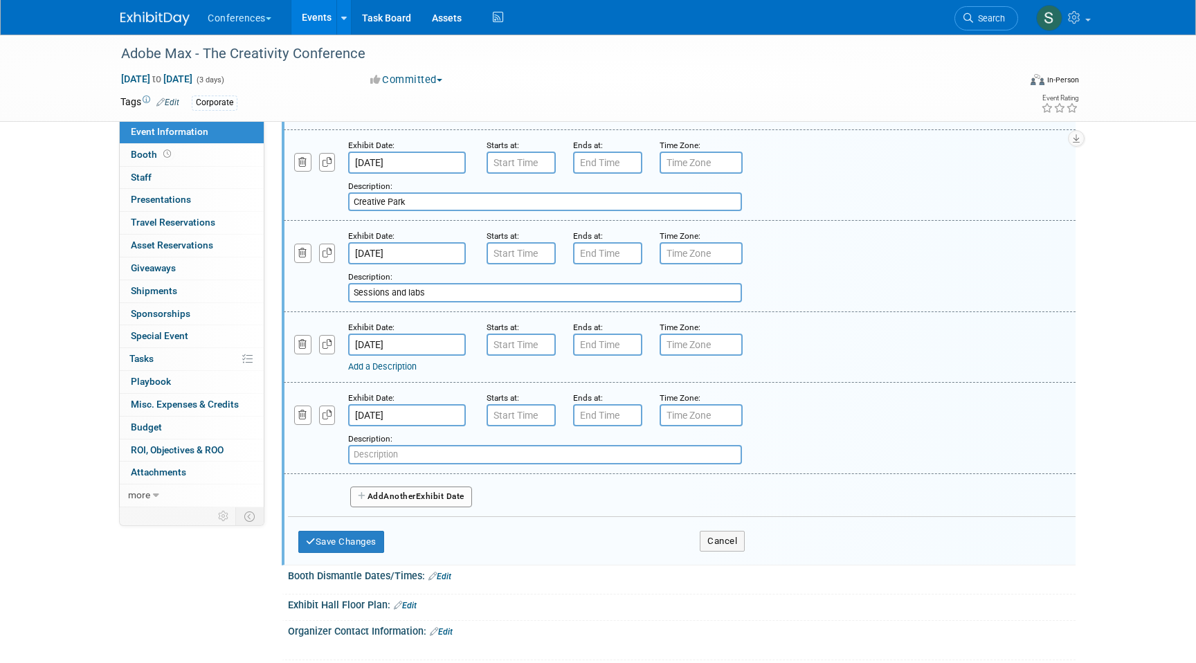
click at [393, 414] on input "Oct 30, 2025" at bounding box center [407, 415] width 118 height 22
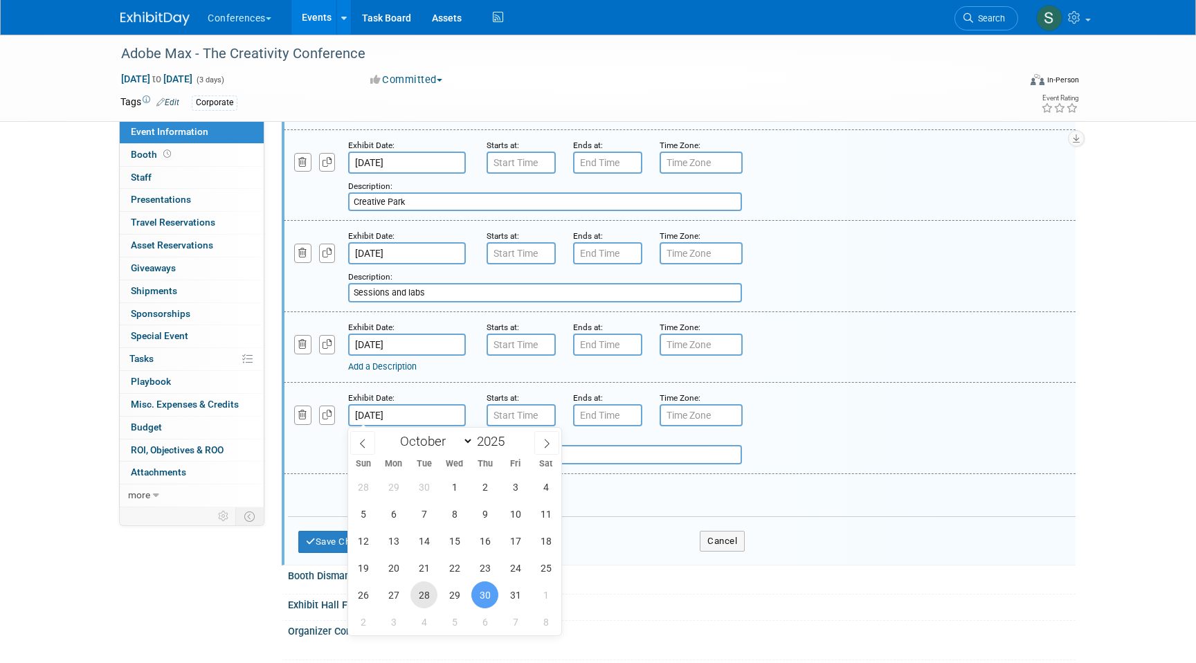
click at [422, 594] on span "28" at bounding box center [424, 595] width 27 height 27
type input "Oct 28, 2025"
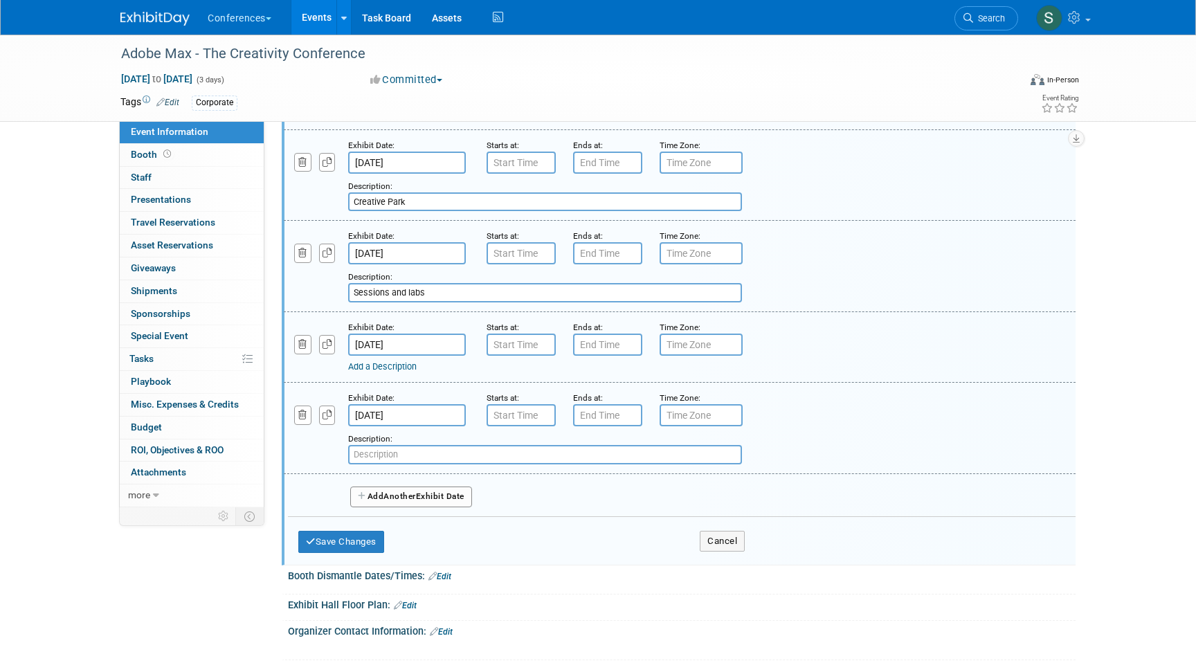
click at [379, 458] on input "text" at bounding box center [545, 454] width 394 height 19
paste input "Photowalks"
type input "Photowalks"
click at [383, 341] on input "Oct 29, 2025" at bounding box center [407, 345] width 118 height 22
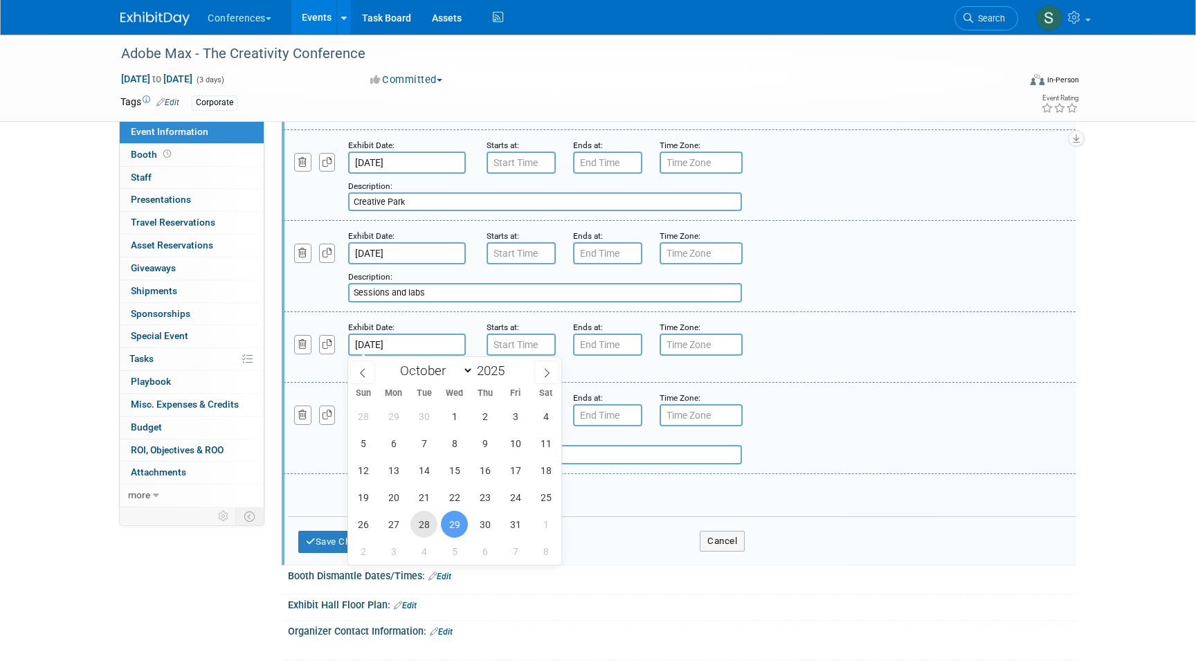
click at [417, 523] on span "28" at bounding box center [424, 524] width 27 height 27
type input "Oct 28, 2025"
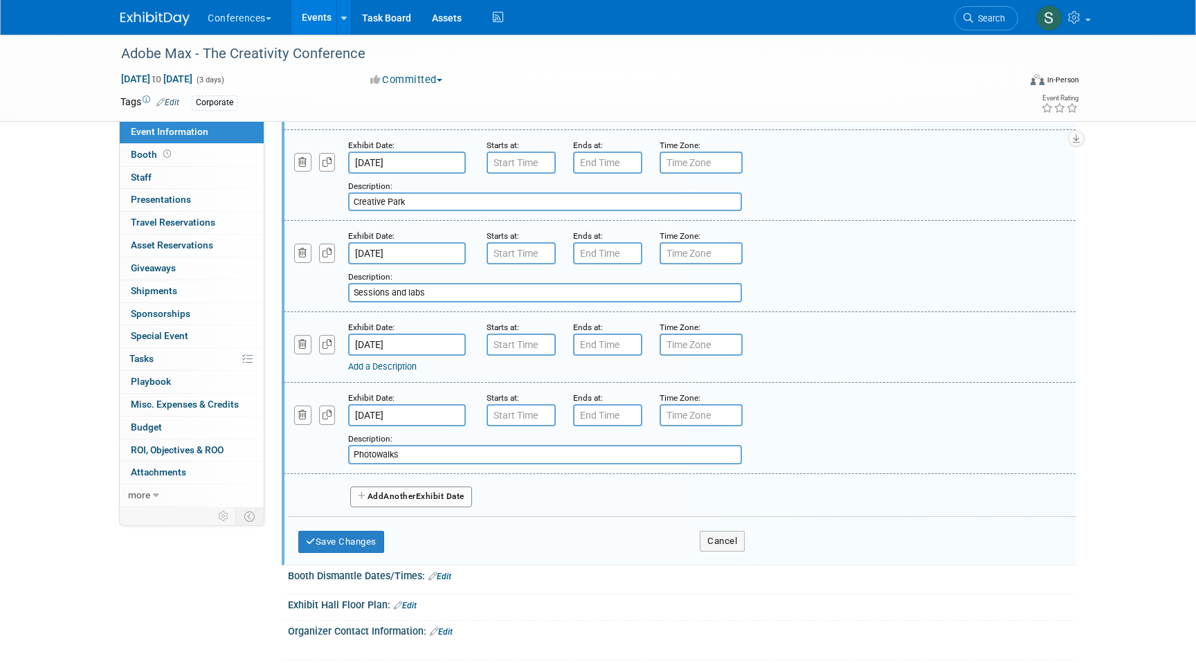
click at [626, 529] on div "Save Changes Cancel" at bounding box center [521, 538] width 447 height 43
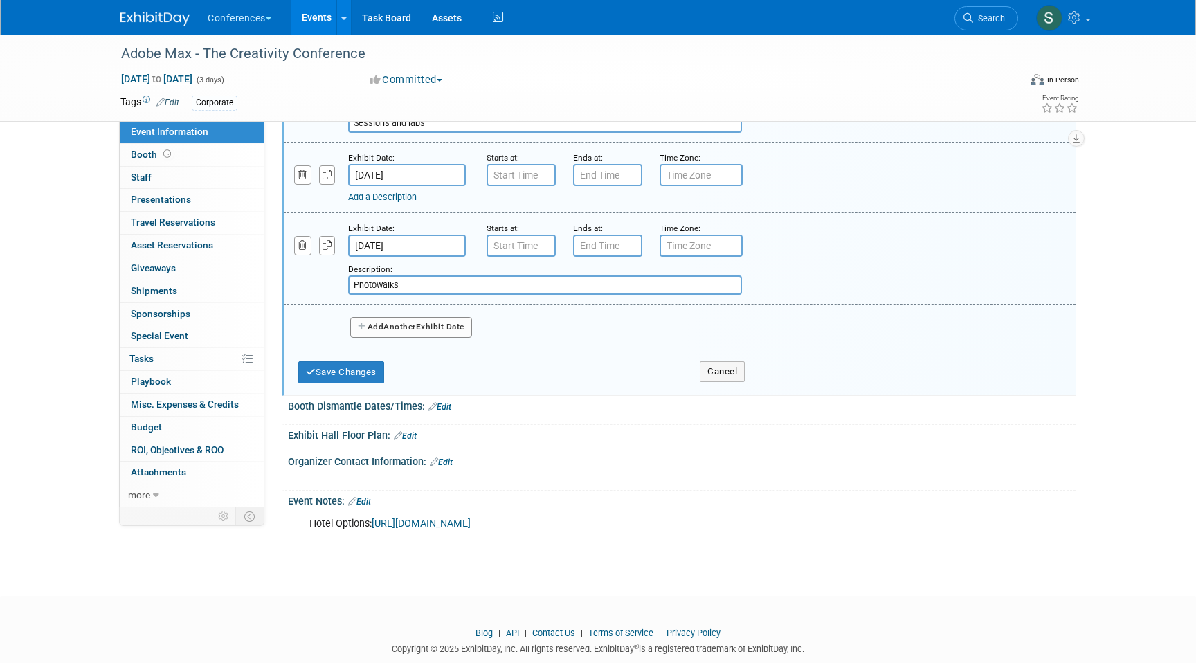
scroll to position [753, 0]
click at [406, 334] on button "Add Another Exhibit Date" at bounding box center [411, 327] width 122 height 21
select select "9"
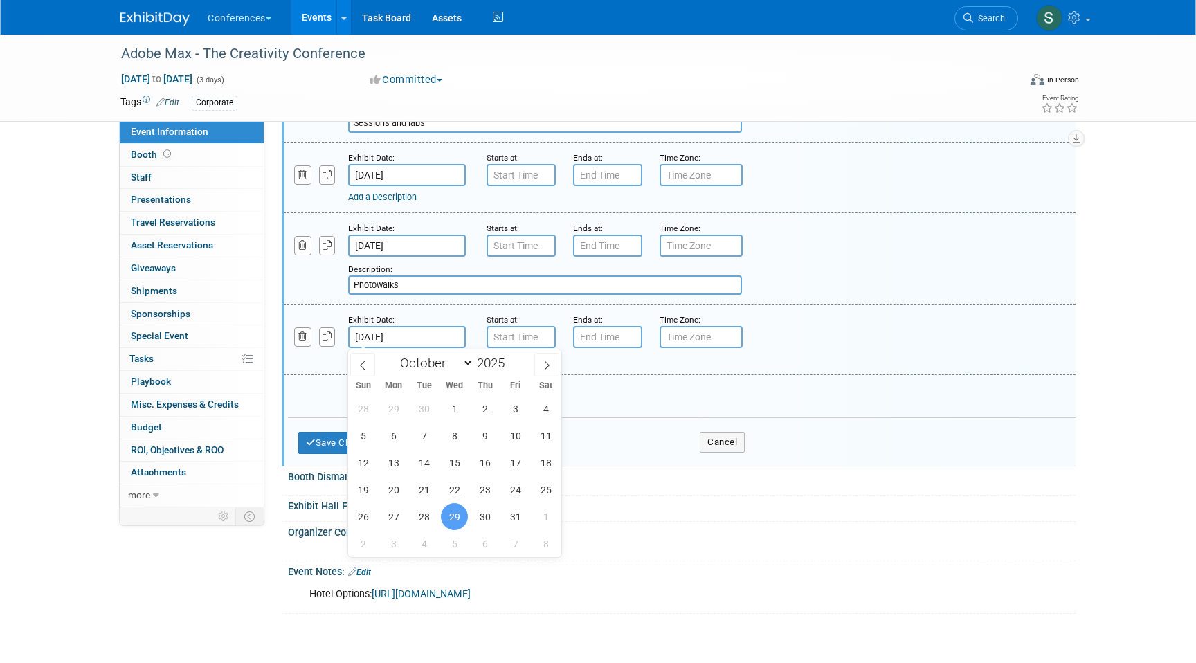
click at [429, 514] on span "28" at bounding box center [424, 516] width 27 height 27
type input "Oct 28, 2025"
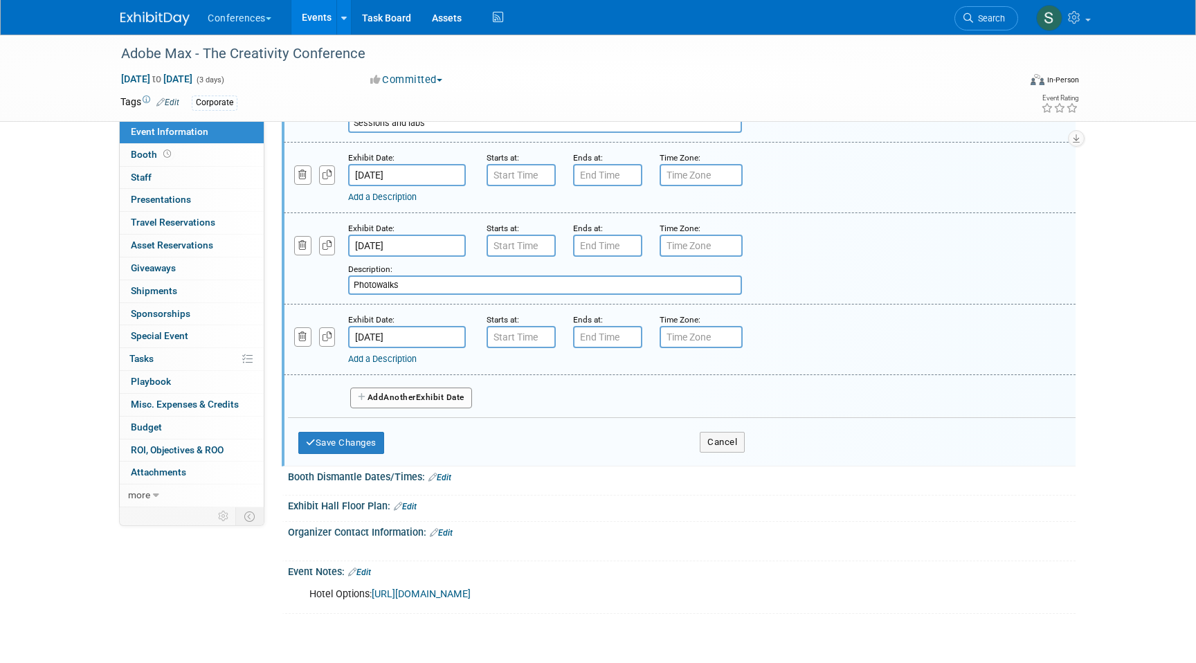
click at [393, 359] on link "Add a Description" at bounding box center [382, 359] width 69 height 10
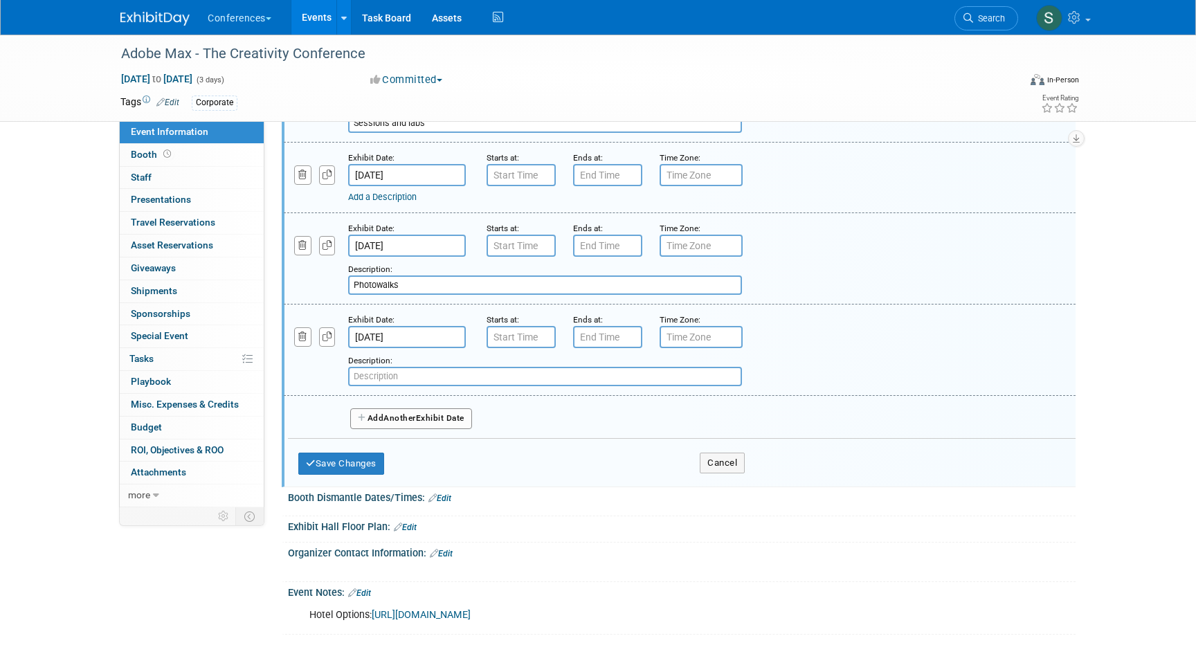
click at [382, 372] on input "text" at bounding box center [545, 376] width 394 height 19
paste input "Adobe certification testing"
type input "Adobe certification testing"
click at [422, 420] on button "Add Another Exhibit Date" at bounding box center [411, 418] width 122 height 21
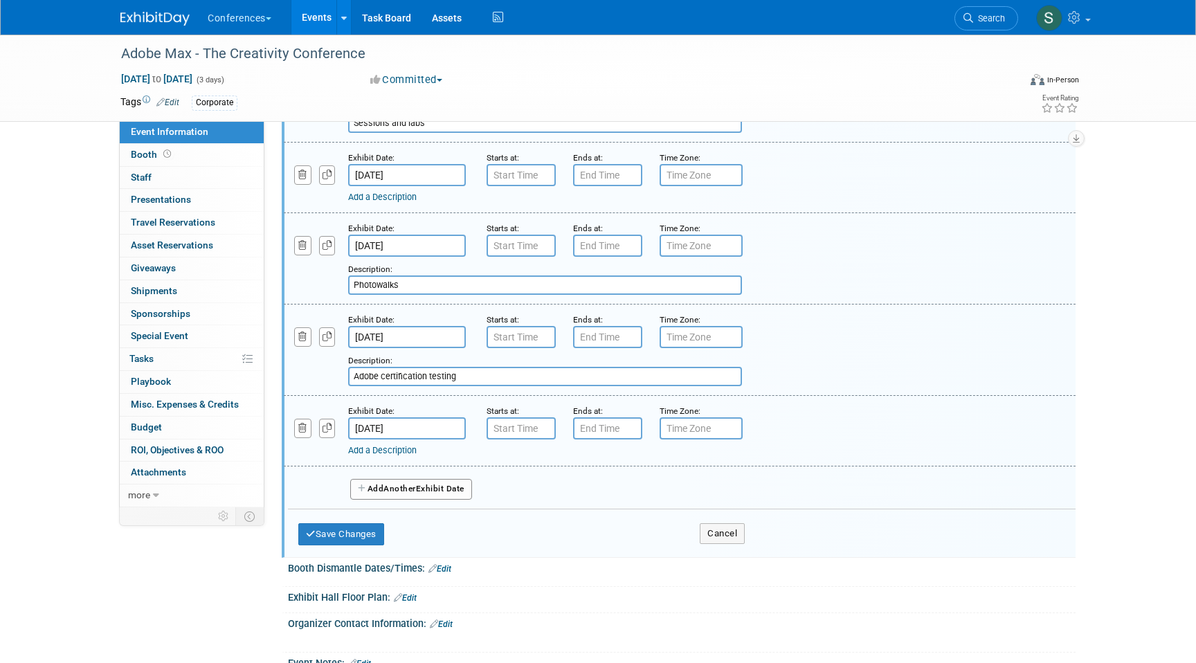
click at [395, 426] on input "Oct 29, 2025" at bounding box center [407, 428] width 118 height 22
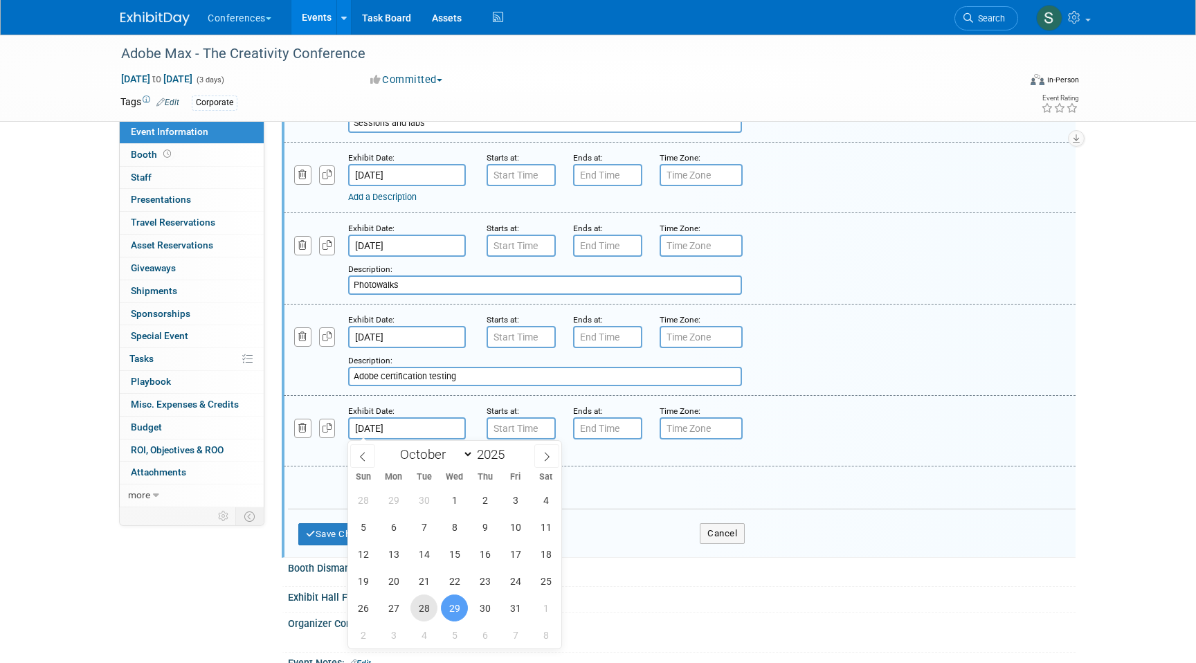
click at [426, 613] on span "28" at bounding box center [424, 608] width 27 height 27
type input "Oct 28, 2025"
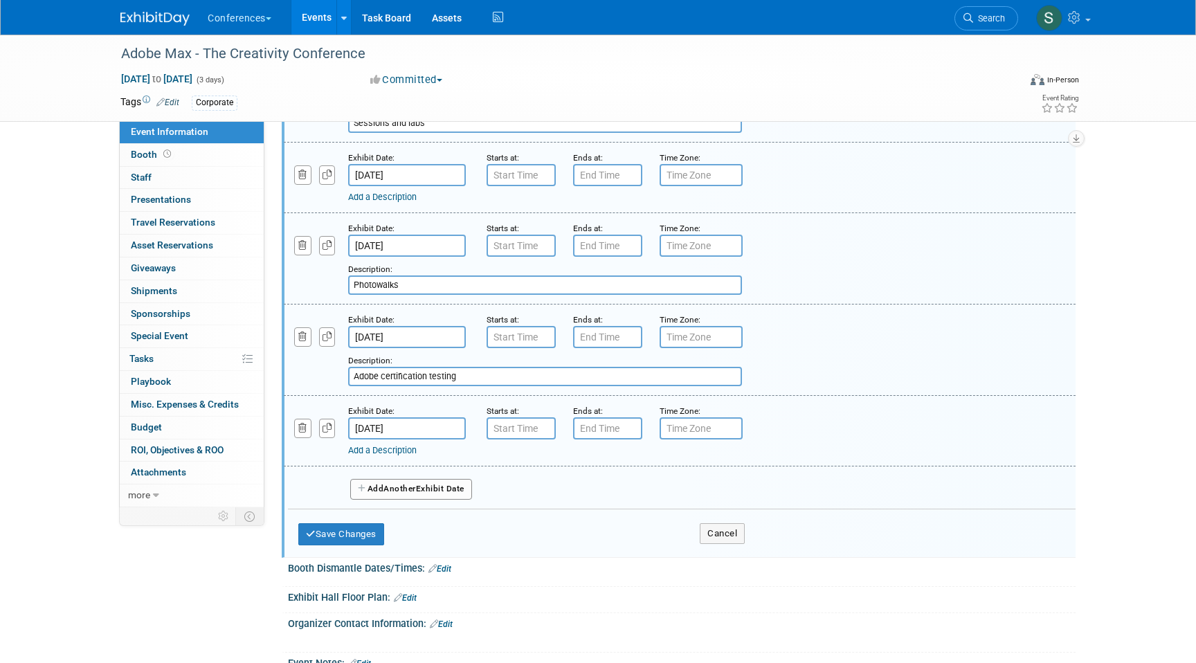
click at [386, 449] on link "Add a Description" at bounding box center [382, 450] width 69 height 10
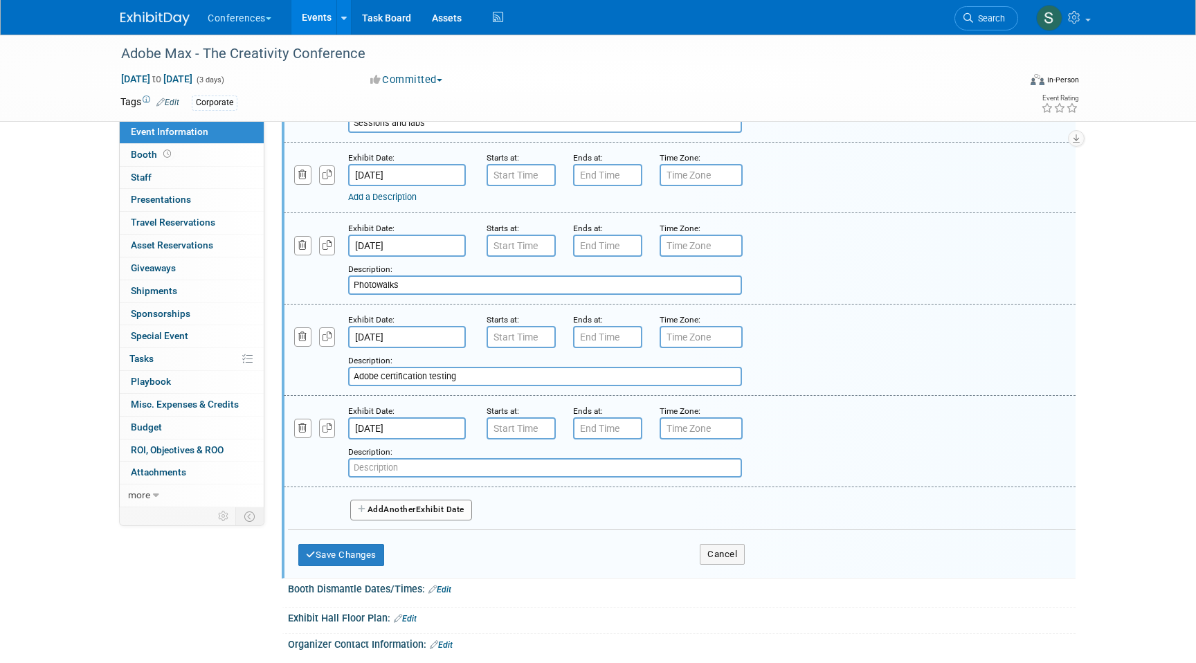
click at [374, 473] on input "text" at bounding box center [545, 467] width 394 height 19
paste input "Welcome Reception"
type input "Welcome Reception"
click at [503, 510] on div "Add Another Exhibit Date" at bounding box center [682, 505] width 788 height 37
click at [406, 518] on button "Add Another Exhibit Date" at bounding box center [411, 510] width 122 height 21
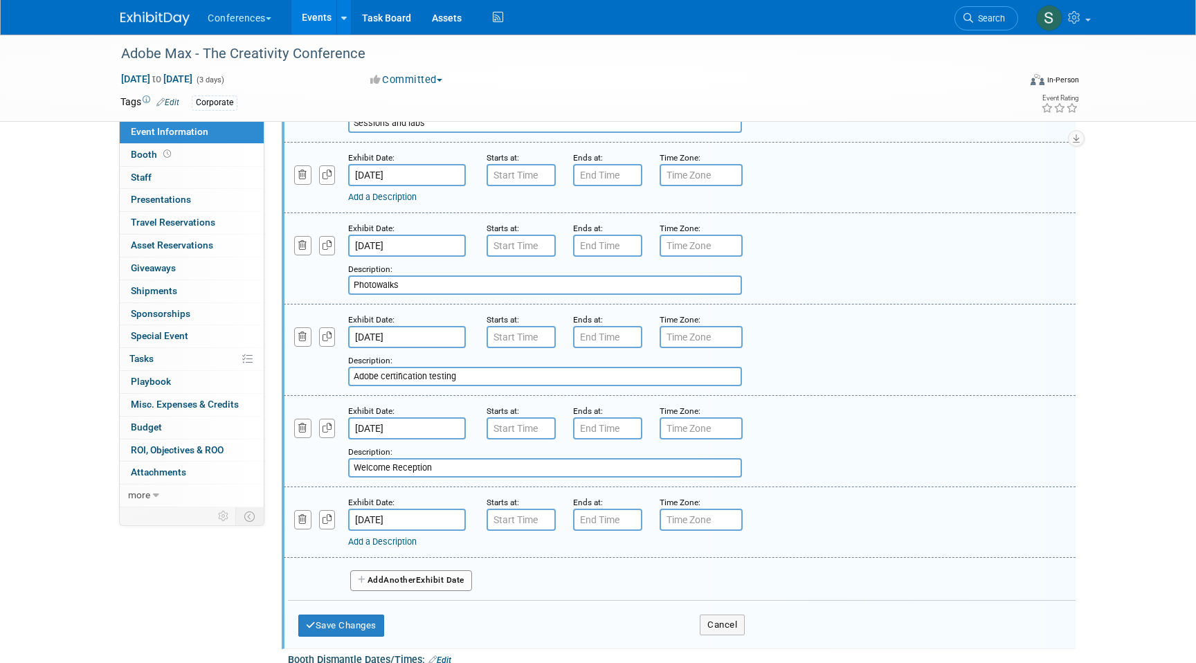
click at [381, 544] on link "Add a Description" at bounding box center [382, 542] width 69 height 10
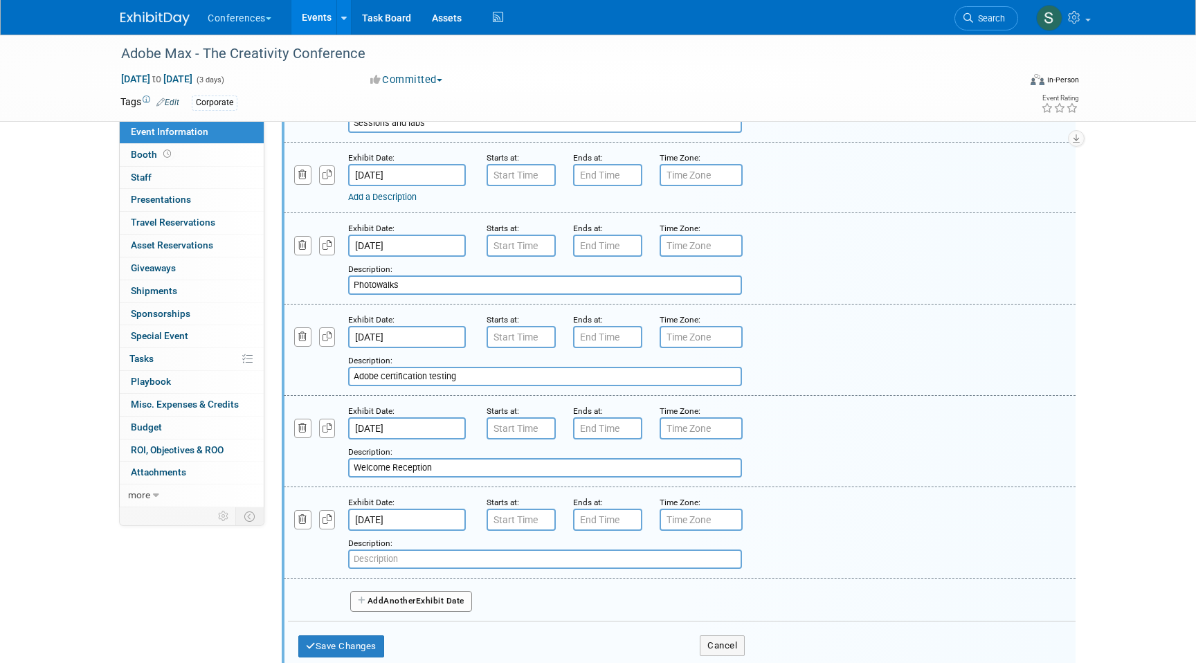
click at [379, 555] on input "text" at bounding box center [545, 559] width 394 height 19
paste input "Inspiration Keynote"
type input "Inspiration Keynote"
click at [328, 521] on icon "button" at bounding box center [328, 519] width 10 height 9
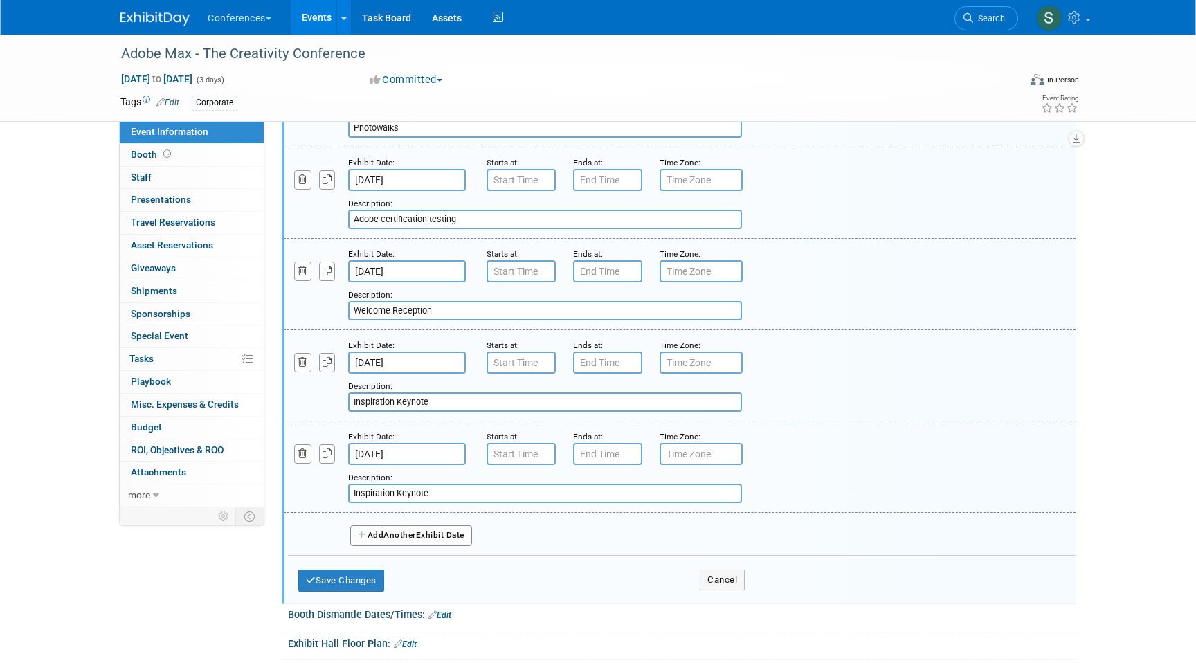
scroll to position [918, 0]
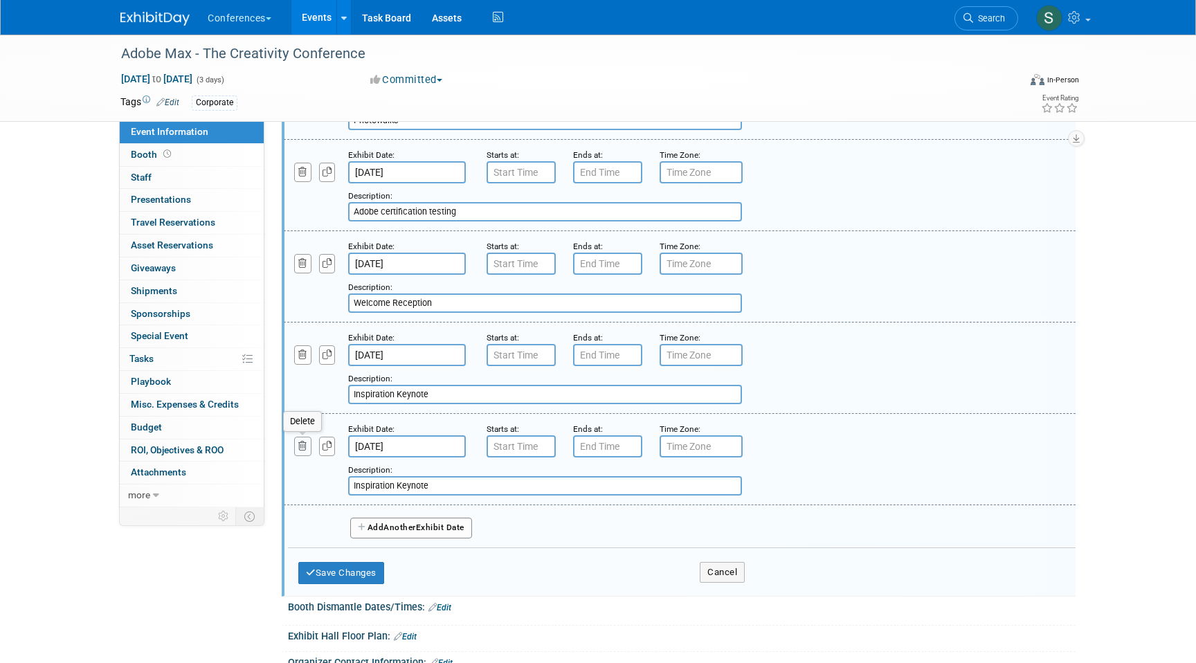
click at [300, 449] on icon "button" at bounding box center [302, 446] width 9 height 9
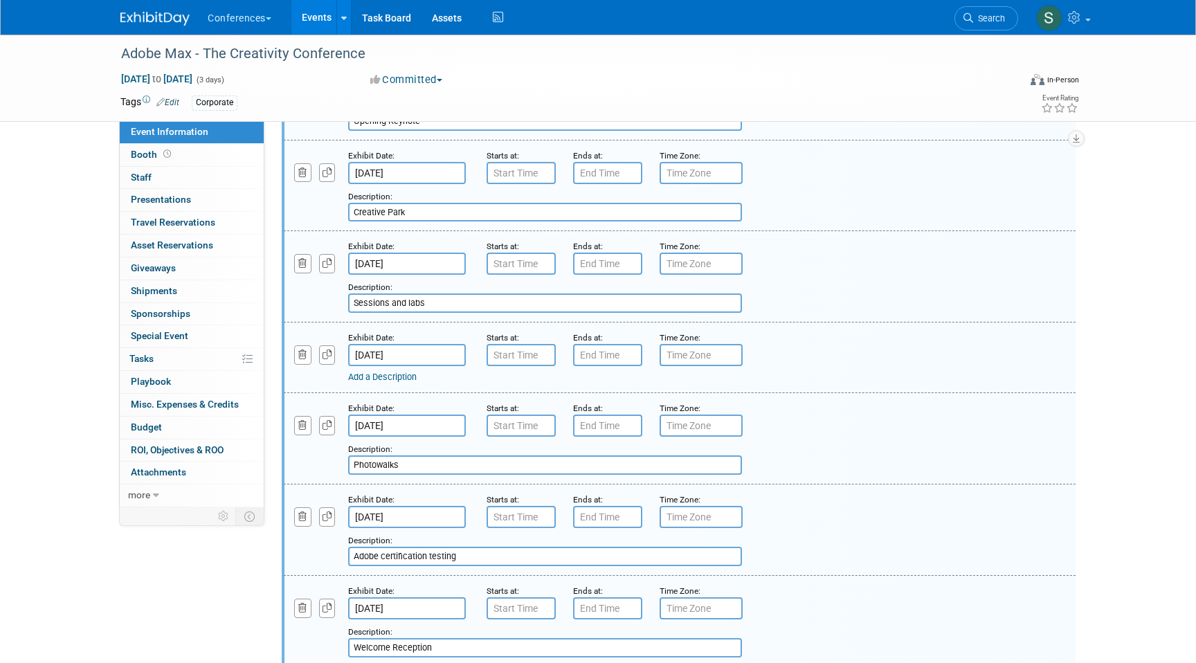
scroll to position [561, 0]
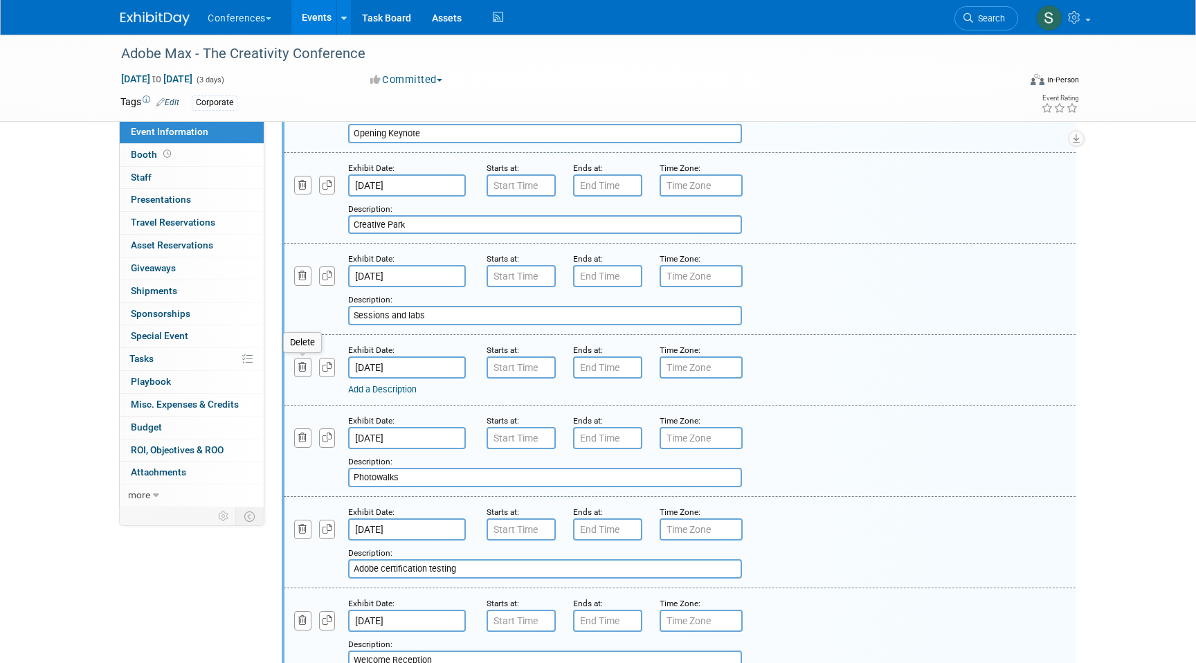
click at [301, 365] on icon "button" at bounding box center [302, 367] width 9 height 9
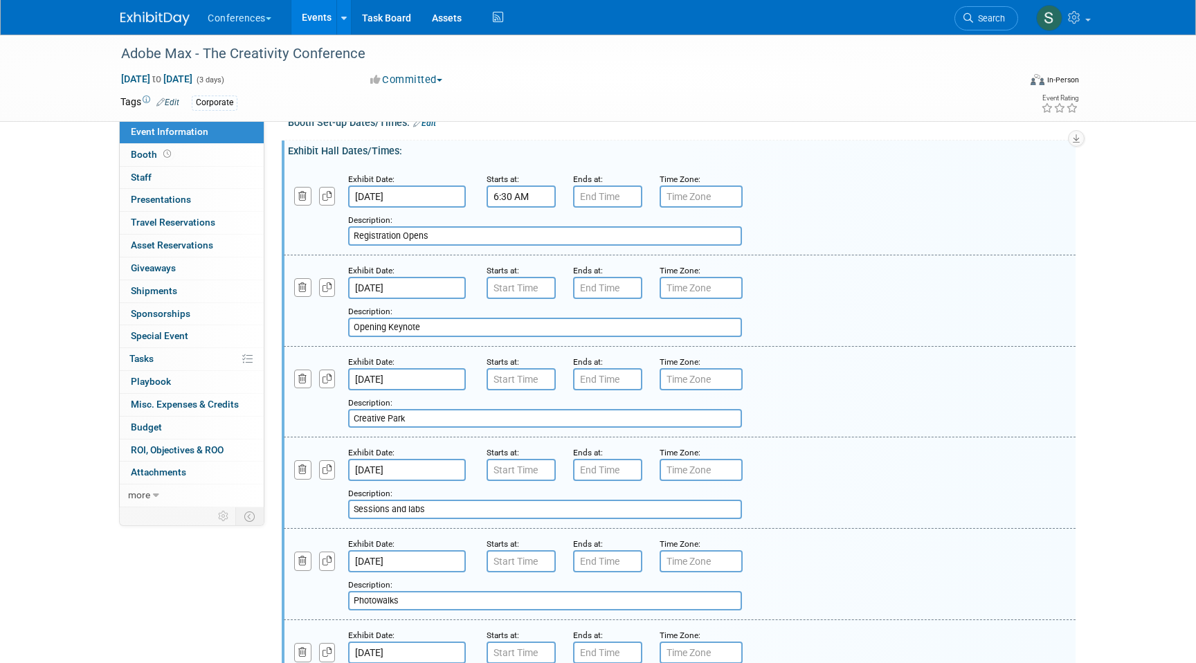
scroll to position [363, 0]
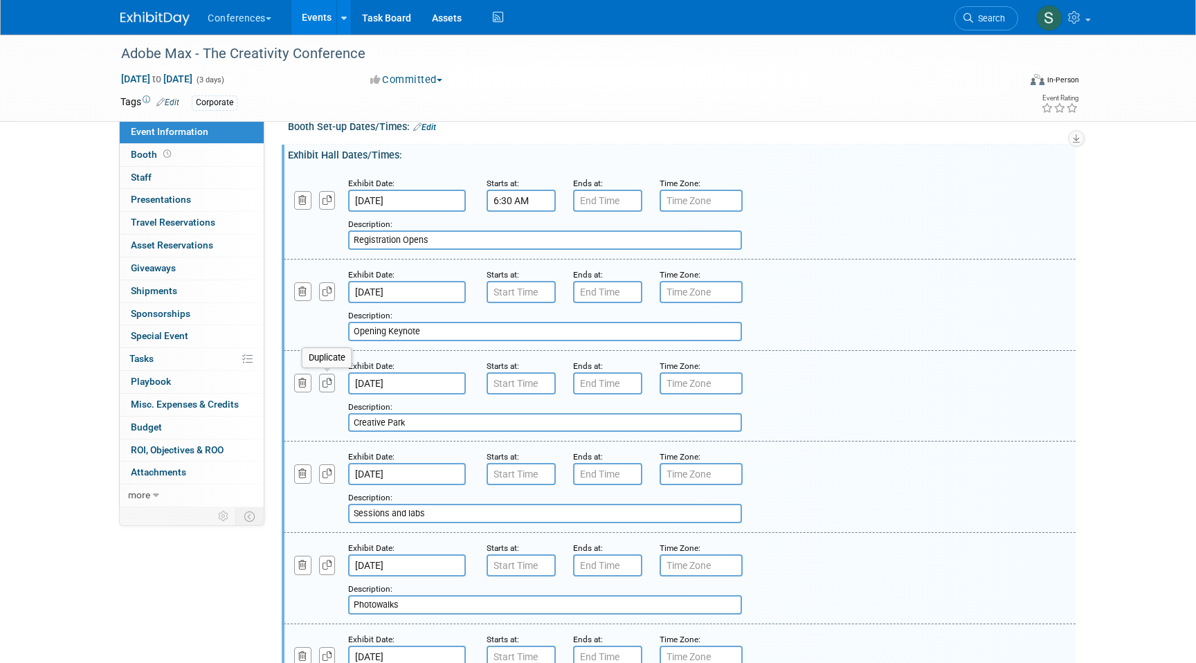
click at [328, 383] on icon "button" at bounding box center [328, 383] width 10 height 9
click at [419, 478] on input "Oct 28, 2025" at bounding box center [407, 474] width 118 height 22
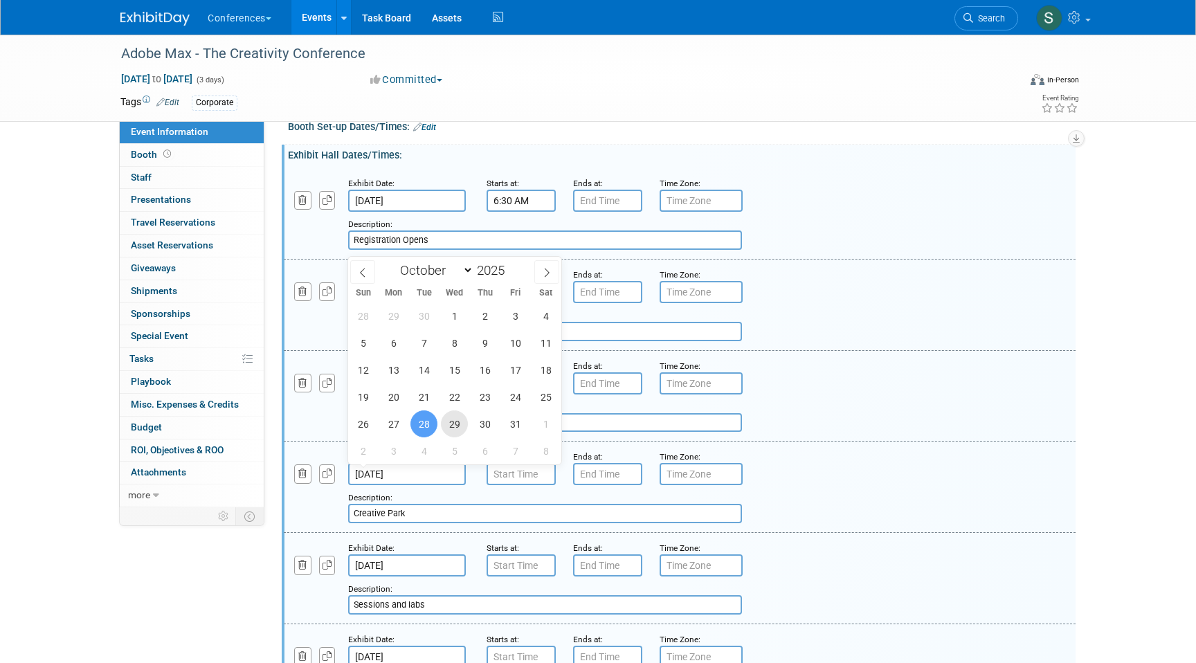
click at [453, 423] on span "29" at bounding box center [454, 424] width 27 height 27
type input "Oct 29, 2025"
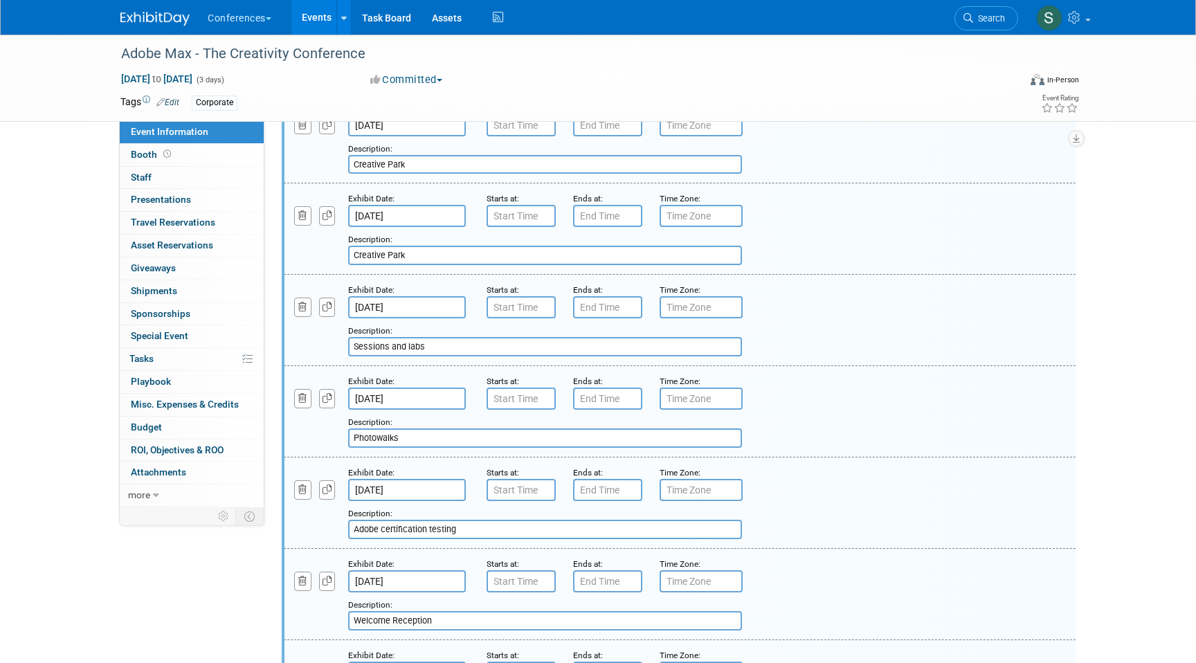
scroll to position [635, 0]
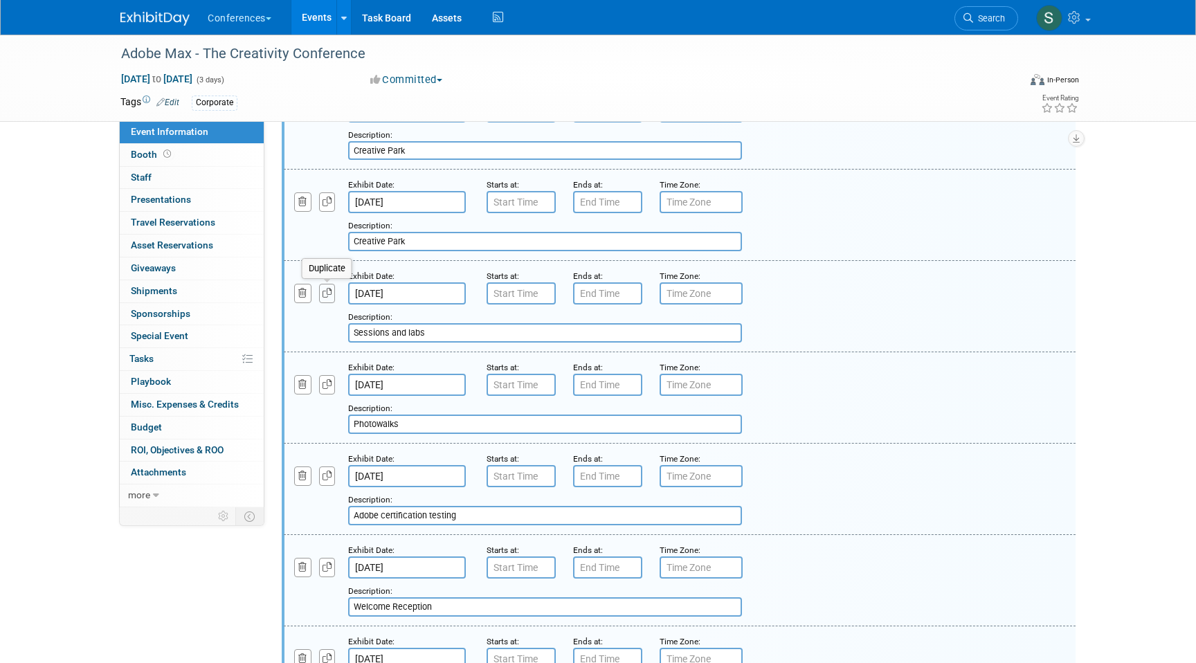
click at [326, 297] on icon "button" at bounding box center [328, 293] width 10 height 9
click at [417, 379] on input "Oct 28, 2025" at bounding box center [407, 385] width 118 height 22
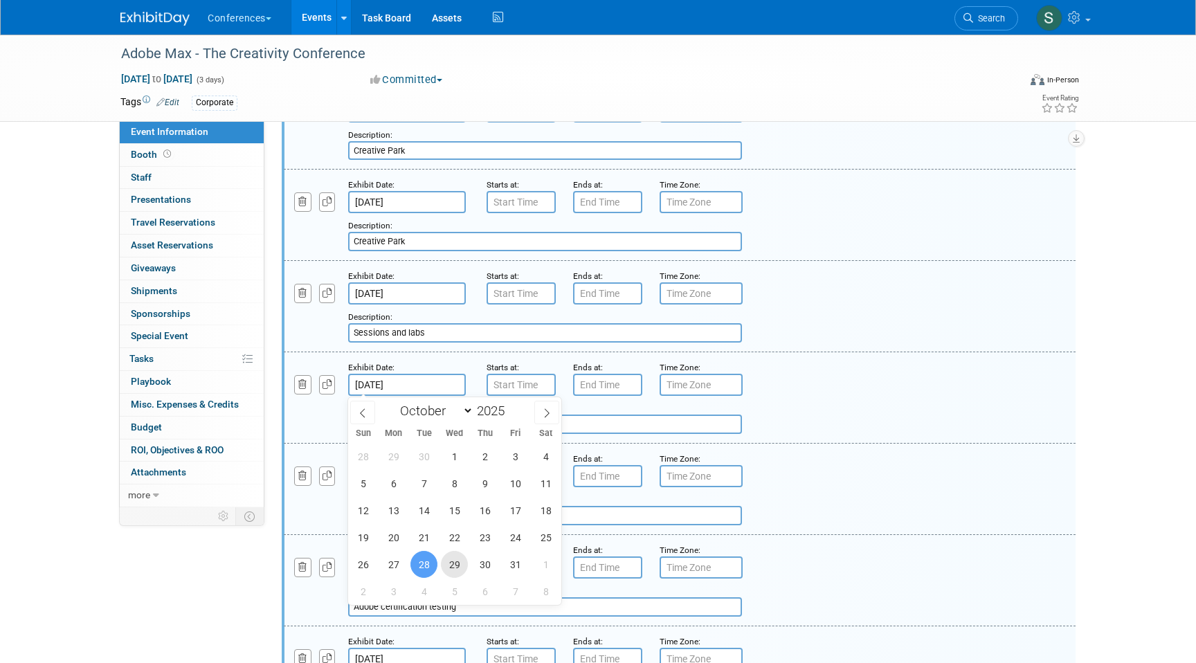
click at [456, 567] on span "29" at bounding box center [454, 564] width 27 height 27
type input "Oct 29, 2025"
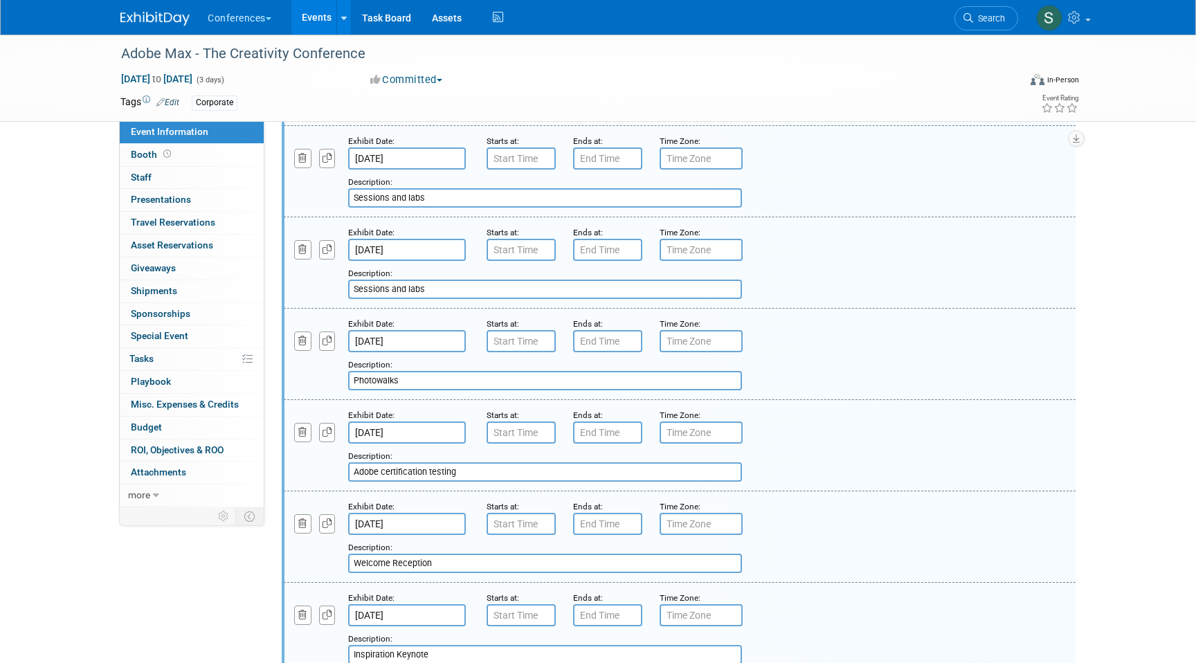
scroll to position [796, 0]
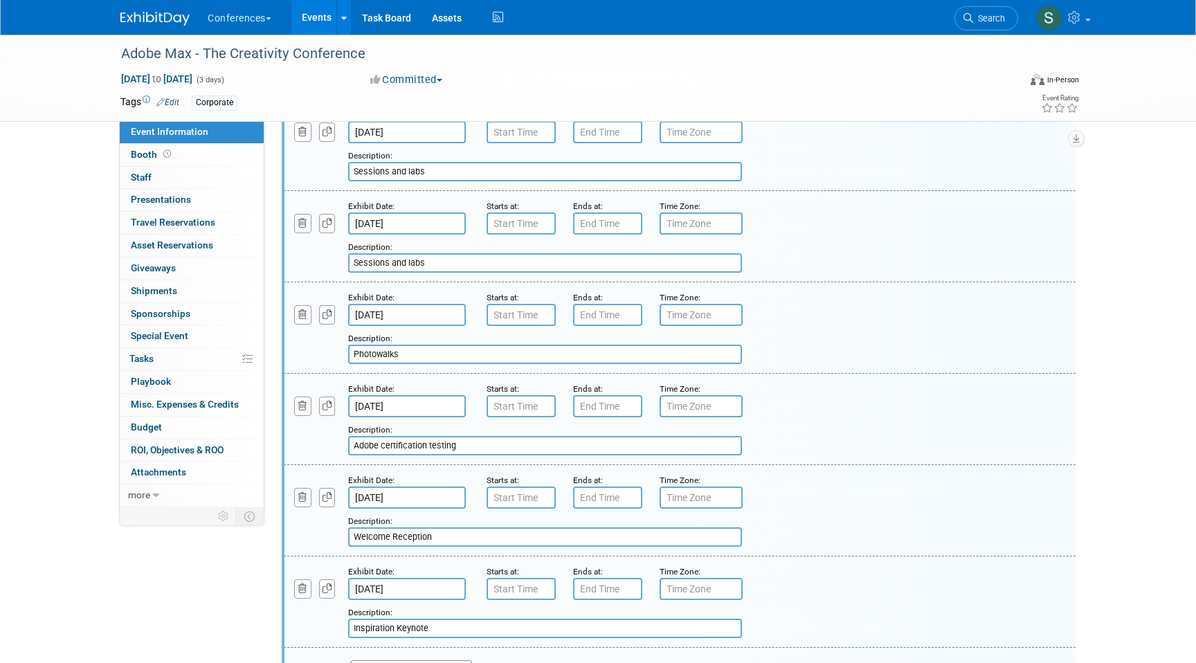
click at [325, 314] on icon "button" at bounding box center [328, 314] width 10 height 9
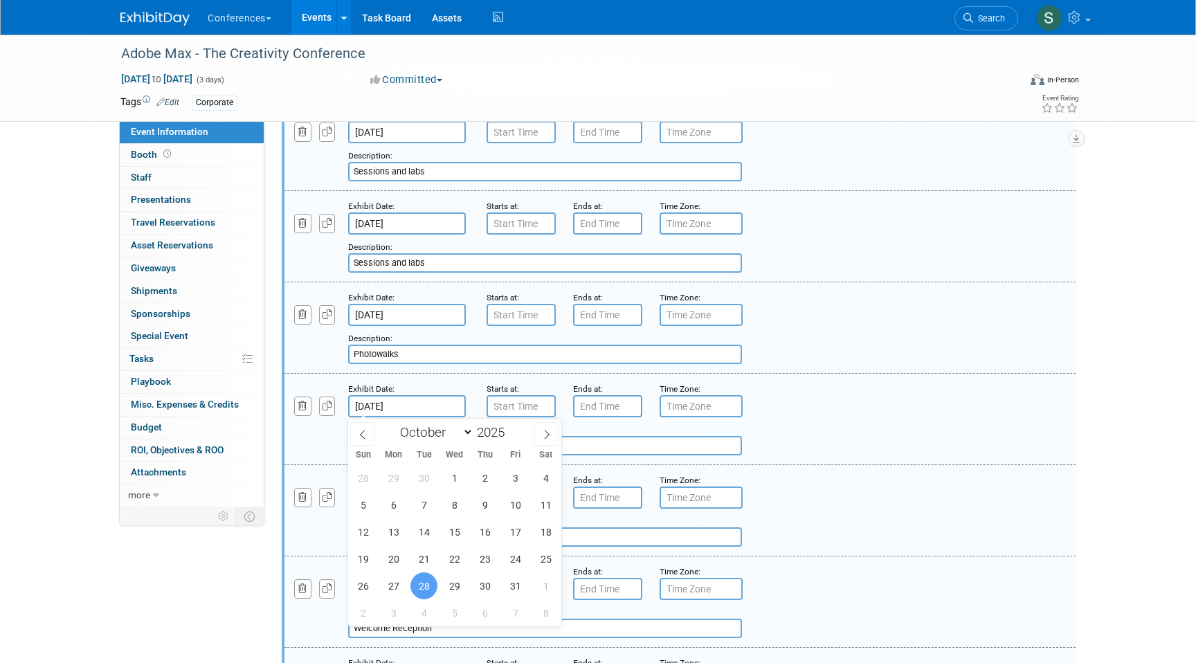
click at [426, 407] on input "Oct 28, 2025" at bounding box center [407, 406] width 118 height 22
click at [453, 589] on span "29" at bounding box center [454, 586] width 27 height 27
type input "Oct 29, 2025"
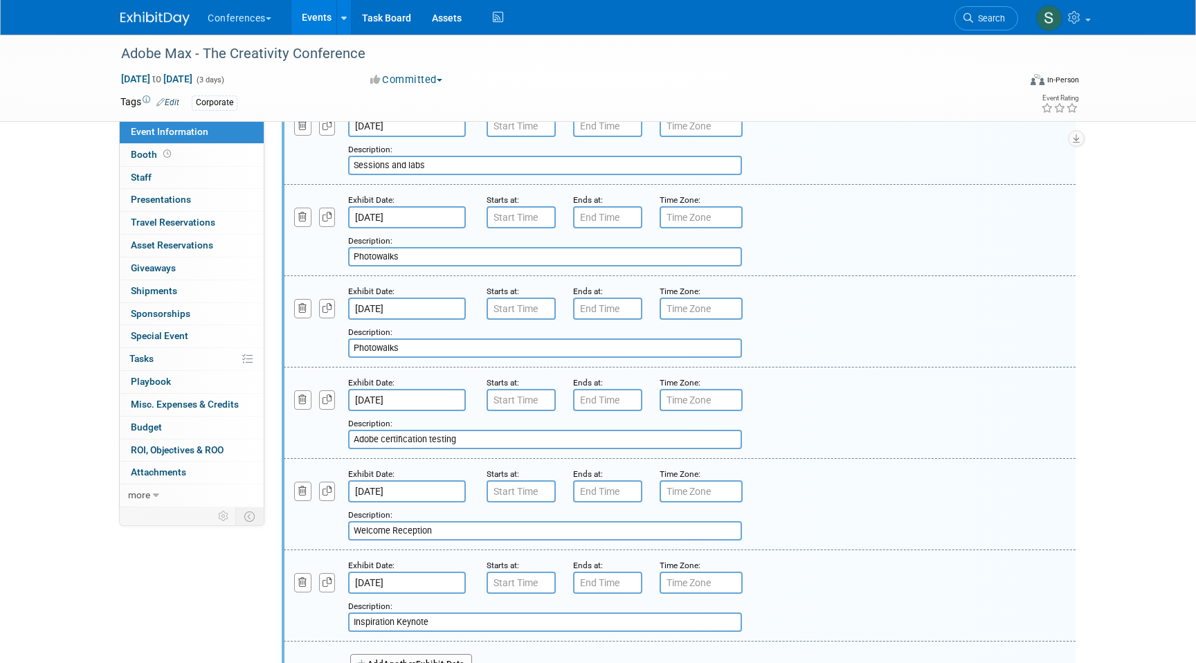
click at [314, 355] on div "Add a Description Description: Photowalks" at bounding box center [611, 339] width 677 height 38
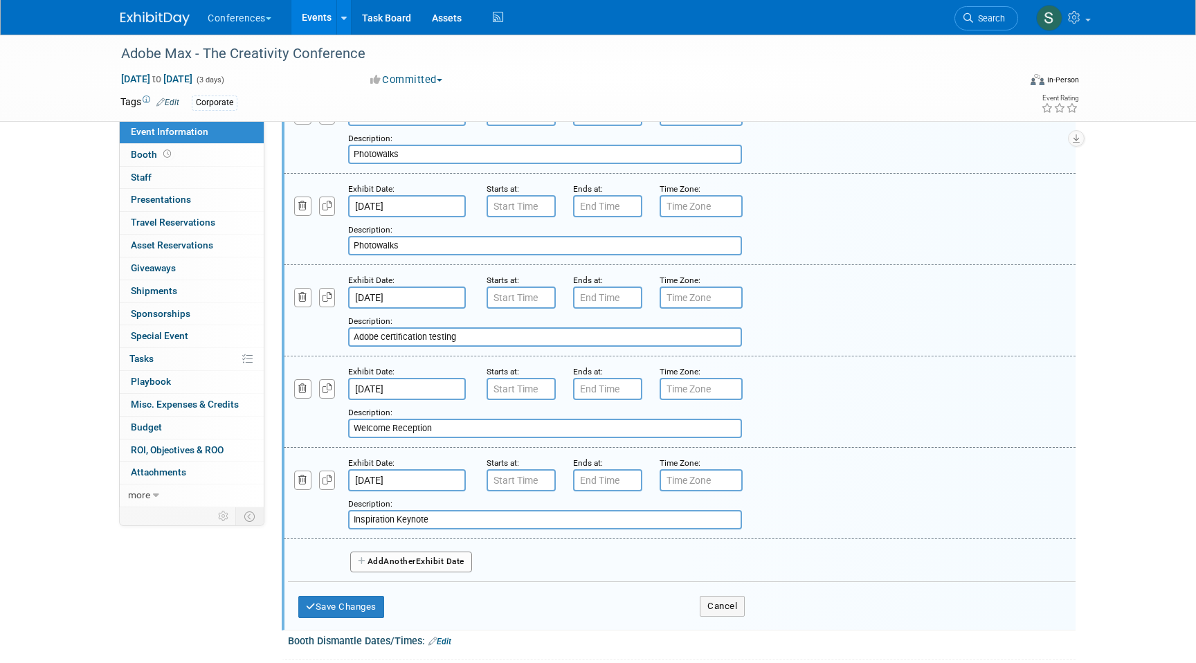
scroll to position [1032, 0]
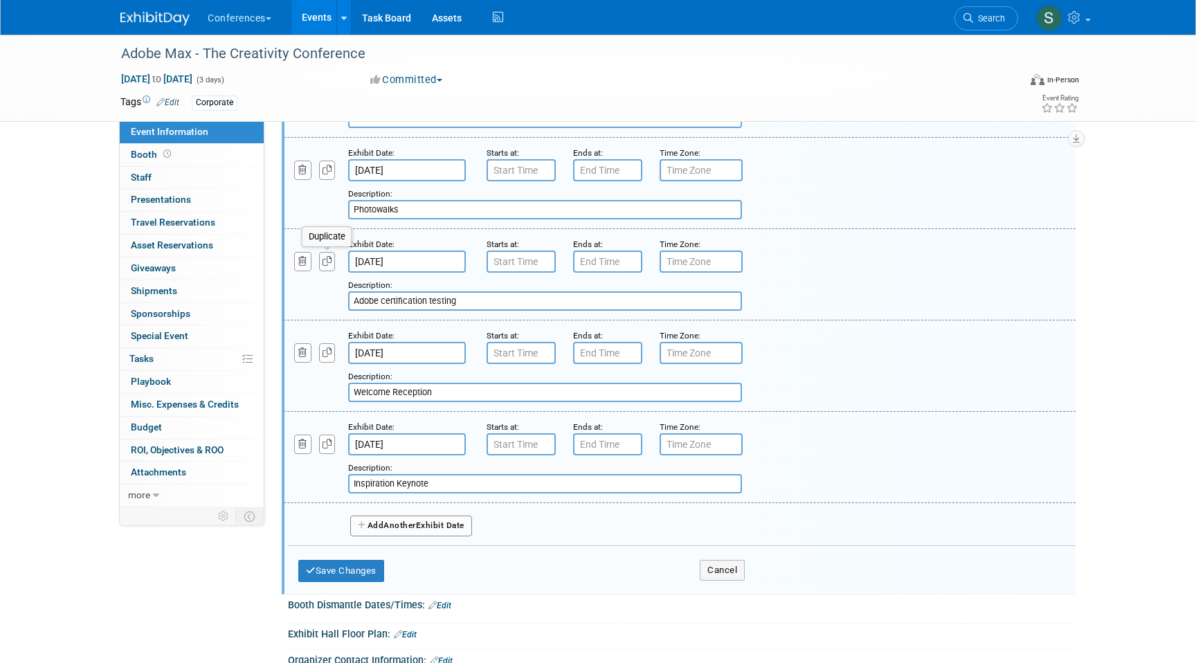
click at [329, 265] on icon "button" at bounding box center [328, 261] width 10 height 9
click at [326, 264] on icon "button" at bounding box center [328, 261] width 10 height 9
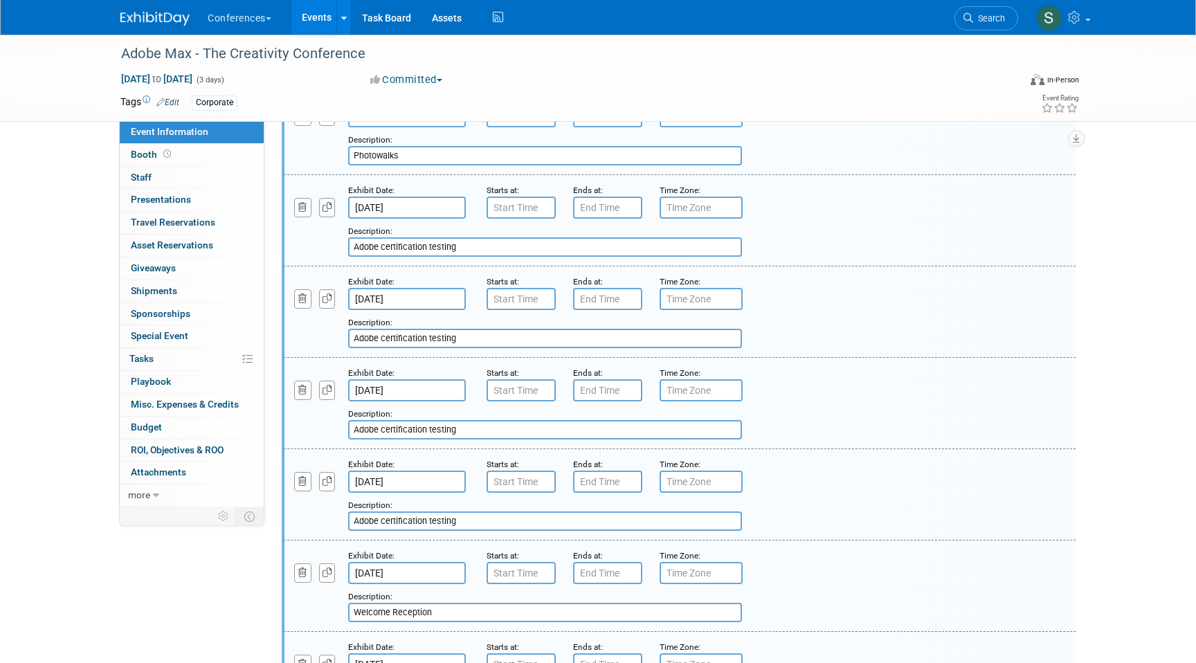
scroll to position [1115, 0]
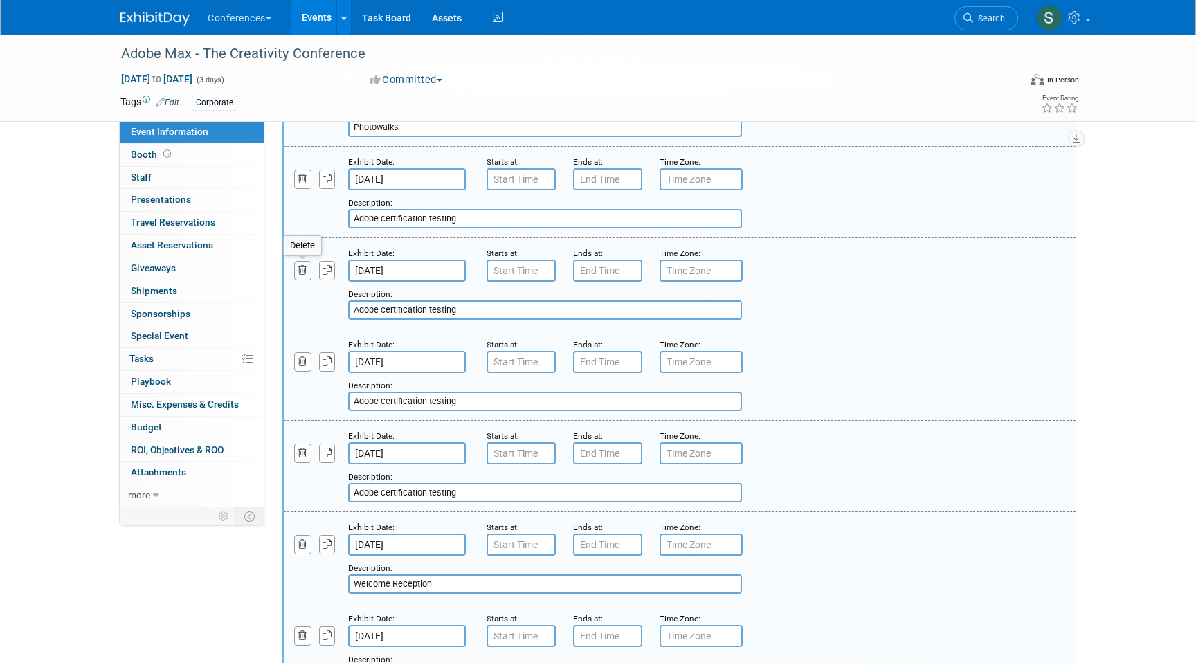
click at [306, 269] on icon "button" at bounding box center [302, 270] width 9 height 9
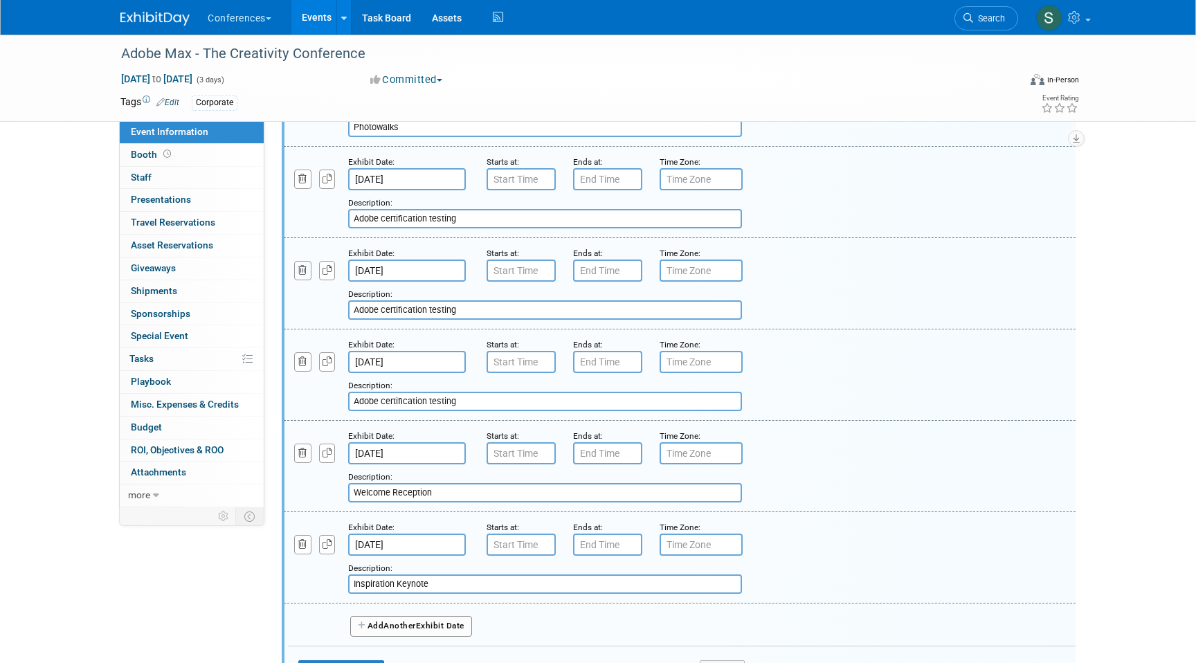
click at [300, 277] on button "button" at bounding box center [302, 270] width 17 height 19
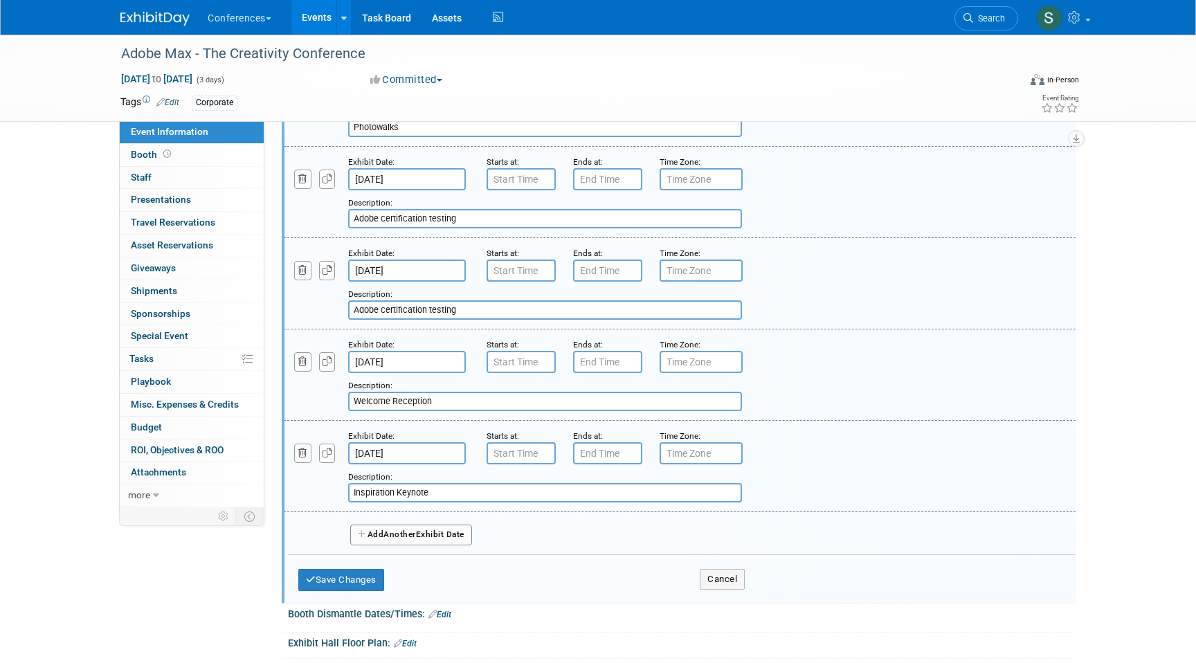
click at [417, 267] on input "Oct 28, 2025" at bounding box center [407, 271] width 118 height 22
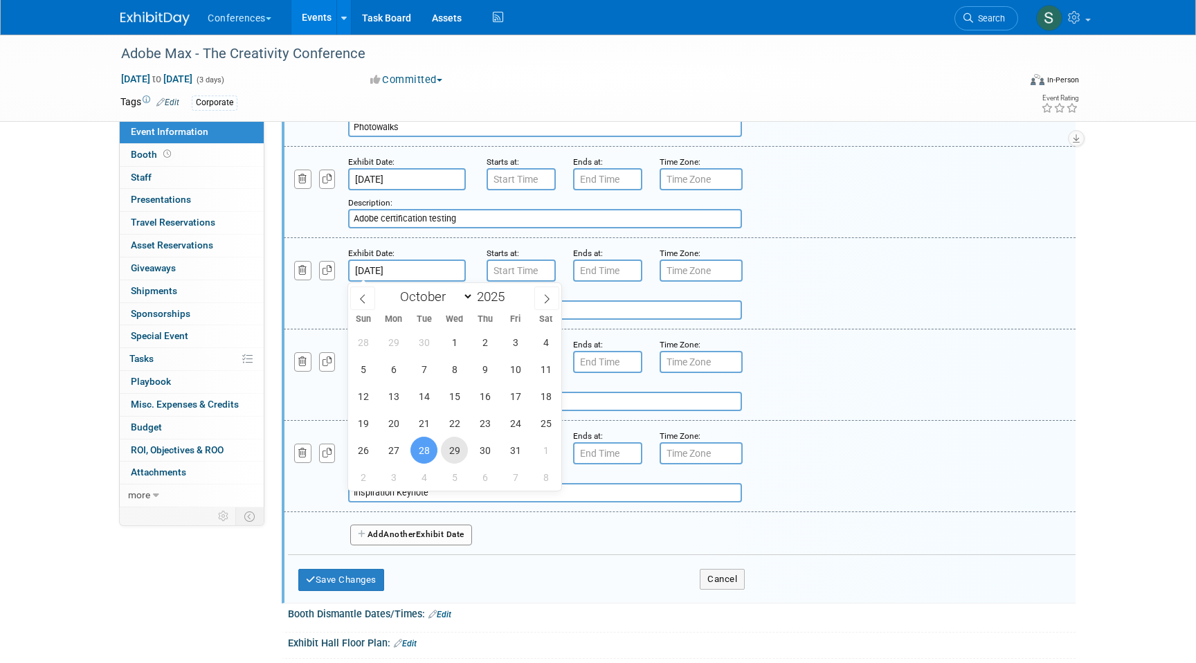
click at [455, 449] on span "29" at bounding box center [454, 450] width 27 height 27
type input "Oct 29, 2025"
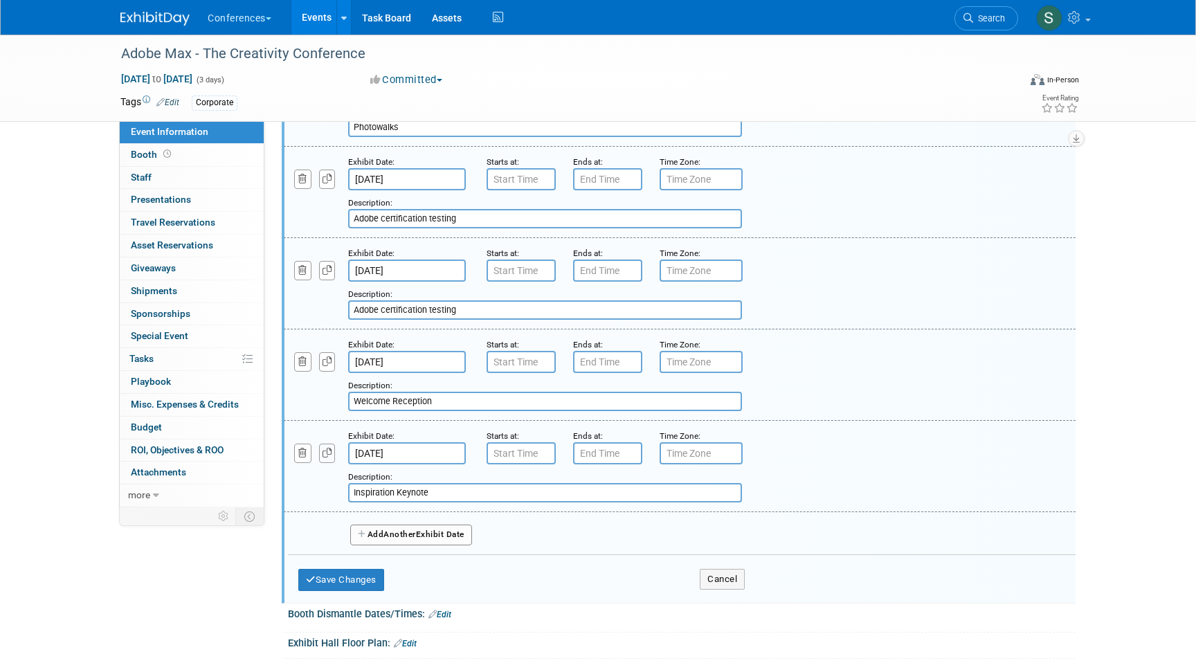
click at [325, 456] on icon "button" at bounding box center [328, 453] width 10 height 9
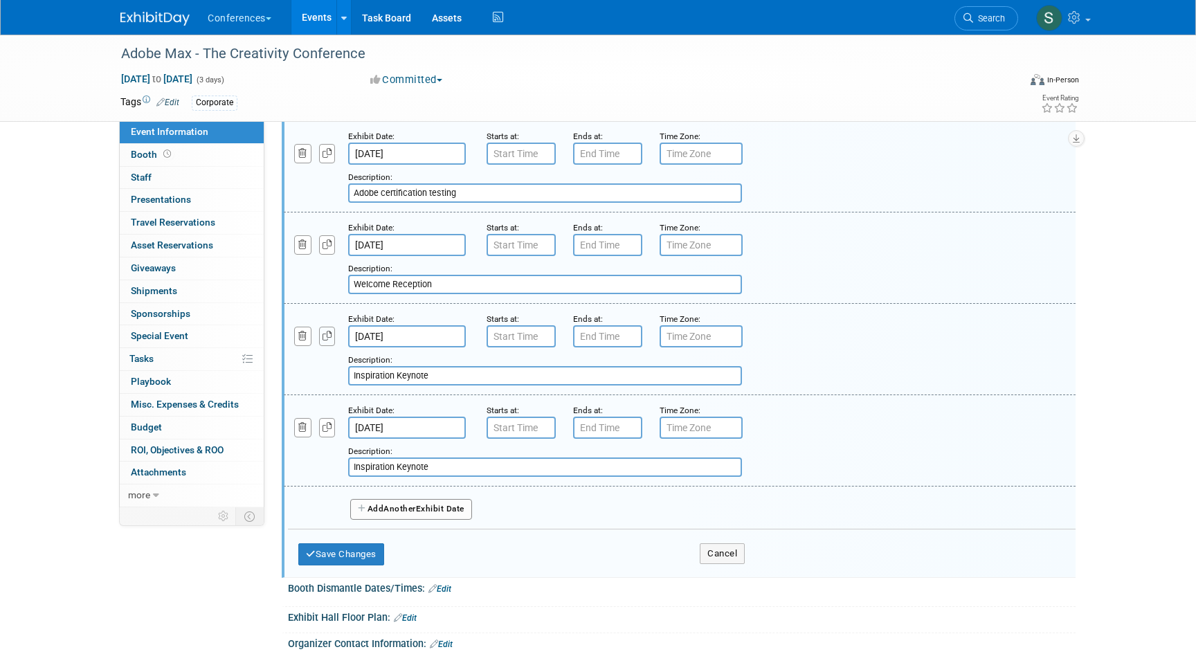
scroll to position [1243, 0]
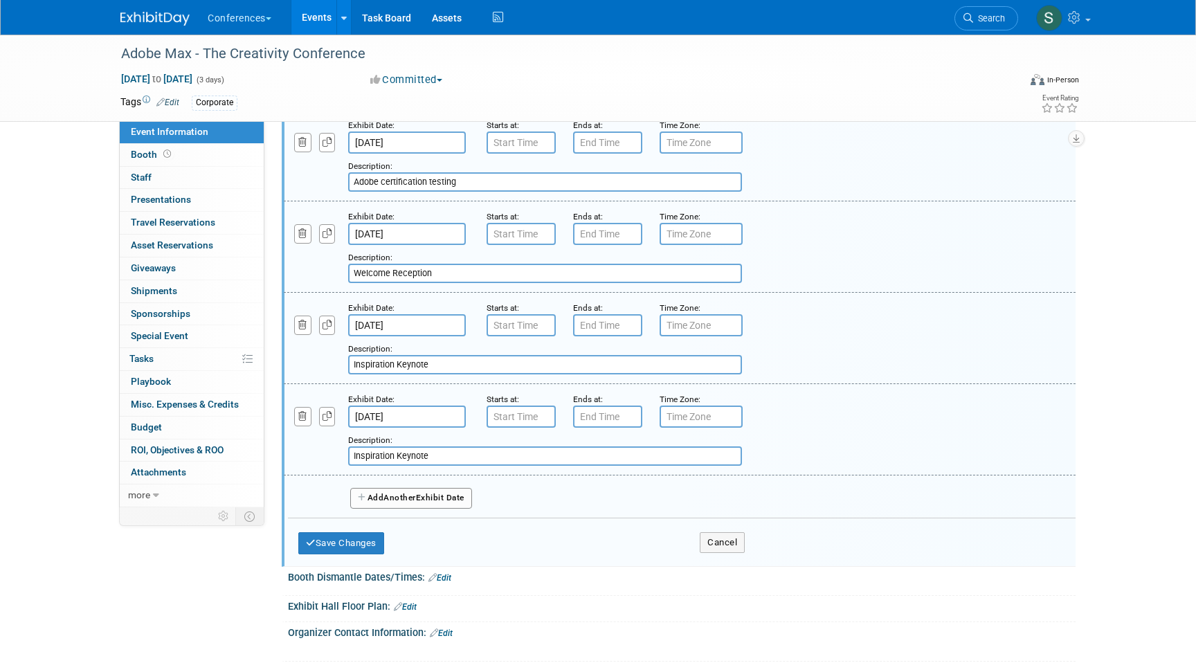
click at [394, 454] on input "Inspiration Keynote" at bounding box center [545, 456] width 394 height 19
paste input "Sneaks"
type input "Sneaks"
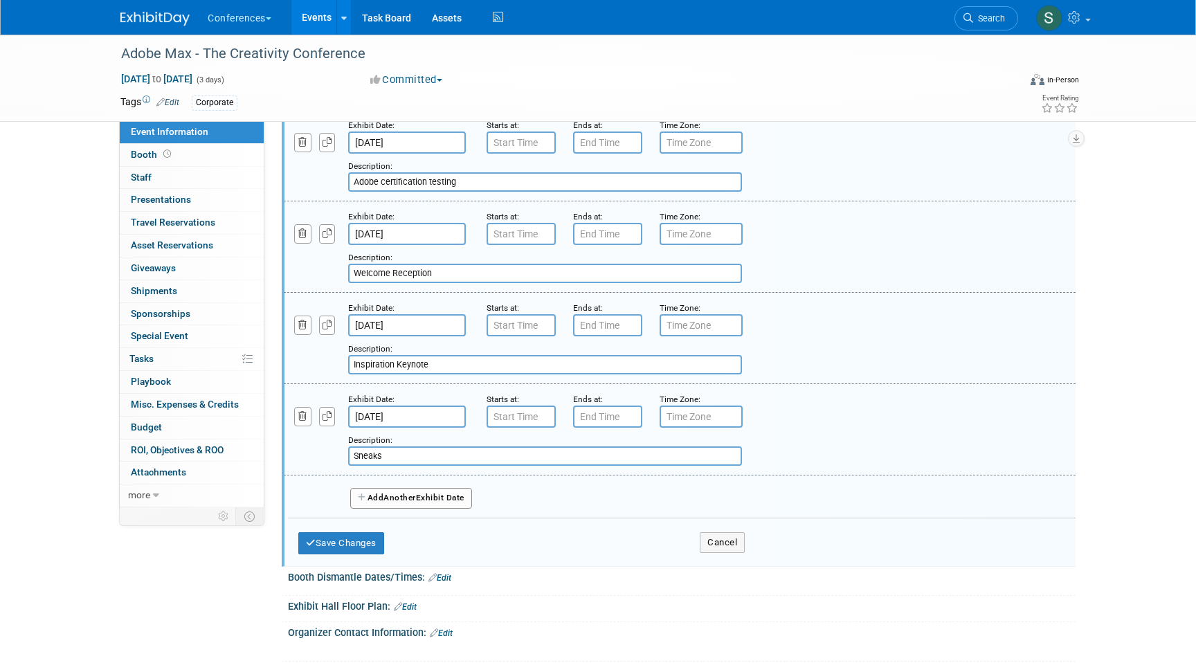
click at [399, 496] on span "Another" at bounding box center [400, 498] width 33 height 10
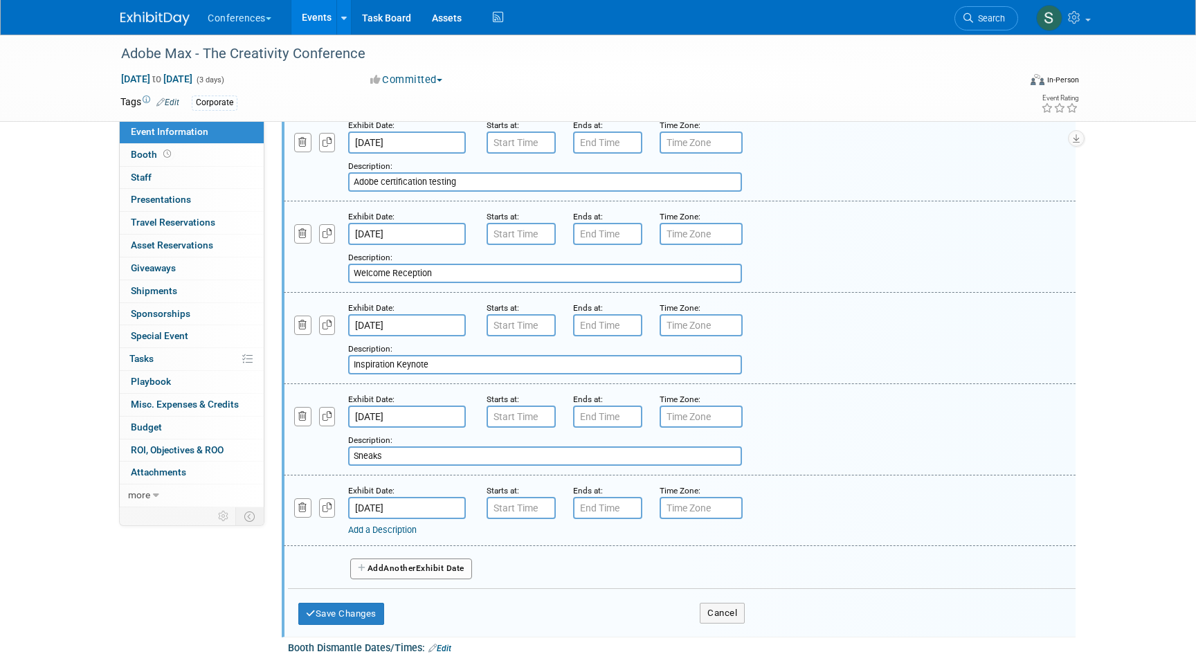
click at [419, 501] on input "Oct 30, 2025" at bounding box center [407, 508] width 118 height 22
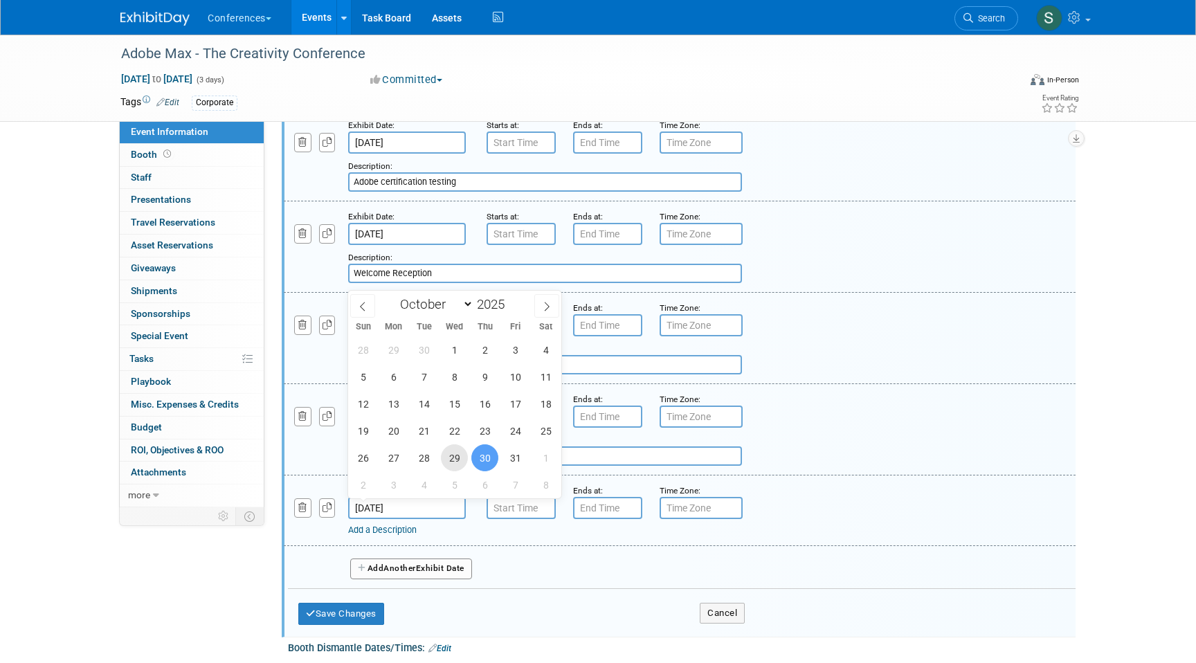
click at [456, 457] on span "29" at bounding box center [454, 457] width 27 height 27
type input "Oct 29, 2025"
click at [438, 525] on div "Add a Description" at bounding box center [644, 530] width 592 height 12
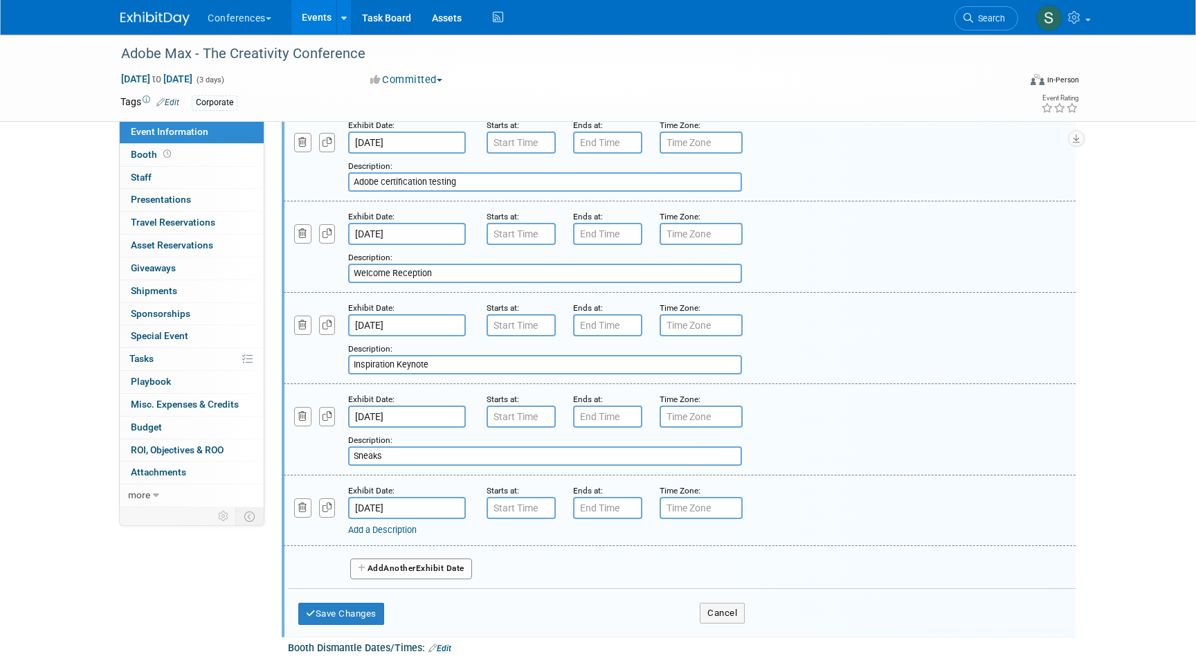
click at [403, 528] on link "Add a Description" at bounding box center [382, 530] width 69 height 10
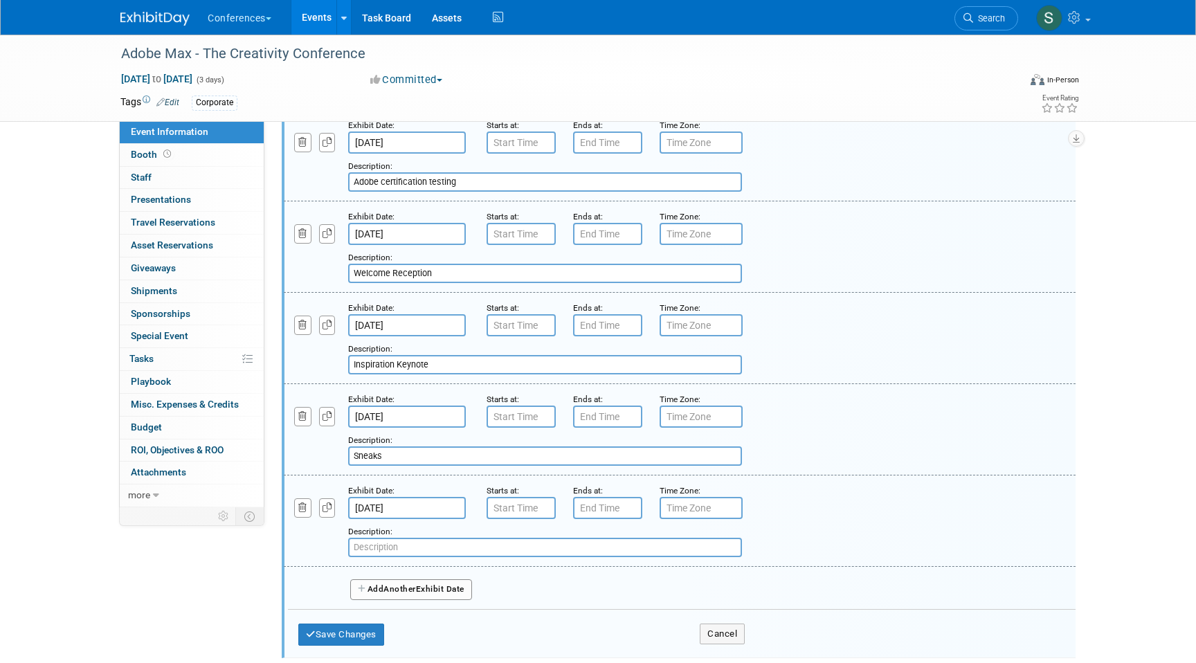
paste input "MAX Bash"
type input "MAX Bash"
click at [424, 595] on button "Add Another Exhibit Date" at bounding box center [411, 590] width 122 height 21
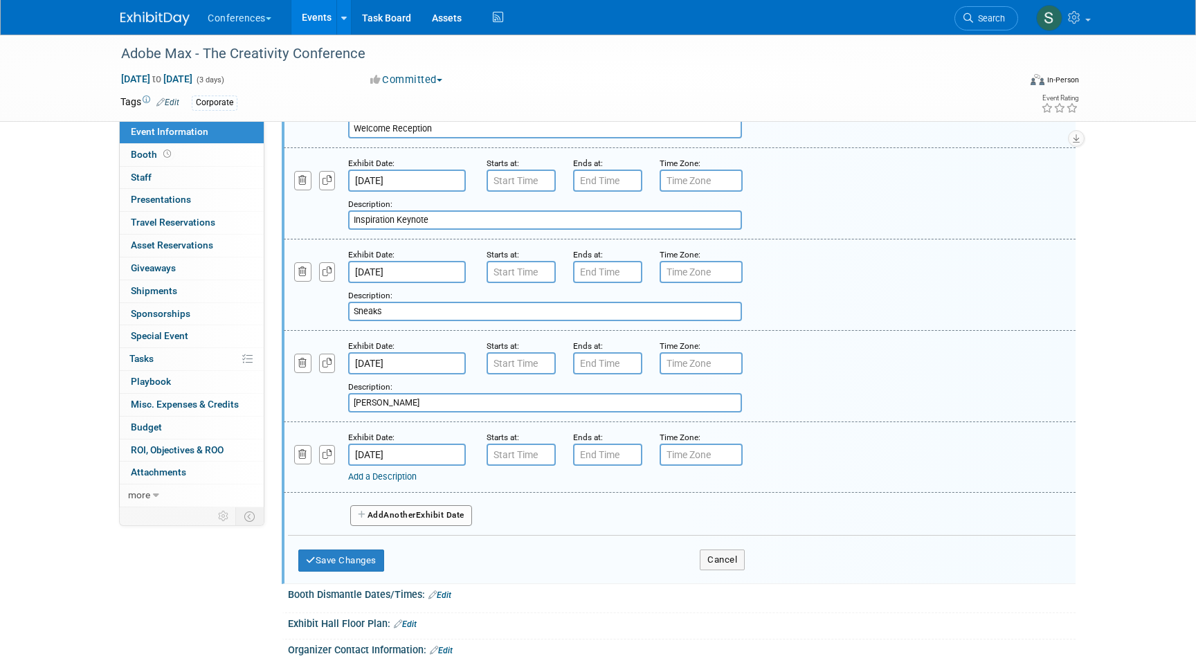
scroll to position [1390, 0]
click at [301, 451] on icon "button" at bounding box center [302, 452] width 9 height 9
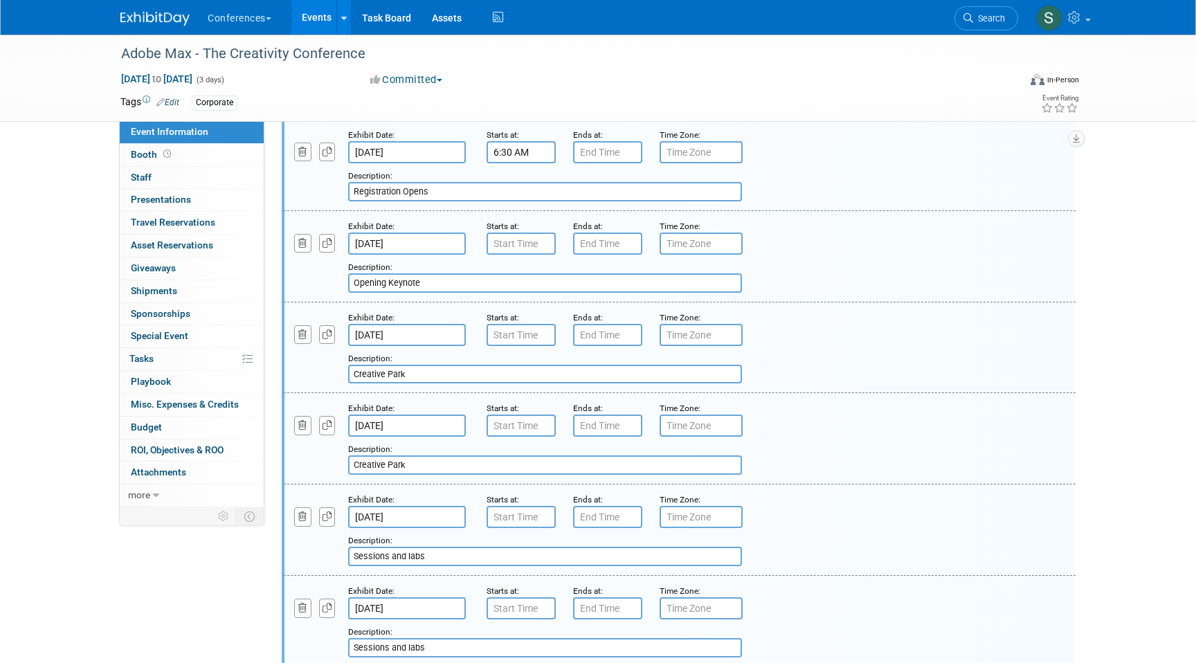
scroll to position [419, 0]
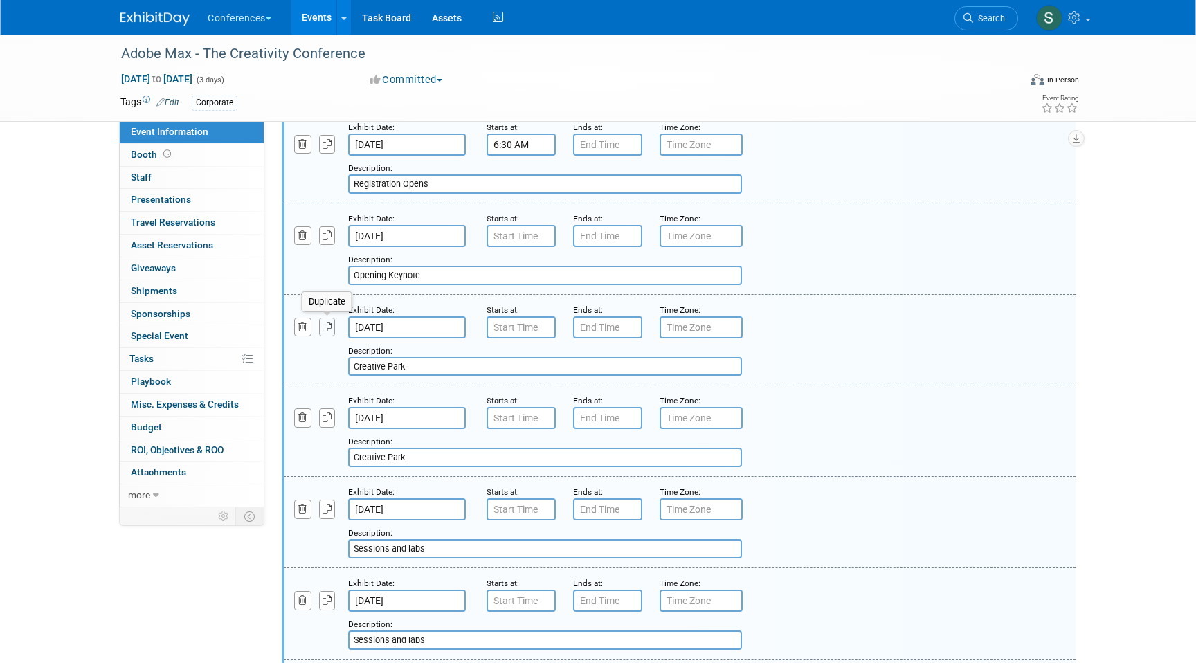
click at [330, 332] on button "button" at bounding box center [327, 327] width 17 height 19
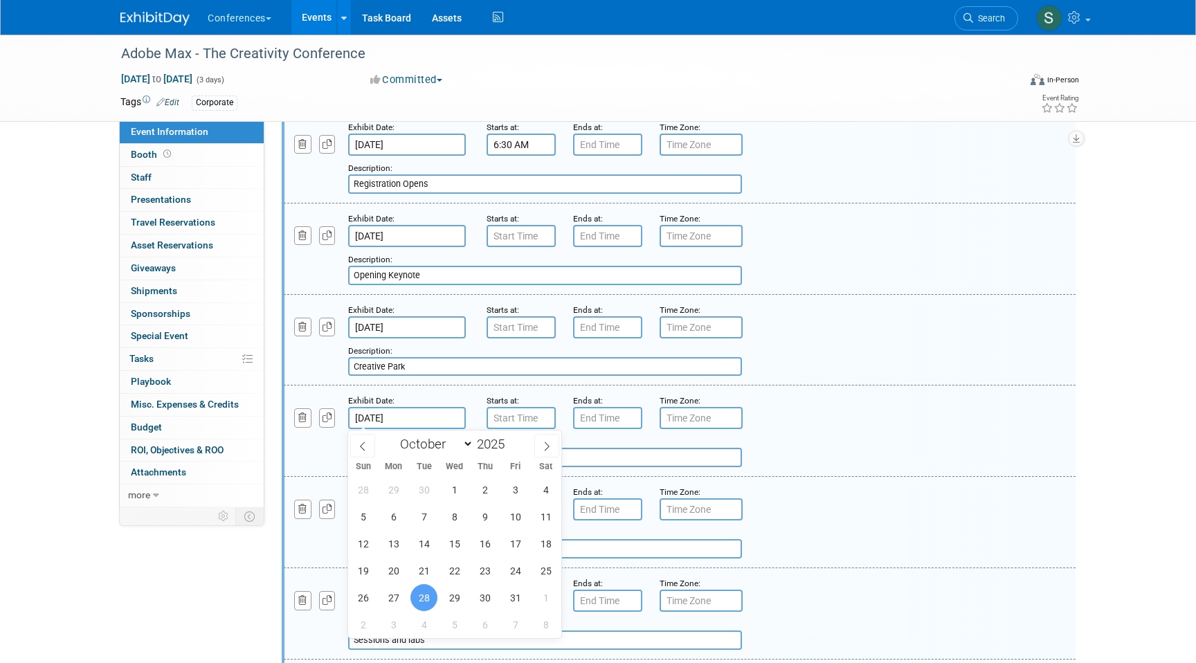
click at [397, 416] on input "Oct 28, 2025" at bounding box center [407, 418] width 118 height 22
click at [486, 596] on span "30" at bounding box center [484, 597] width 27 height 27
type input "Oct 30, 2025"
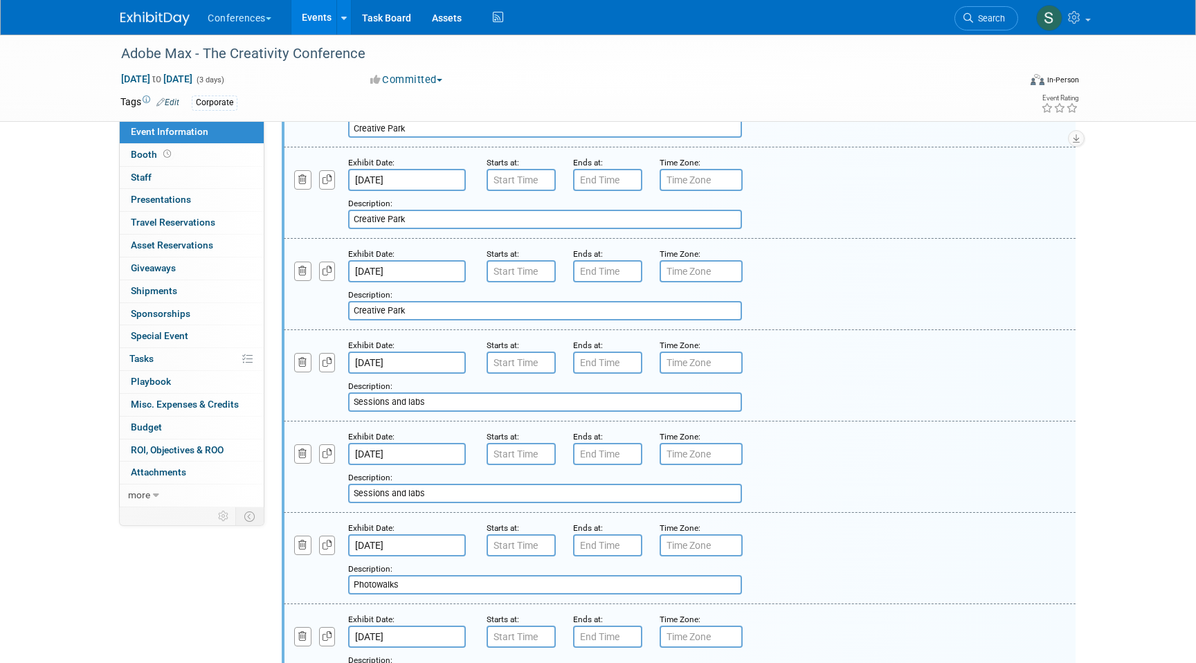
scroll to position [665, 0]
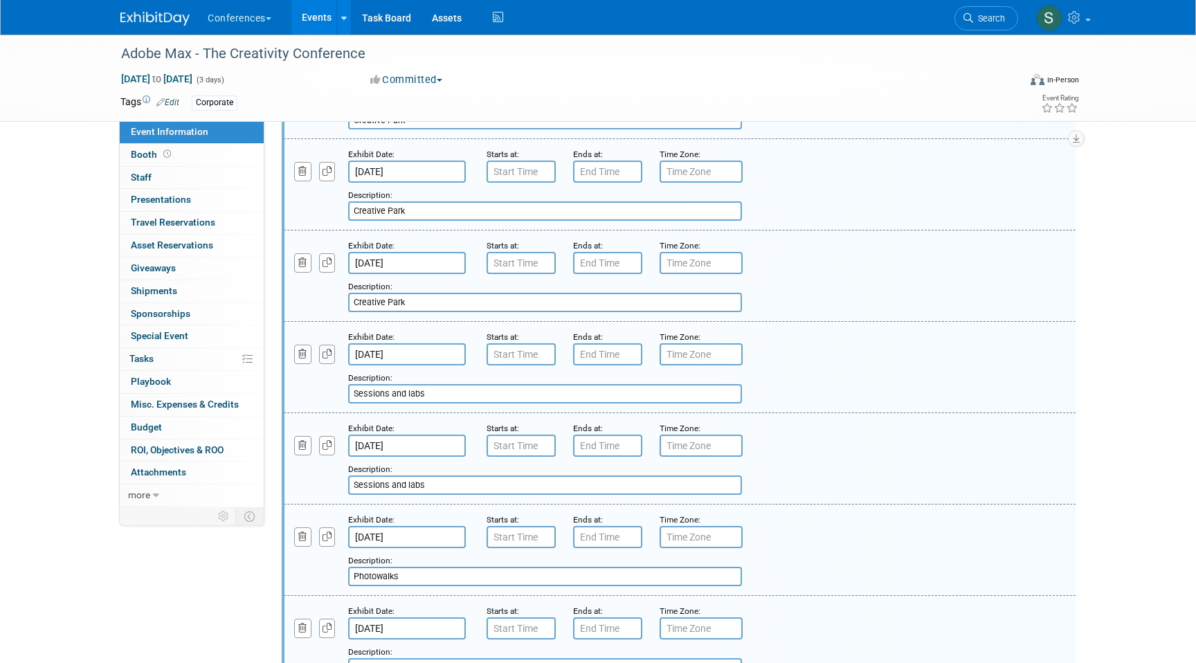
click at [324, 357] on icon "button" at bounding box center [328, 354] width 10 height 9
select select "9"
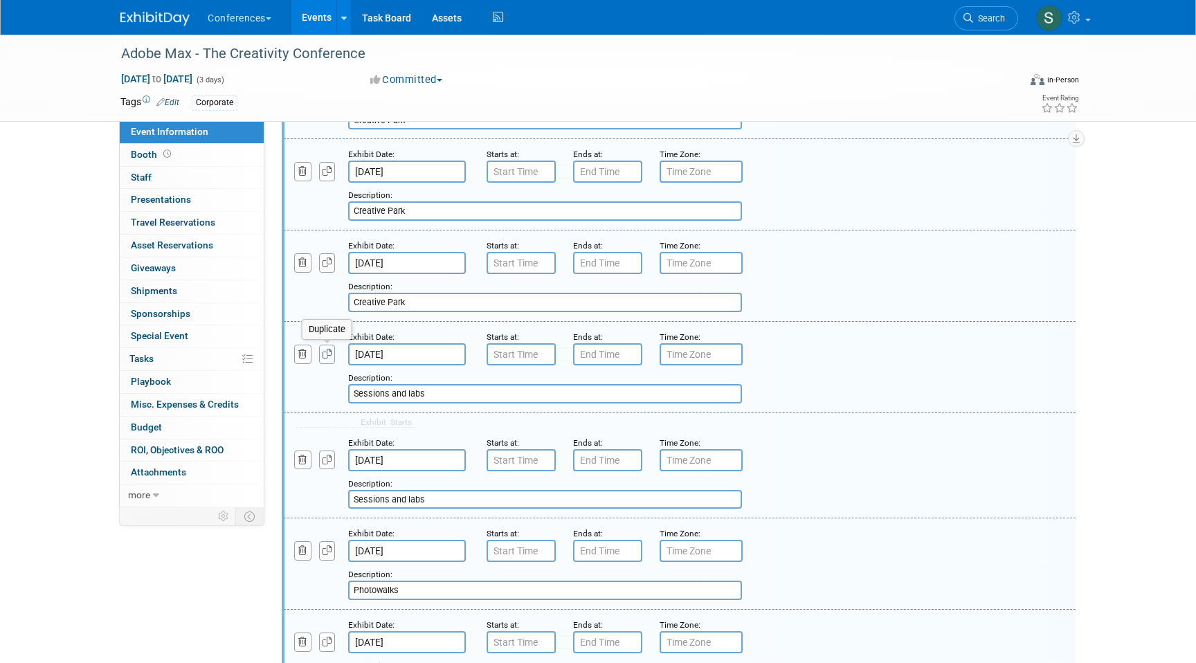
click at [333, 359] on button "button" at bounding box center [327, 354] width 17 height 19
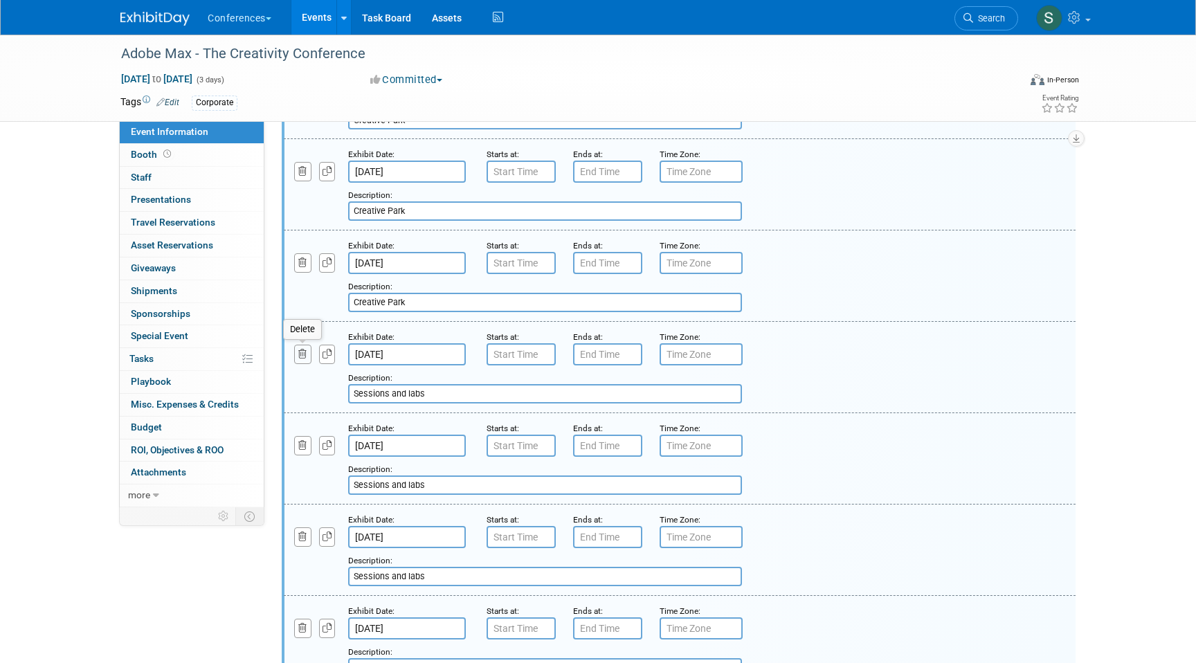
click at [303, 358] on icon "button" at bounding box center [302, 354] width 9 height 9
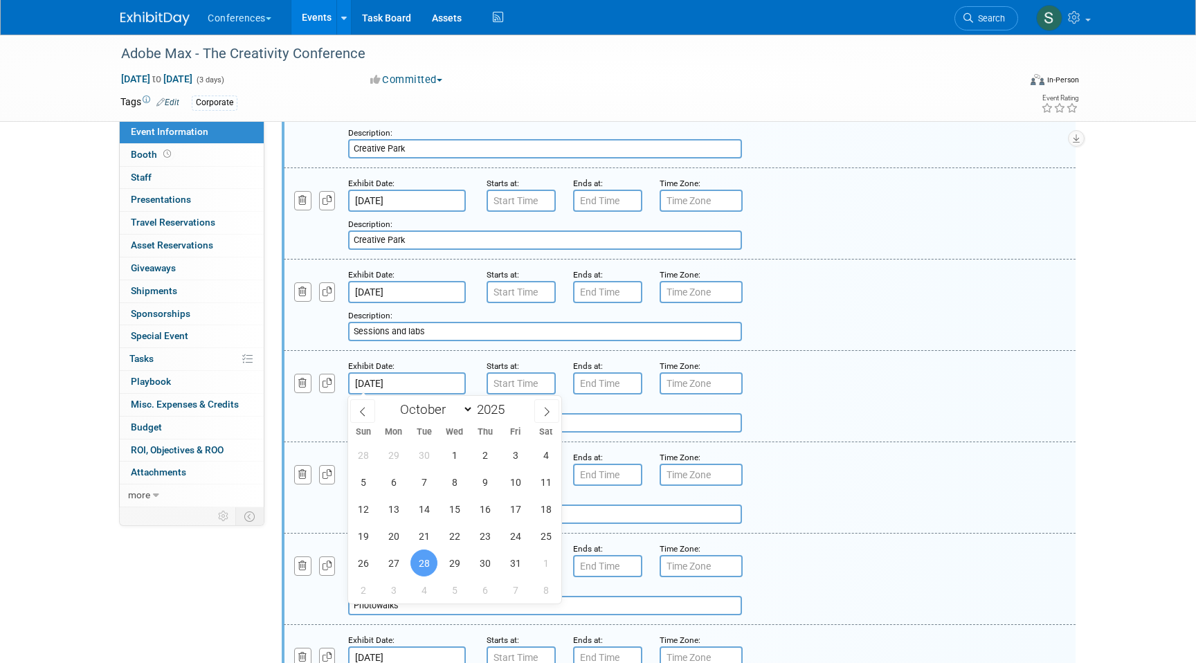
click at [413, 378] on input "Oct 28, 2025" at bounding box center [407, 383] width 118 height 22
click at [478, 563] on span "30" at bounding box center [484, 563] width 27 height 27
type input "Oct 30, 2025"
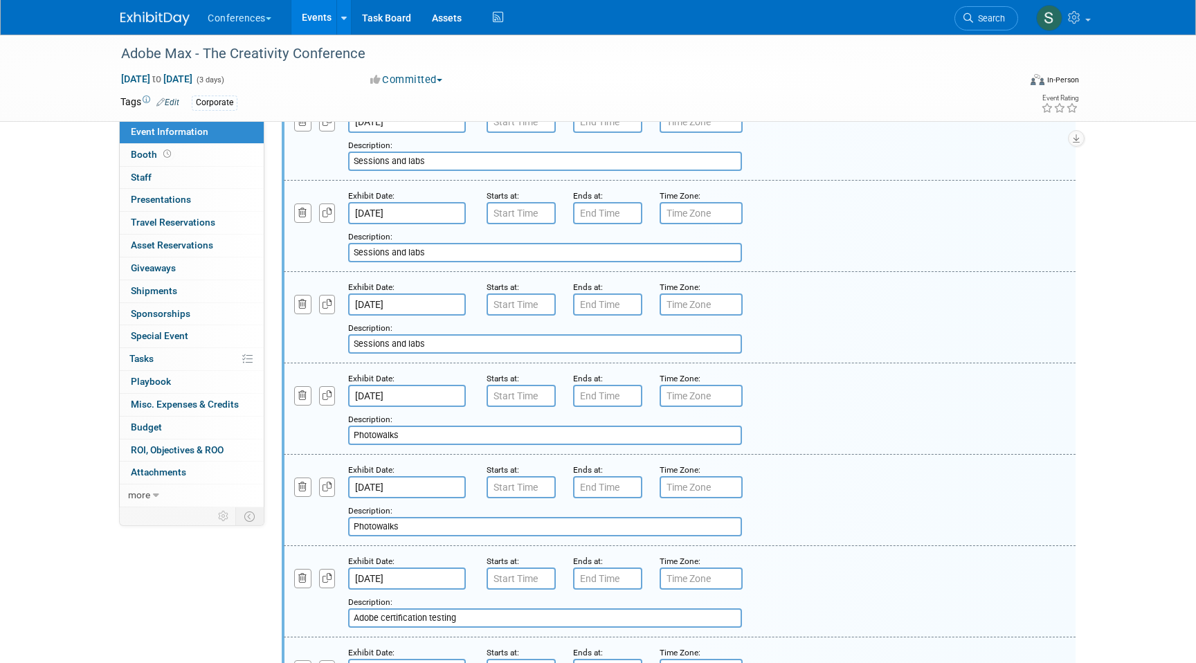
scroll to position [906, 0]
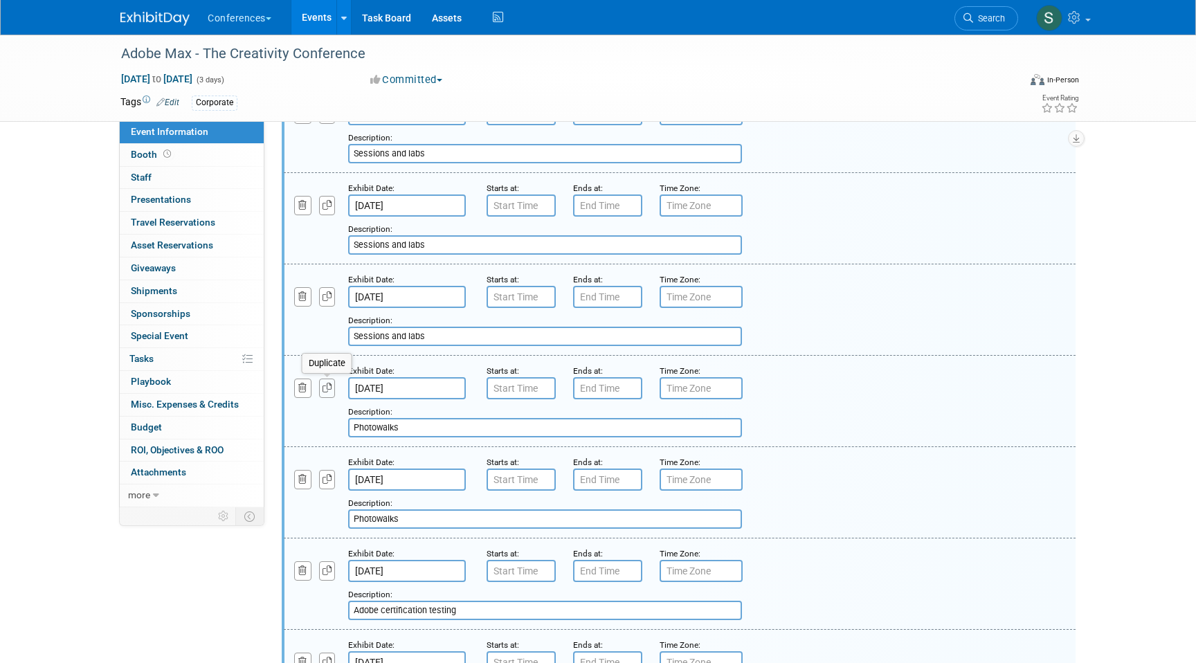
click at [325, 388] on icon "button" at bounding box center [328, 388] width 10 height 9
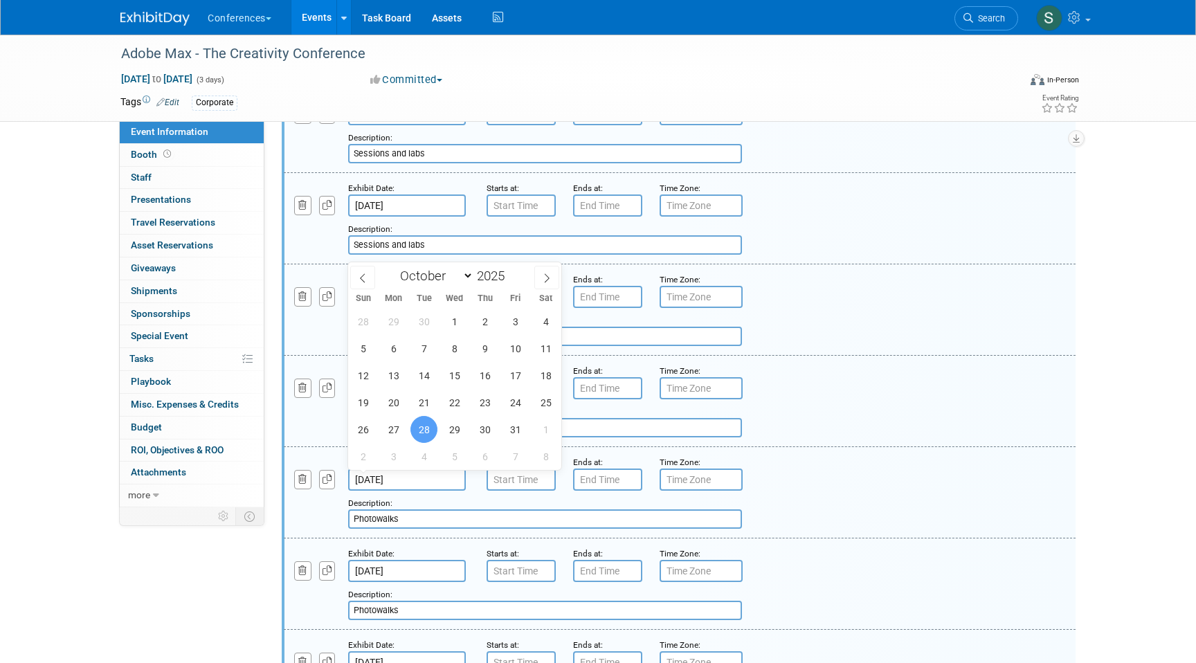
click at [417, 482] on input "Oct 28, 2025" at bounding box center [407, 480] width 118 height 22
click at [487, 432] on span "30" at bounding box center [484, 429] width 27 height 27
type input "Oct 30, 2025"
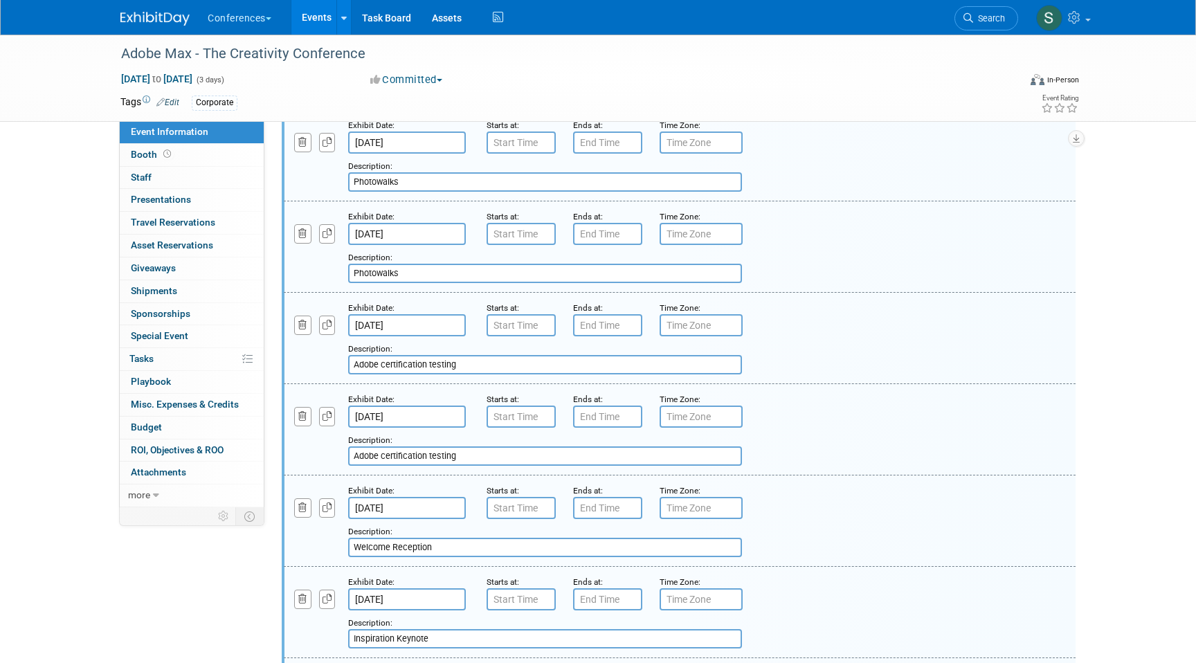
scroll to position [1264, 0]
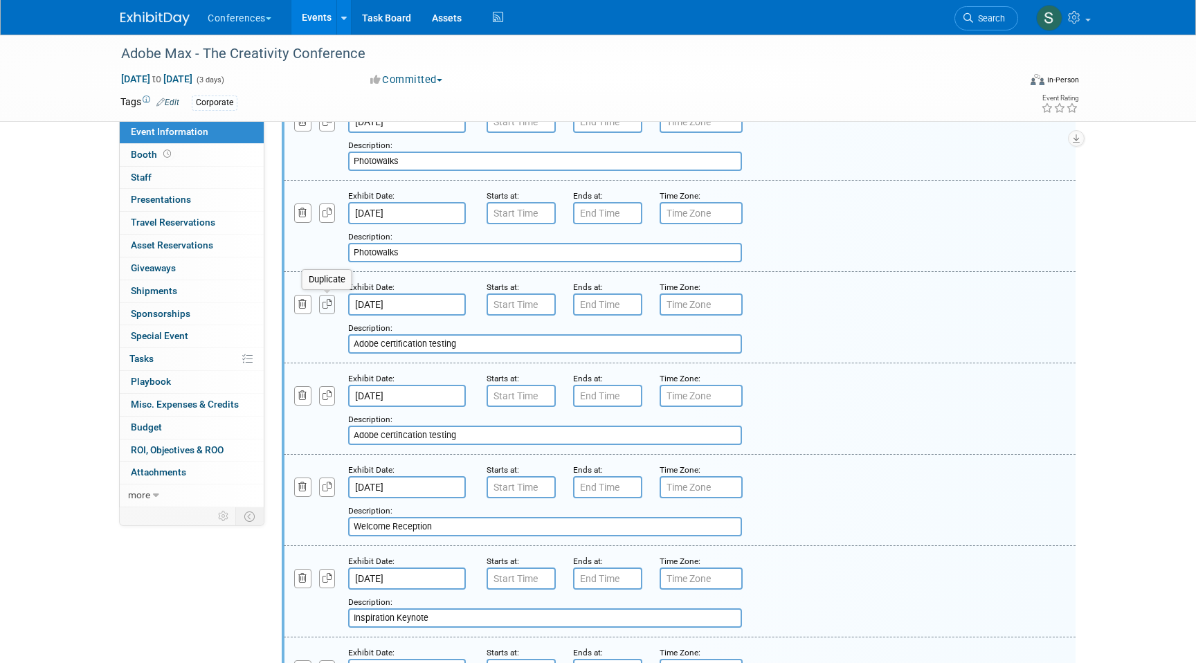
click at [330, 309] on button "button" at bounding box center [327, 304] width 17 height 19
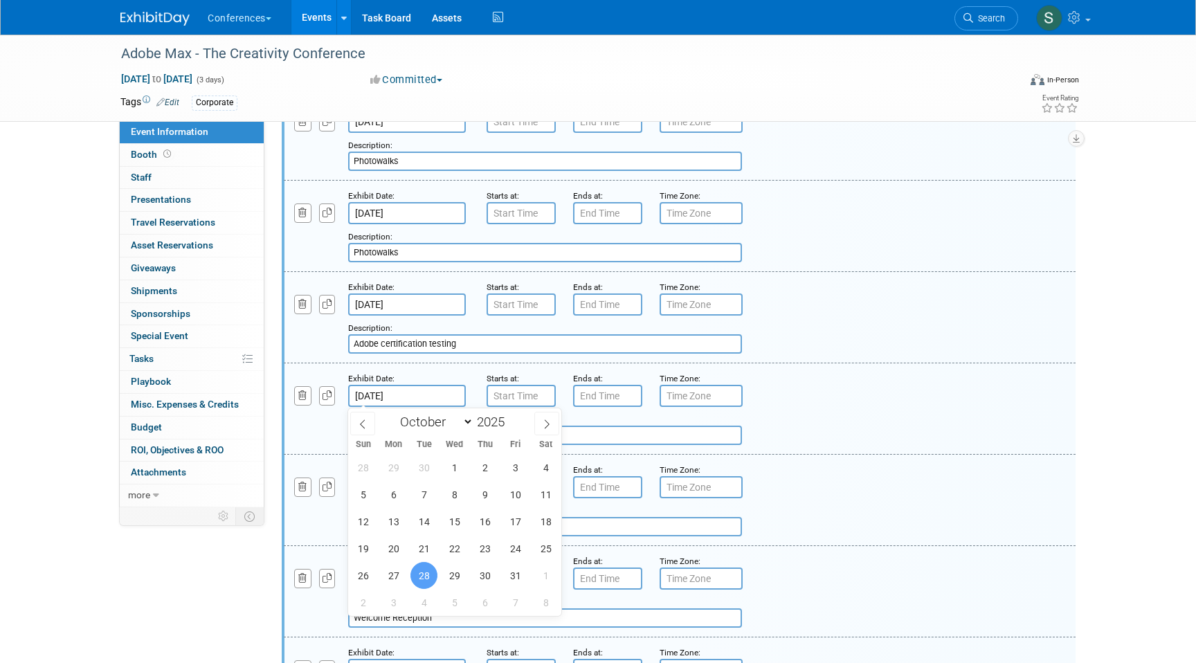
click at [407, 393] on input "Oct 28, 2025" at bounding box center [407, 396] width 118 height 22
click at [492, 579] on span "30" at bounding box center [484, 575] width 27 height 27
type input "Oct 30, 2025"
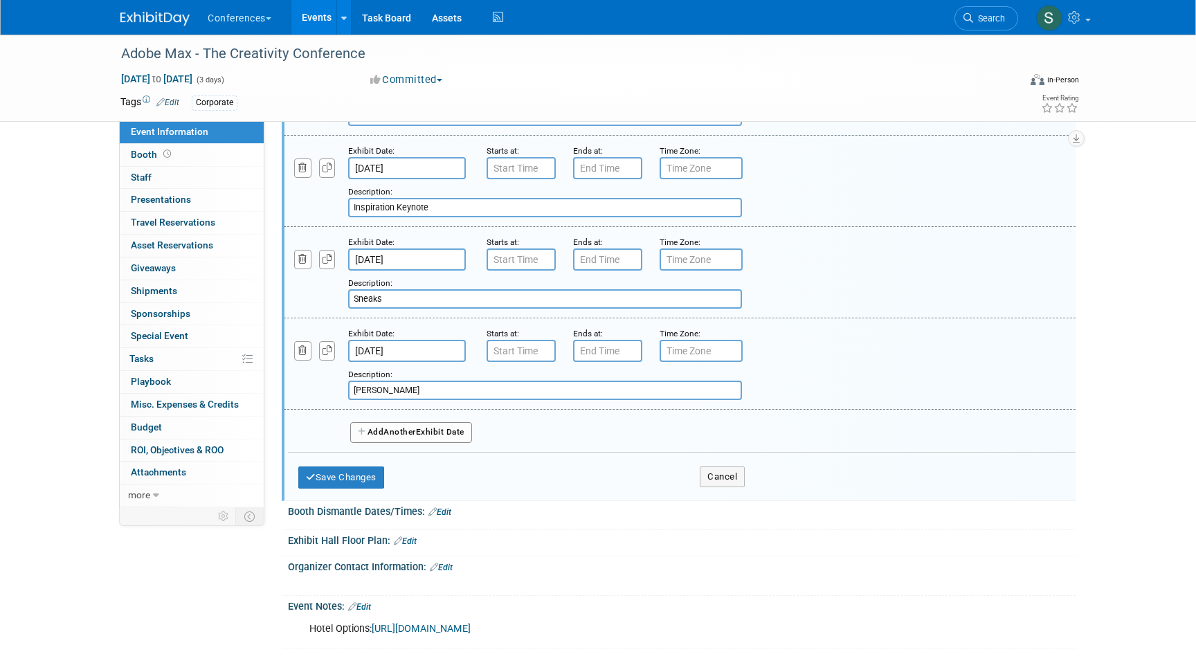
scroll to position [1874, 0]
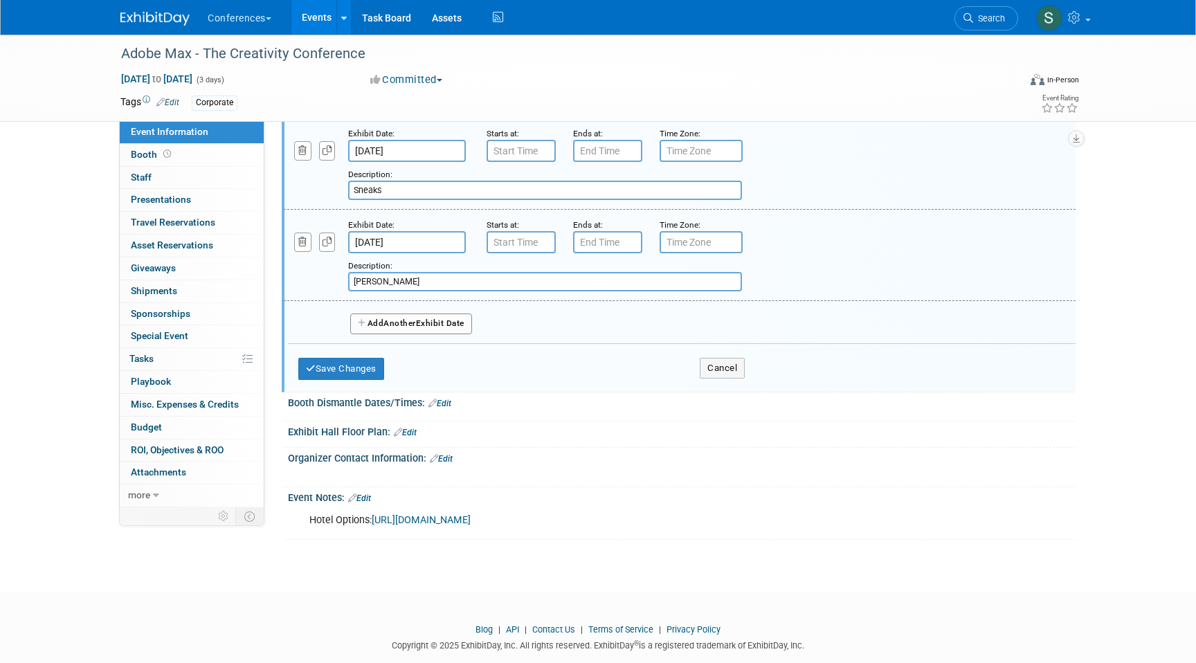
click at [358, 381] on div "Save Changes Cancel" at bounding box center [521, 365] width 447 height 43
click at [353, 368] on button "Save Changes" at bounding box center [341, 369] width 86 height 22
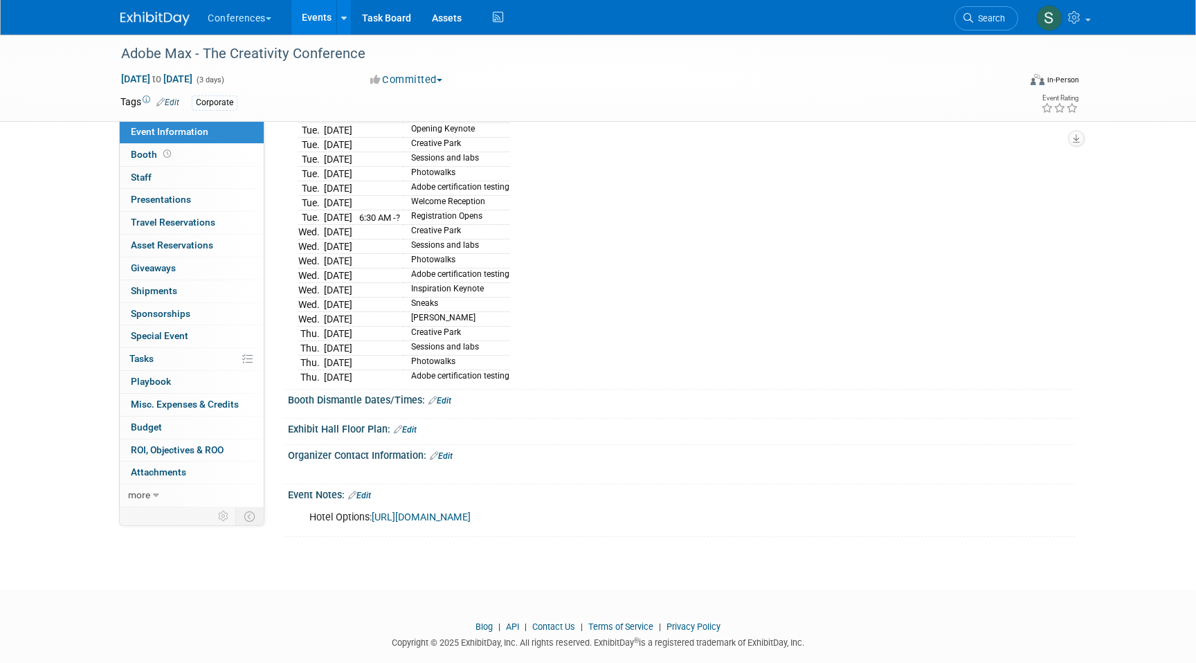
scroll to position [431, 0]
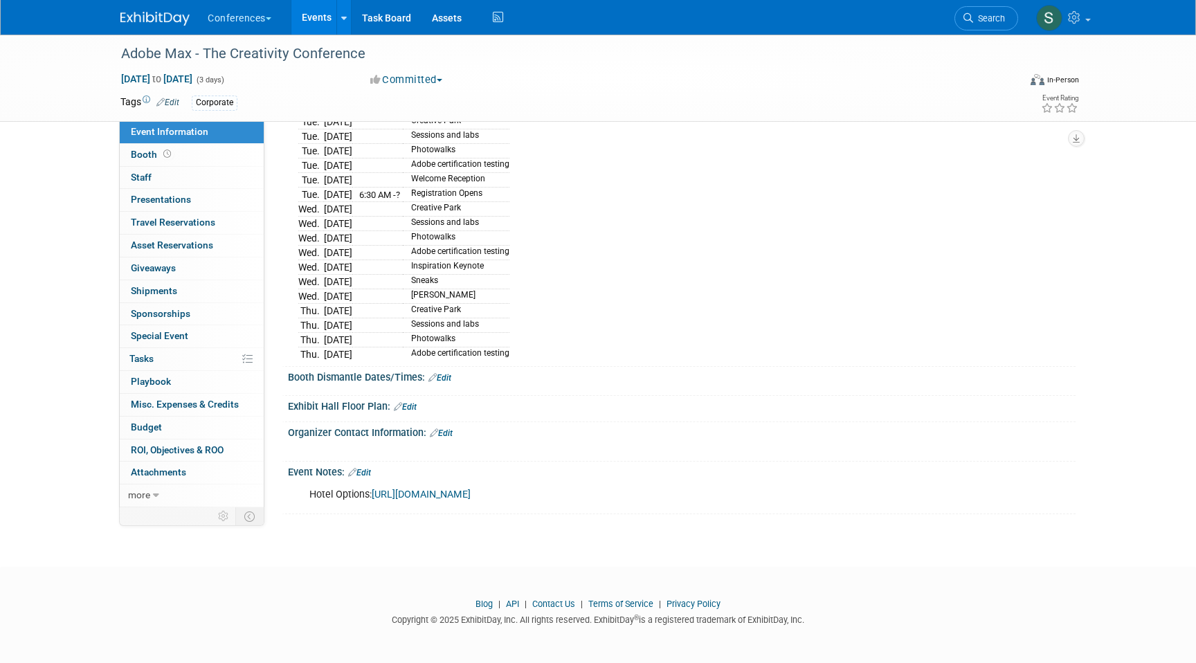
click at [364, 474] on link "Edit" at bounding box center [359, 473] width 23 height 10
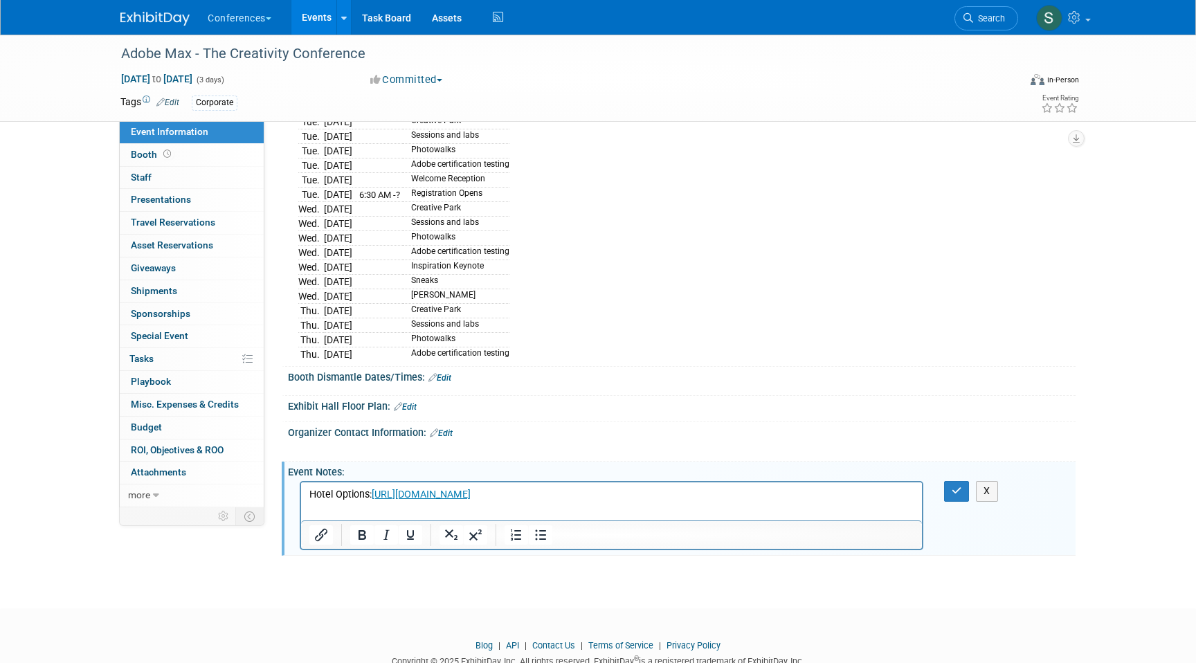
scroll to position [0, 0]
click at [531, 495] on p "Hotel Options: https://max.adobe.com/hotels/" at bounding box center [611, 495] width 605 height 14
drag, startPoint x: 421, startPoint y: 507, endPoint x: 654, endPoint y: 524, distance: 233.2
click at [654, 516] on html "Hotel Options: https://max.adobe.com/hotels/ Agenda (no times given): https://m…" at bounding box center [611, 499] width 621 height 33
click at [322, 532] on icon "Insert/edit link" at bounding box center [321, 535] width 17 height 17
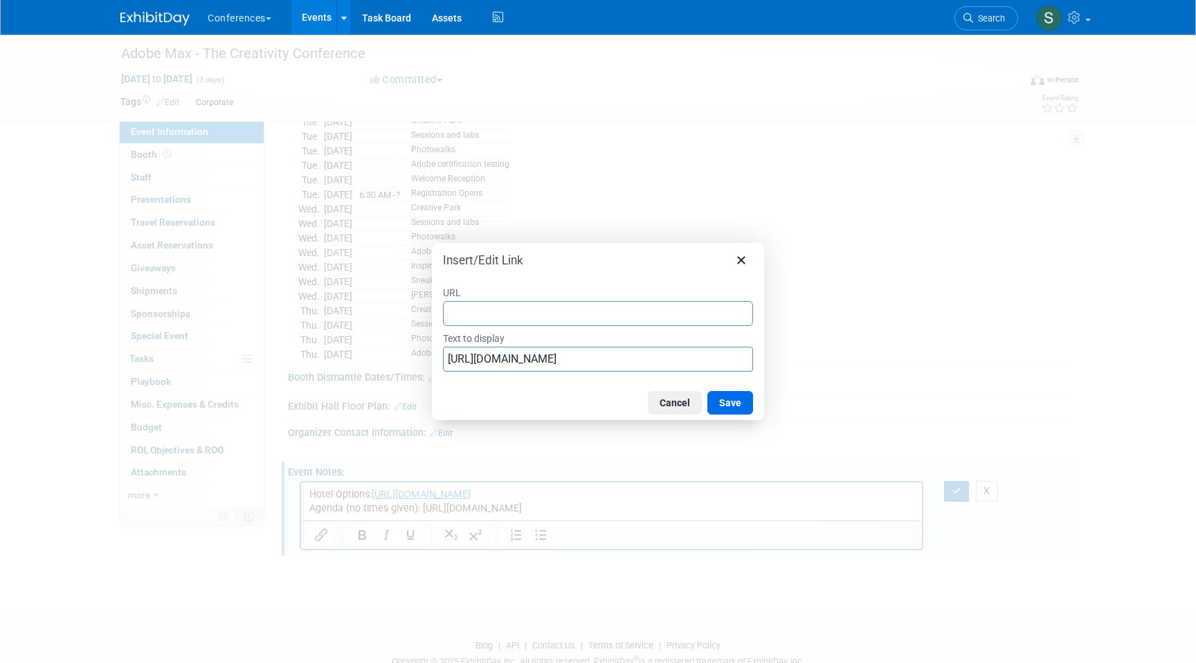
type input "https://max.adobe.com/attend/agenda/"
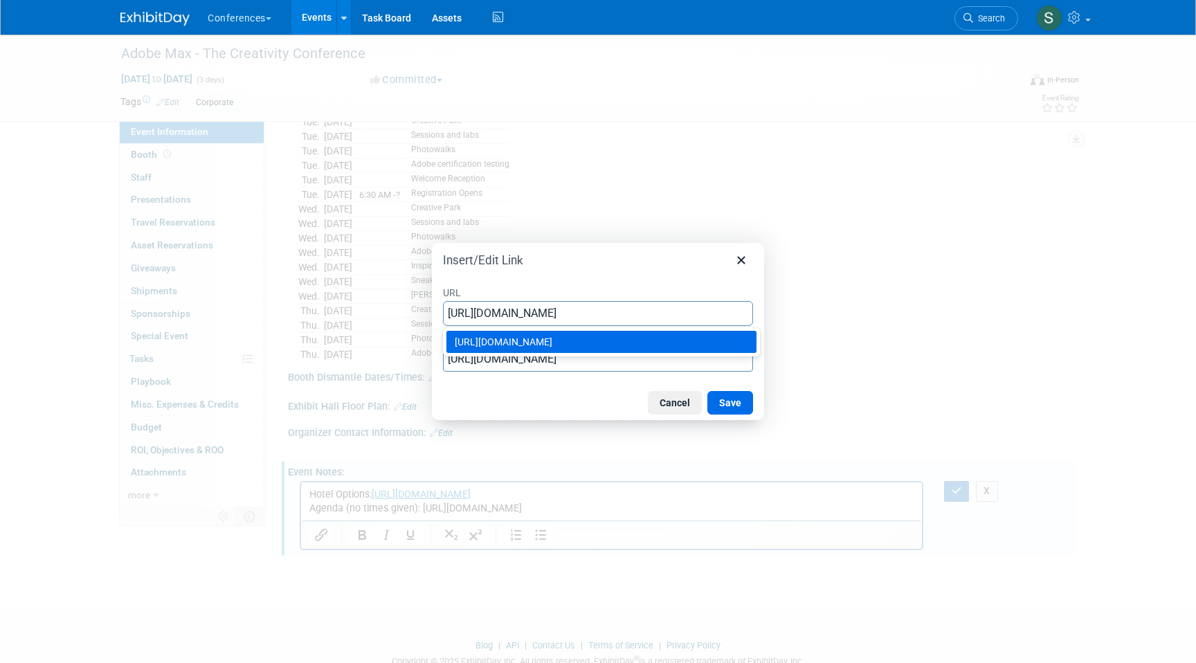
click at [615, 323] on input "https://max.adobe.com/attend/agenda/" at bounding box center [598, 313] width 310 height 25
click at [617, 337] on div "https://max.adobe.com/attend/agenda/" at bounding box center [603, 342] width 296 height 17
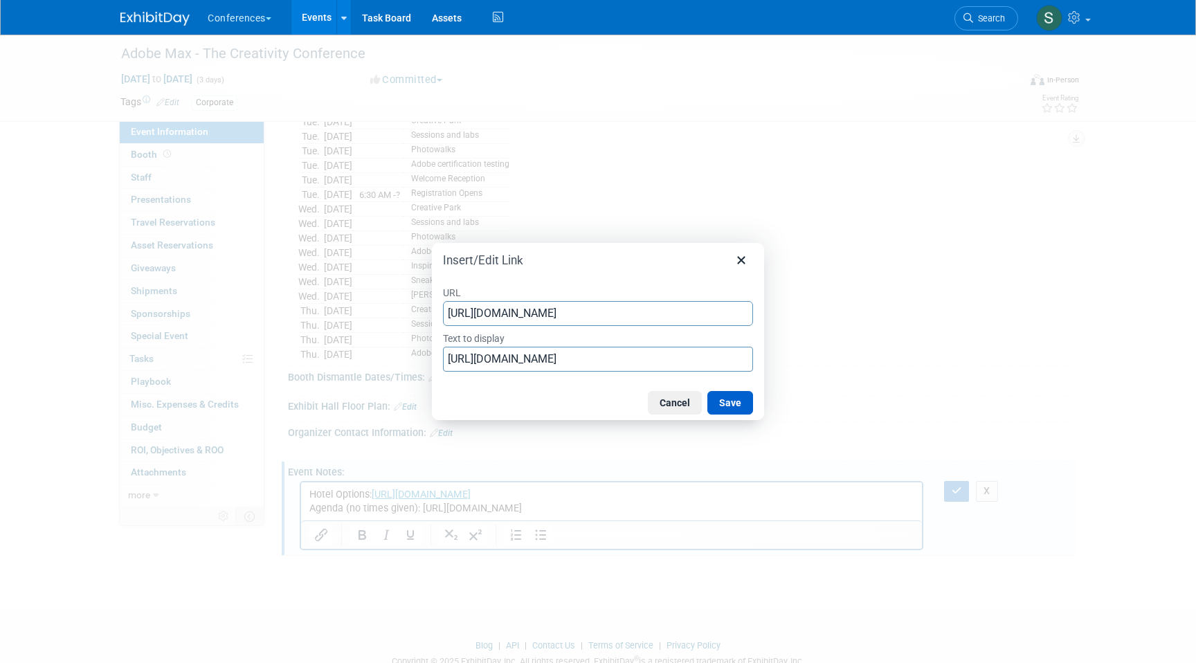
click at [742, 406] on button "Save" at bounding box center [731, 403] width 46 height 24
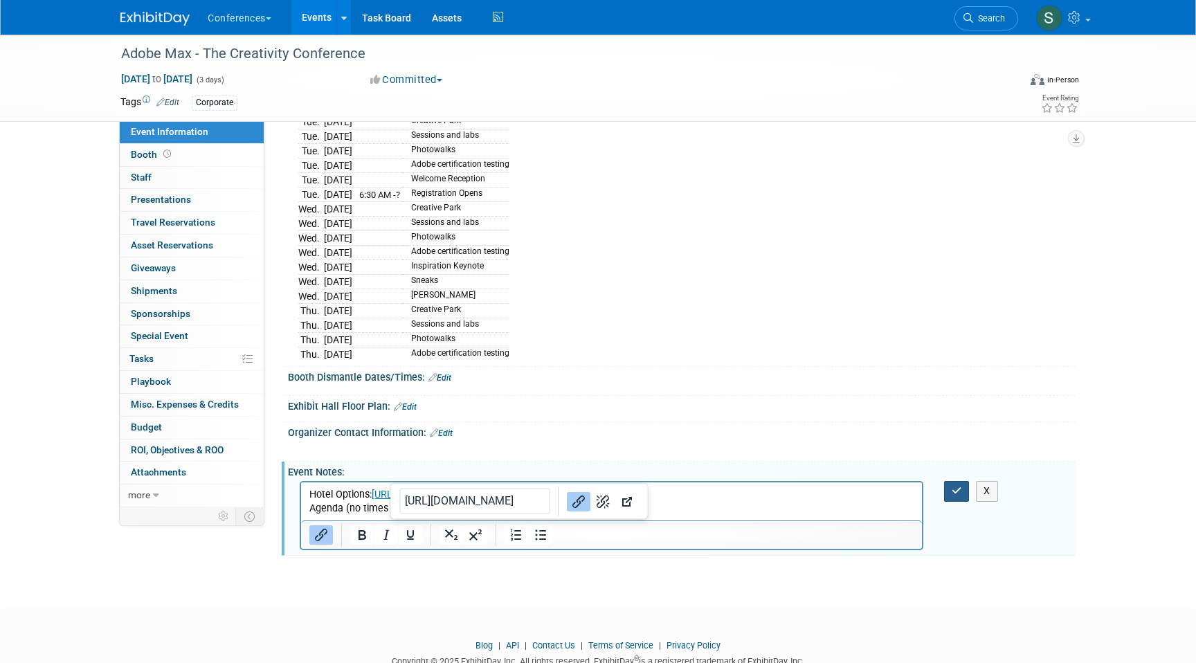
click at [946, 484] on button "button" at bounding box center [957, 491] width 26 height 20
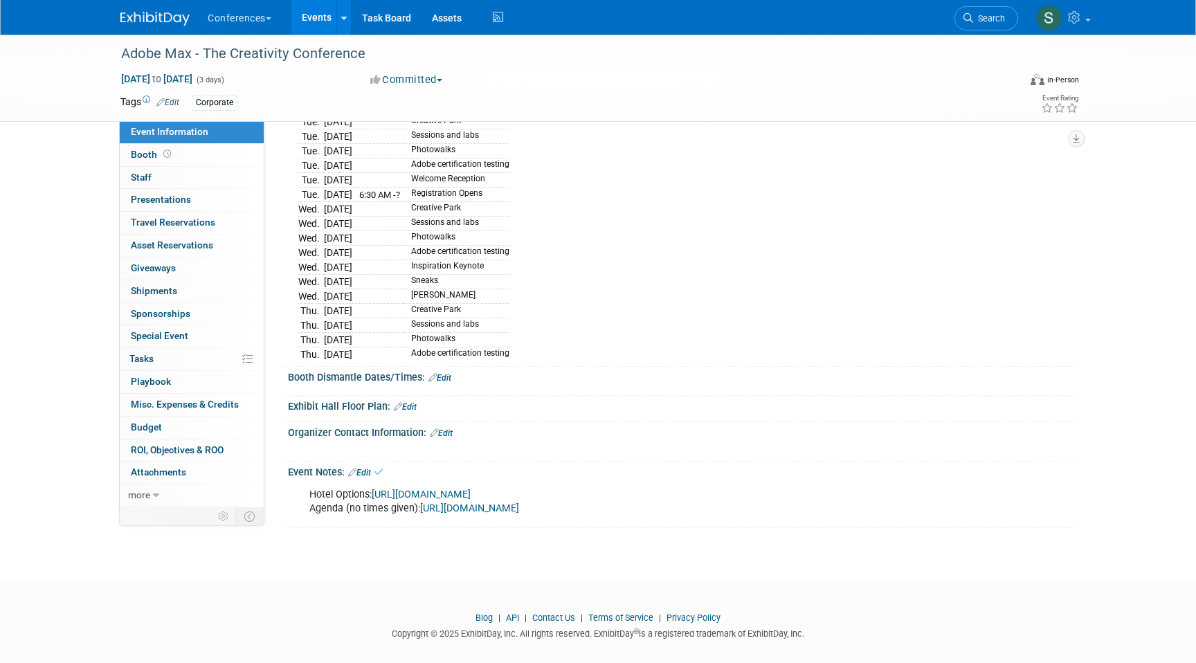
click at [958, 495] on div "Hotel Options: https://max.adobe.com/hotels/ Agenda (no times given): https://m…" at bounding box center [682, 501] width 788 height 46
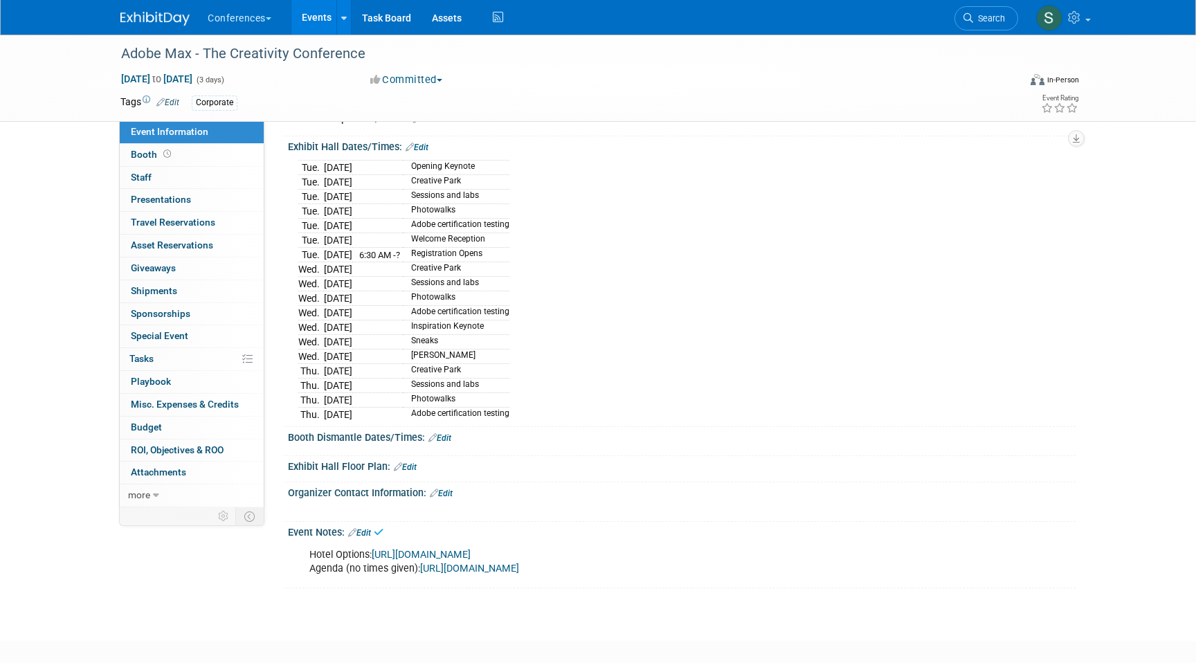
scroll to position [346, 0]
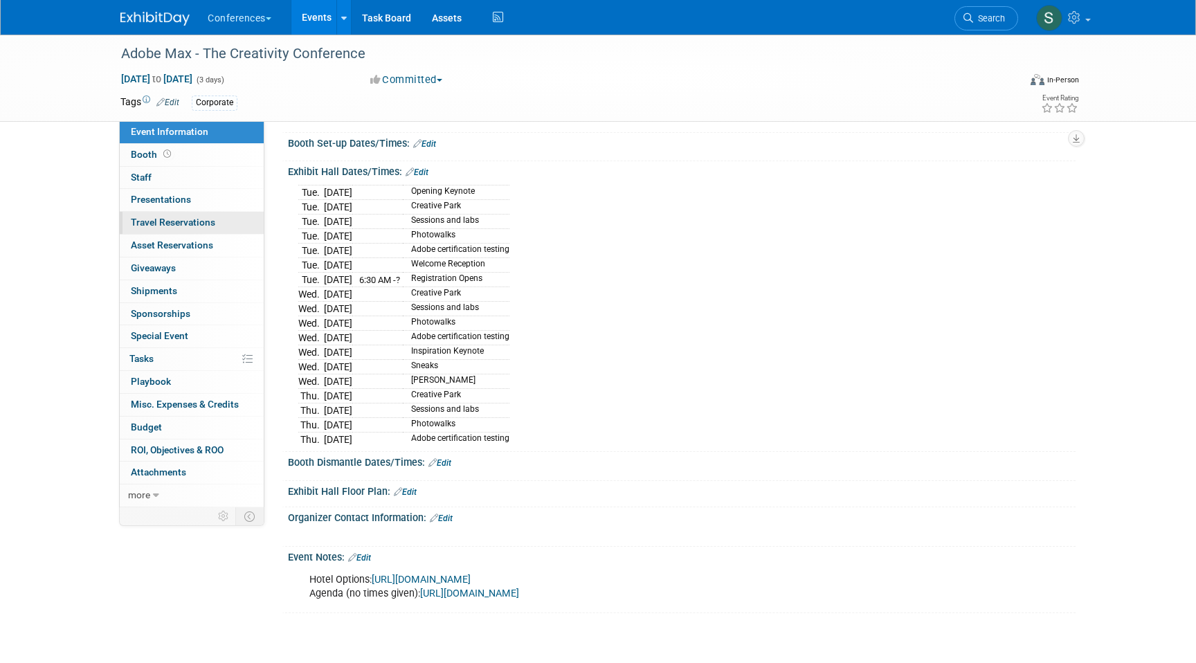
click at [195, 229] on link "0 Travel Reservations 0" at bounding box center [192, 223] width 144 height 22
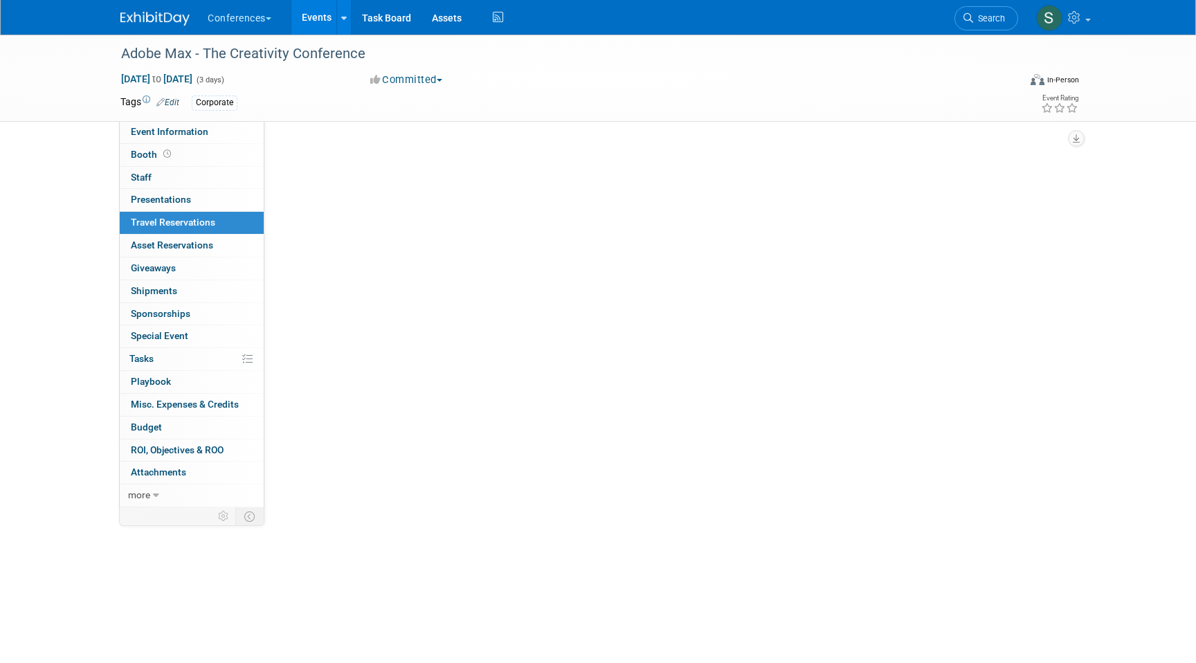
scroll to position [0, 0]
click at [350, 153] on link "Add Travel Reservation" at bounding box center [343, 151] width 116 height 22
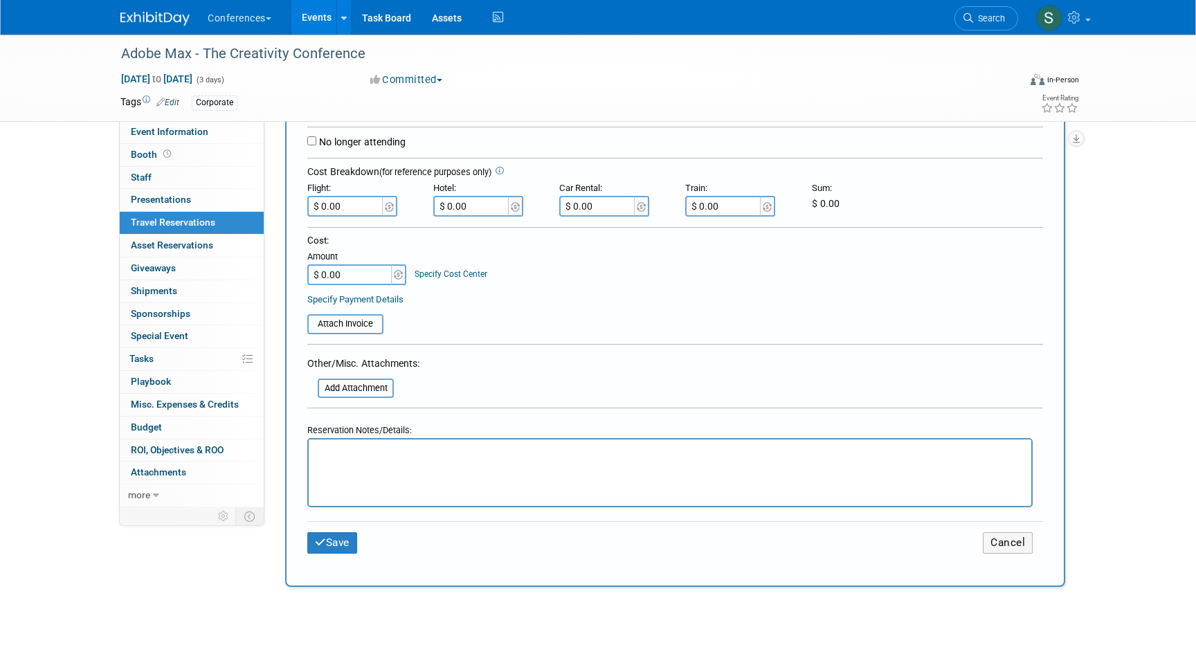
scroll to position [321, 0]
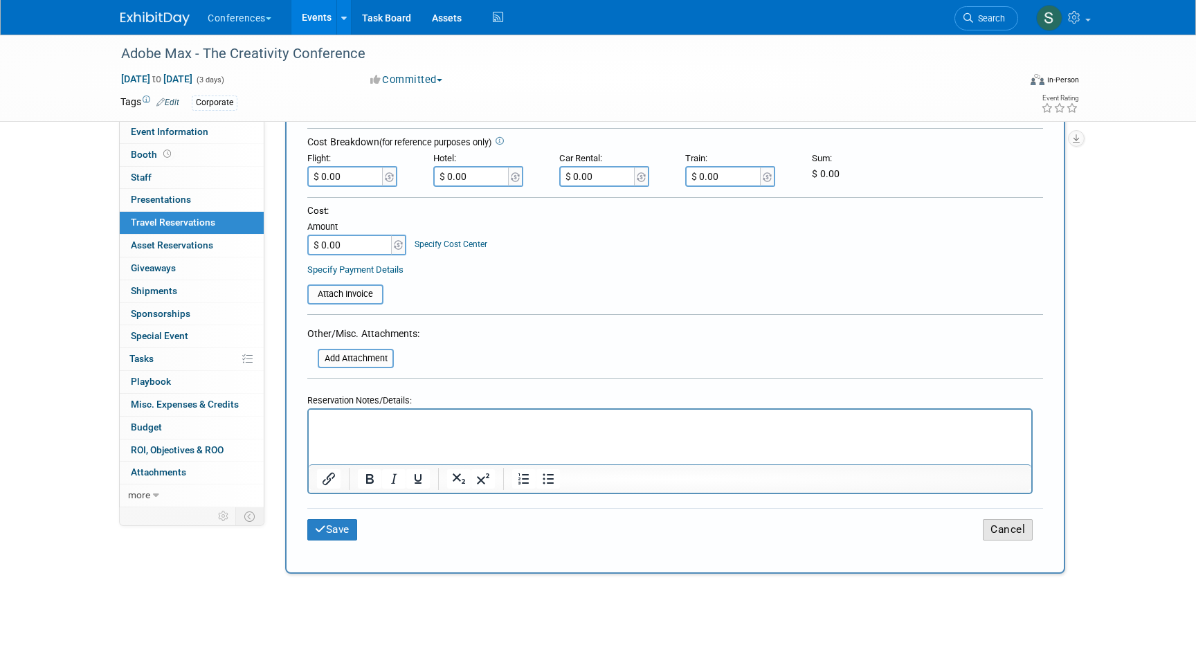
click at [996, 528] on button "Cancel" at bounding box center [1008, 529] width 50 height 21
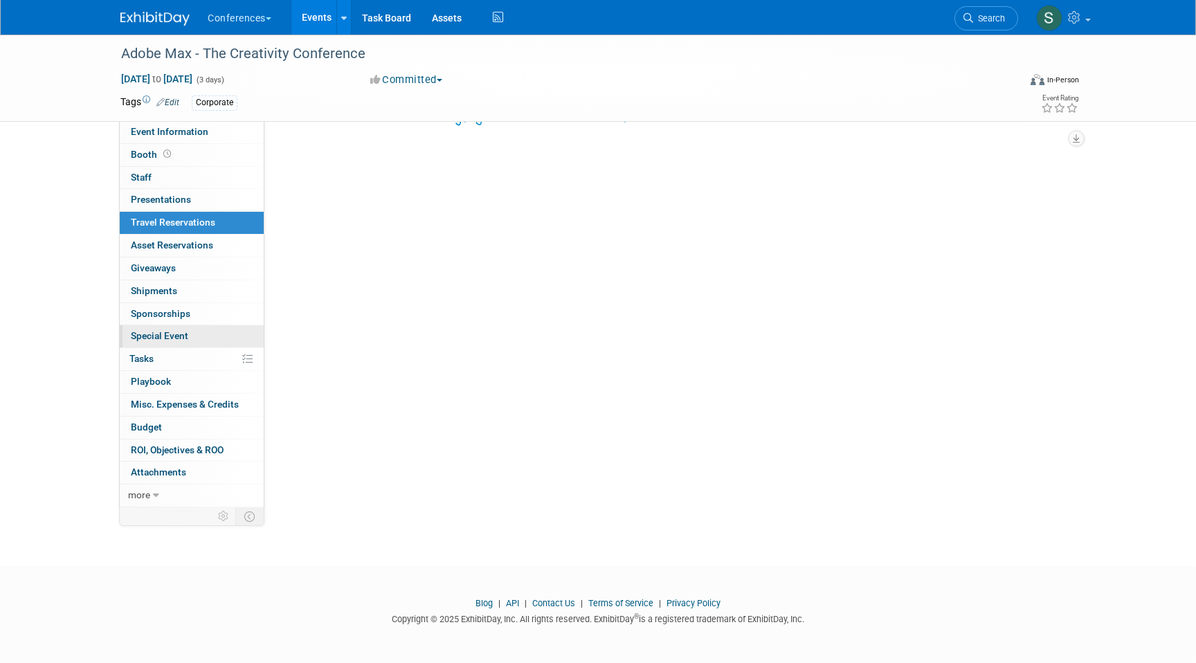
scroll to position [0, 0]
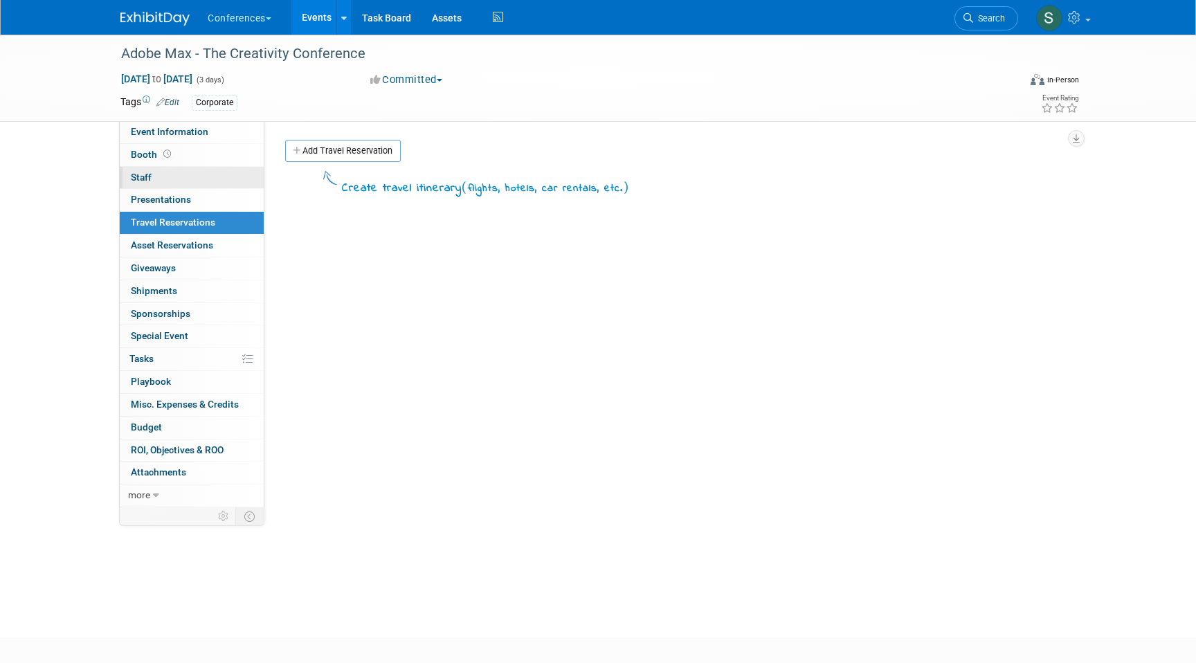
click at [165, 184] on link "0 Staff 0" at bounding box center [192, 178] width 144 height 22
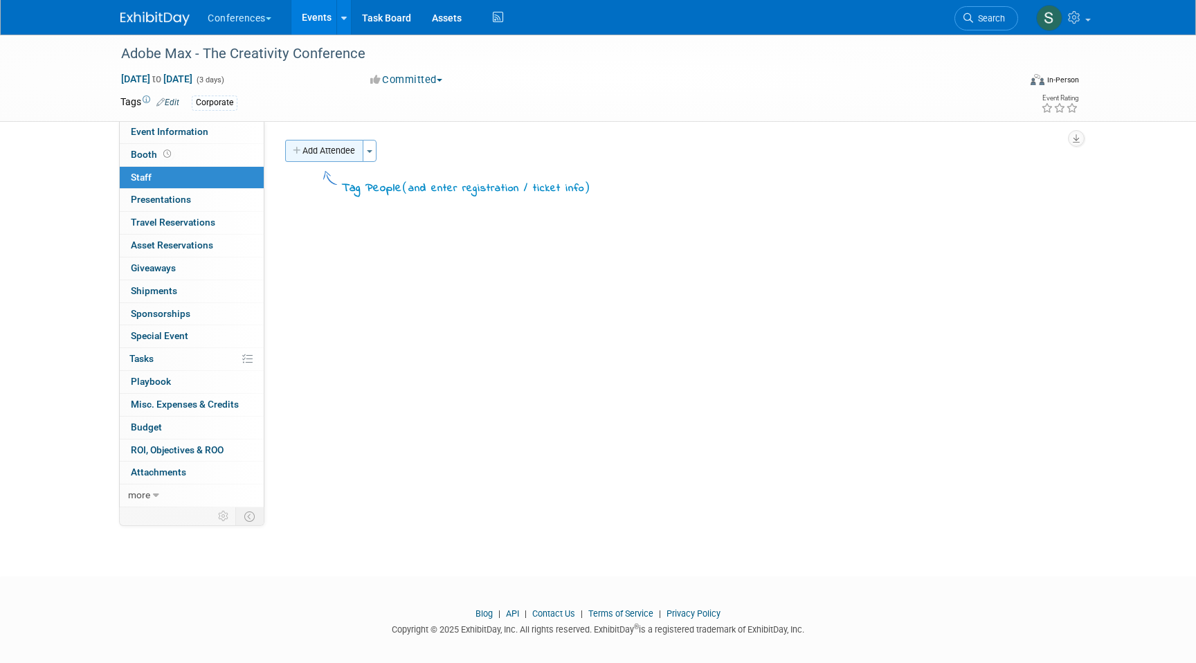
click at [301, 155] on button "Add Attendee" at bounding box center [324, 151] width 78 height 22
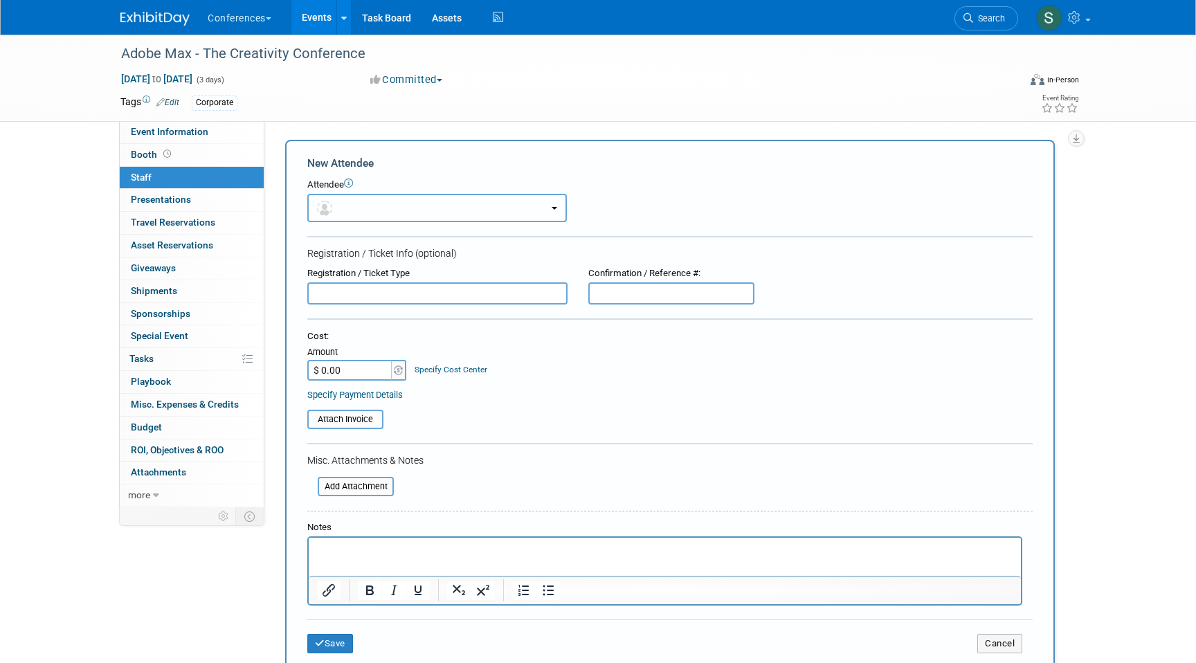
click at [341, 206] on button "button" at bounding box center [437, 208] width 260 height 28
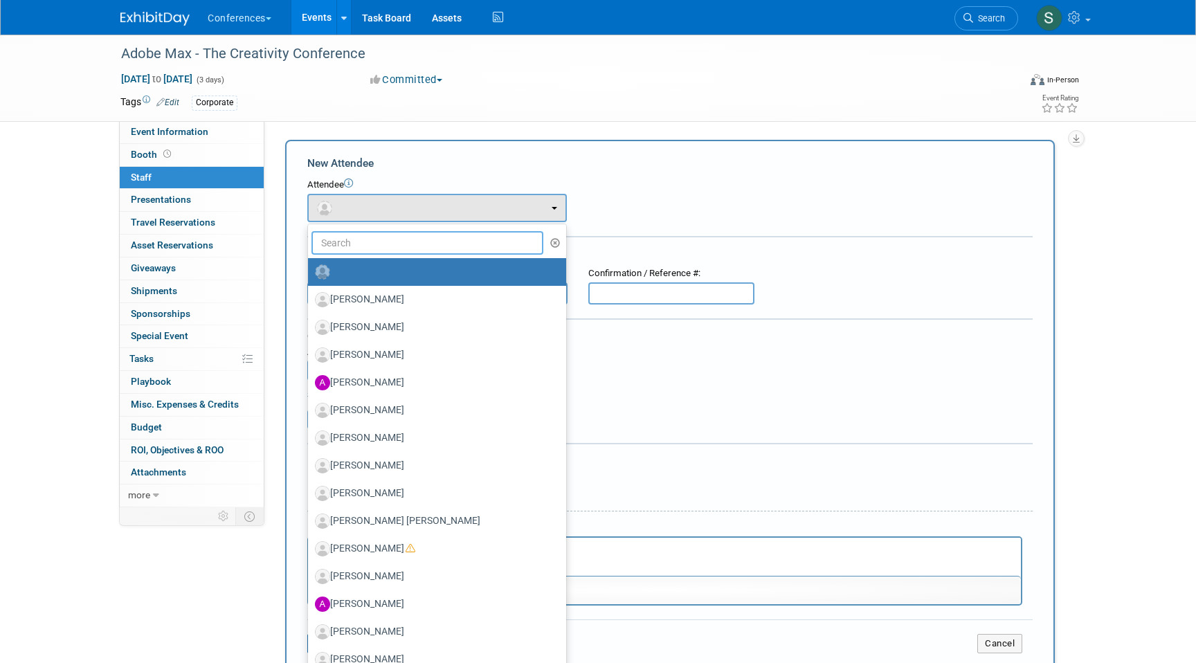
click at [362, 249] on input "text" at bounding box center [428, 243] width 232 height 24
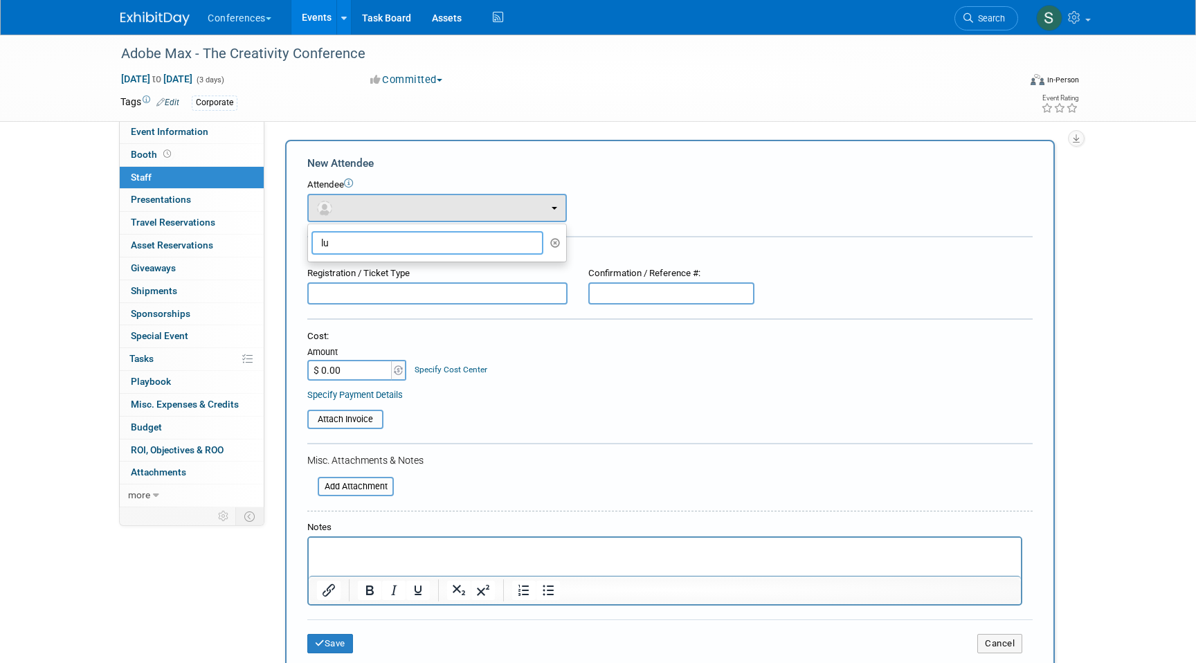
type input "l"
type input "Lucy Huerta"
click at [739, 228] on form "New Attendee Attendee <img src="https://www.exhibitday.com/Images/Unassigned-Us…" at bounding box center [670, 410] width 726 height 508
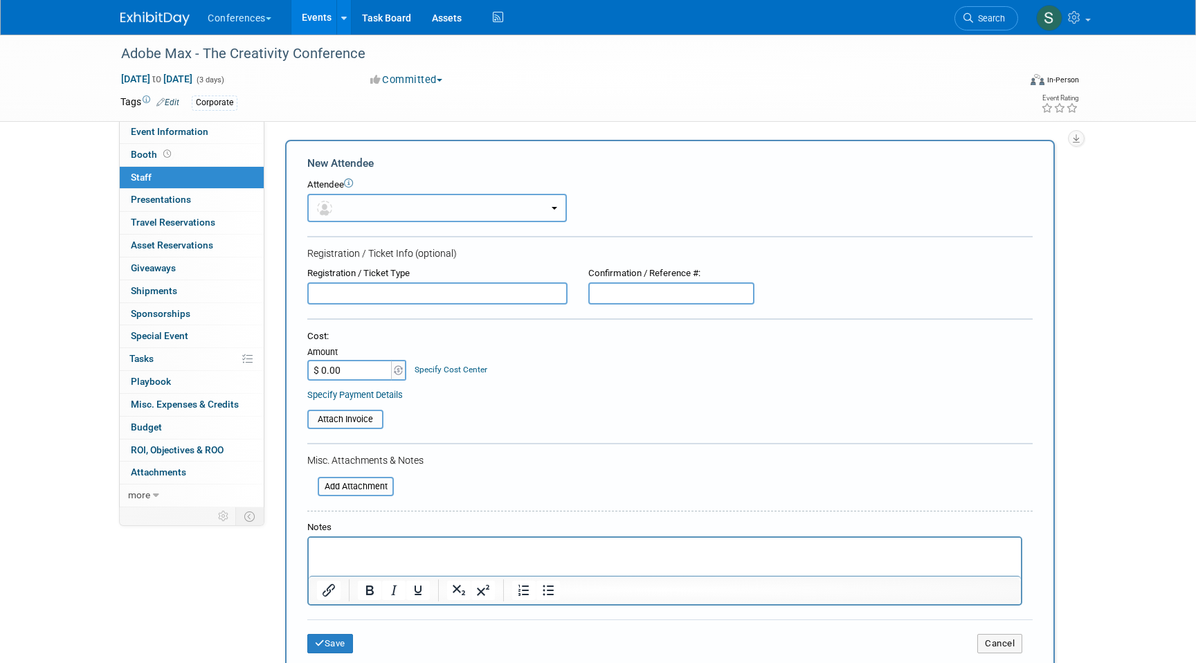
click at [406, 208] on button "button" at bounding box center [437, 208] width 260 height 28
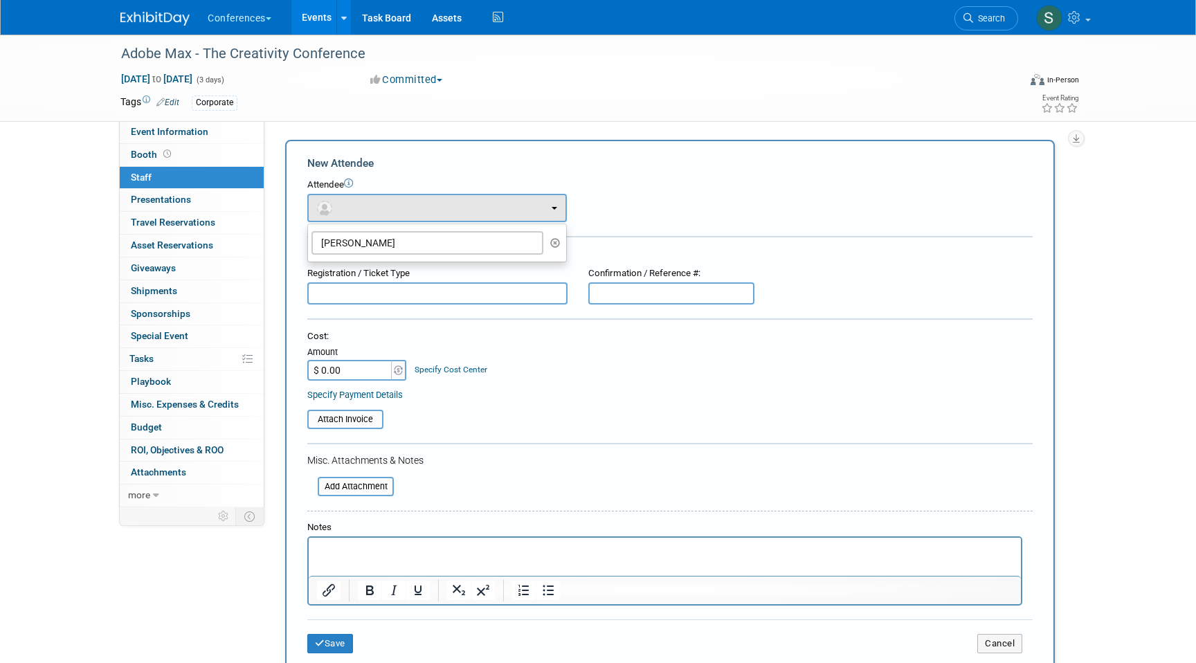
click at [554, 291] on input "text" at bounding box center [437, 293] width 260 height 22
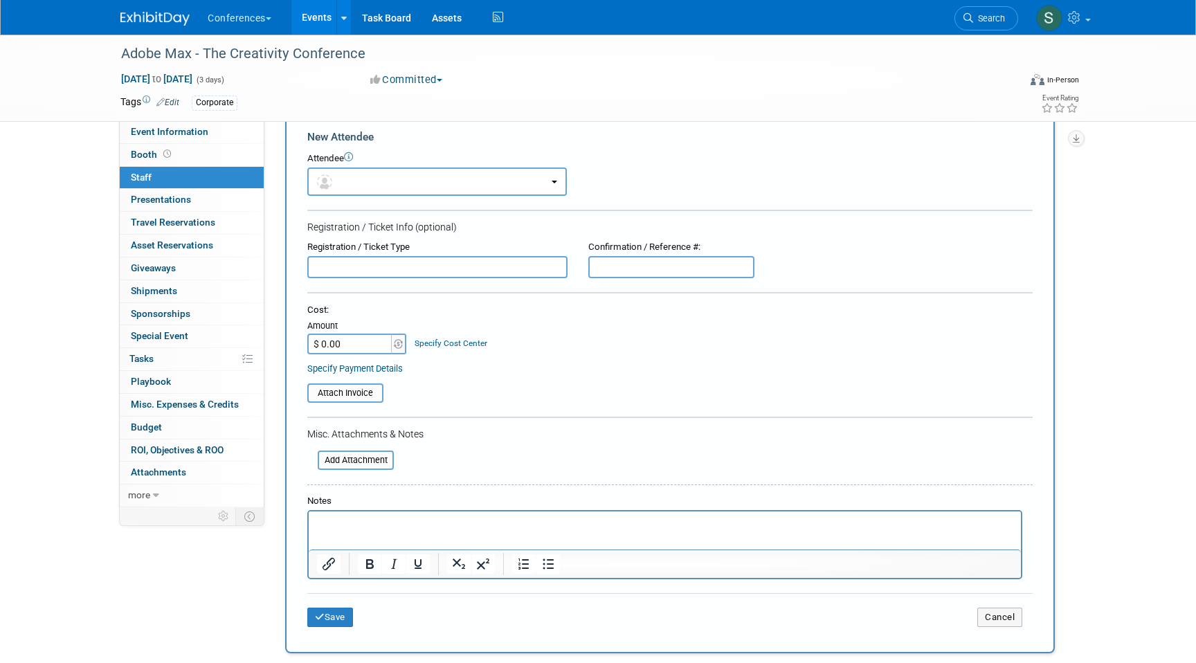
scroll to position [43, 0]
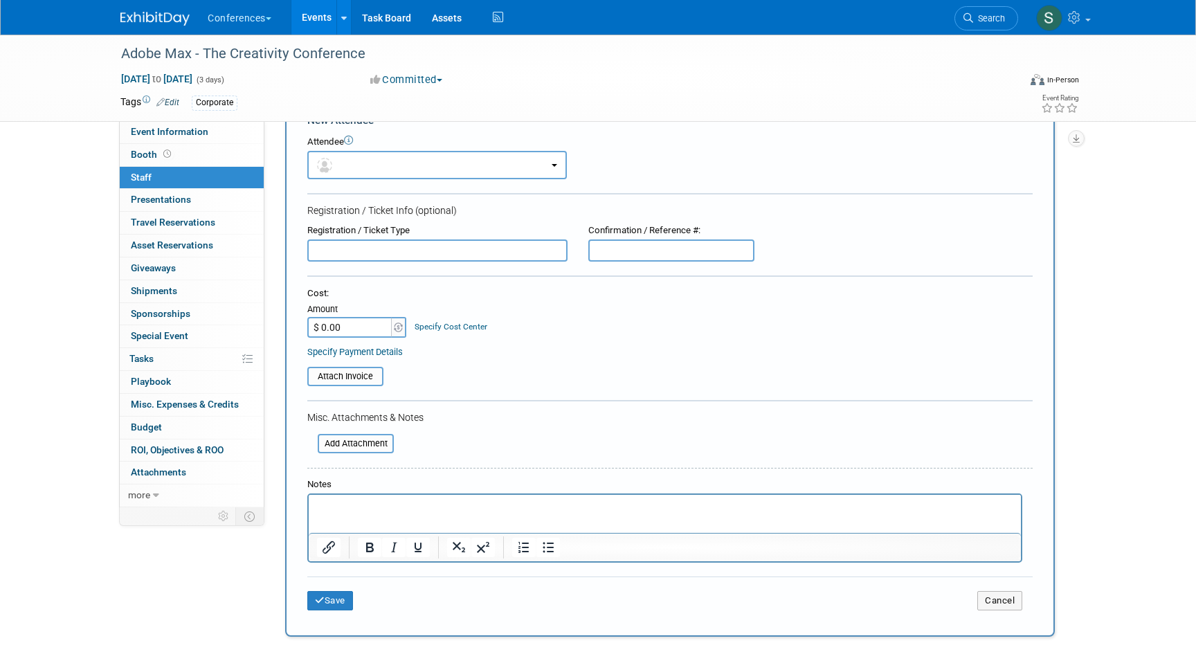
click at [329, 510] on p "Rich Text Area. Press ALT-0 for help." at bounding box center [665, 508] width 697 height 14
click at [334, 510] on p "Lucy Huerta" at bounding box center [665, 508] width 697 height 14
click at [375, 550] on icon "Bold" at bounding box center [369, 547] width 17 height 17
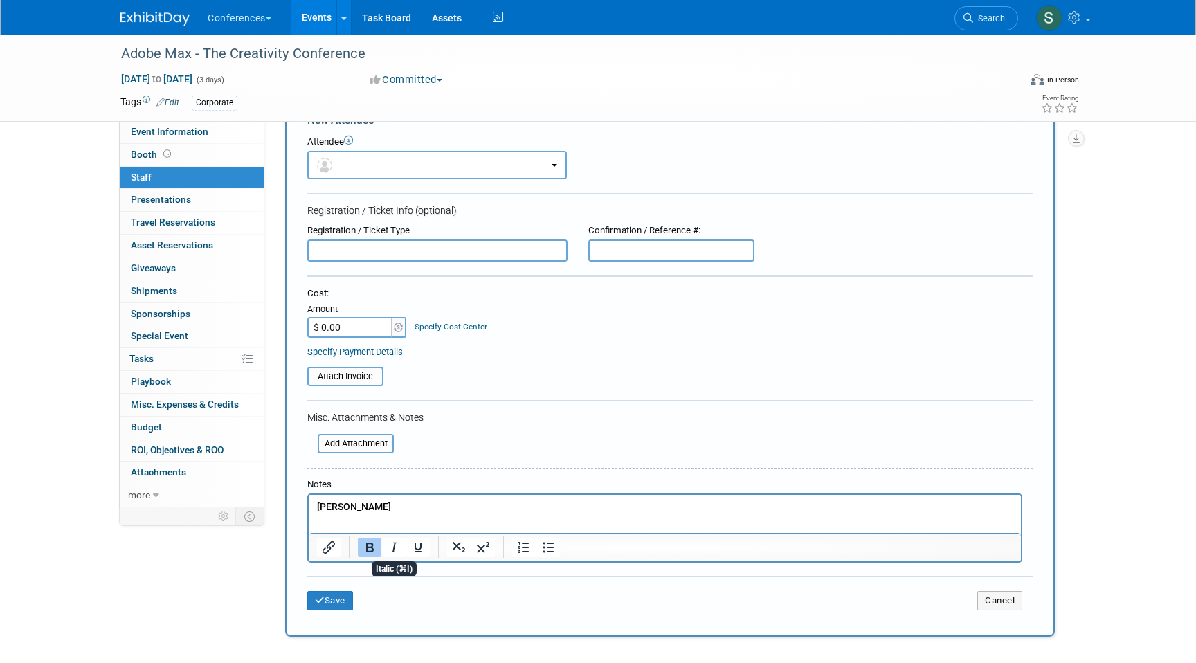
click at [412, 493] on div "Notes" at bounding box center [670, 520] width 726 height 84
click at [330, 604] on button "Save" at bounding box center [330, 600] width 46 height 19
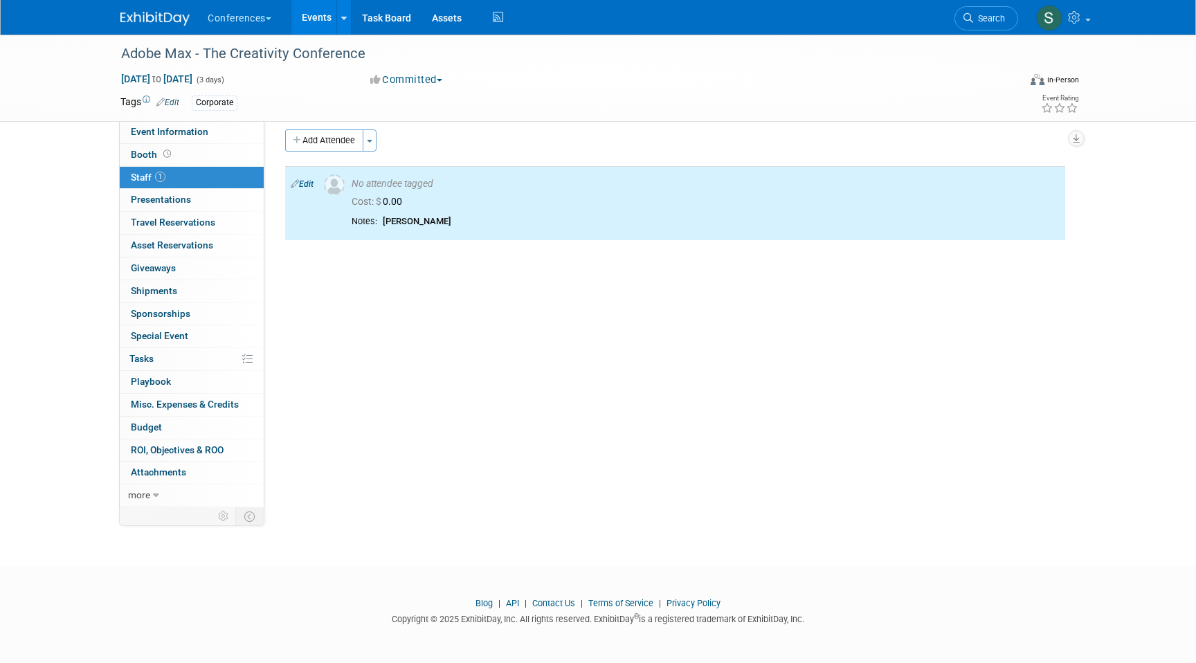
scroll to position [0, 0]
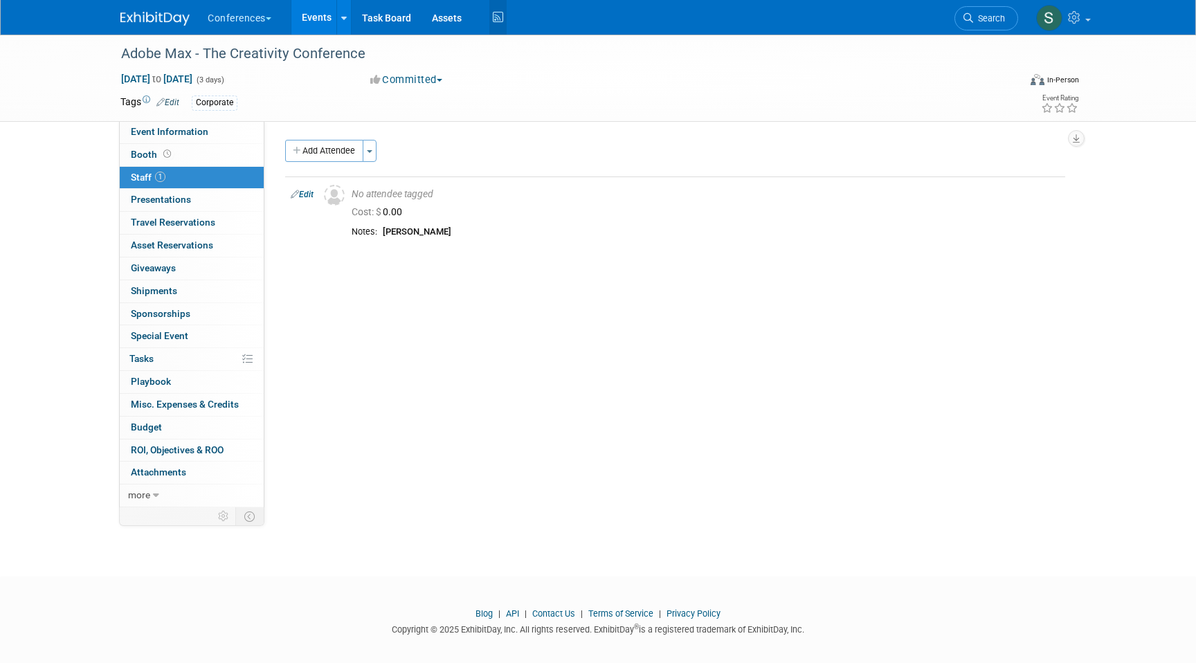
click at [492, 15] on icon at bounding box center [497, 17] width 17 height 21
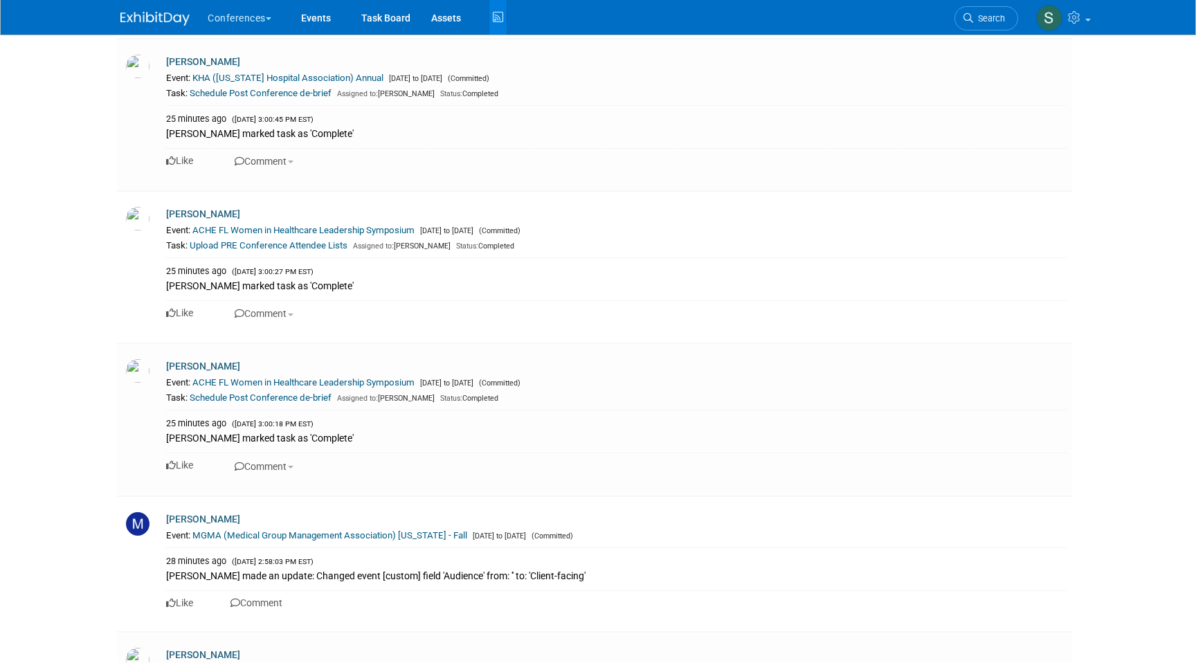
scroll to position [4180, 0]
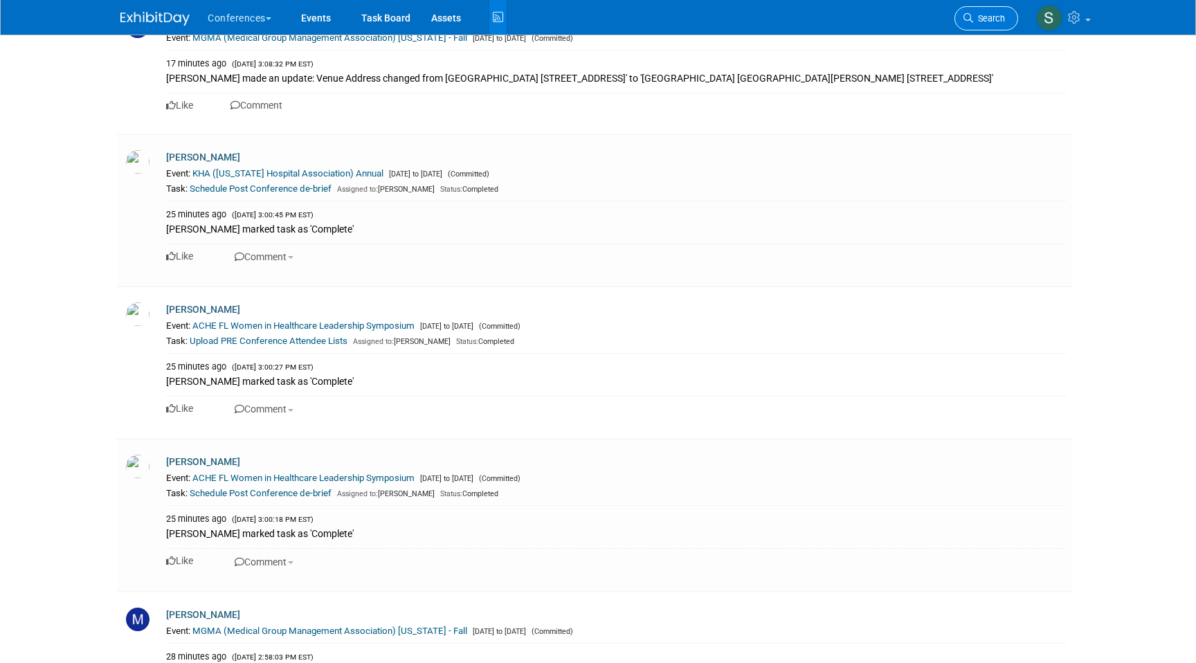
click at [979, 19] on span "Search" at bounding box center [989, 18] width 32 height 10
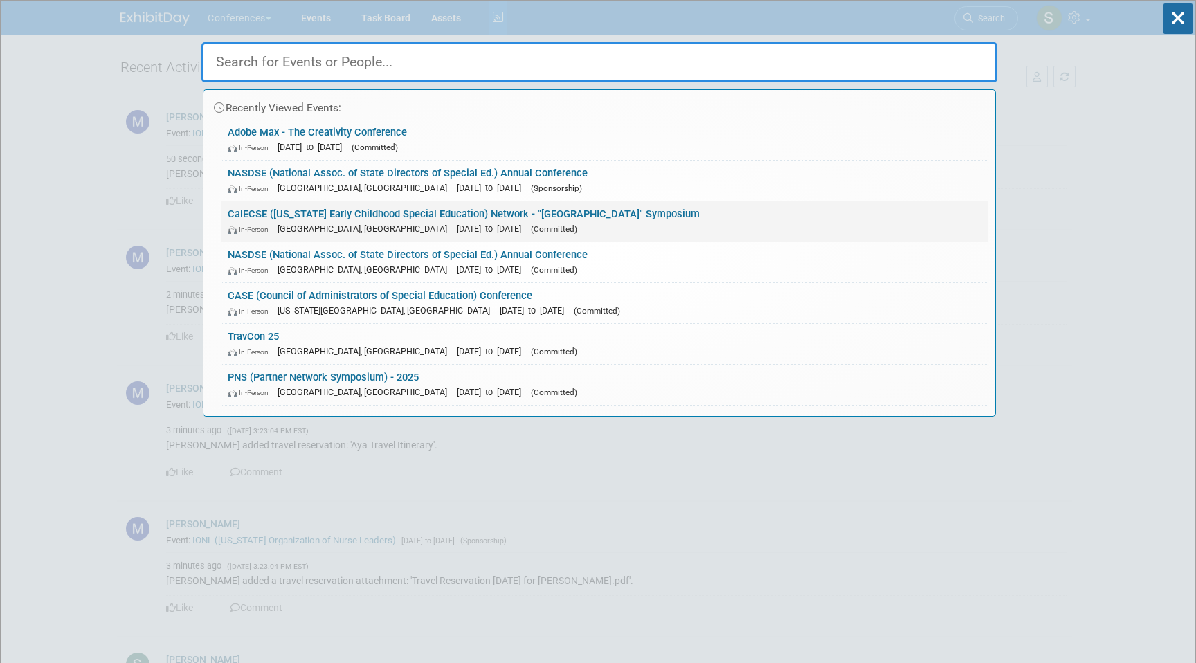
type input "p"
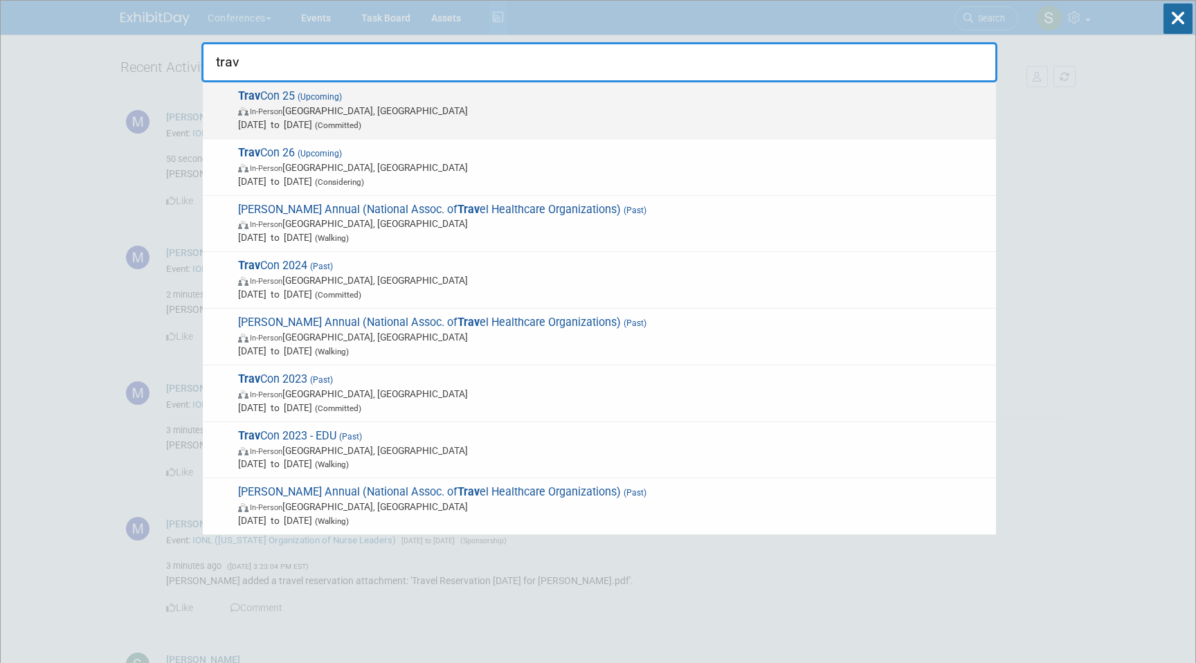
type input "trav"
click at [388, 97] on span "Trav Con 25 (Upcoming) In-Person [GEOGRAPHIC_DATA], [GEOGRAPHIC_DATA] [DATE] to…" at bounding box center [611, 110] width 755 height 42
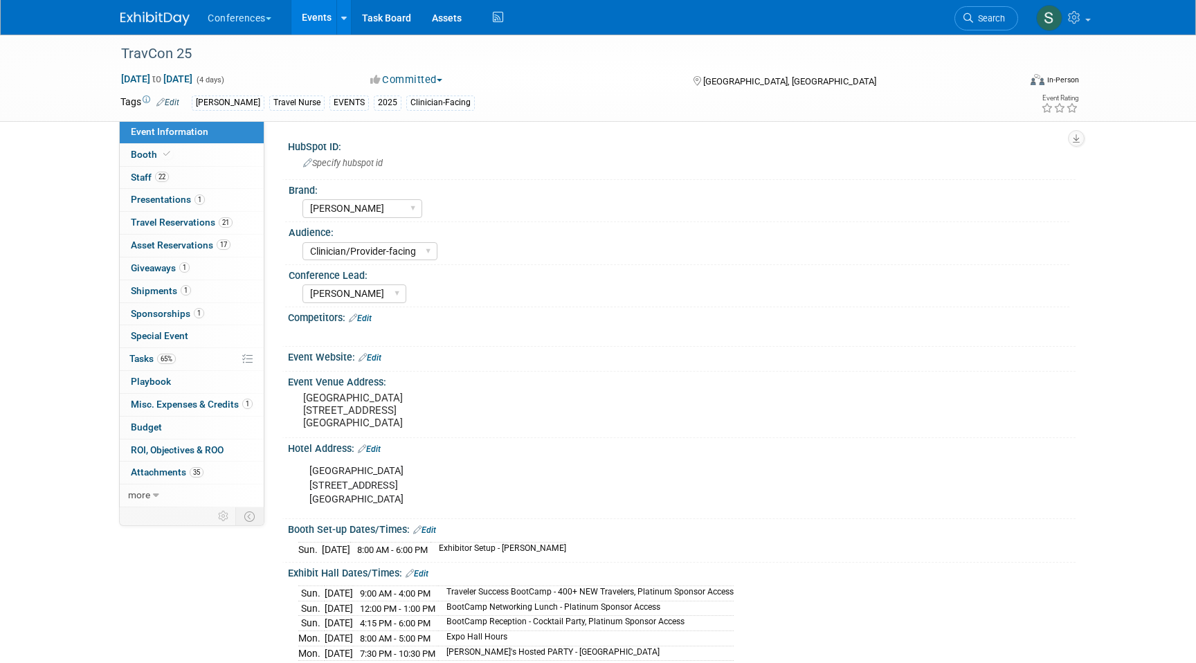
select select "[PERSON_NAME]"
select select "Clinician/Provider-facing"
select select "[PERSON_NAME]"
click at [193, 296] on link "1 Shipments 1" at bounding box center [192, 291] width 144 height 22
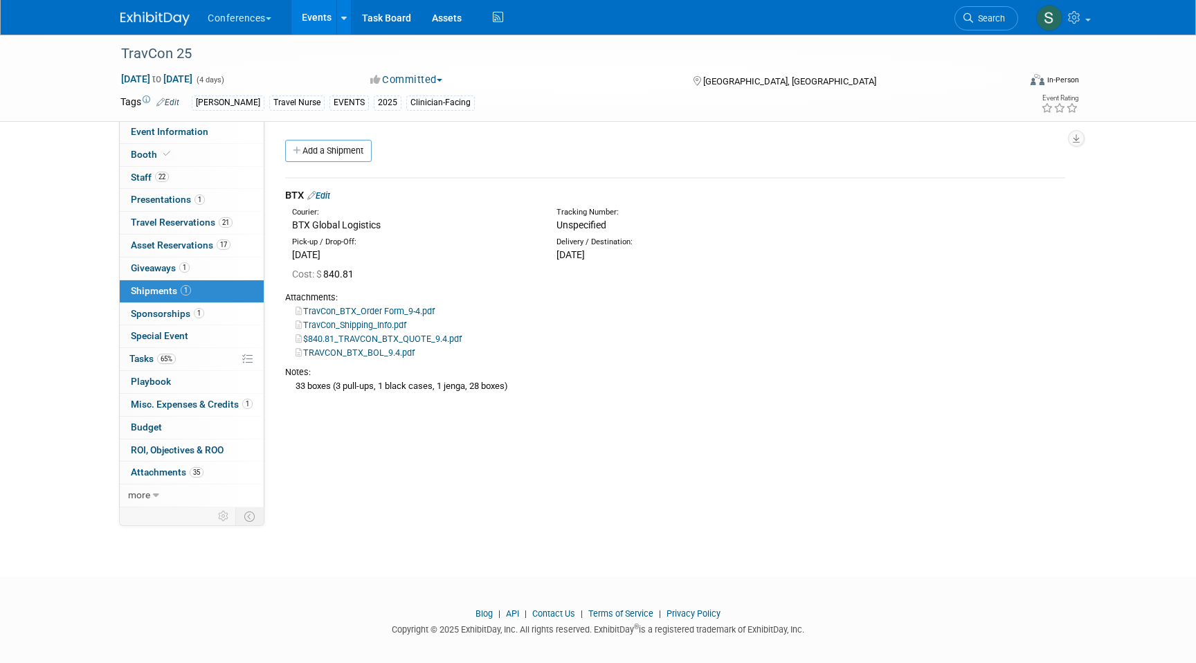
click at [324, 195] on link "Edit" at bounding box center [318, 195] width 23 height 10
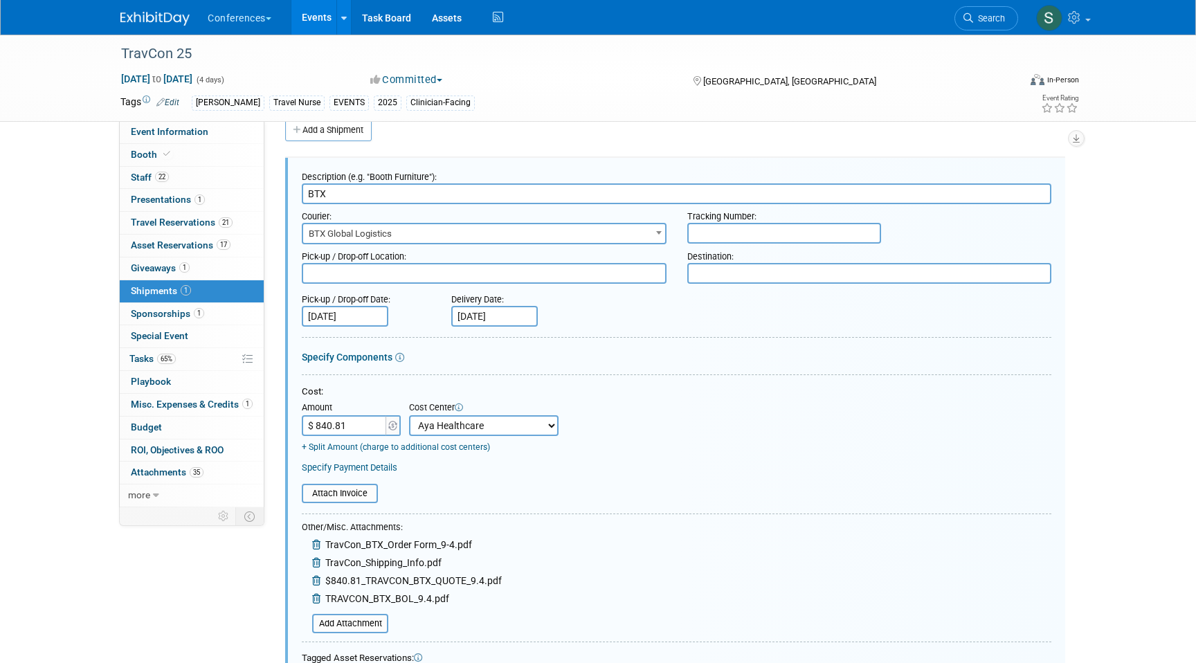
scroll to position [368, 0]
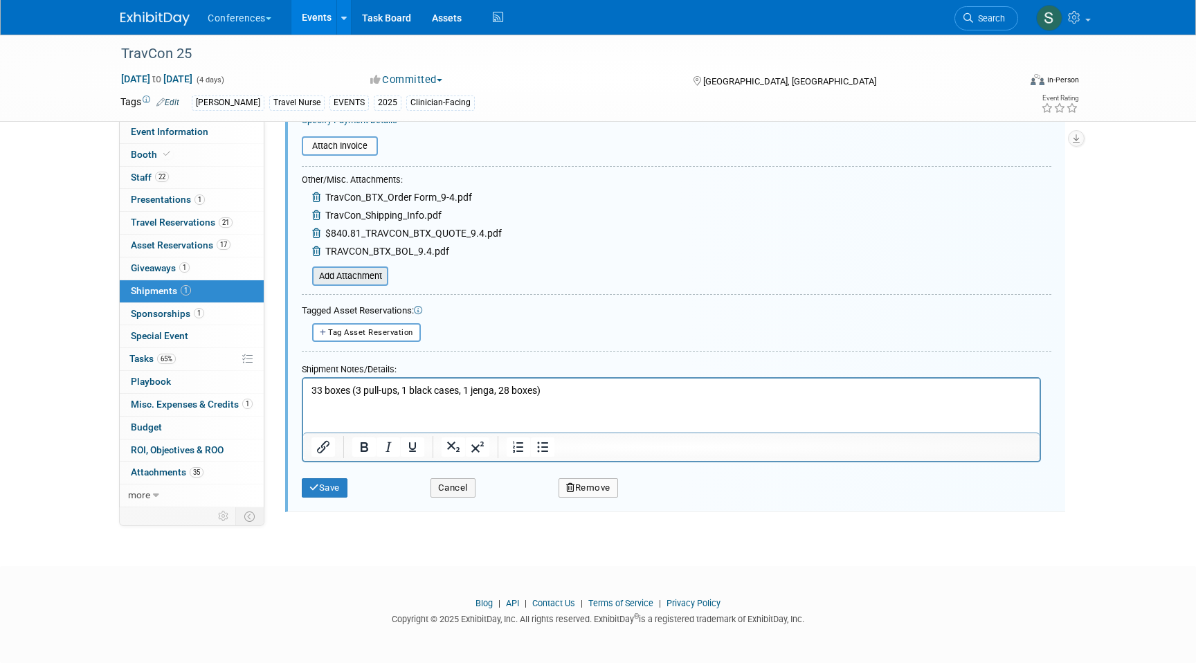
click at [360, 280] on input "file" at bounding box center [304, 276] width 165 height 17
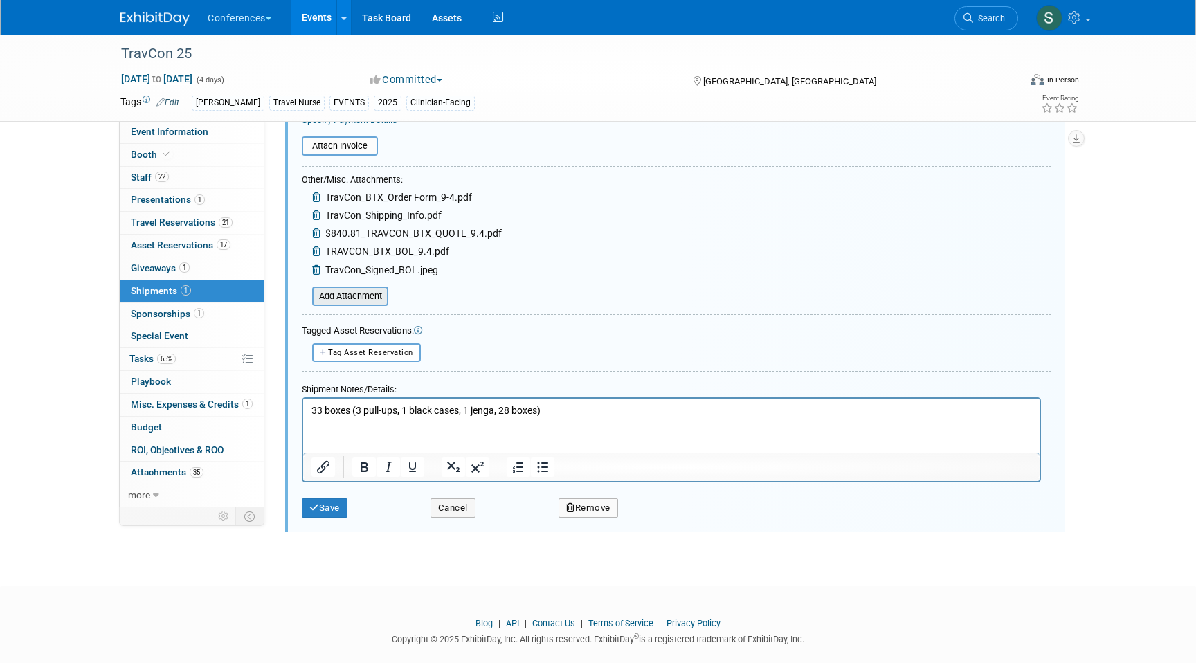
click at [341, 294] on input "file" at bounding box center [304, 296] width 165 height 17
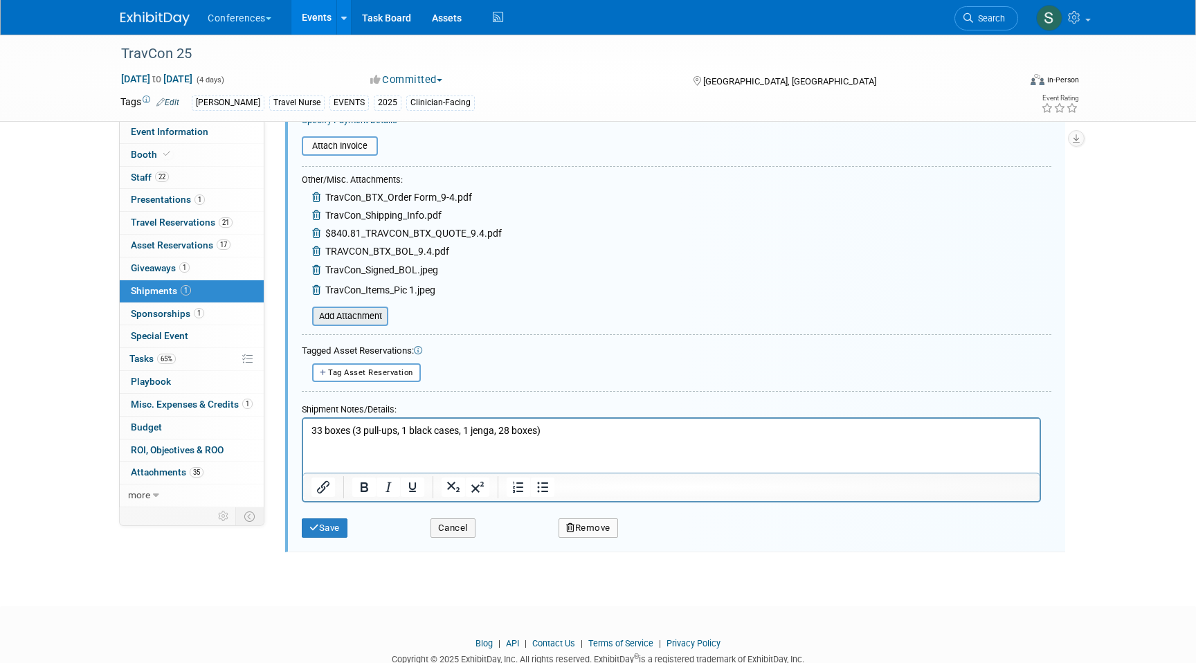
click at [367, 316] on input "file" at bounding box center [304, 316] width 165 height 17
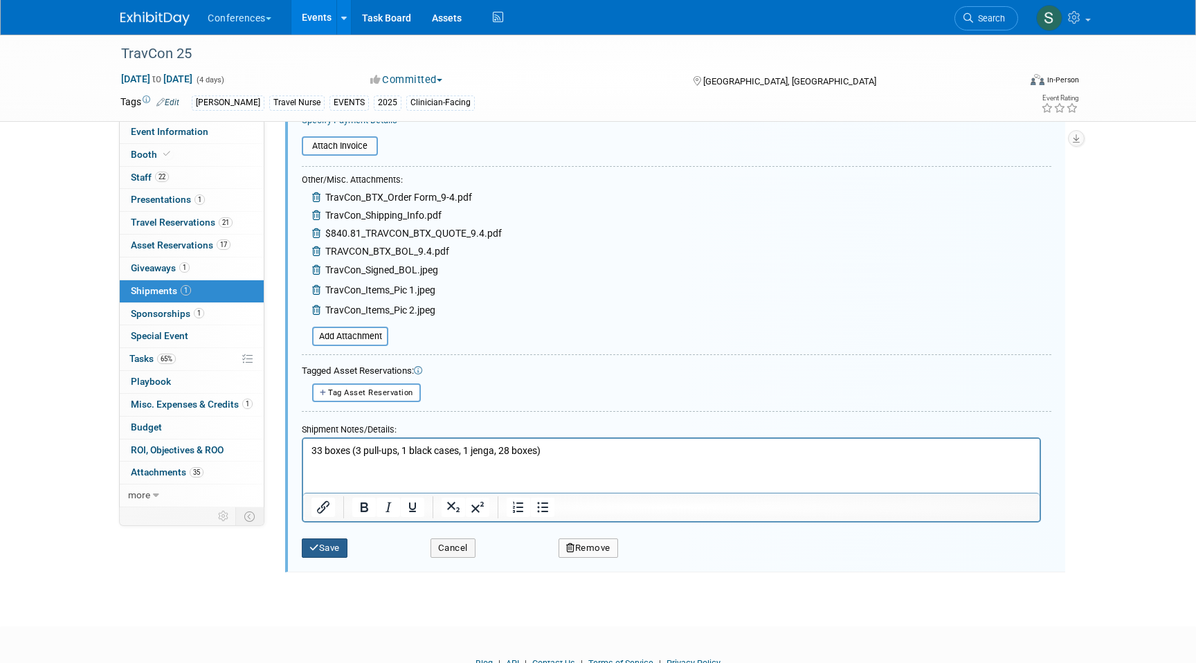
click at [332, 550] on button "Save" at bounding box center [325, 548] width 46 height 19
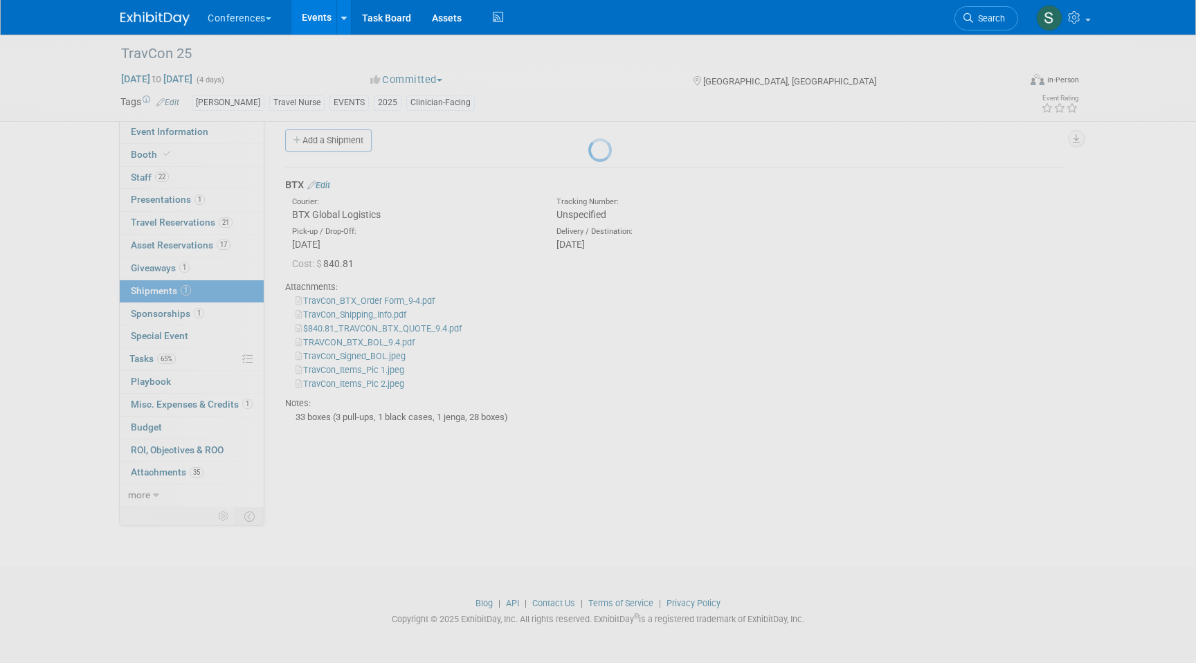
scroll to position [10, 0]
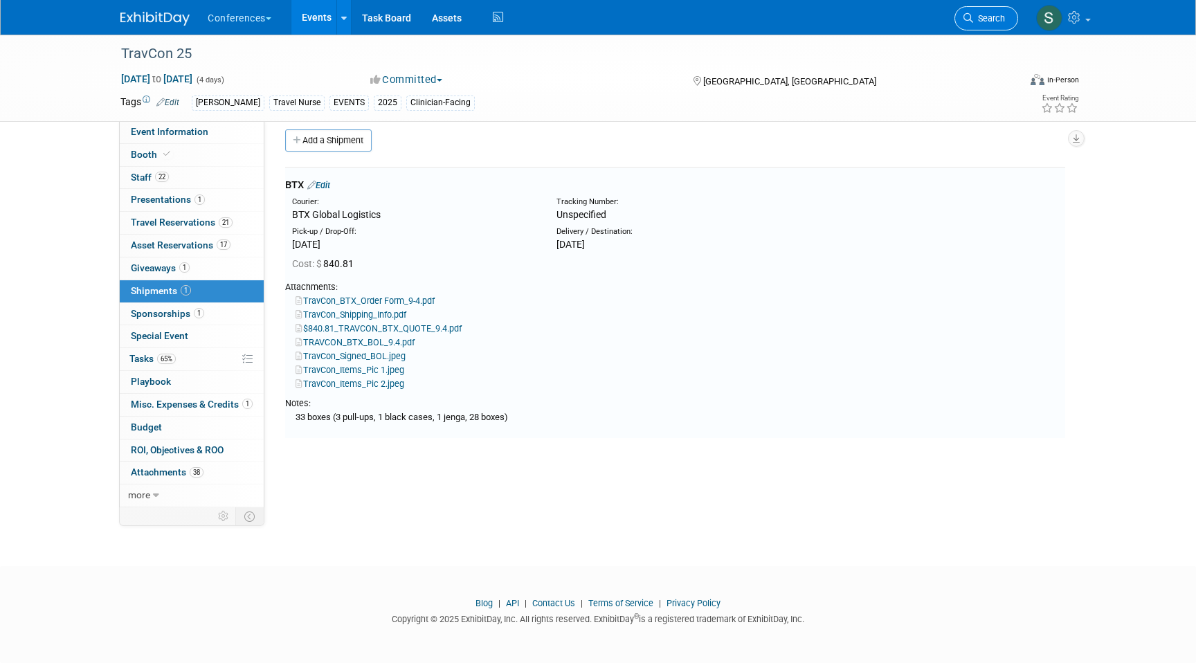
click at [995, 17] on span "Search" at bounding box center [989, 18] width 32 height 10
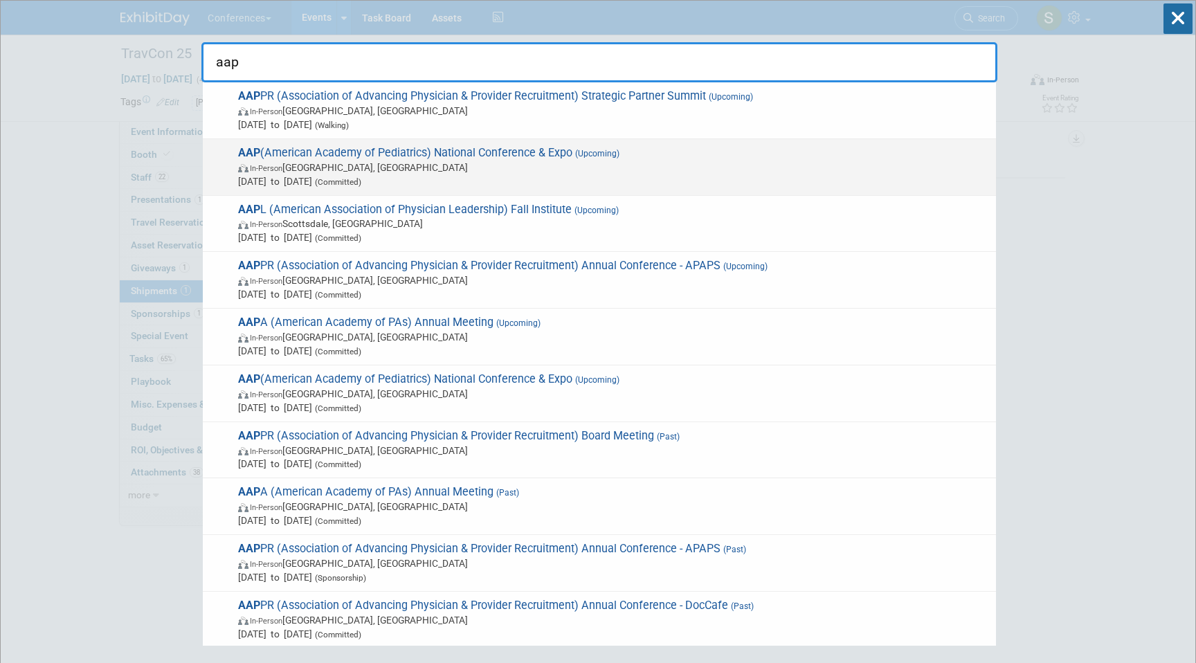
type input "aap"
click at [417, 170] on span "In-Person Denver, CO" at bounding box center [613, 168] width 751 height 14
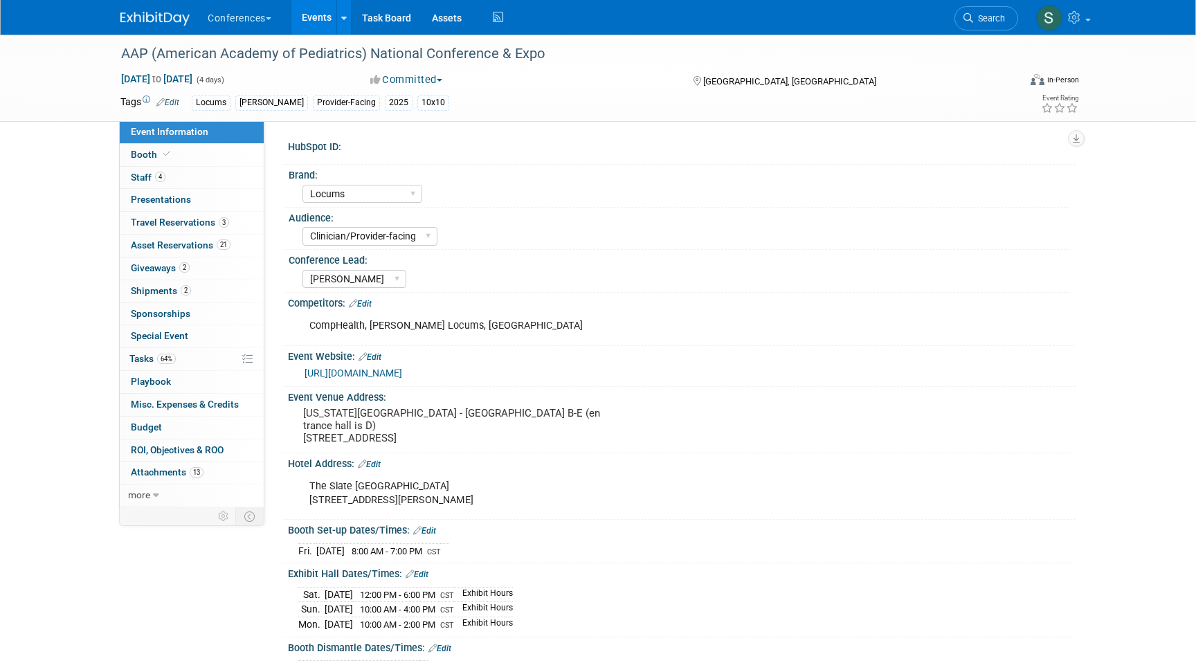
select select "Locums"
select select "Clinician/Provider-facing"
select select "[PERSON_NAME]"
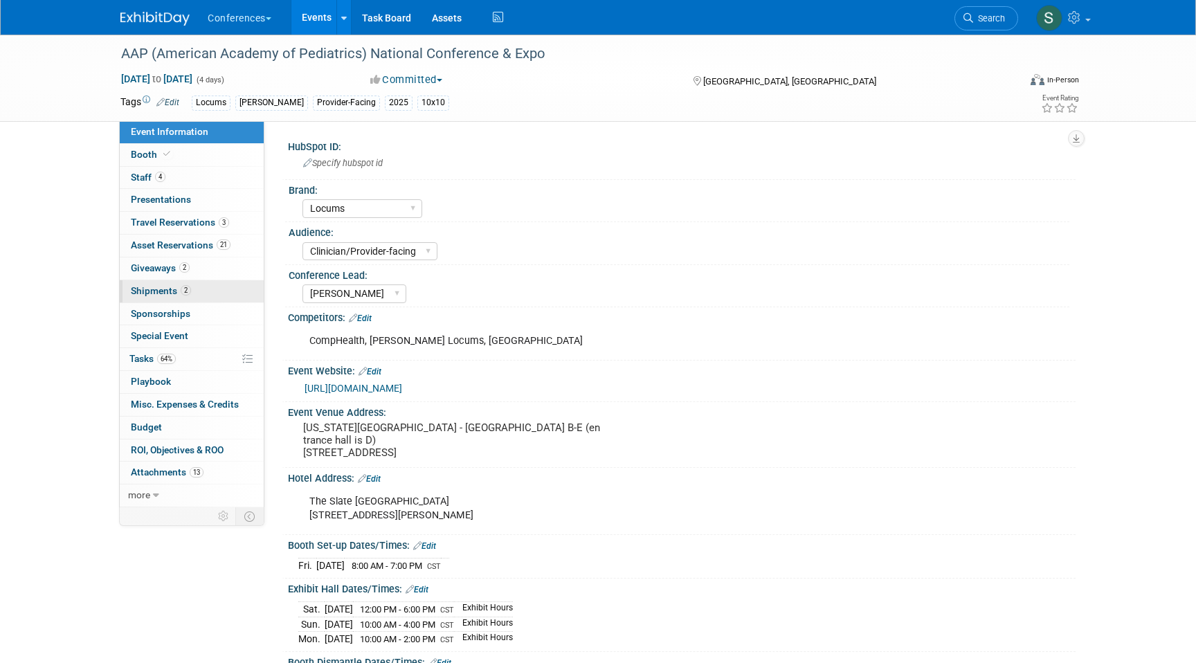
click at [199, 290] on link "2 Shipments 2" at bounding box center [192, 291] width 144 height 22
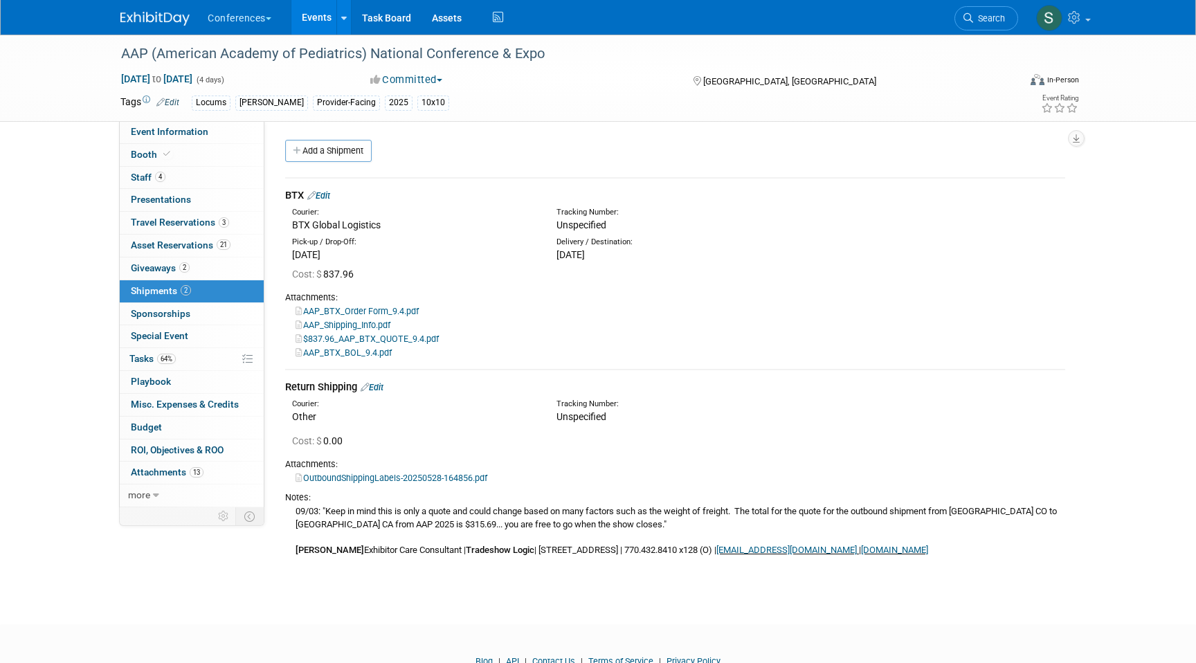
click at [335, 197] on div "BTX Edit" at bounding box center [675, 195] width 780 height 15
click at [324, 197] on link "Edit" at bounding box center [318, 195] width 23 height 10
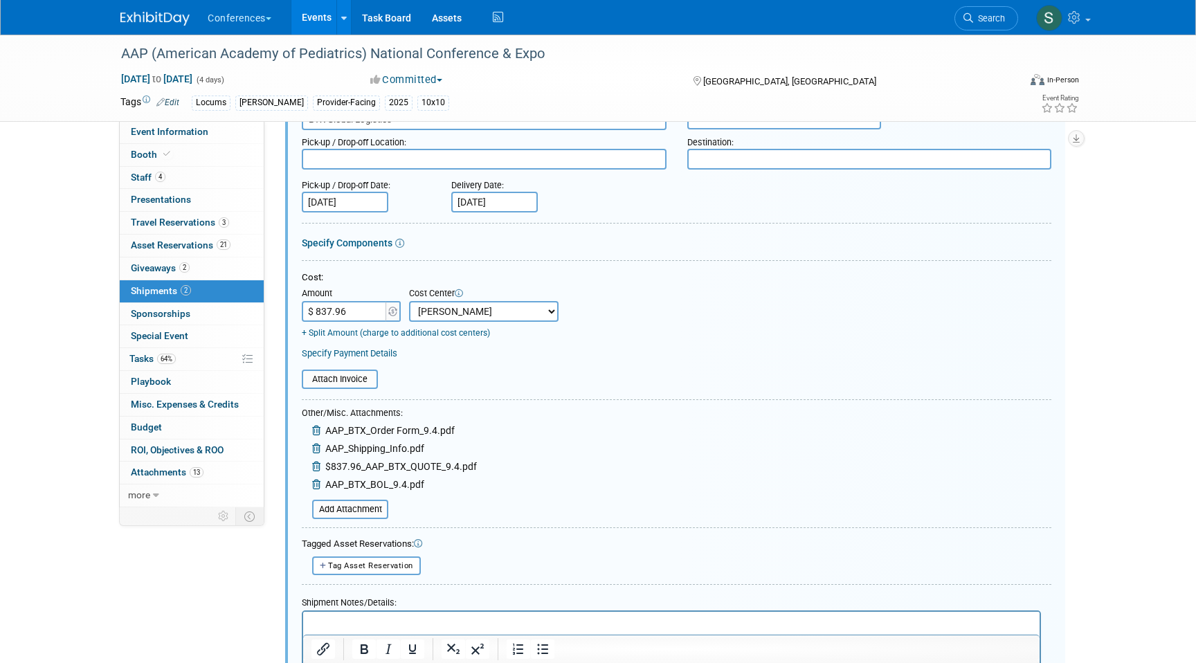
scroll to position [166, 0]
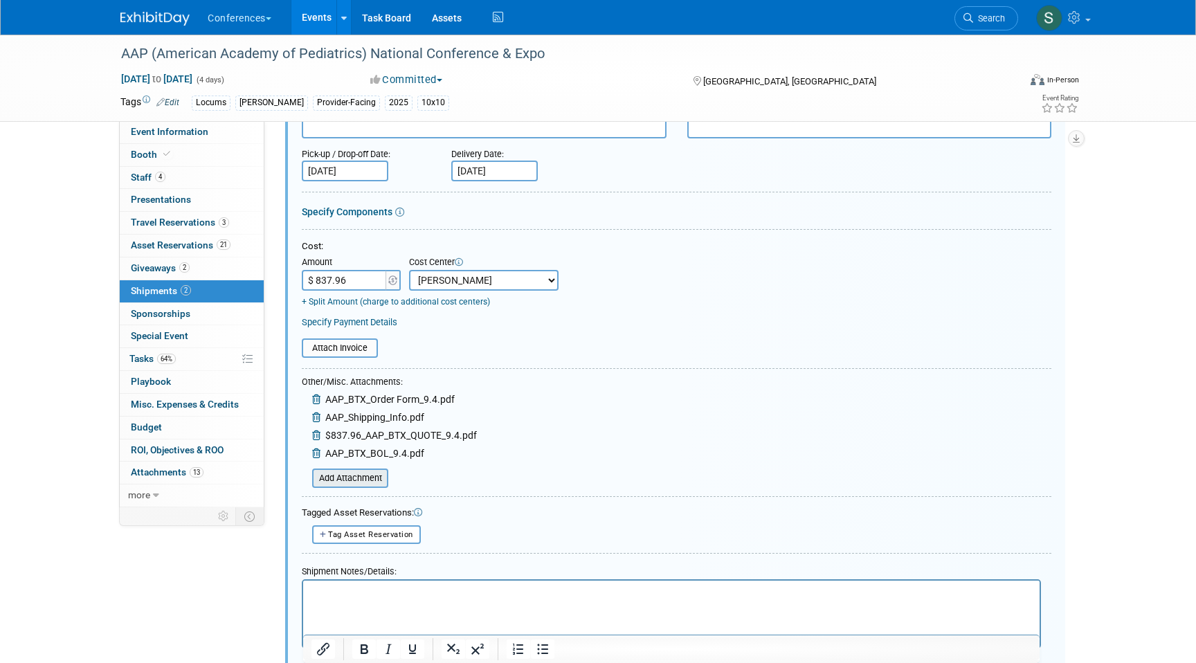
click at [361, 476] on input "file" at bounding box center [304, 478] width 165 height 17
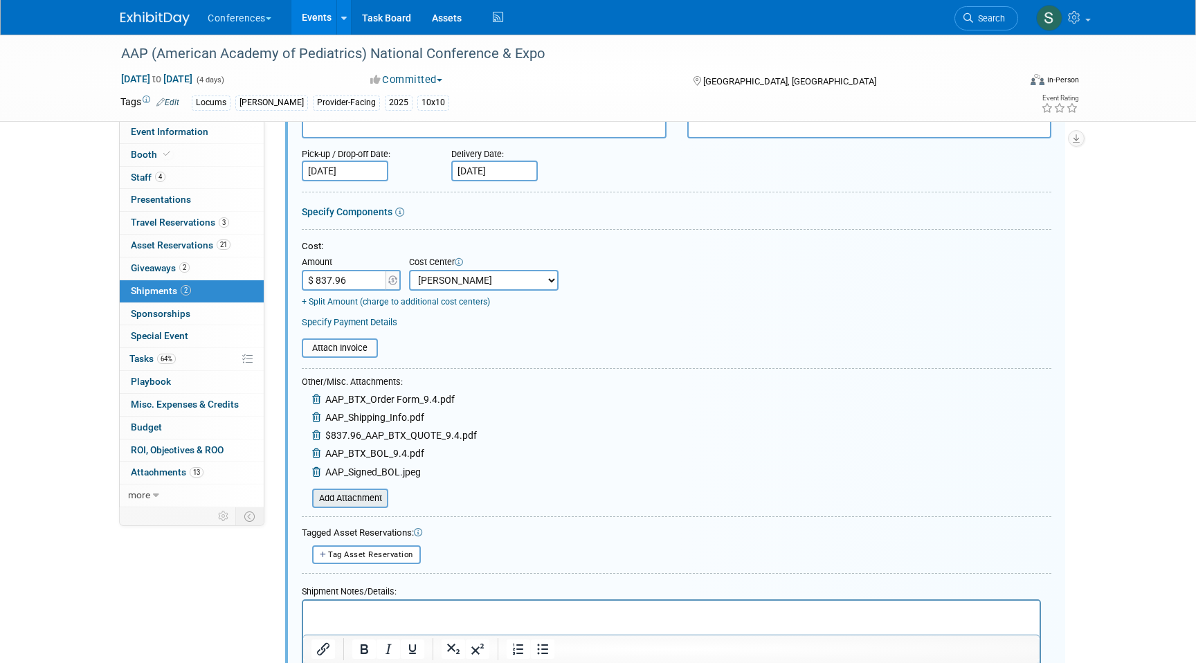
click at [367, 494] on input "file" at bounding box center [304, 498] width 165 height 17
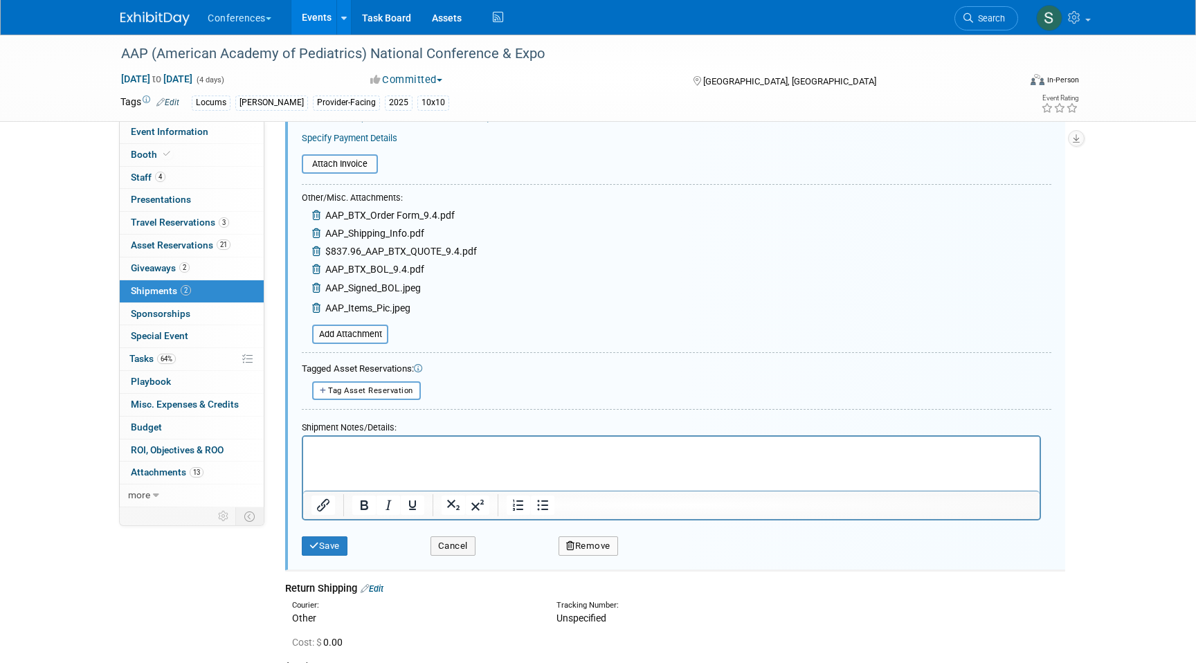
scroll to position [369, 0]
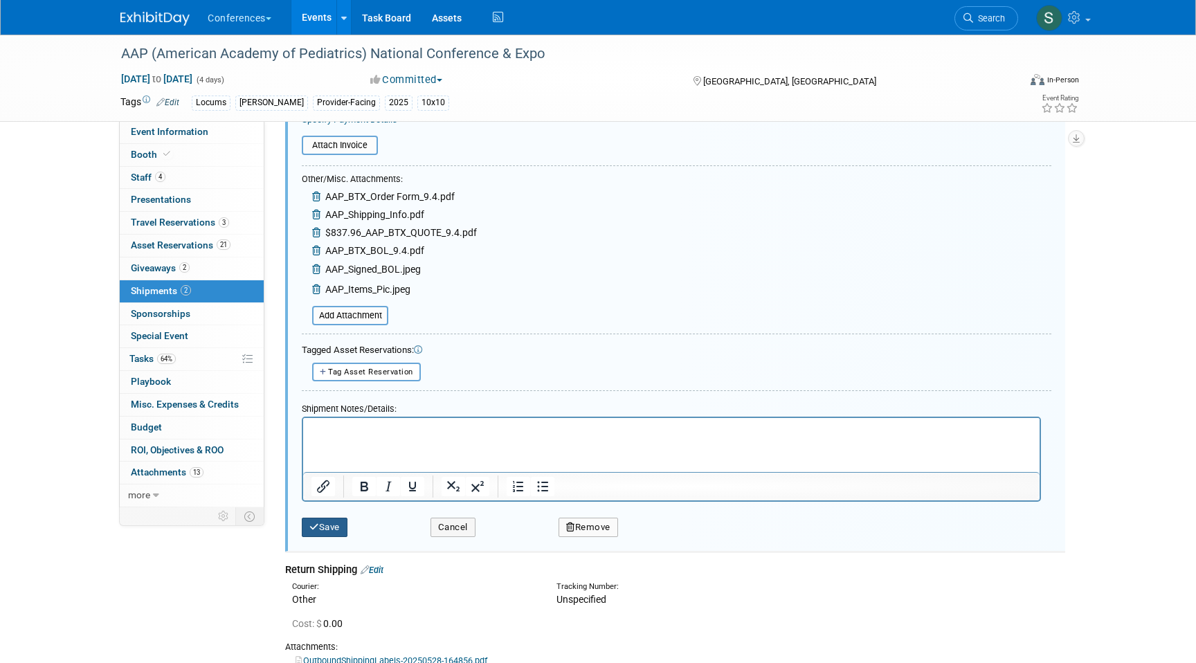
click at [303, 532] on button "Save" at bounding box center [325, 527] width 46 height 19
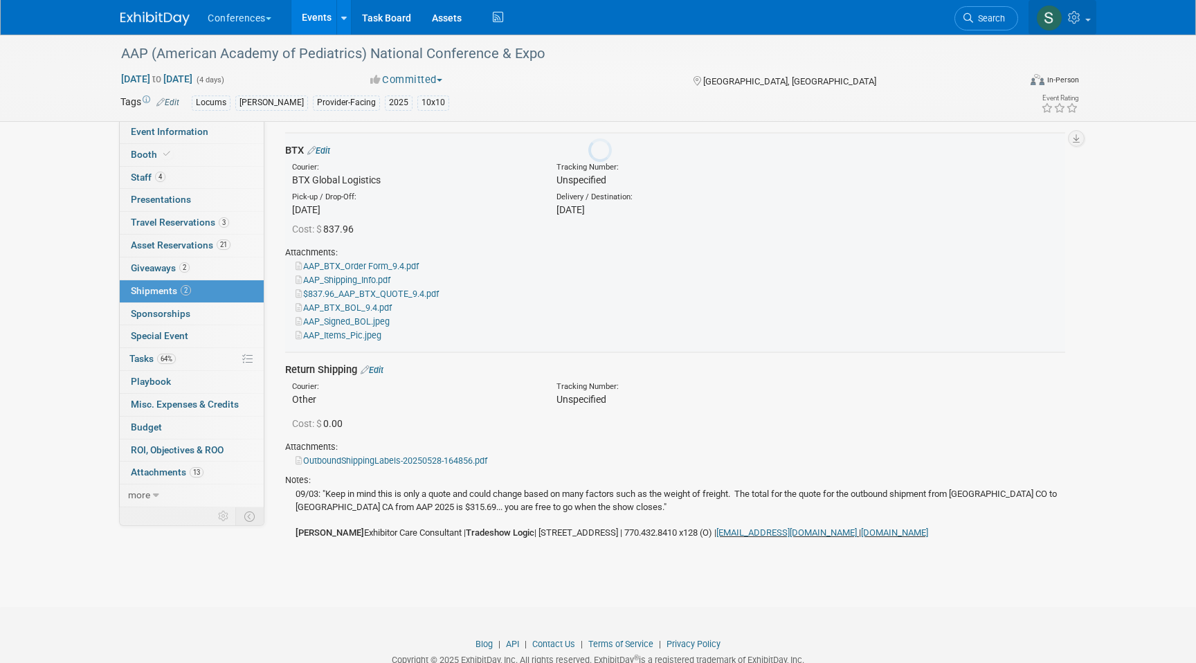
scroll to position [21, 0]
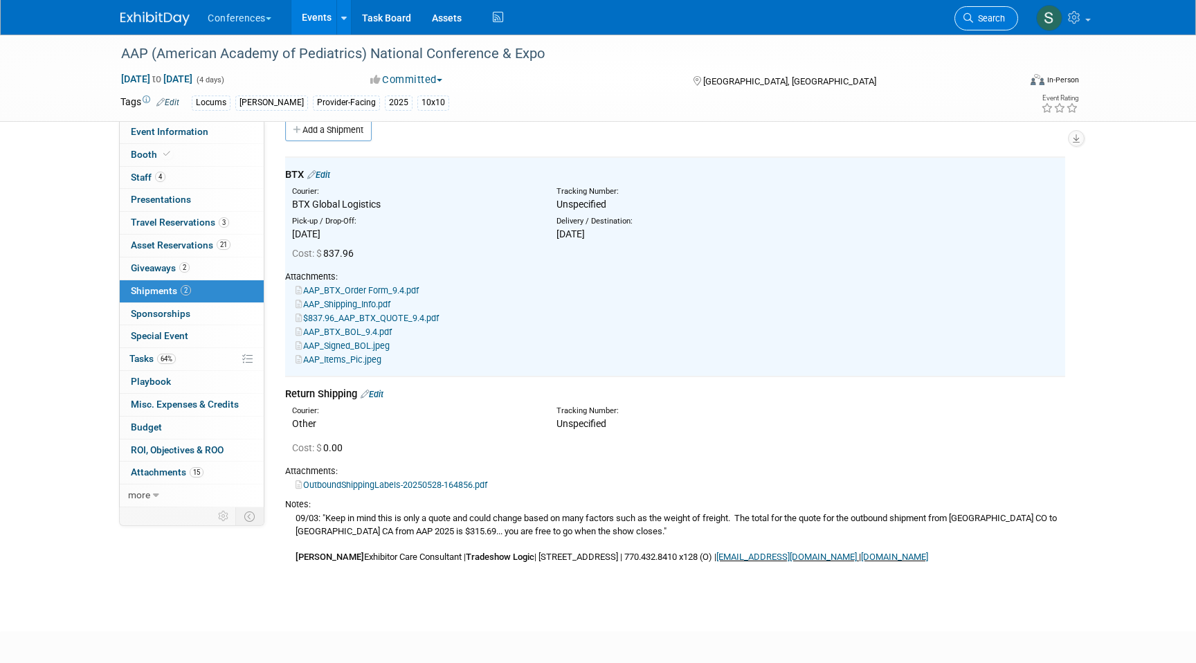
click at [988, 16] on span "Search" at bounding box center [989, 18] width 32 height 10
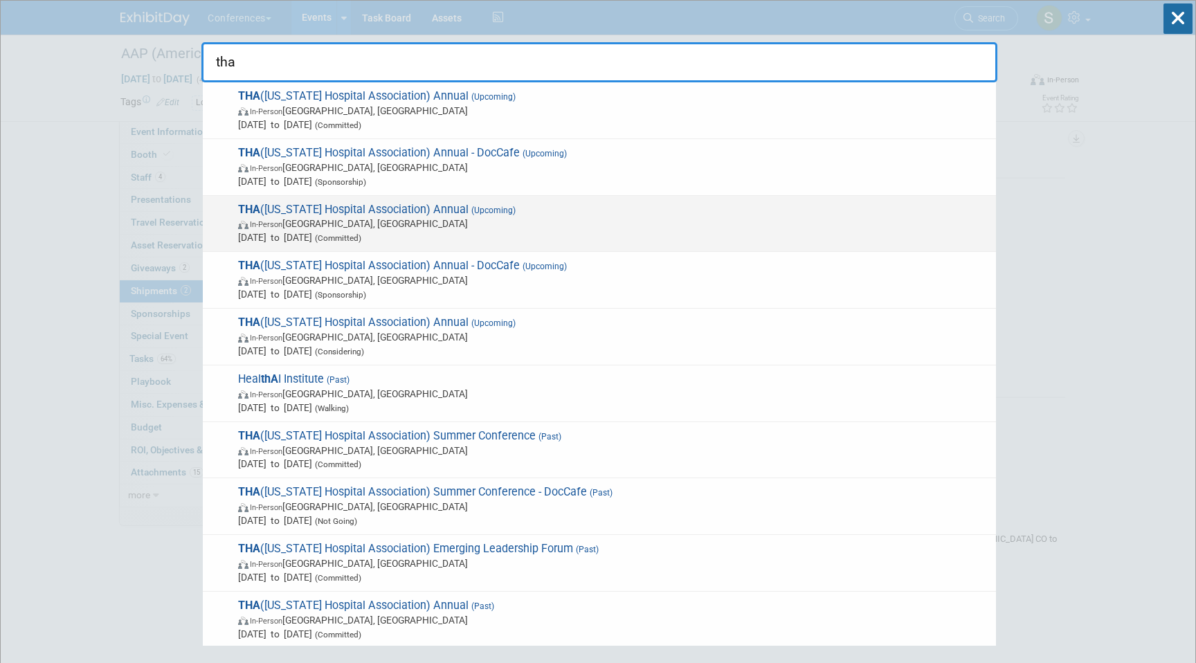
type input "tha"
click at [496, 220] on span "In-Person San Antonio, TX" at bounding box center [613, 224] width 751 height 14
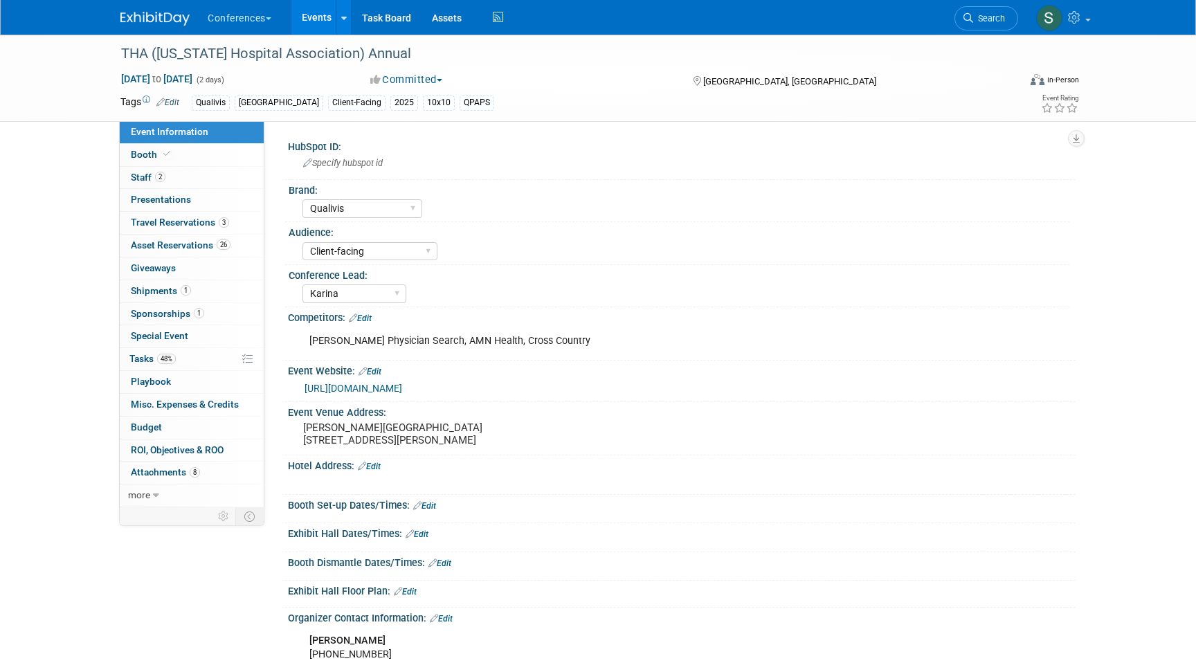
select select "Qualivis"
select select "Client-facing"
select select "Karina"
click at [198, 293] on link "1 Shipments 1" at bounding box center [192, 291] width 144 height 22
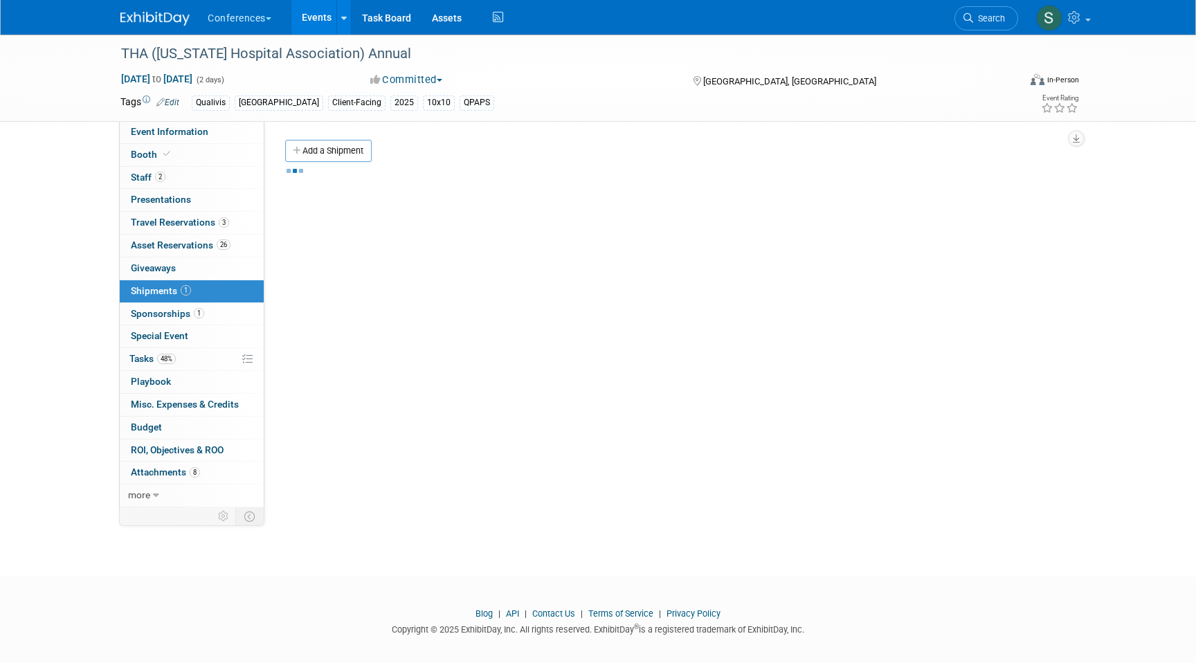
scroll to position [10, 0]
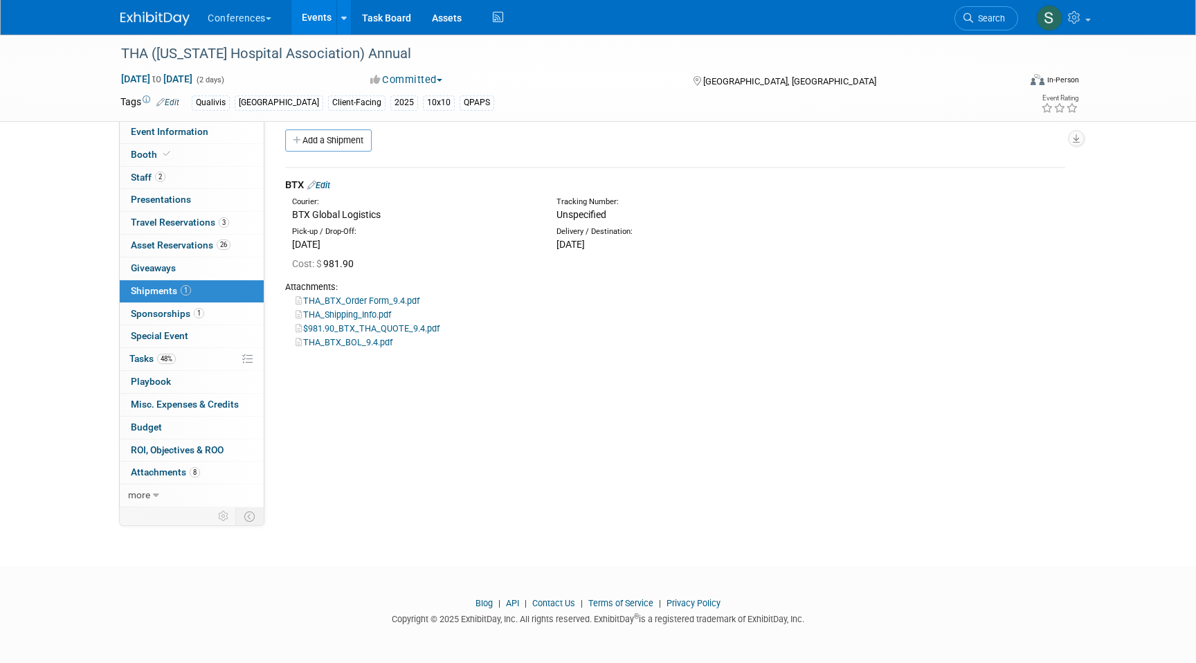
click at [330, 188] on link "Edit" at bounding box center [318, 185] width 23 height 10
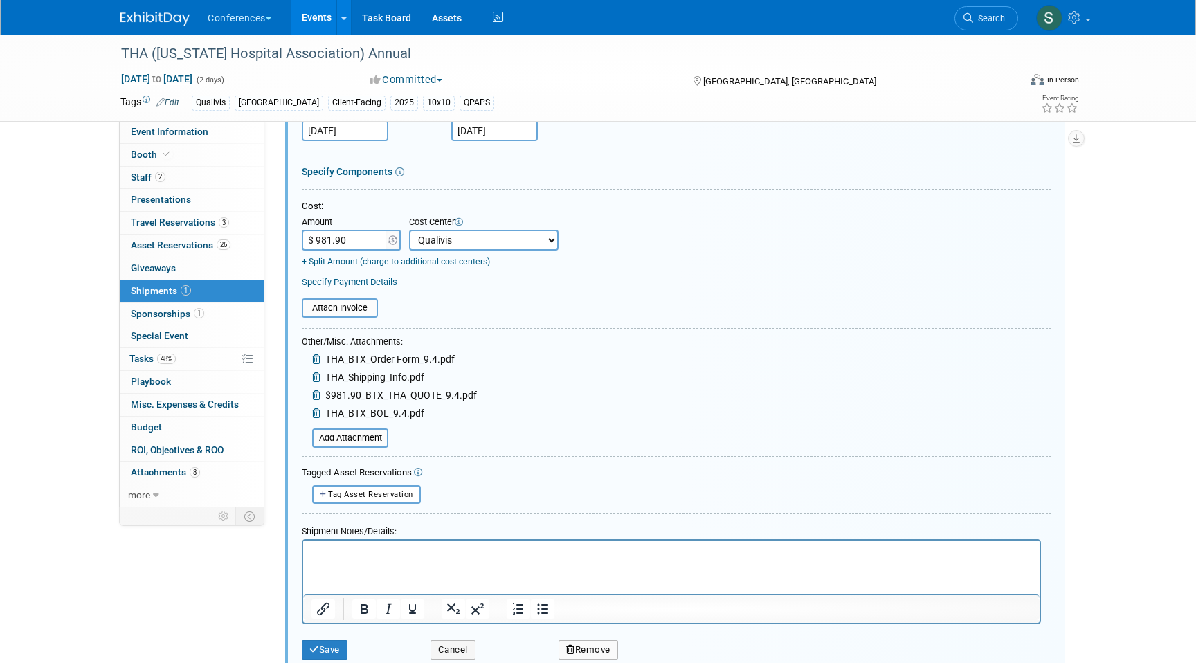
scroll to position [232, 0]
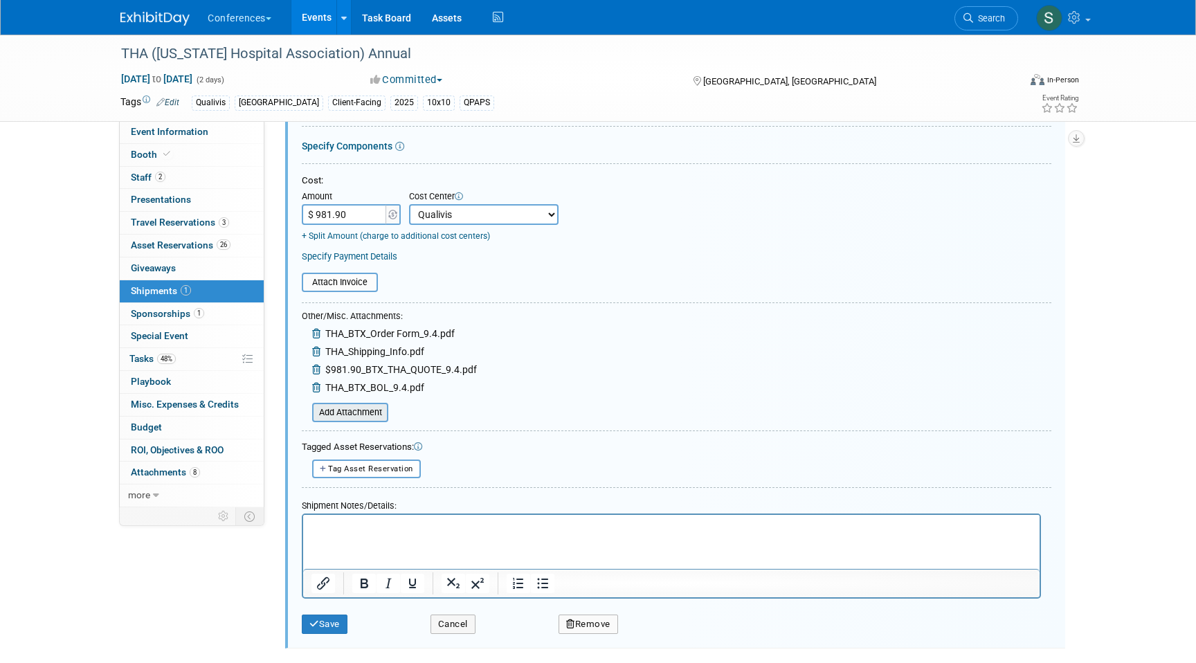
click at [363, 413] on input "file" at bounding box center [304, 412] width 165 height 17
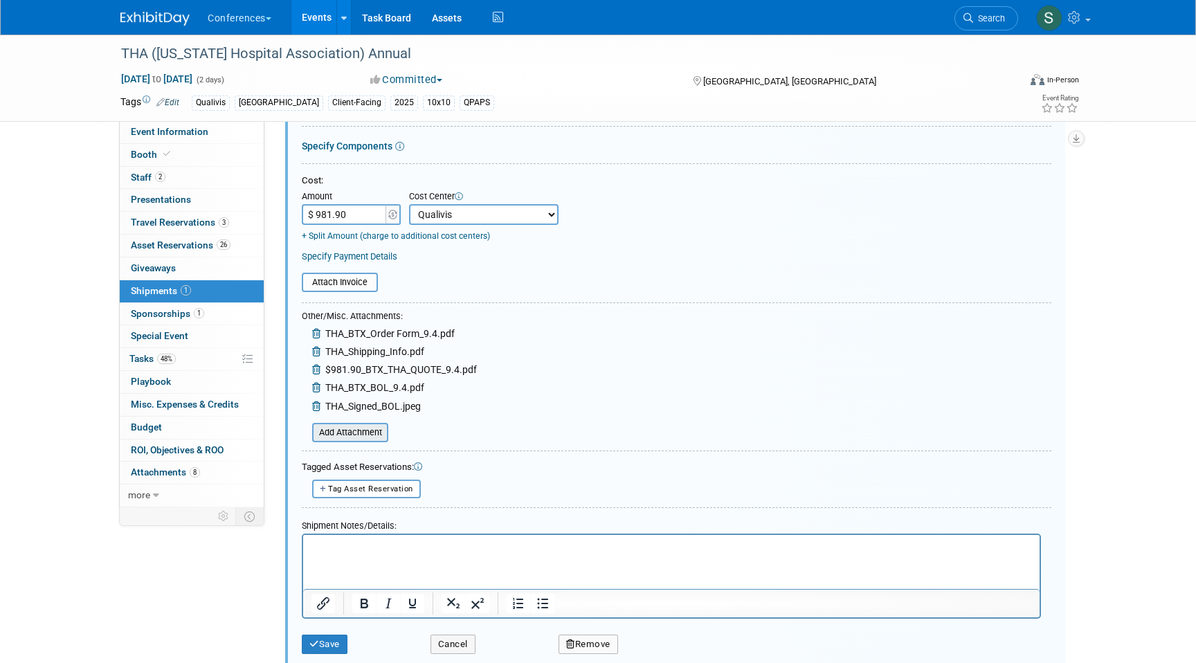
click at [352, 435] on input "file" at bounding box center [304, 432] width 165 height 17
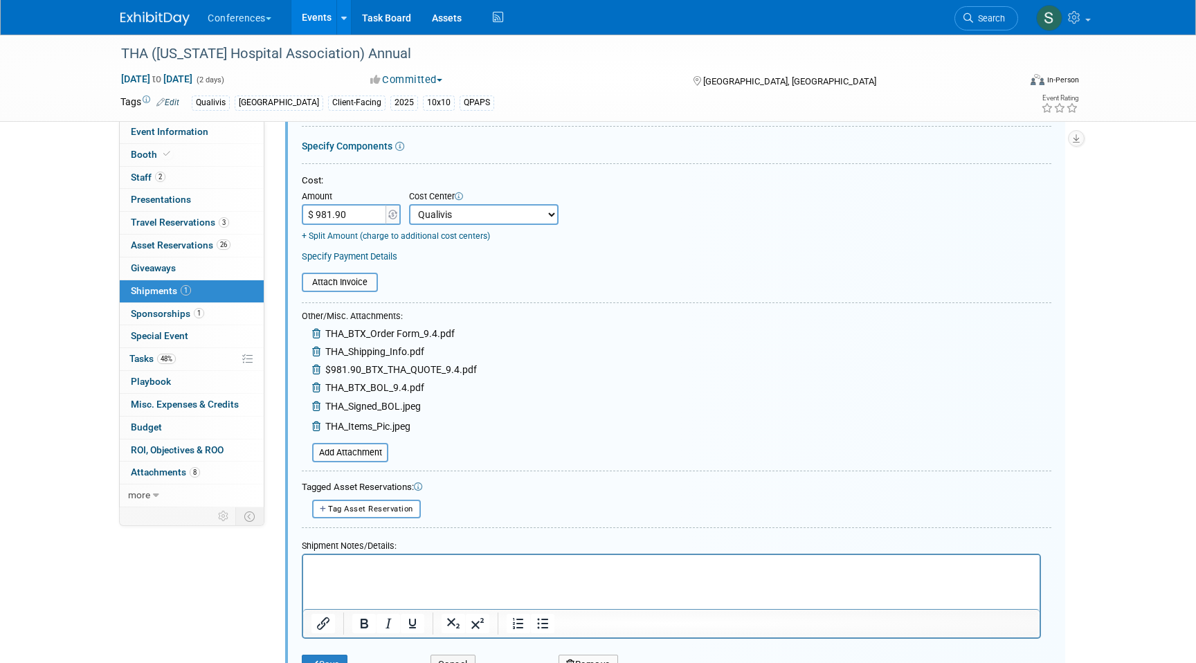
click at [334, 573] on p "Rich Text Area. Press ALT-0 for help." at bounding box center [672, 568] width 721 height 14
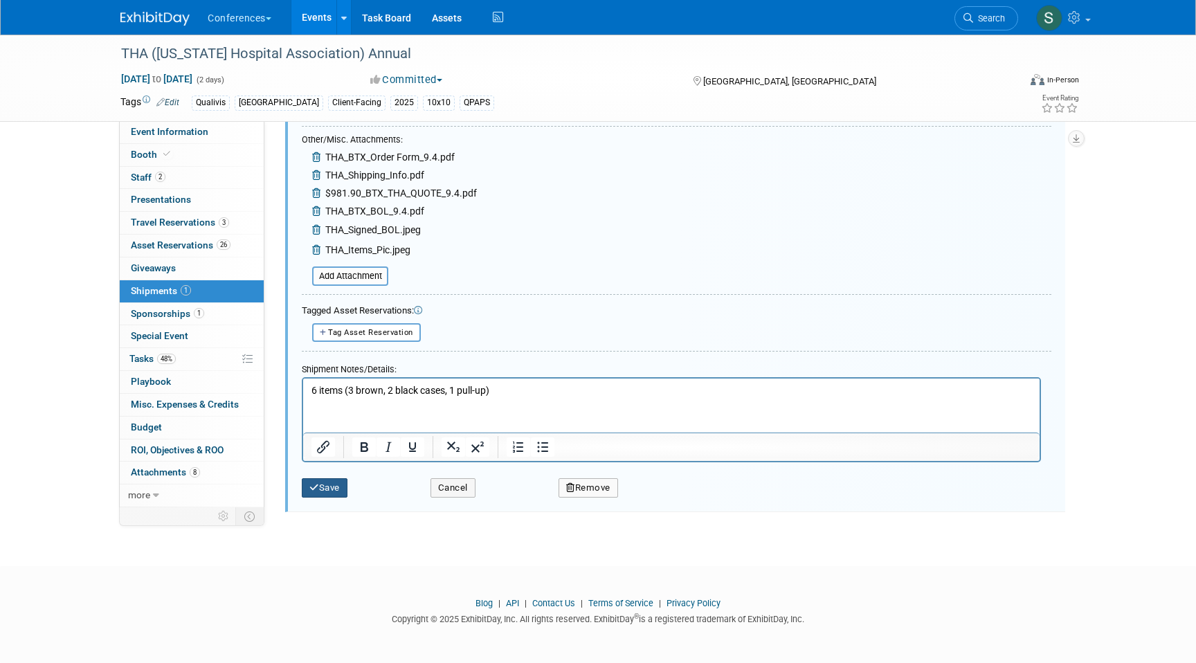
click at [325, 492] on button "Save" at bounding box center [325, 487] width 46 height 19
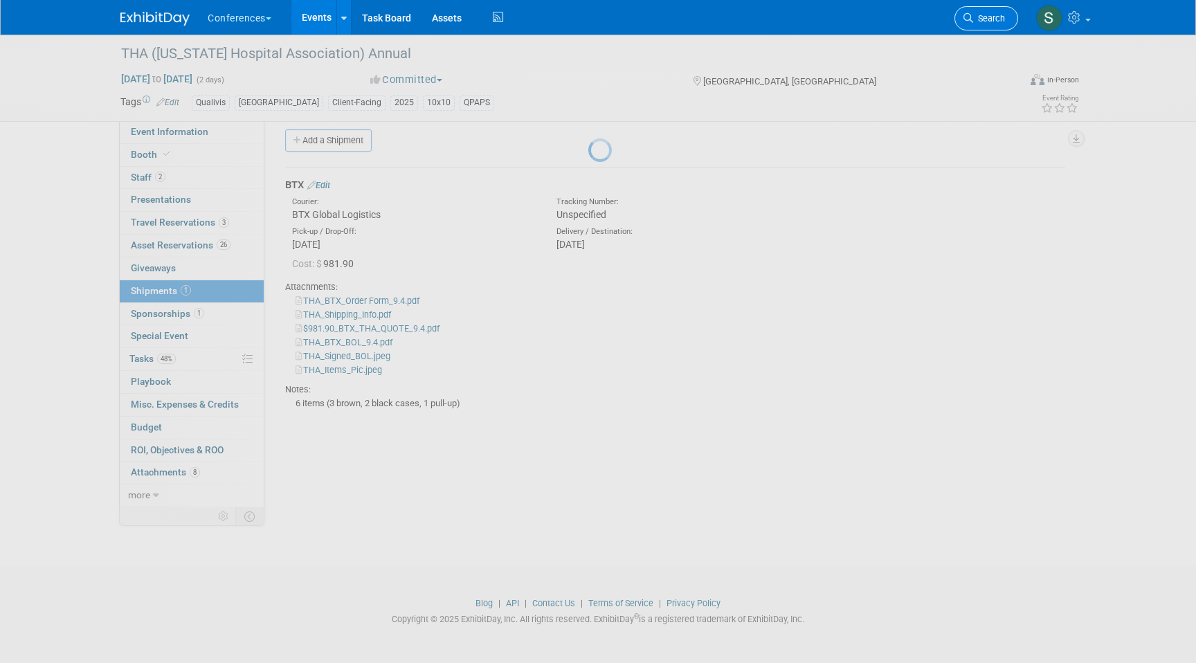
scroll to position [10, 0]
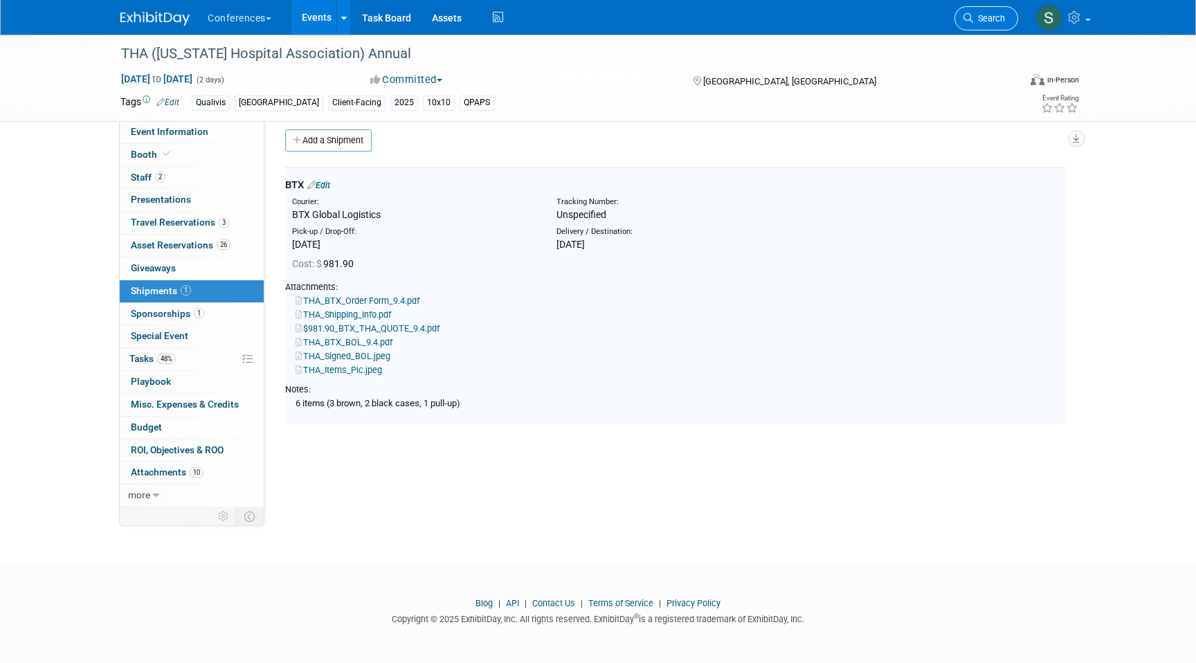
click at [976, 17] on span "Search" at bounding box center [989, 18] width 32 height 10
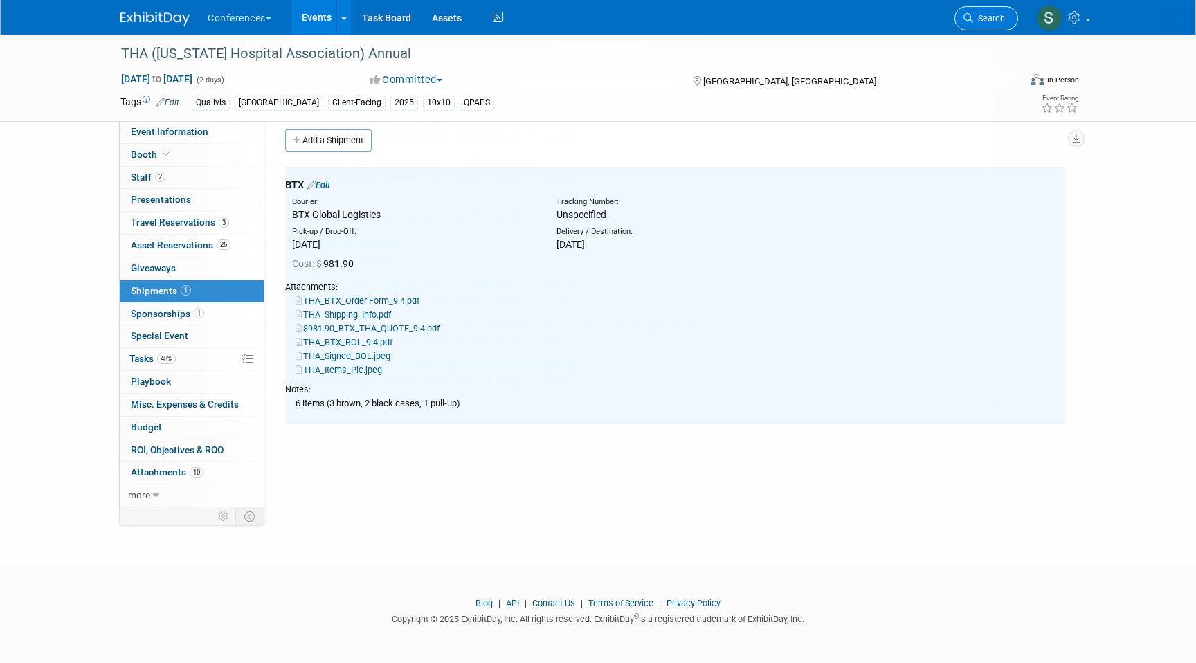
scroll to position [0, 0]
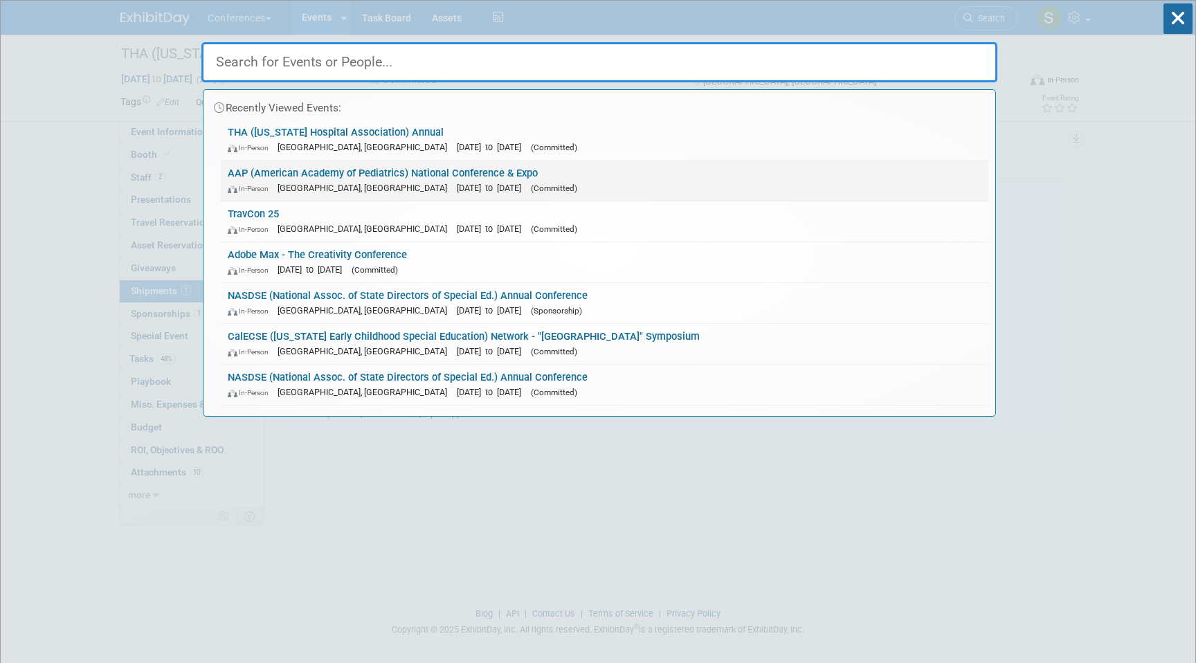
click at [315, 192] on span "[GEOGRAPHIC_DATA], [GEOGRAPHIC_DATA]" at bounding box center [366, 188] width 177 height 10
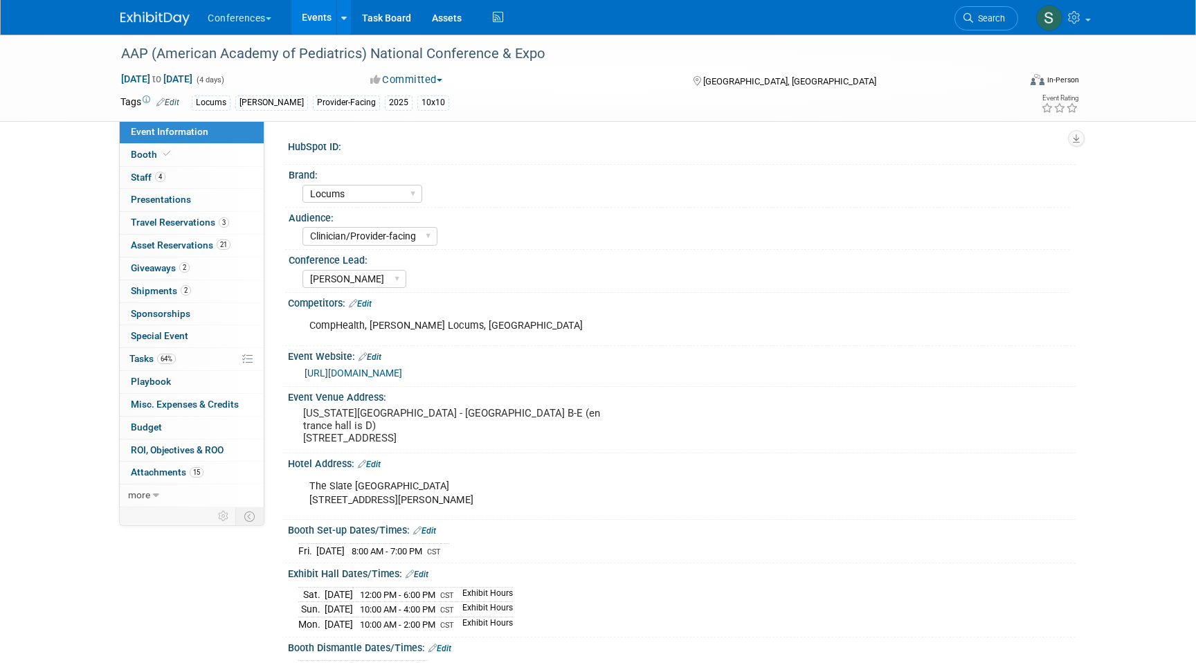
select select "Locums"
select select "Clinician/Provider-facing"
select select "[PERSON_NAME]"
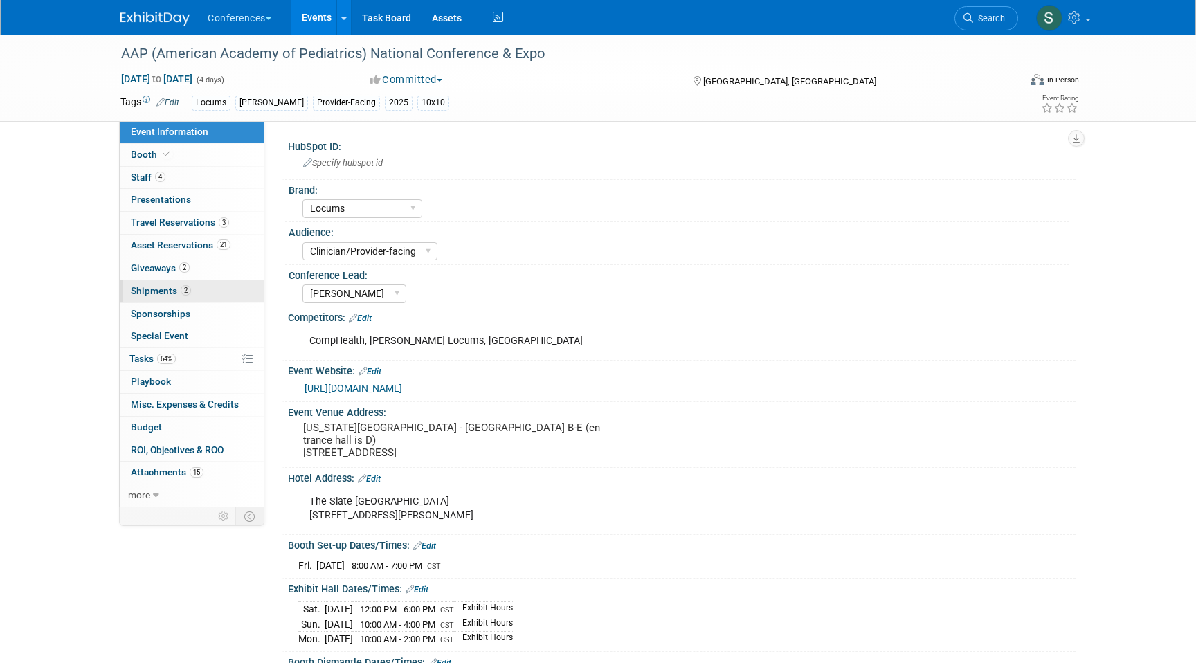
click at [199, 296] on link "2 Shipments 2" at bounding box center [192, 291] width 144 height 22
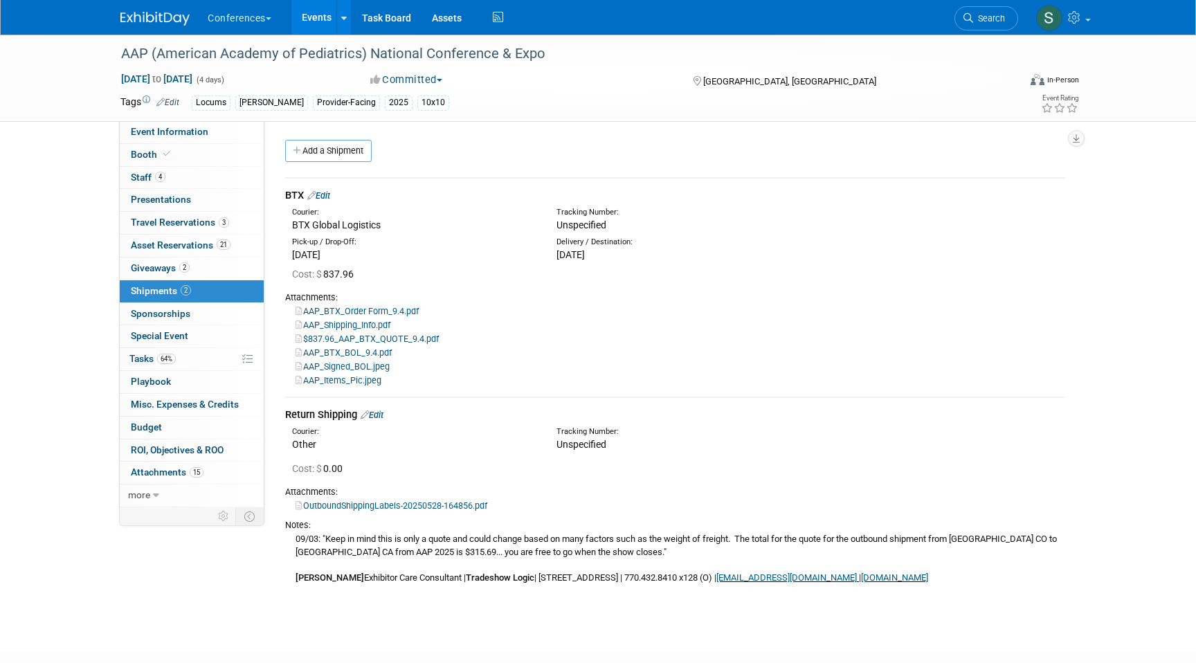
click at [325, 193] on link "Edit" at bounding box center [318, 195] width 23 height 10
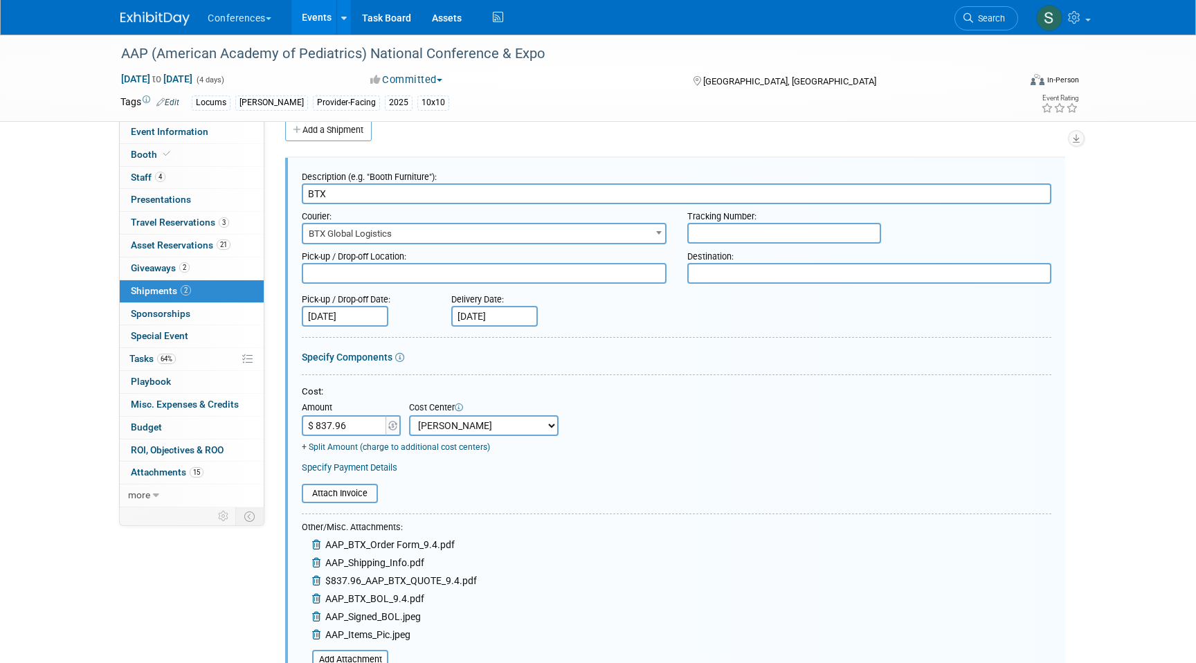
scroll to position [354, 0]
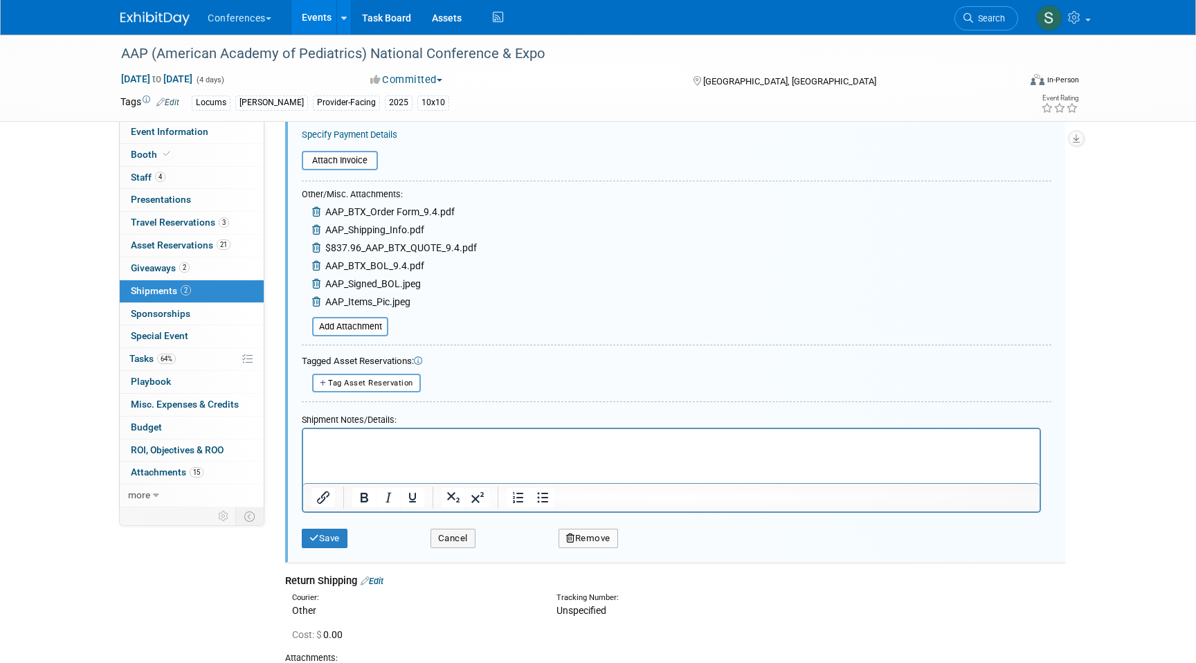
click at [353, 440] on p "Rich Text Area. Press ALT-0 for help." at bounding box center [672, 442] width 721 height 14
click at [331, 543] on button "Save" at bounding box center [325, 538] width 46 height 19
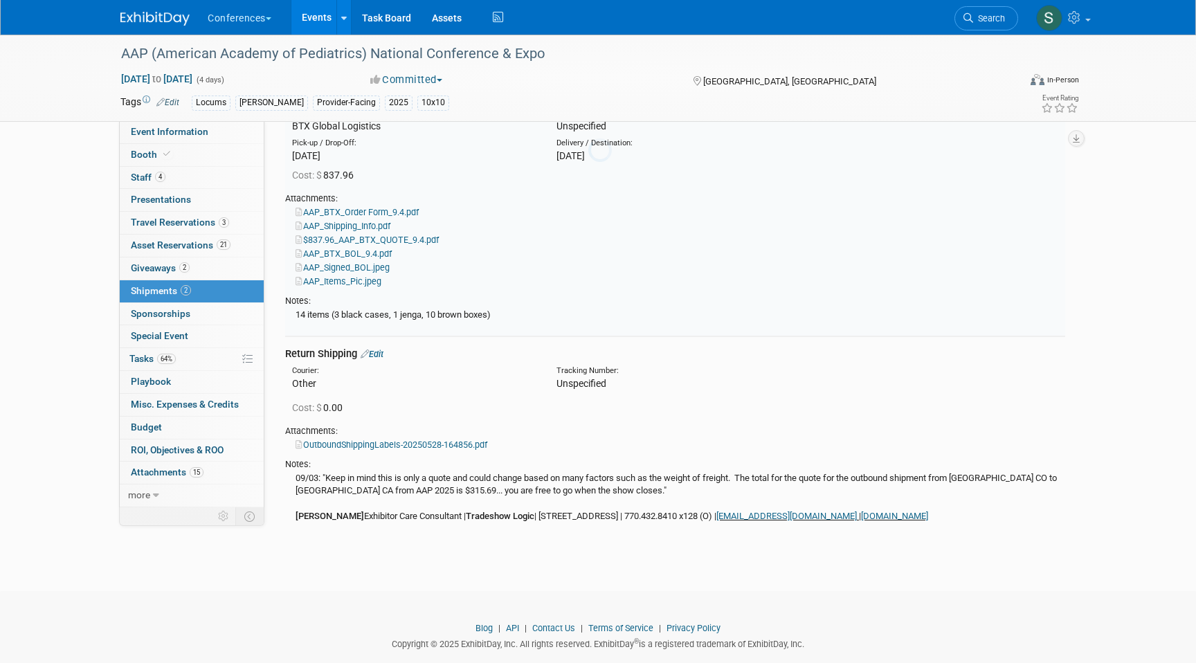
scroll to position [21, 0]
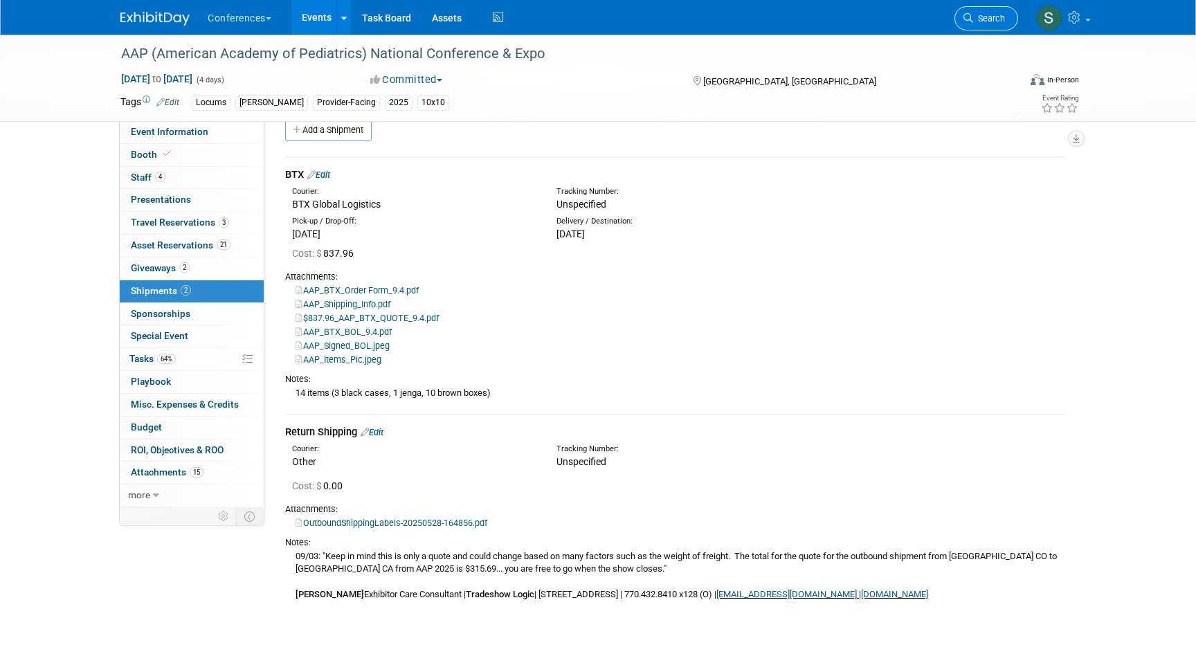
click at [988, 21] on span "Search" at bounding box center [989, 18] width 32 height 10
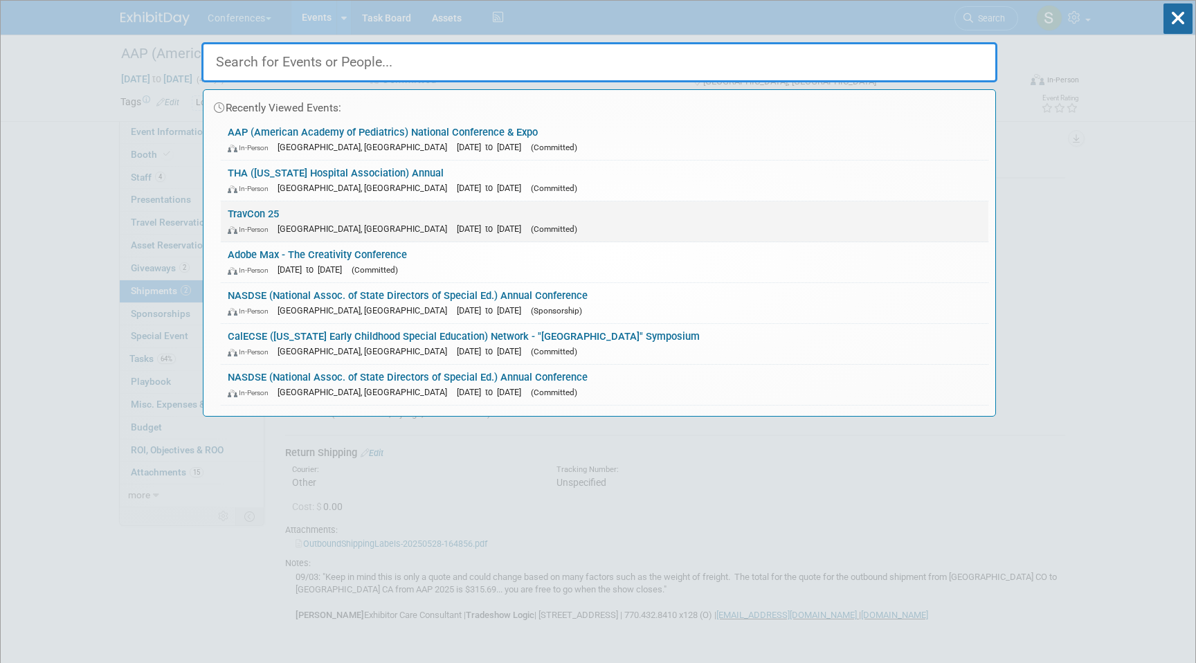
click at [387, 216] on link "TravCon 25 In-Person Las Vegas, NV Sep 21, 2025 to Sep 24, 2025 (Committed)" at bounding box center [605, 221] width 768 height 40
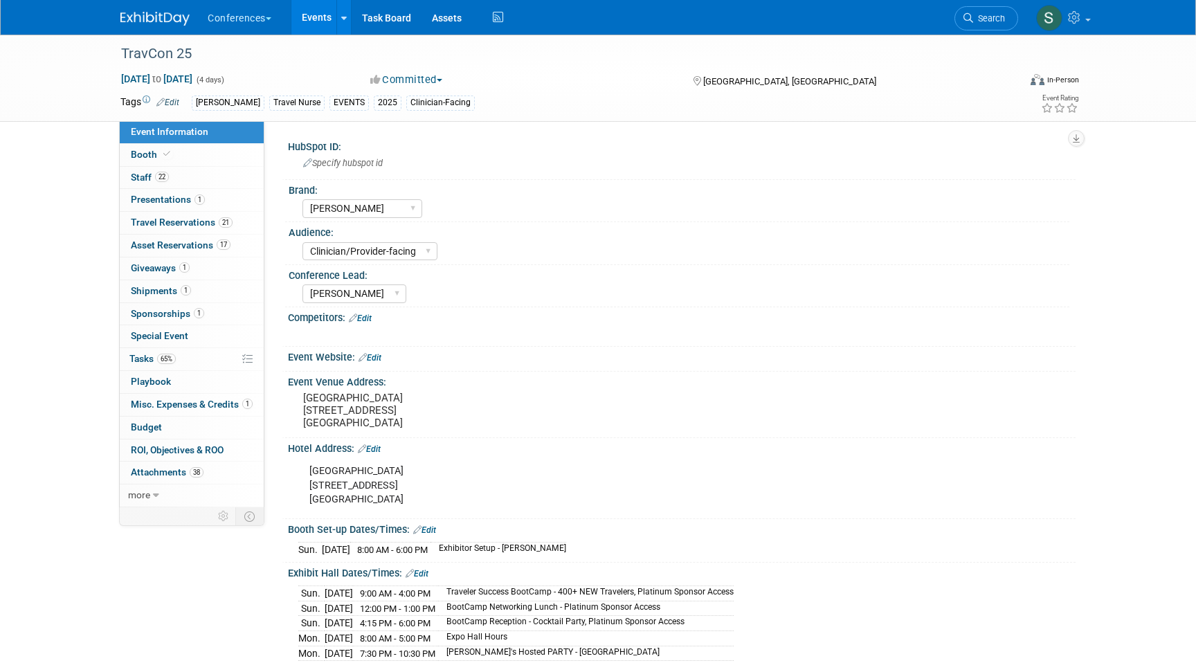
select select "[PERSON_NAME]"
select select "Clinician/Provider-facing"
select select "[PERSON_NAME]"
click at [223, 291] on link "1 Shipments 1" at bounding box center [192, 291] width 144 height 22
